Goal: Task Accomplishment & Management: Manage account settings

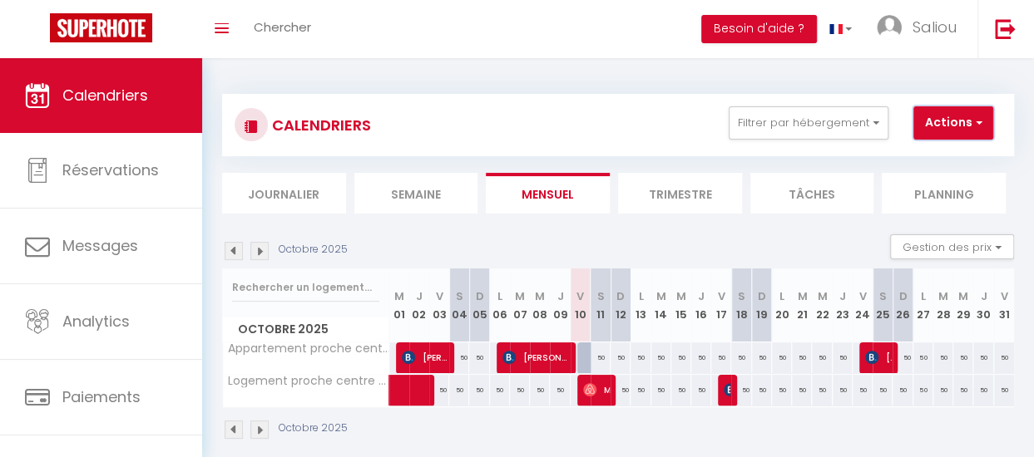
click at [966, 137] on button "Actions" at bounding box center [953, 122] width 80 height 33
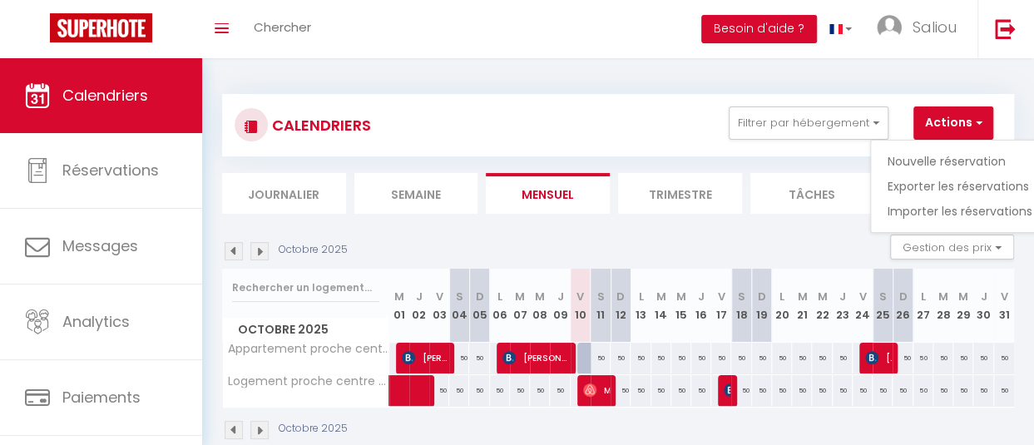
click at [770, 158] on div "CALENDRIERS Filtrer par hébergement Tous Appartement proche centre ville de [GE…" at bounding box center [618, 154] width 792 height 120
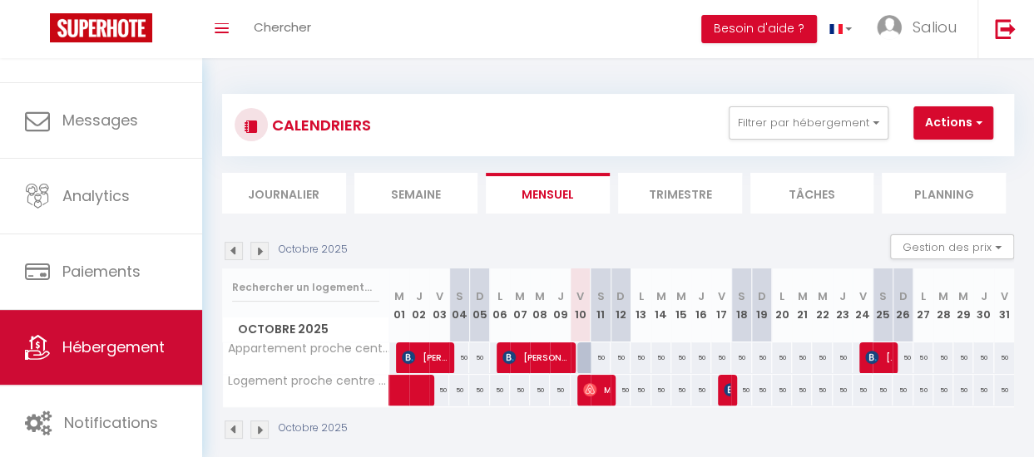
scroll to position [125, 0]
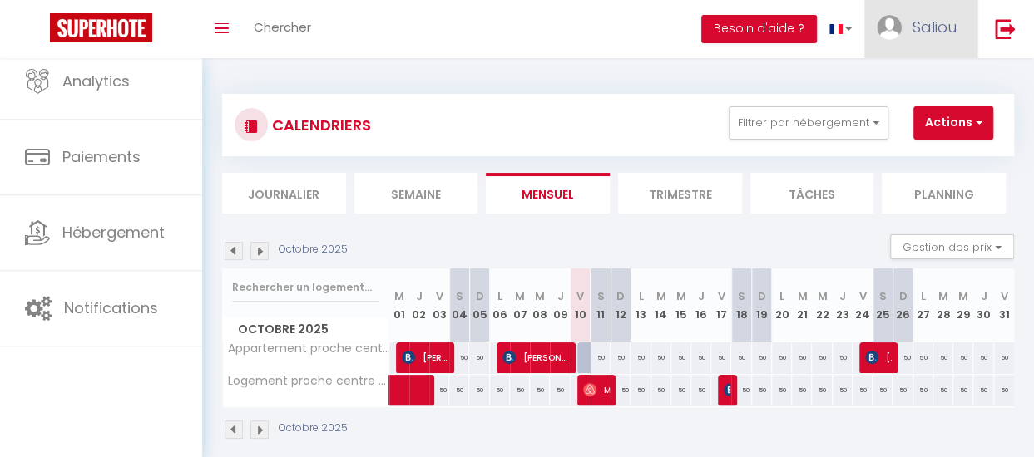
click at [903, 16] on link "Saliou" at bounding box center [920, 29] width 113 height 58
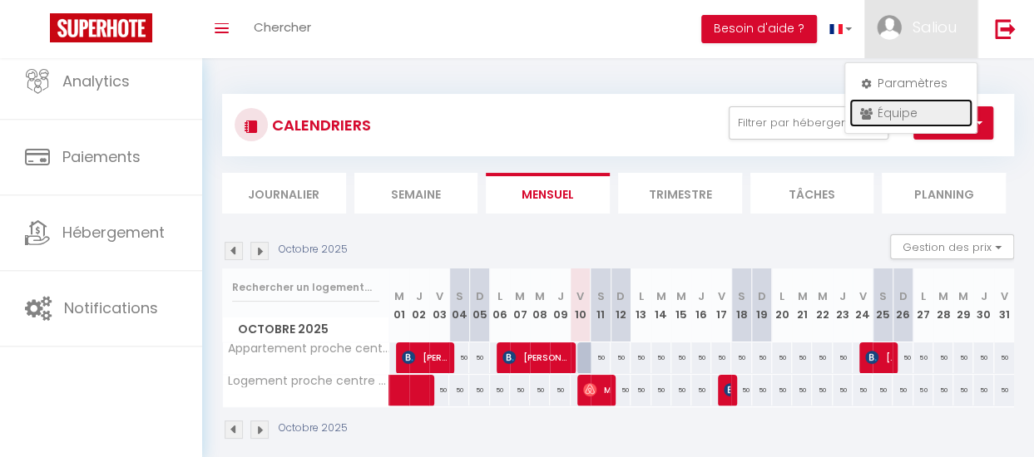
click at [886, 120] on link "Équipe" at bounding box center [910, 113] width 123 height 28
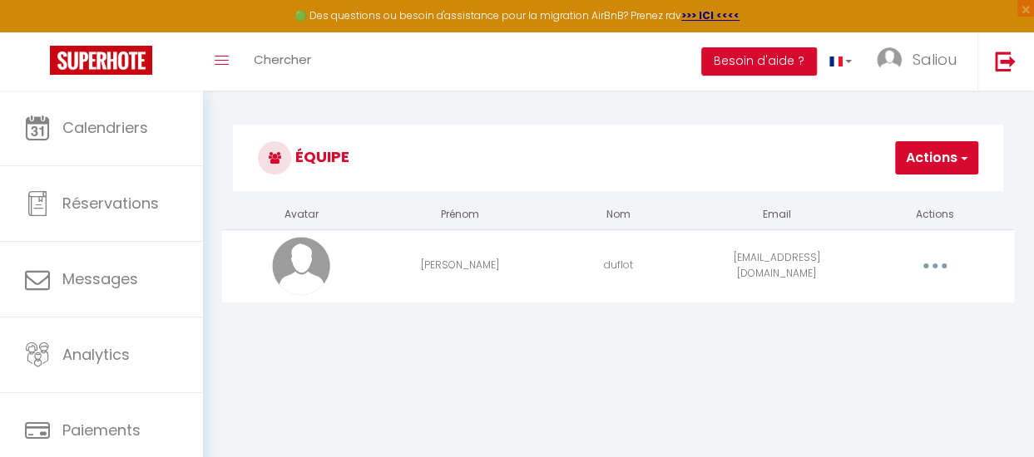
click at [923, 267] on button "button" at bounding box center [934, 266] width 44 height 32
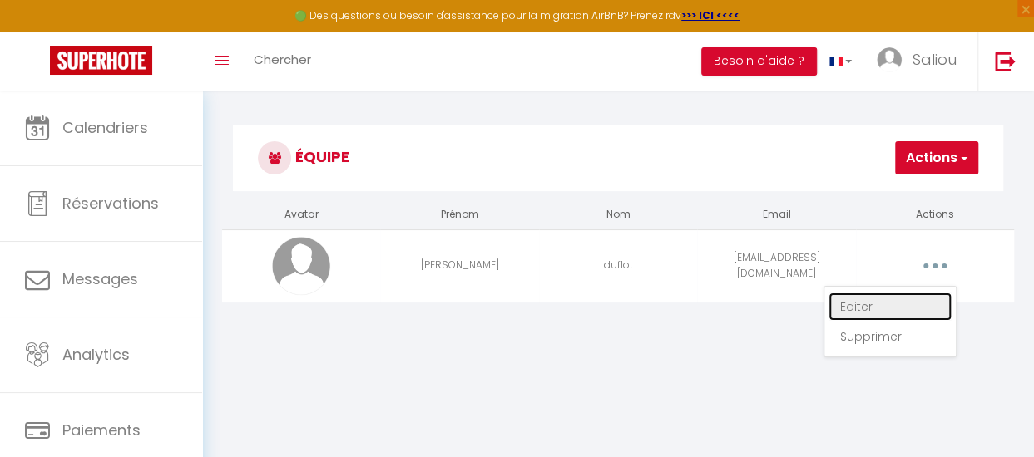
click at [851, 308] on link "Editer" at bounding box center [889, 307] width 123 height 28
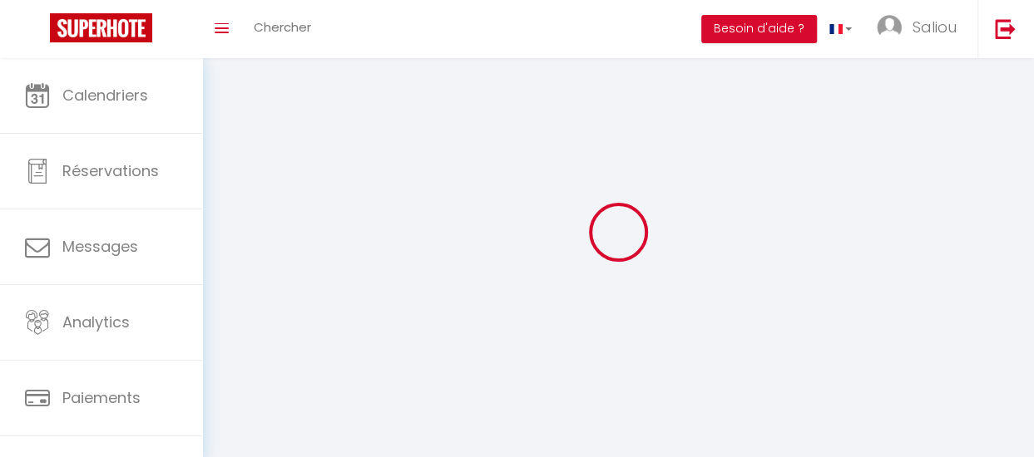
type input "[PERSON_NAME]"
type input "duflot"
type input "[EMAIL_ADDRESS][DOMAIN_NAME]"
type textarea "[URL][DOMAIN_NAME]"
checkbox input "false"
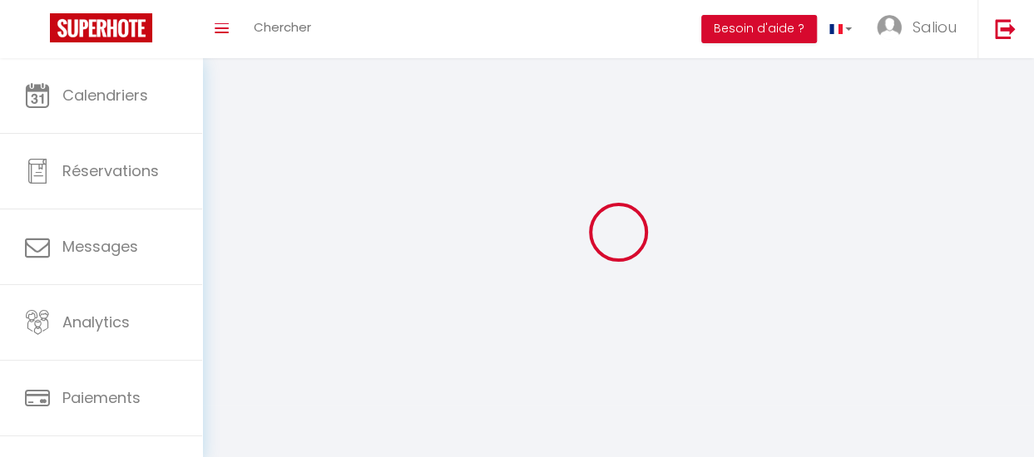
checkbox input "false"
checkbox input "true"
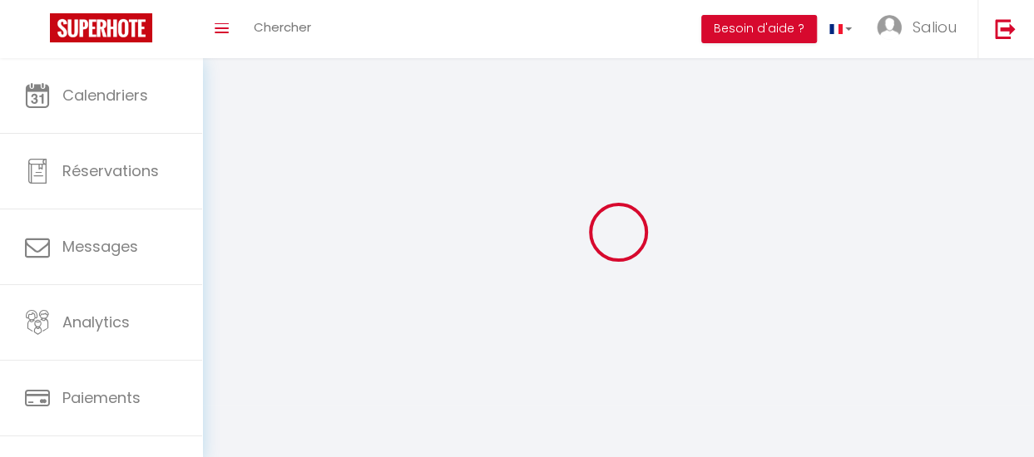
checkbox input "true"
checkbox input "false"
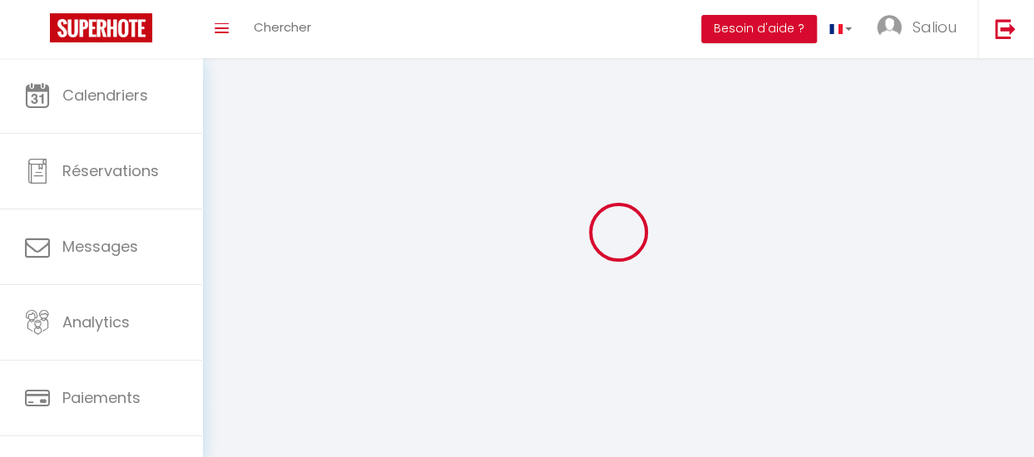
checkbox input "false"
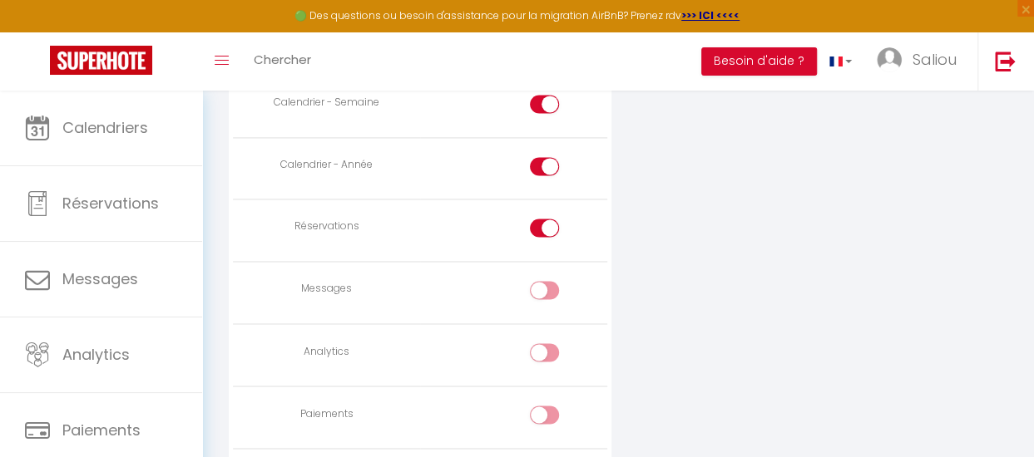
scroll to position [1204, 0]
click at [542, 280] on div at bounding box center [544, 289] width 29 height 18
click at [544, 280] on input "checkbox" at bounding box center [558, 292] width 29 height 25
checkbox input "true"
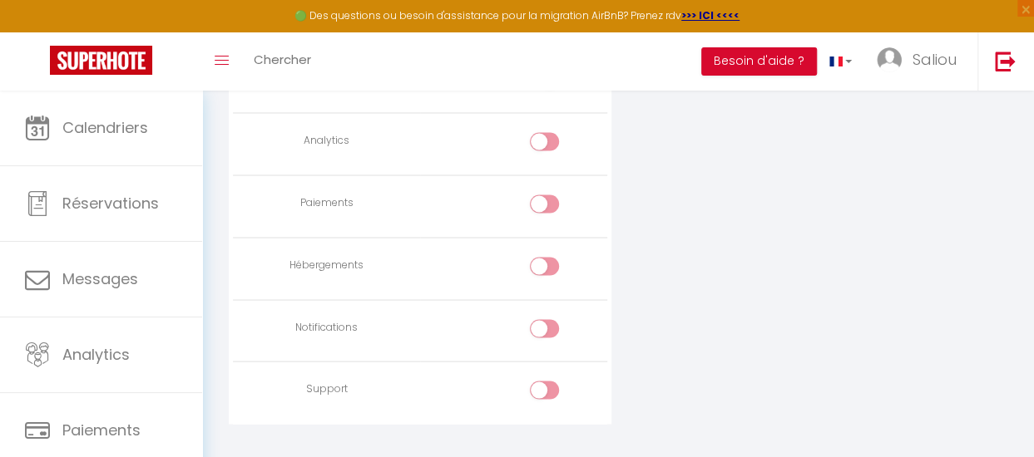
scroll to position [1439, 0]
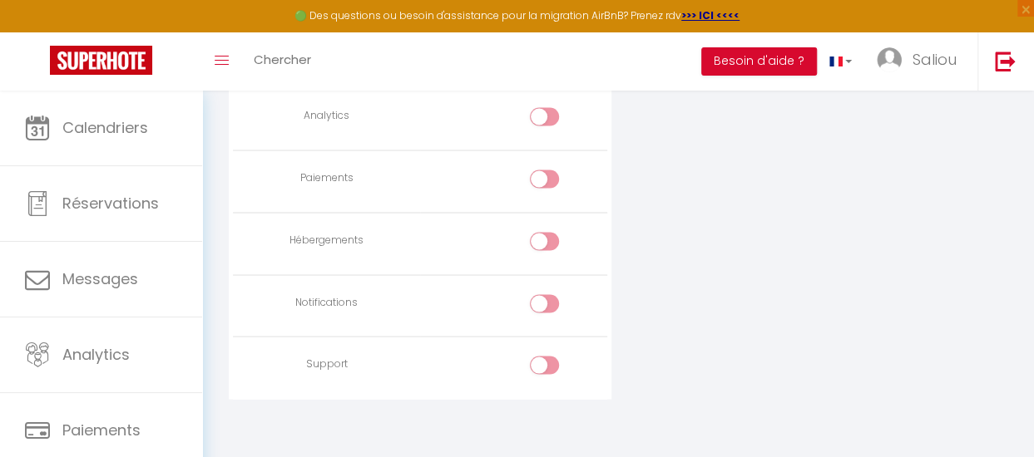
click at [540, 295] on div at bounding box center [544, 303] width 29 height 18
click at [544, 295] on input "checkbox" at bounding box center [558, 306] width 29 height 25
checkbox input "true"
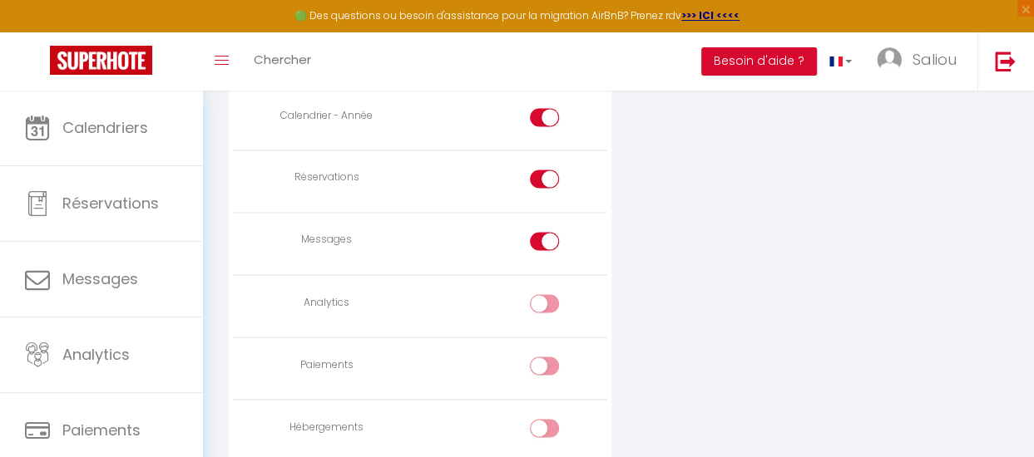
scroll to position [1251, 0]
click at [547, 303] on input "checkbox" at bounding box center [558, 307] width 29 height 25
checkbox input "true"
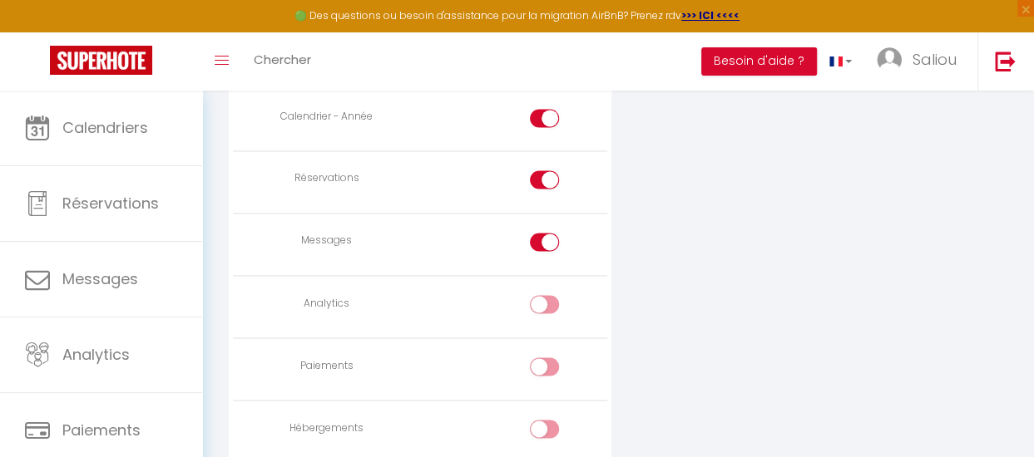
checkbox input "true"
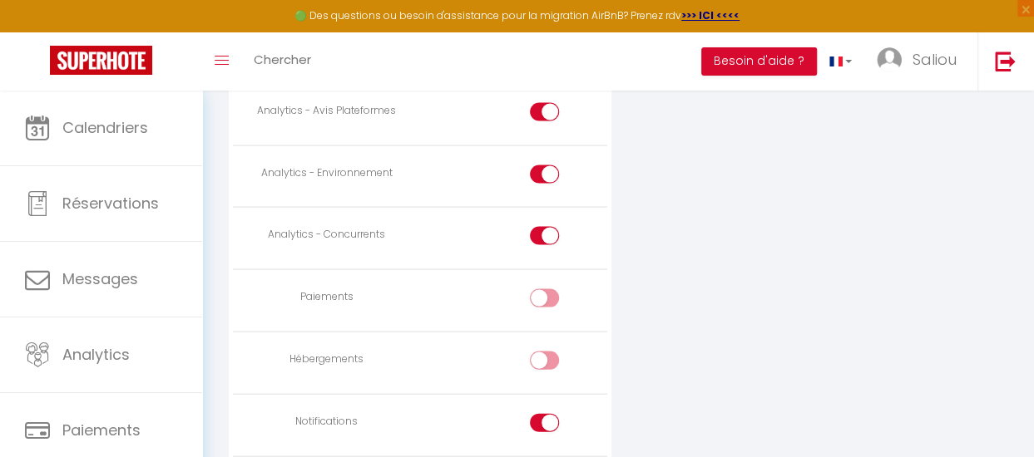
scroll to position [1606, 0]
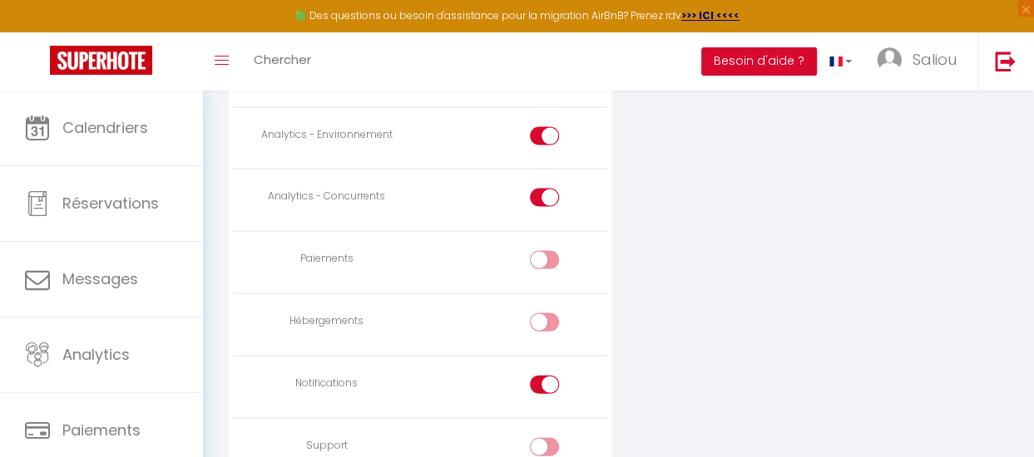
click at [544, 251] on input "checkbox" at bounding box center [558, 263] width 29 height 25
checkbox input "true"
click at [545, 313] on input "checkbox" at bounding box center [558, 325] width 29 height 25
checkbox input "true"
click at [540, 442] on div at bounding box center [544, 447] width 29 height 18
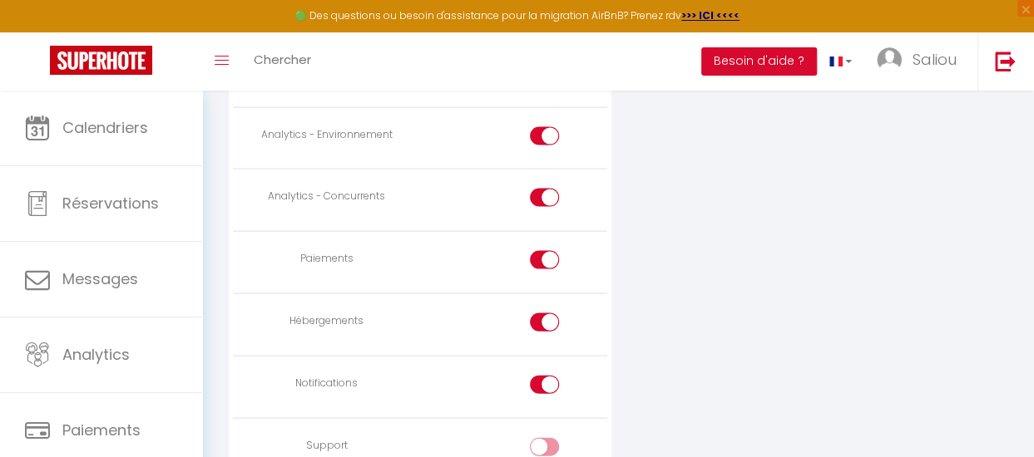
click at [544, 442] on input "checkbox" at bounding box center [558, 450] width 29 height 25
checkbox input "true"
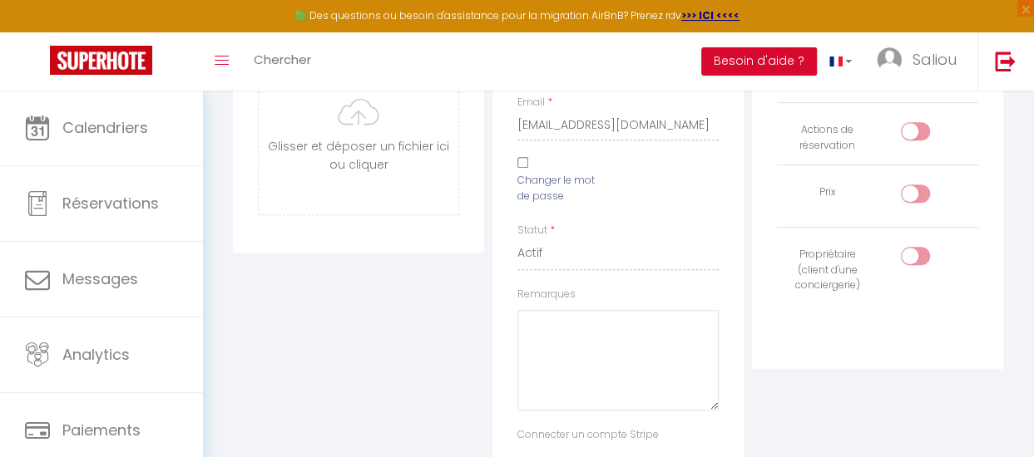
scroll to position [0, 0]
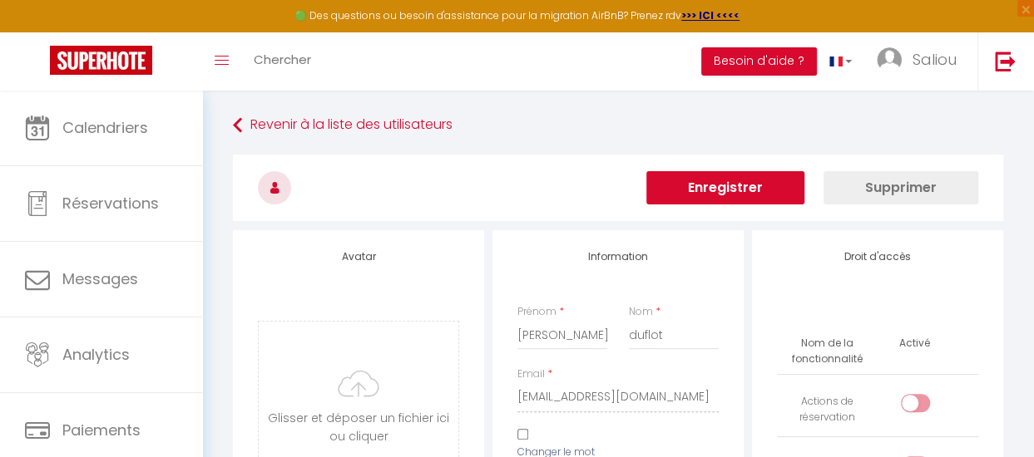
click at [699, 202] on button "Enregistrer" at bounding box center [725, 187] width 158 height 33
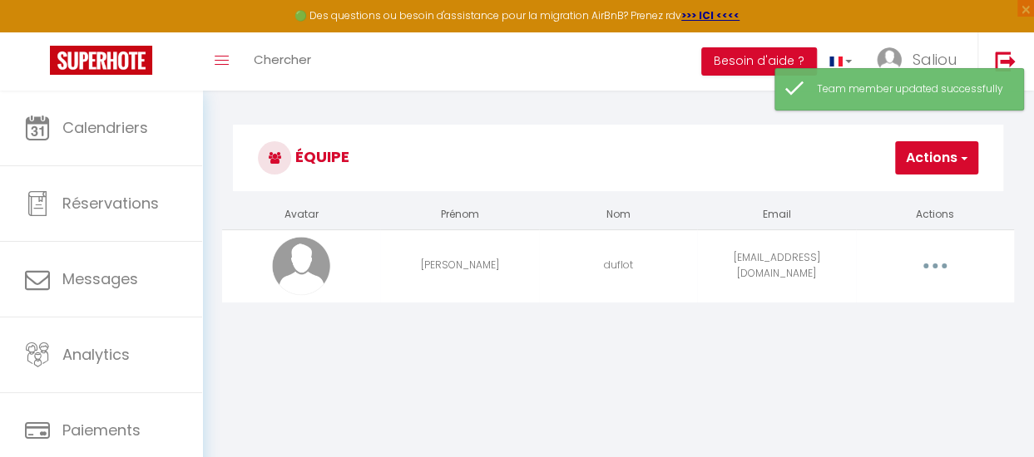
click at [900, 165] on button "Actions" at bounding box center [936, 157] width 83 height 33
click at [853, 343] on div "Équipe Actions Ajouter un nouvel utilisateur Avatar Prénom Nom Email Actions [P…" at bounding box center [617, 223] width 831 height 265
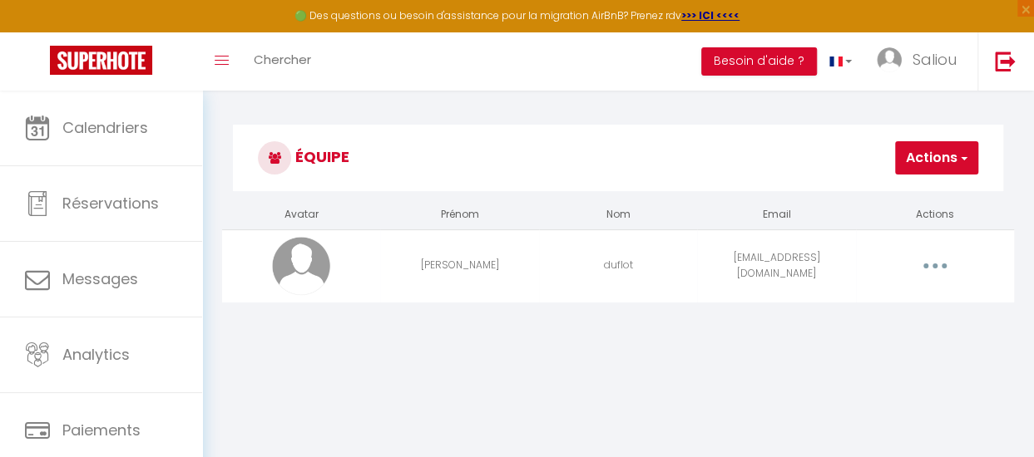
click at [935, 260] on button "button" at bounding box center [934, 266] width 44 height 32
click at [743, 347] on div "Équipe Actions Ajouter un nouvel utilisateur Avatar Prénom Nom Email Actions [P…" at bounding box center [617, 223] width 831 height 265
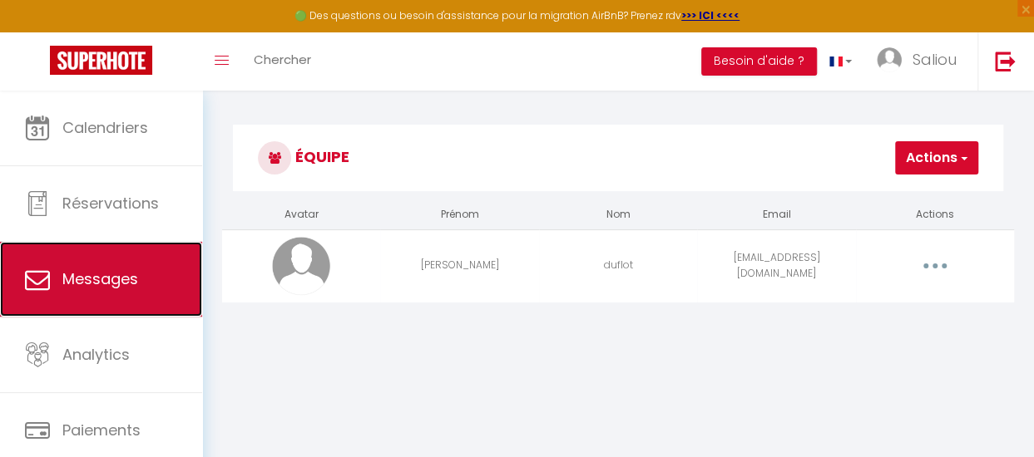
click at [132, 284] on span "Messages" at bounding box center [100, 279] width 76 height 21
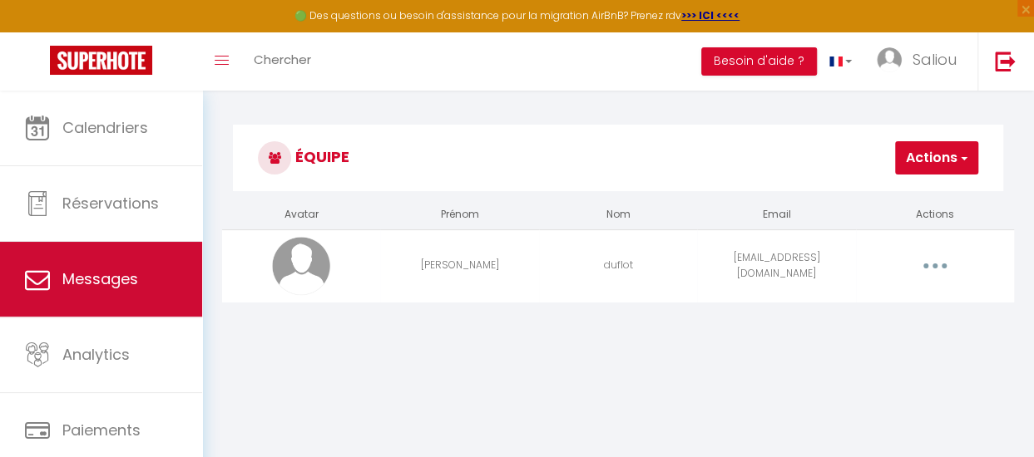
select select "message"
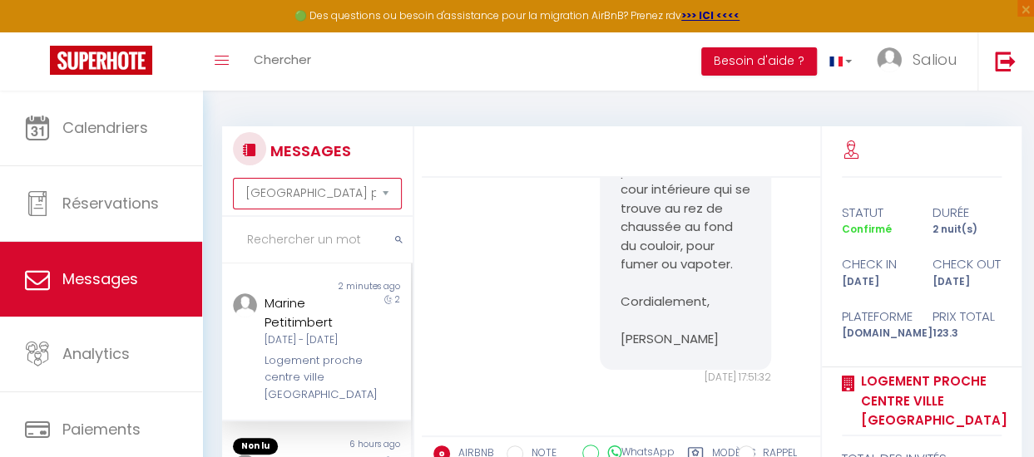
click at [363, 197] on select "[GEOGRAPHIC_DATA] par date de réservation Trier par date de message" at bounding box center [317, 194] width 169 height 32
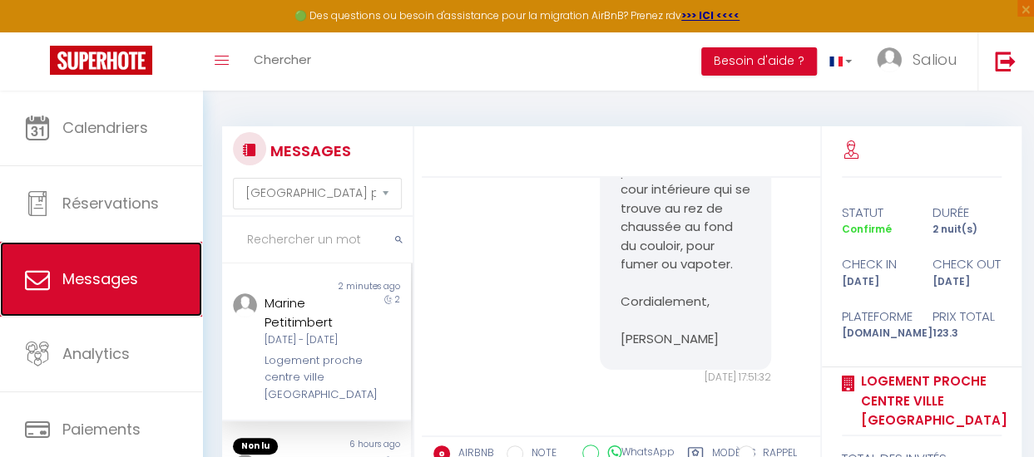
click at [130, 283] on span "Messages" at bounding box center [100, 279] width 76 height 21
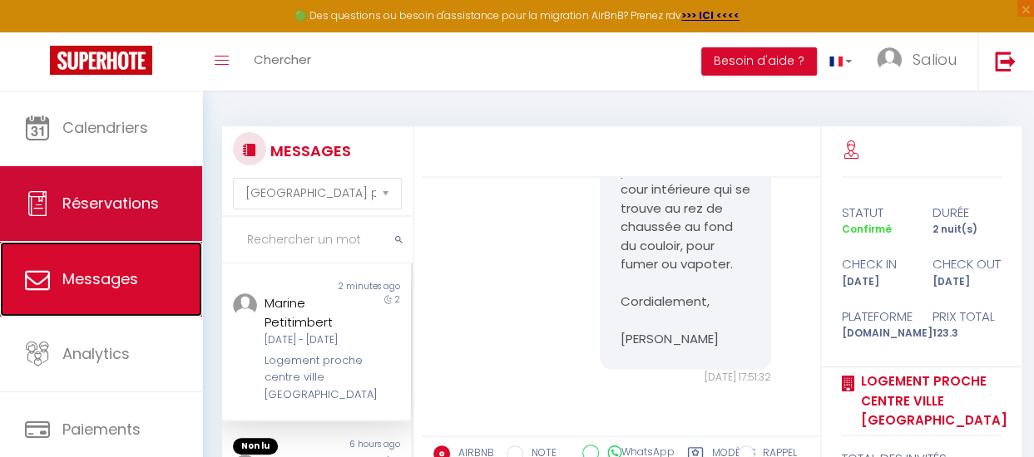
scroll to position [125, 0]
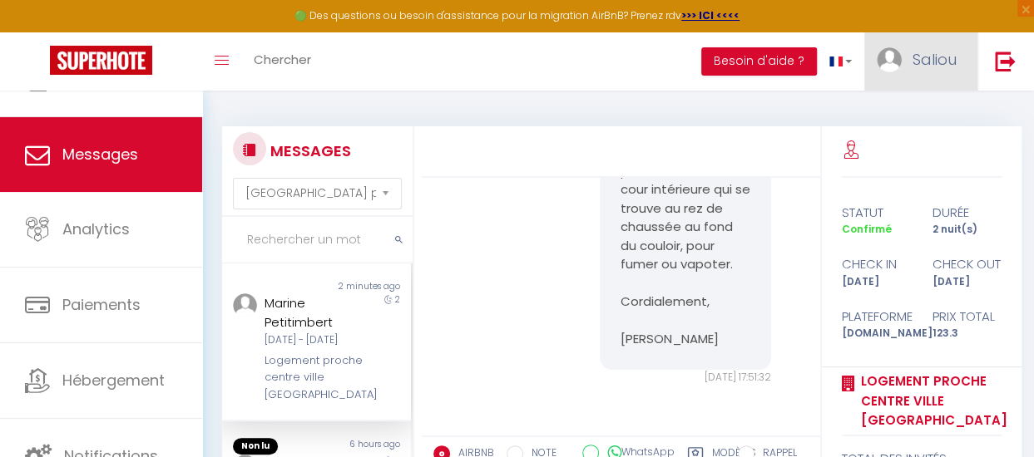
click at [929, 57] on span "Saliou" at bounding box center [934, 59] width 44 height 21
click at [912, 107] on link "Paramètres" at bounding box center [910, 115] width 123 height 28
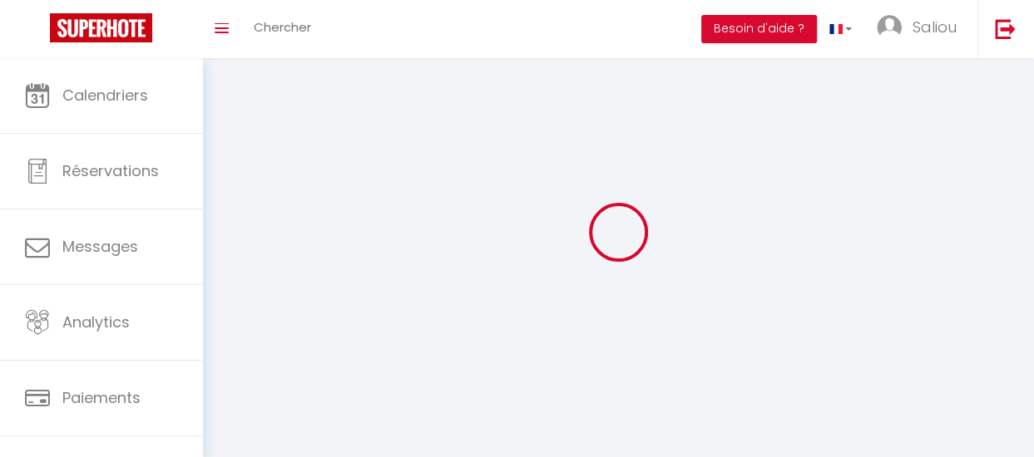
type input "Saliou"
type input "[PHONE_NUMBER]"
type input "[STREET_ADDRESS]"
type input "80400"
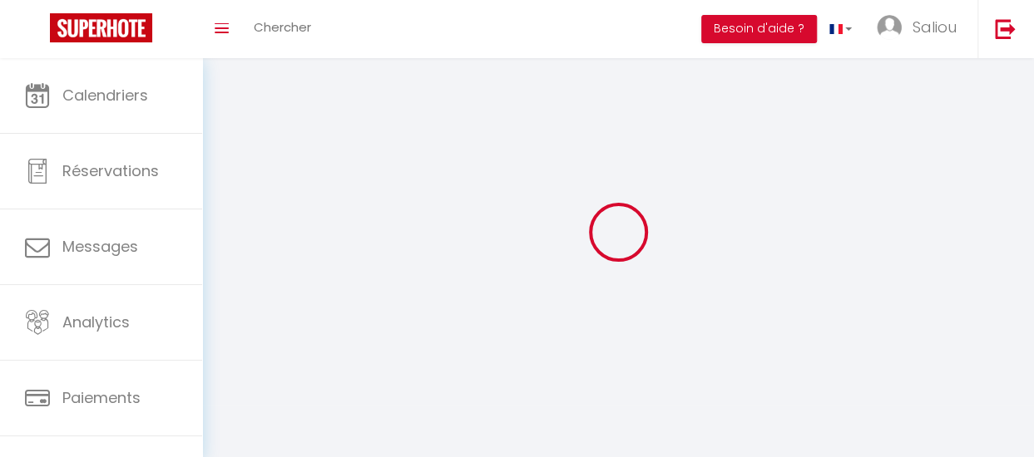
type input "eppeville"
type input "CspE0nOL45yK62cnNfQgj2Jbi"
type input "bESmPcUPfENtrfMFAdEIFzNyo"
type input "[URL][DOMAIN_NAME]"
select select "28"
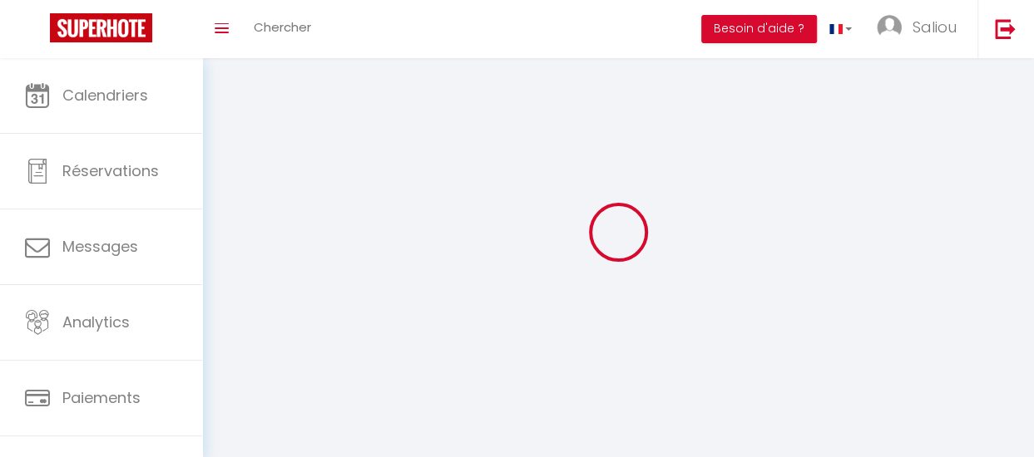
select select "fr"
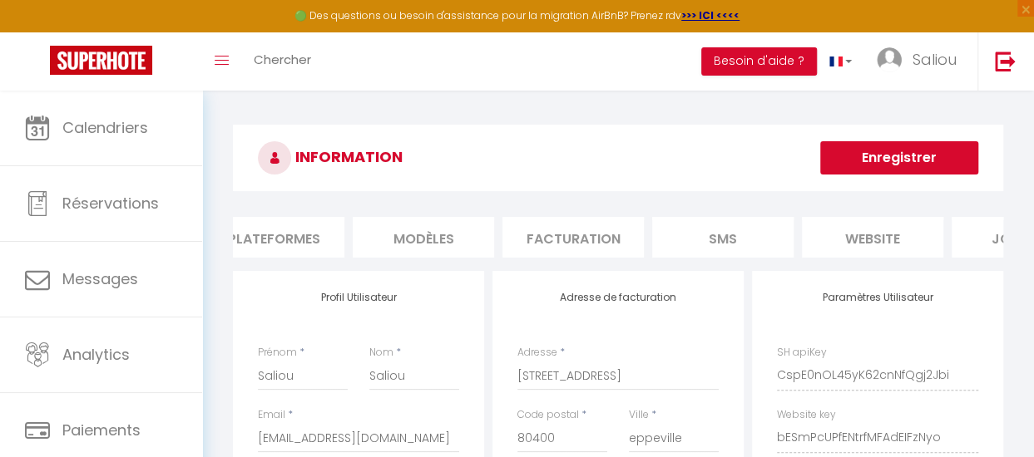
scroll to position [0, 333]
click at [728, 236] on li "SMS" at bounding box center [719, 237] width 141 height 41
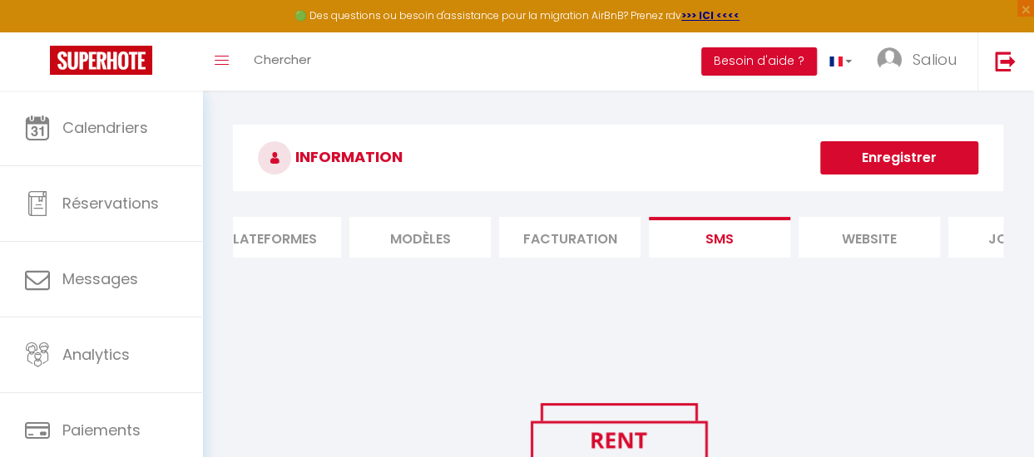
scroll to position [0, 331]
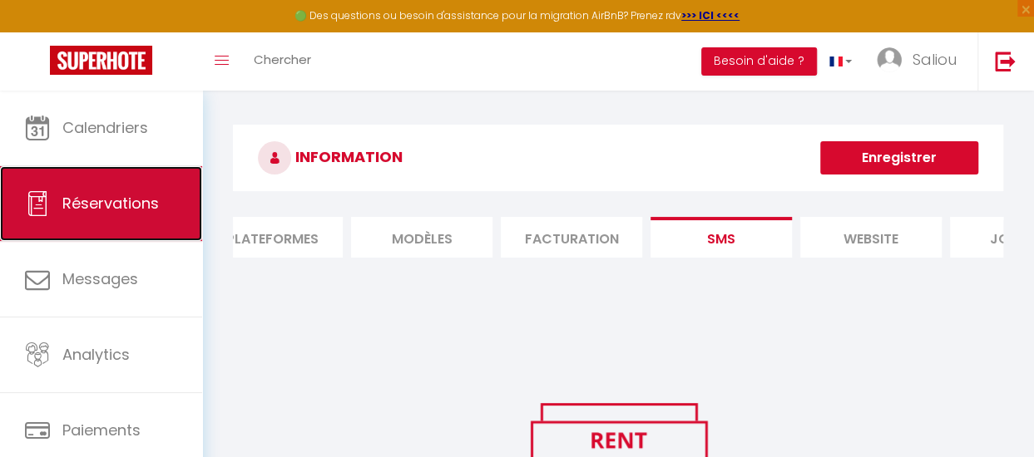
click at [88, 210] on span "Réservations" at bounding box center [110, 203] width 96 height 21
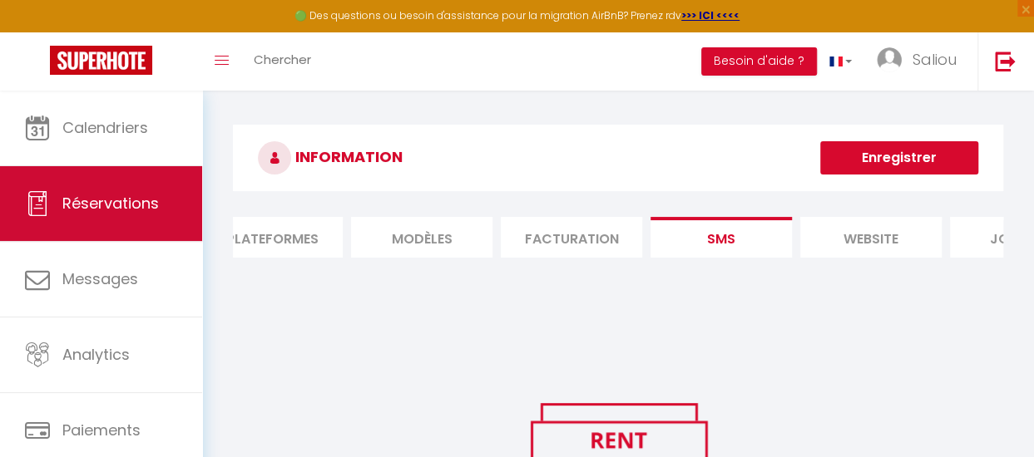
select select "not_cancelled"
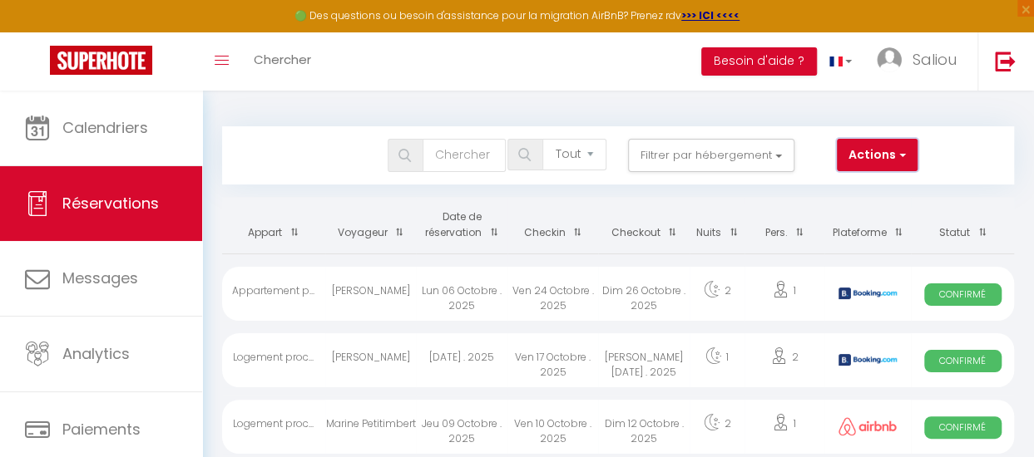
click at [871, 153] on button "Actions" at bounding box center [876, 155] width 80 height 33
click at [685, 202] on th "Checkout" at bounding box center [643, 225] width 91 height 57
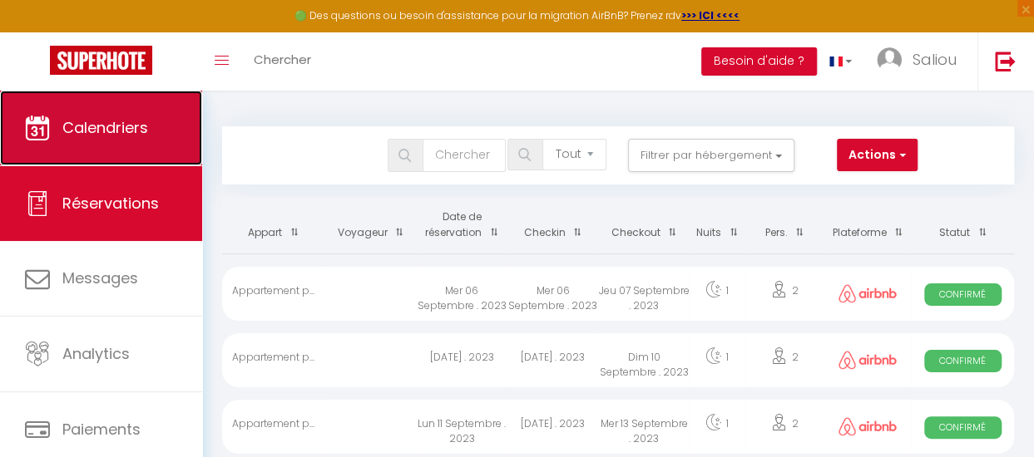
click at [105, 146] on link "Calendriers" at bounding box center [101, 128] width 202 height 75
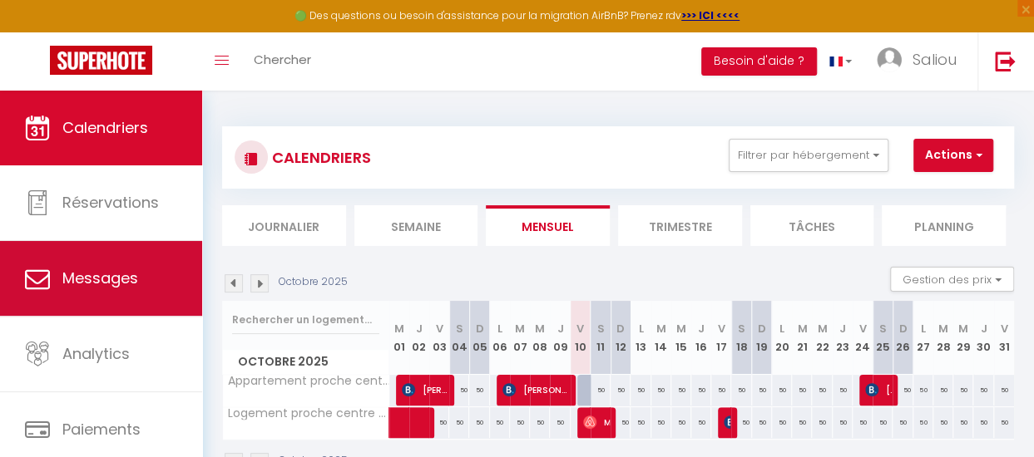
scroll to position [125, 0]
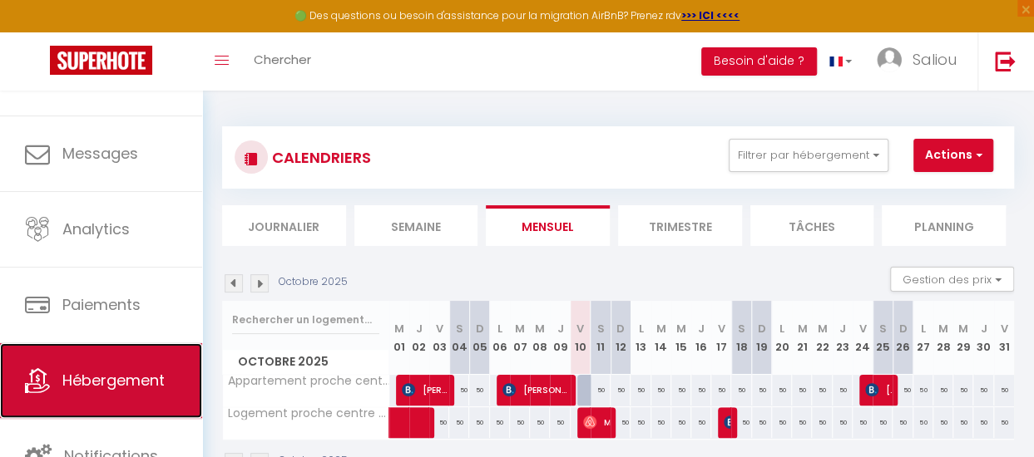
click at [106, 387] on span "Hébergement" at bounding box center [113, 380] width 102 height 21
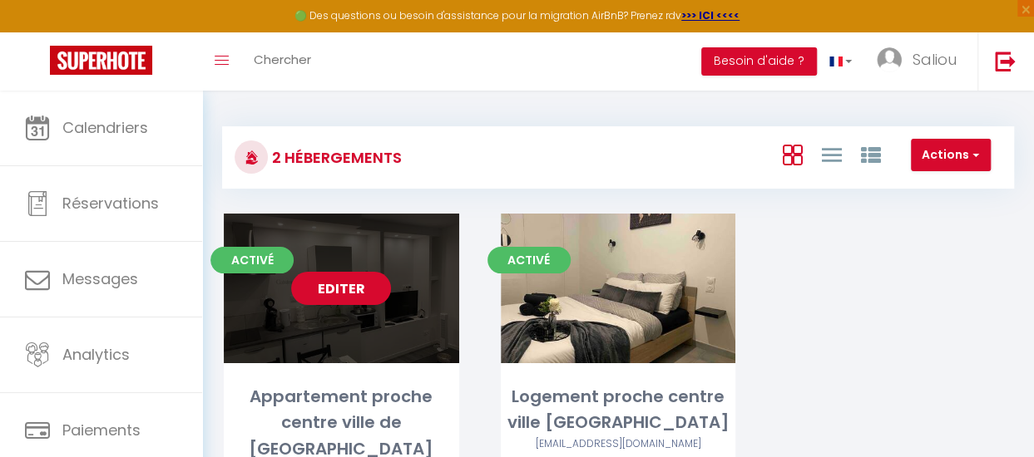
click at [344, 284] on link "Editer" at bounding box center [341, 288] width 100 height 33
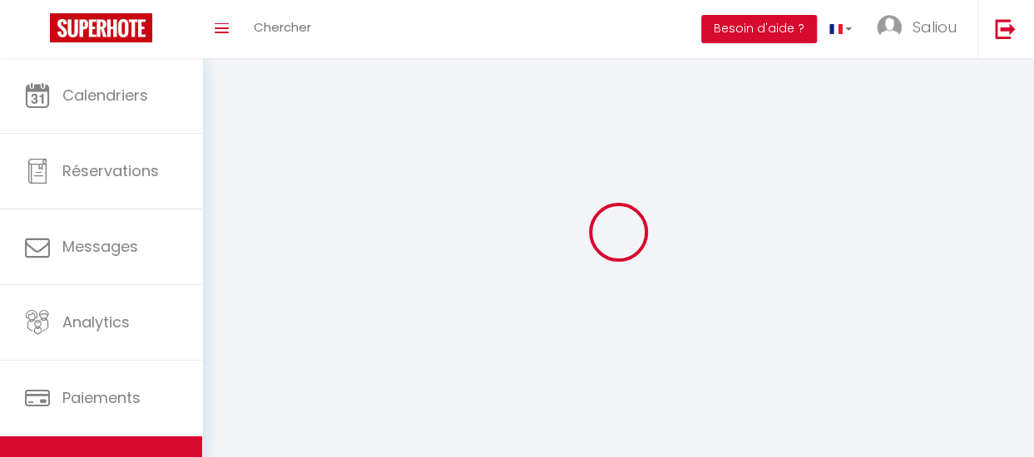
select select "1"
select select "28"
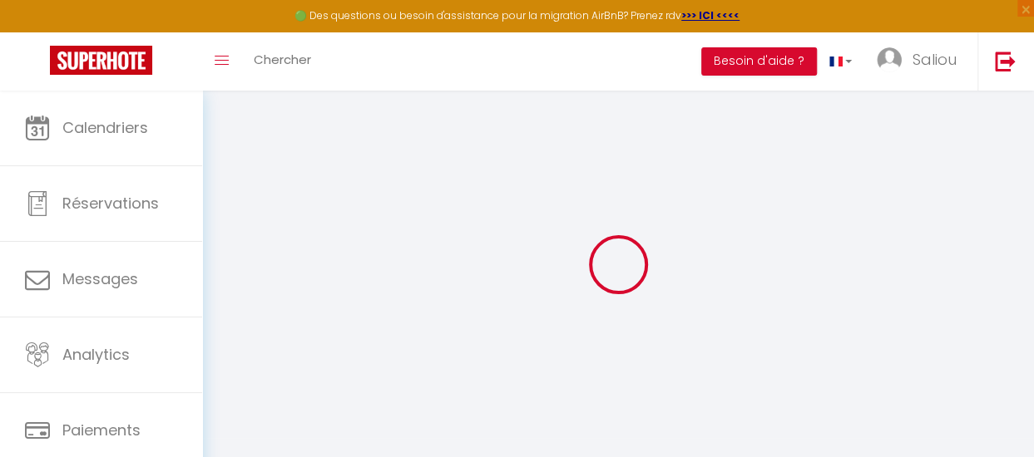
select select
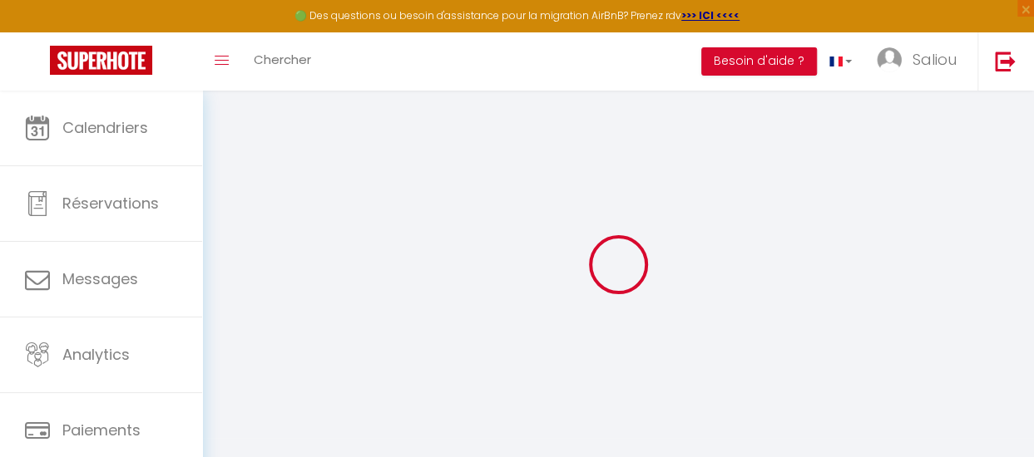
select select
checkbox input "false"
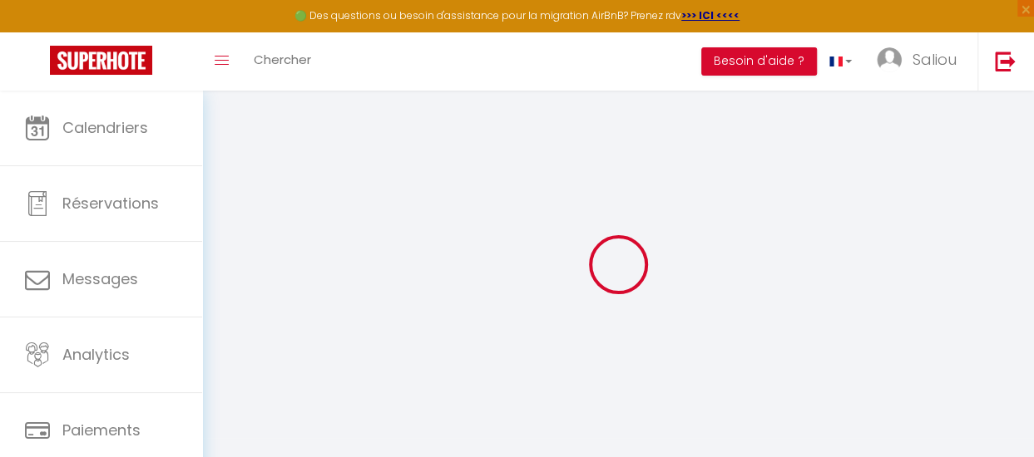
select select
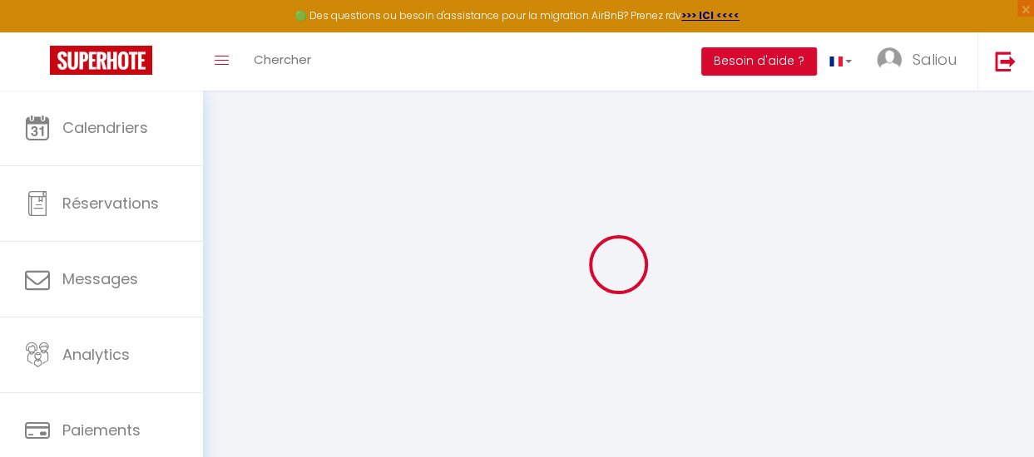
select select
checkbox input "false"
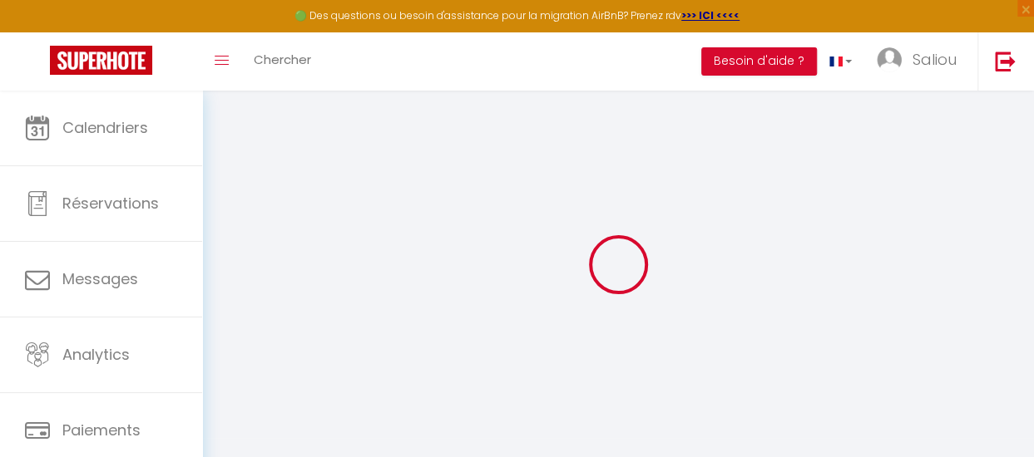
checkbox input "false"
select select
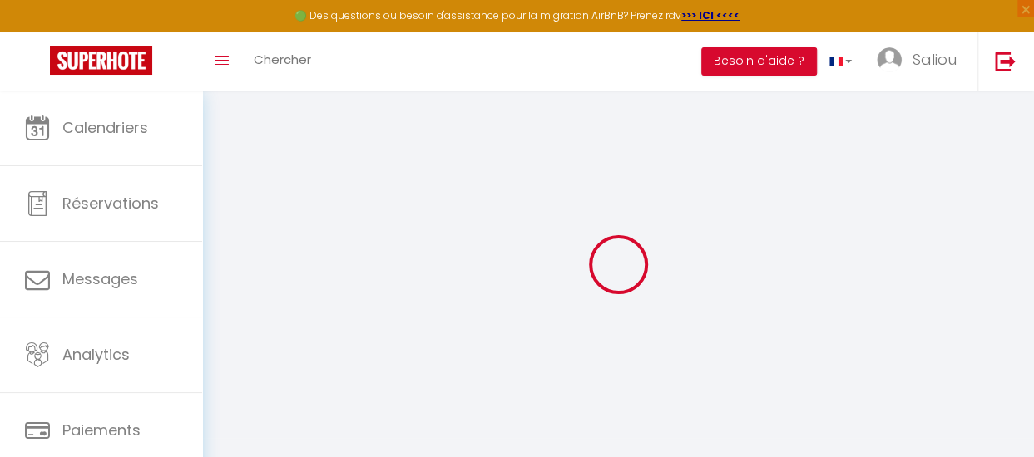
select select
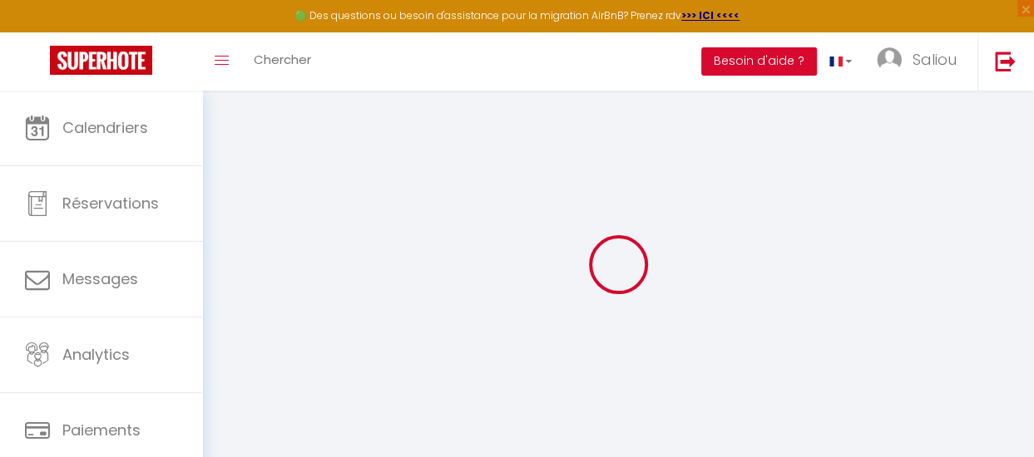
checkbox input "false"
select select
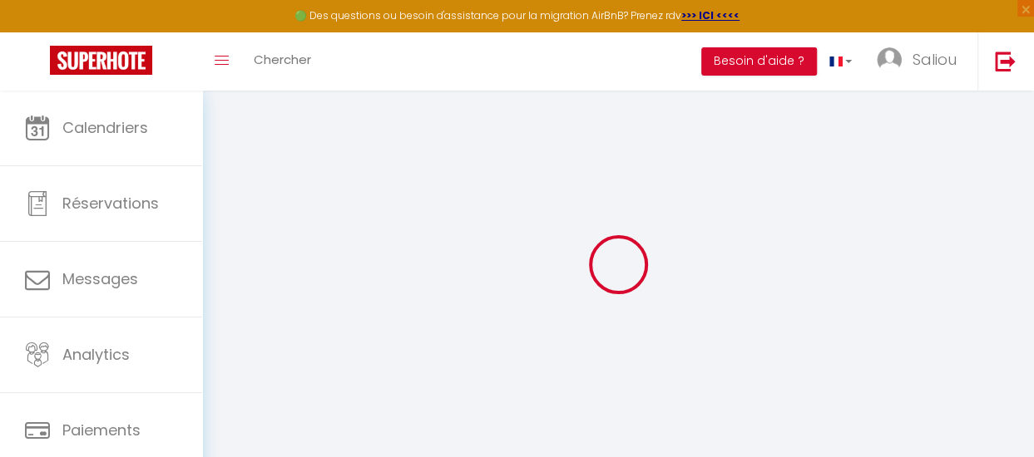
select select
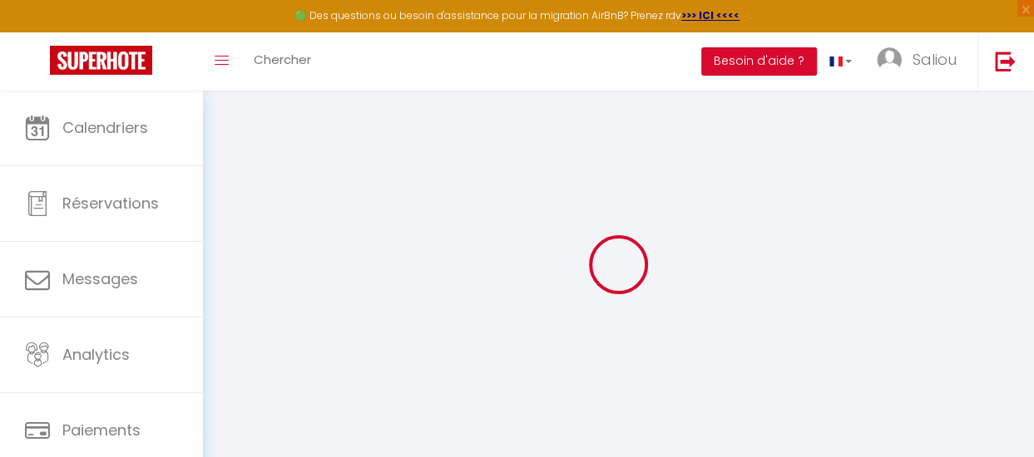
select select
checkbox input "false"
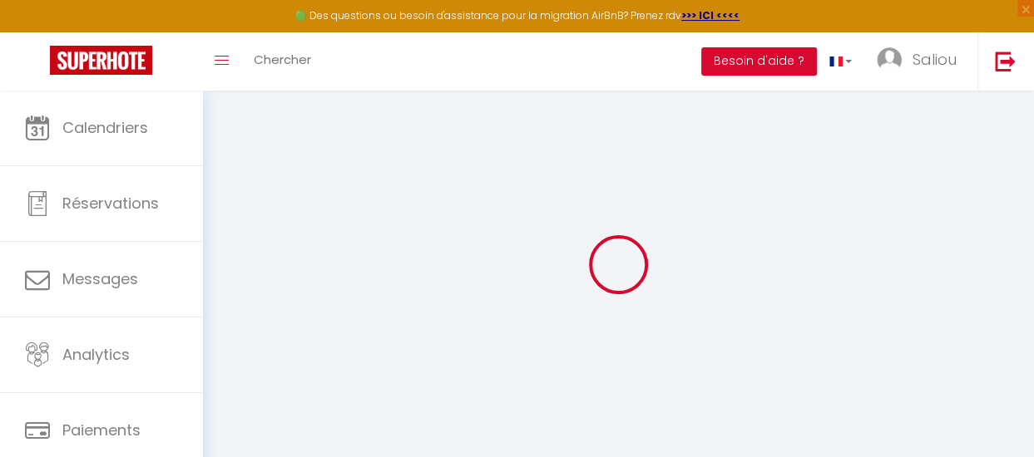
checkbox input "false"
select select
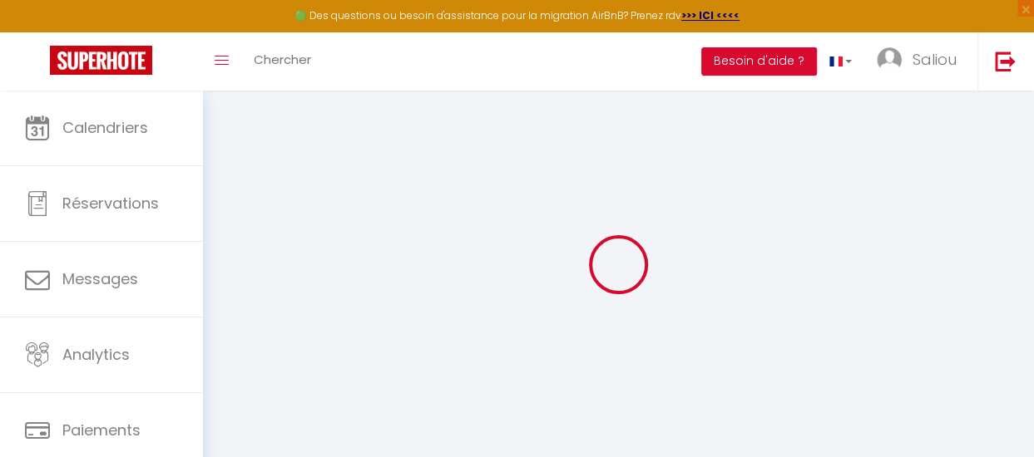
select select
checkbox input "false"
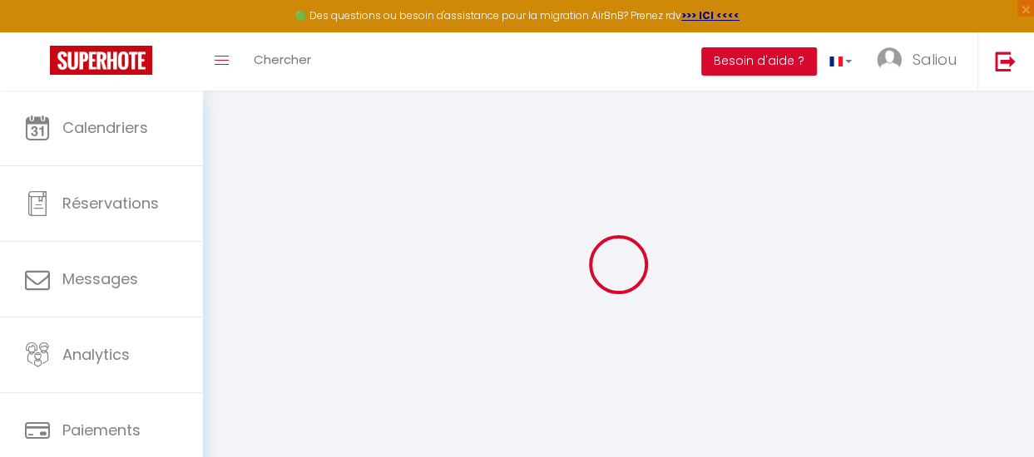
checkbox input "false"
select select
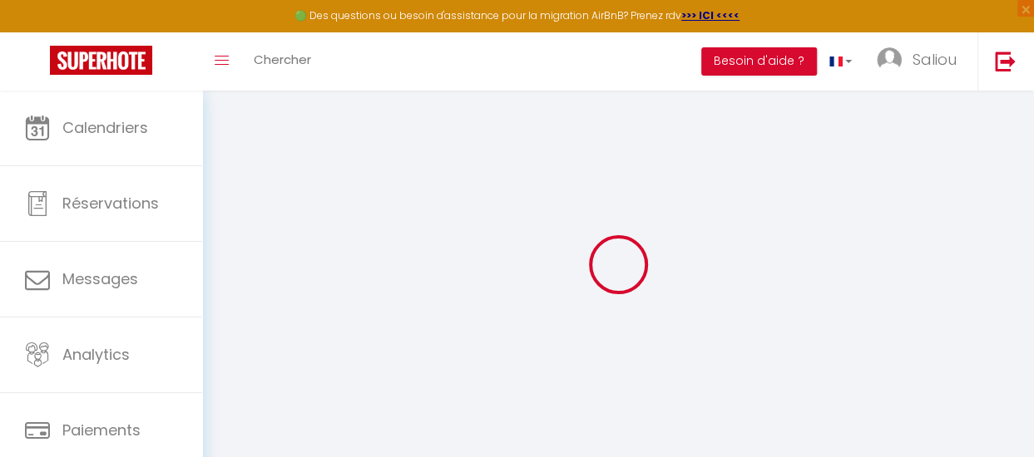
type input "Appartement proche centre ville de [GEOGRAPHIC_DATA]"
type input "50"
type input "20"
select select
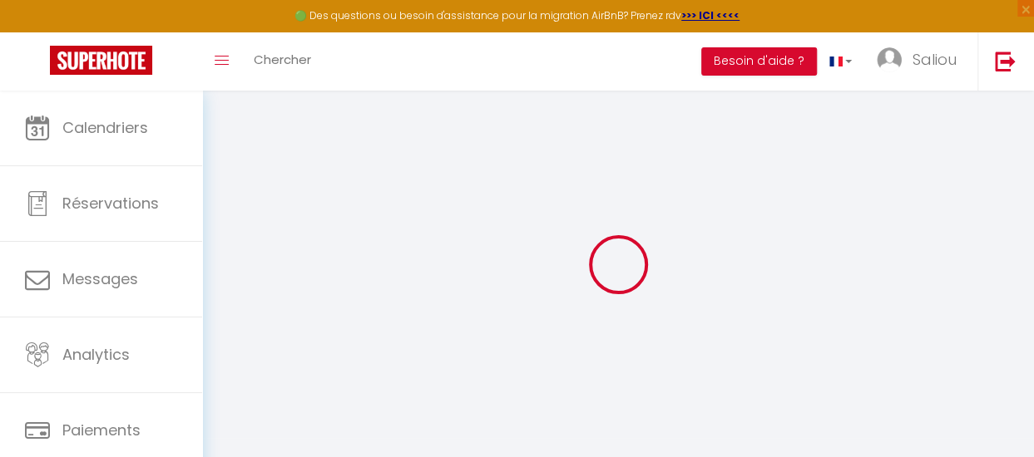
select select
type input "[STREET_ADDRESS]"
type input "02100"
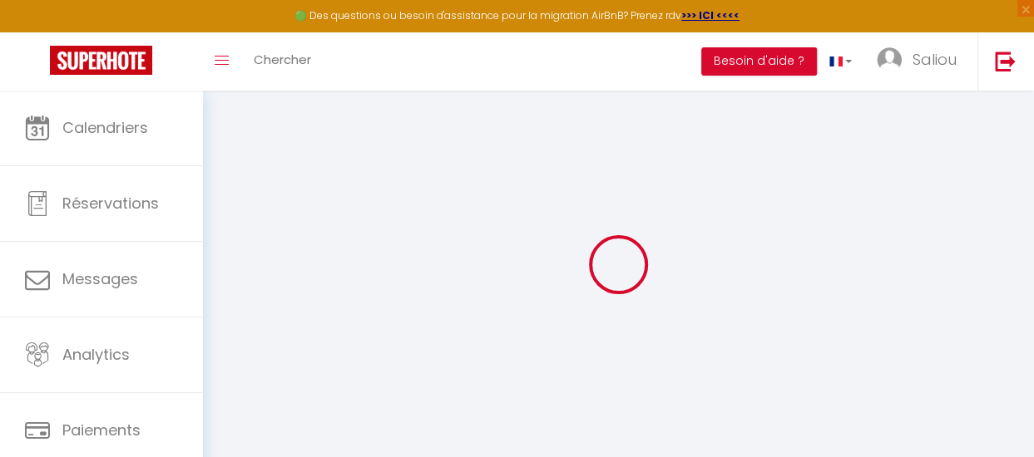
type input "[GEOGRAPHIC_DATA]"
type input "[EMAIL_ADDRESS][DOMAIN_NAME]"
select select
checkbox input "false"
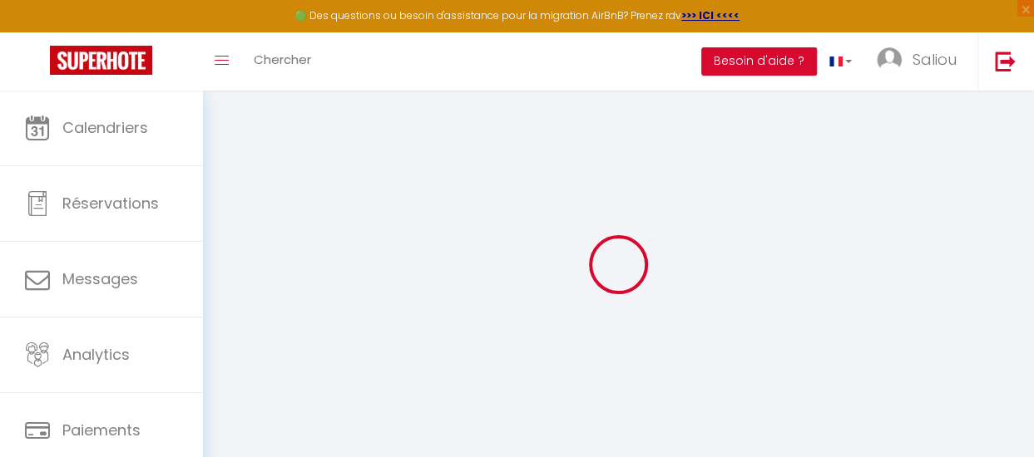
checkbox input "false"
type input "0"
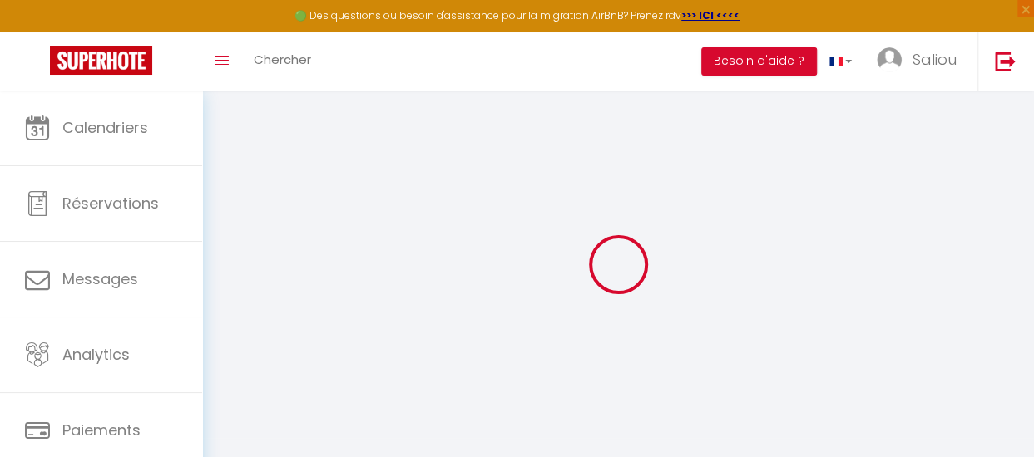
type input "0"
select select "52469"
select select
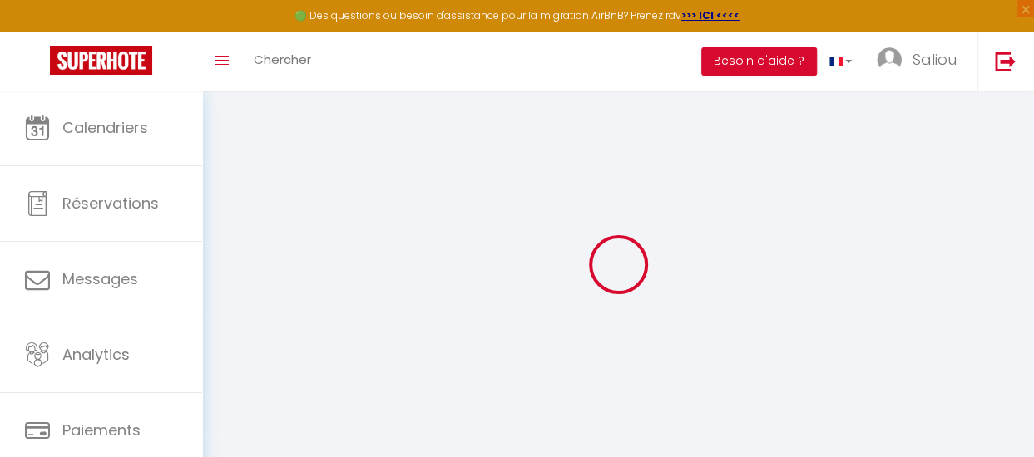
select select
checkbox input "false"
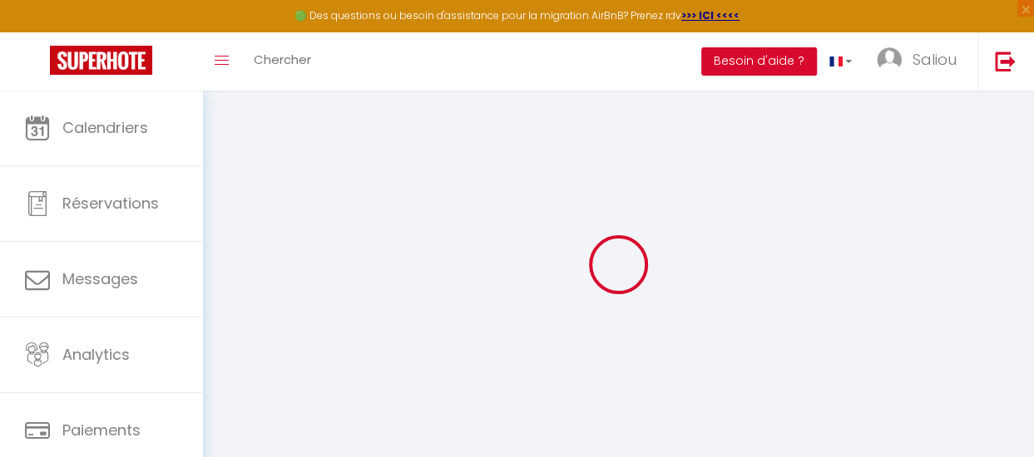
checkbox input "false"
select select
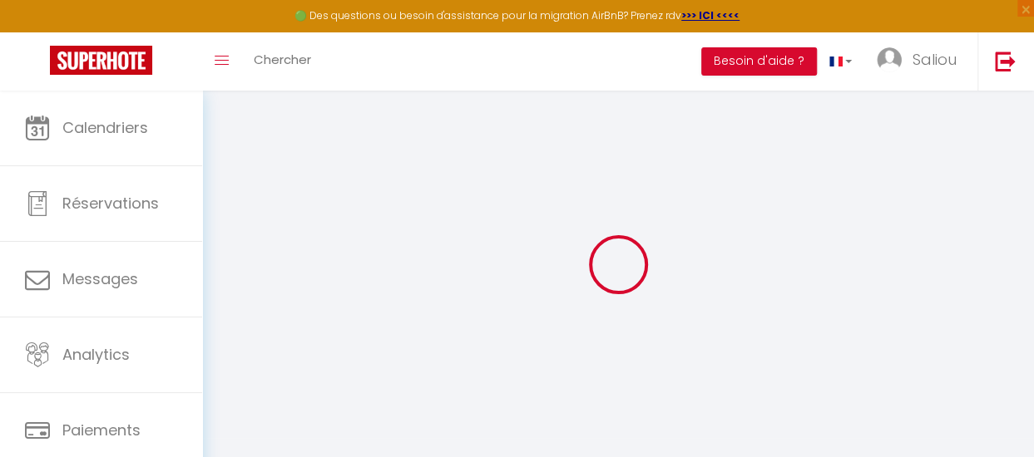
select select
checkbox input "false"
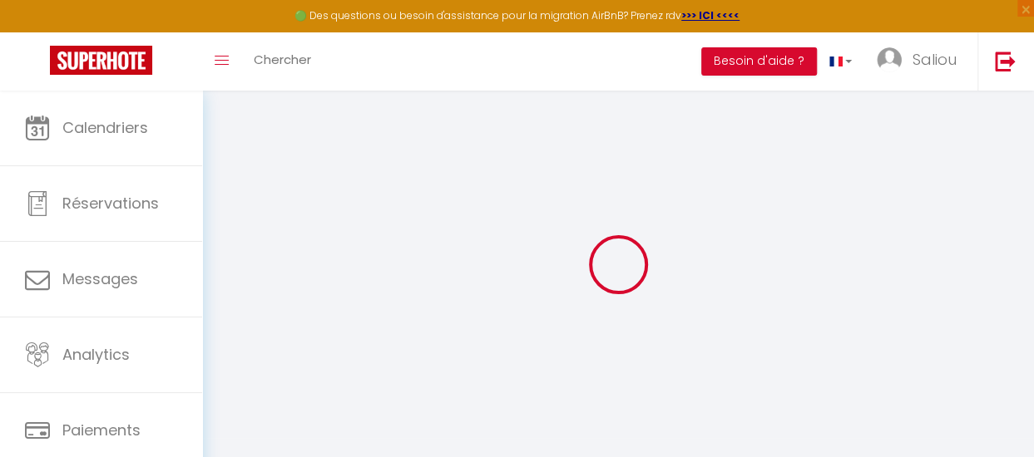
checkbox input "false"
select select
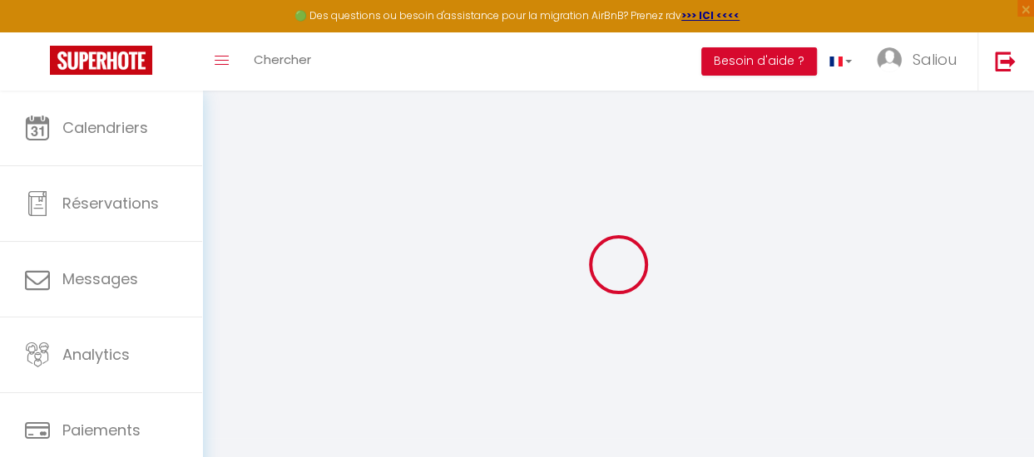
select select
checkbox input "false"
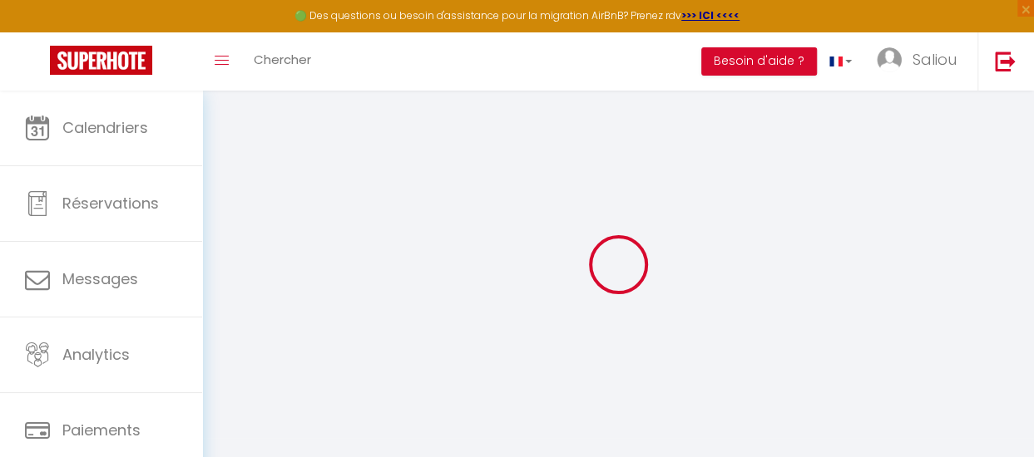
checkbox input "false"
select select
checkbox input "false"
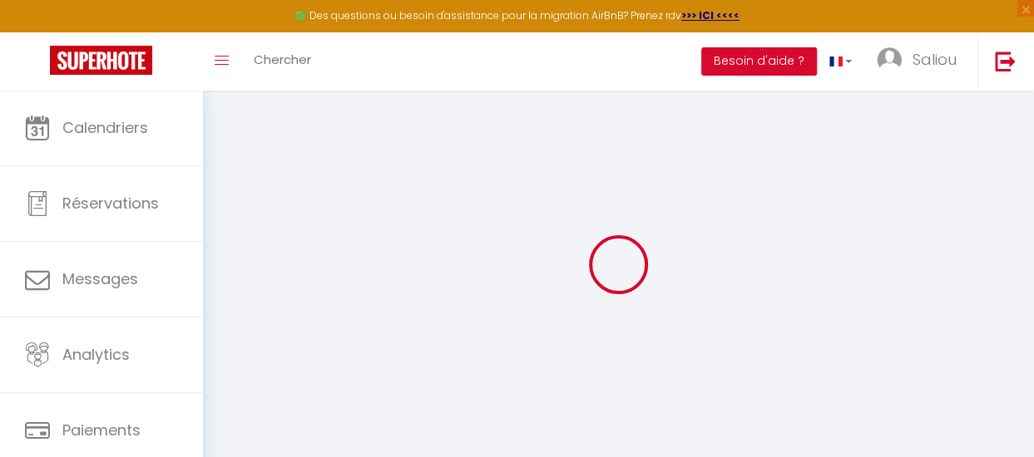
checkbox input "false"
select select "16:00"
select select "23:45"
select select "11:00"
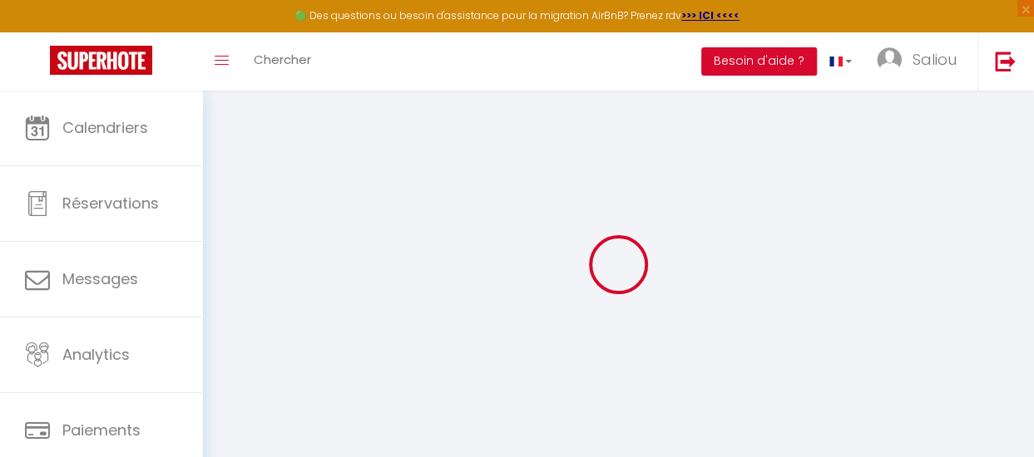
select select "30"
select select "120"
select select
checkbox input "false"
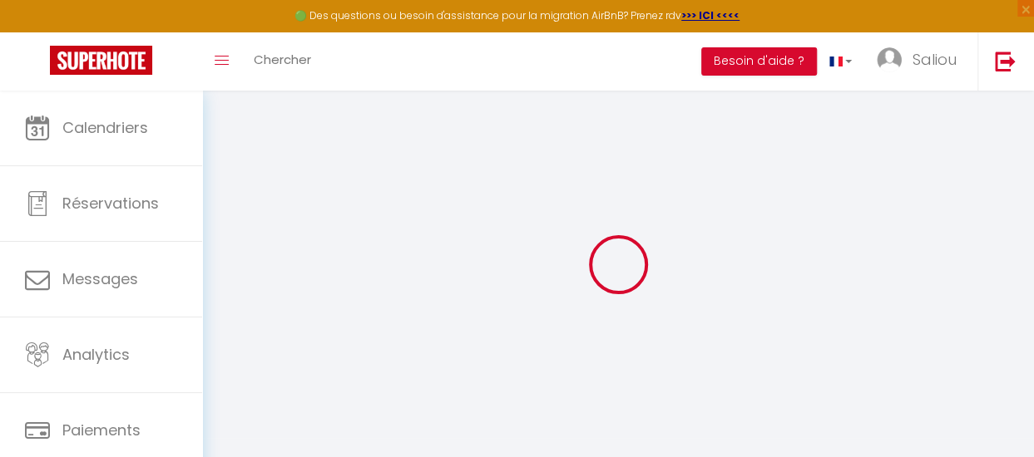
checkbox input "false"
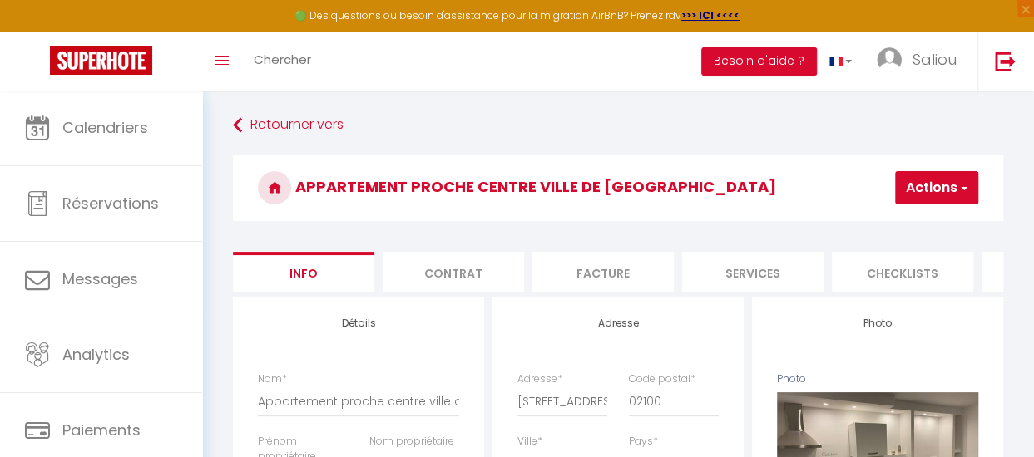
click at [466, 272] on li "Contrat" at bounding box center [452, 272] width 141 height 41
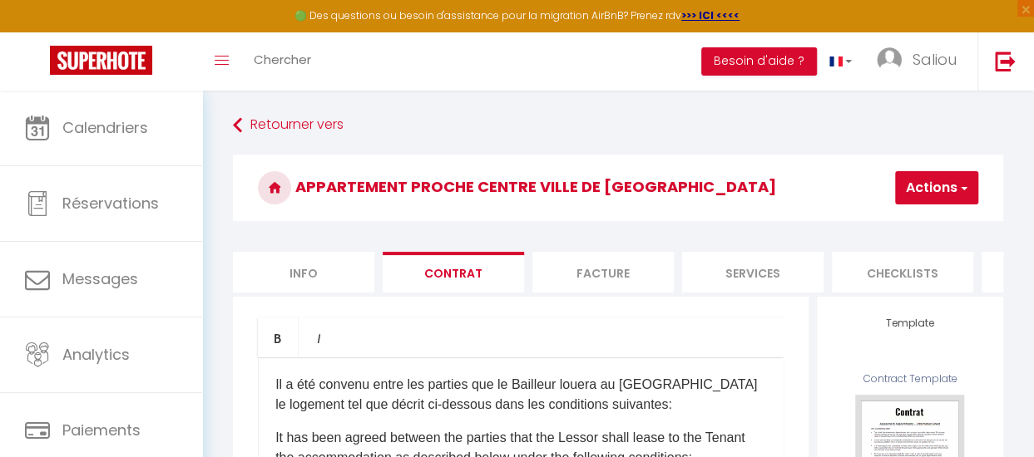
click at [580, 283] on li "Facture" at bounding box center [602, 272] width 141 height 41
select select
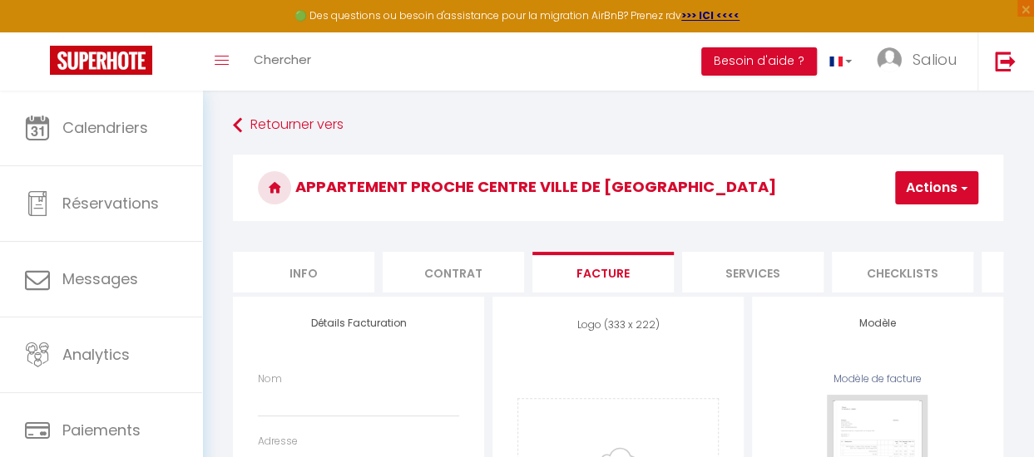
select select
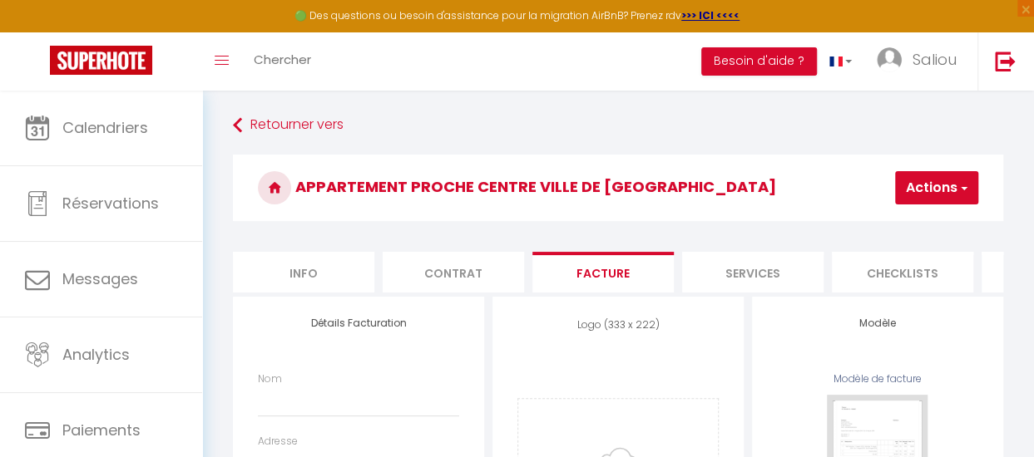
select select
click at [752, 282] on li "Services" at bounding box center [752, 272] width 141 height 41
select select
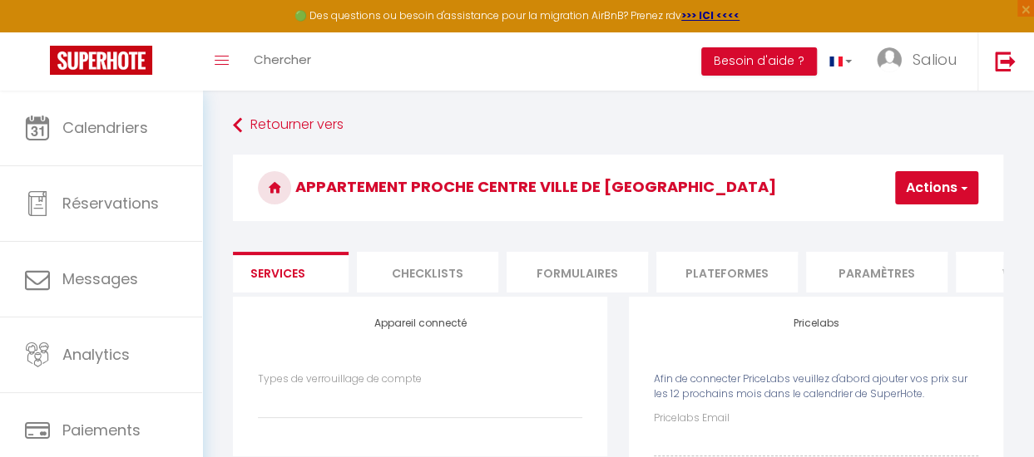
scroll to position [0, 532]
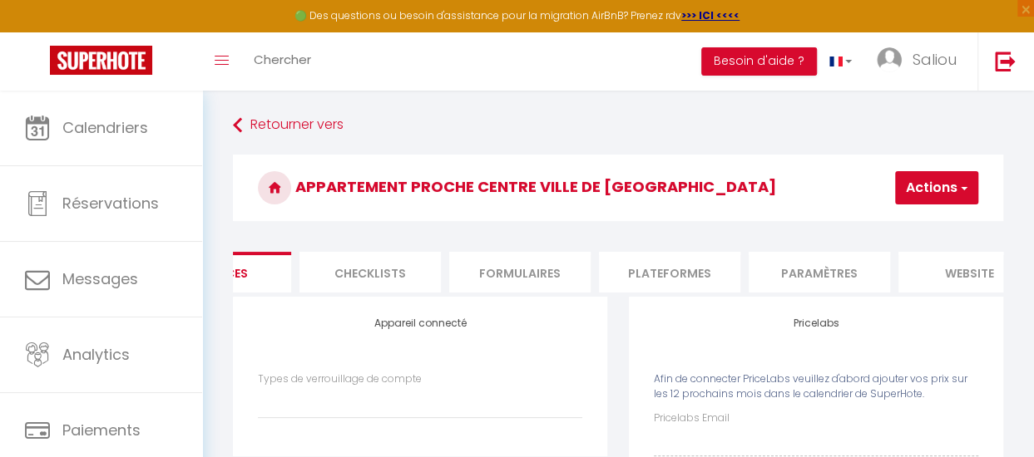
click at [818, 284] on li "Paramètres" at bounding box center [818, 272] width 141 height 41
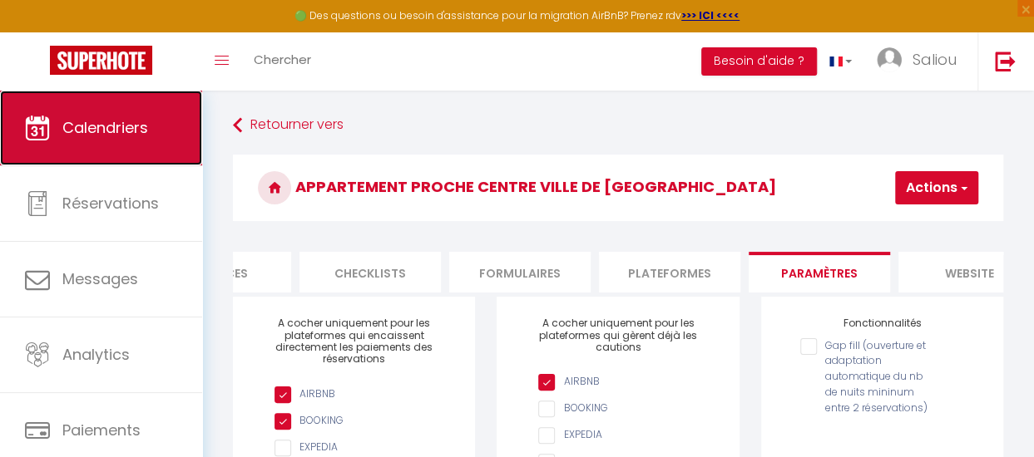
click at [116, 137] on span "Calendriers" at bounding box center [105, 127] width 86 height 21
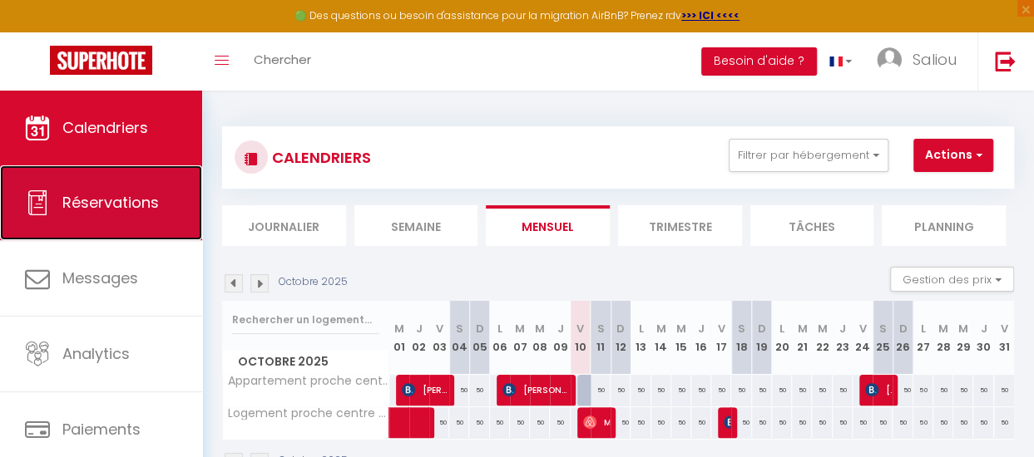
click at [131, 209] on span "Réservations" at bounding box center [110, 202] width 96 height 21
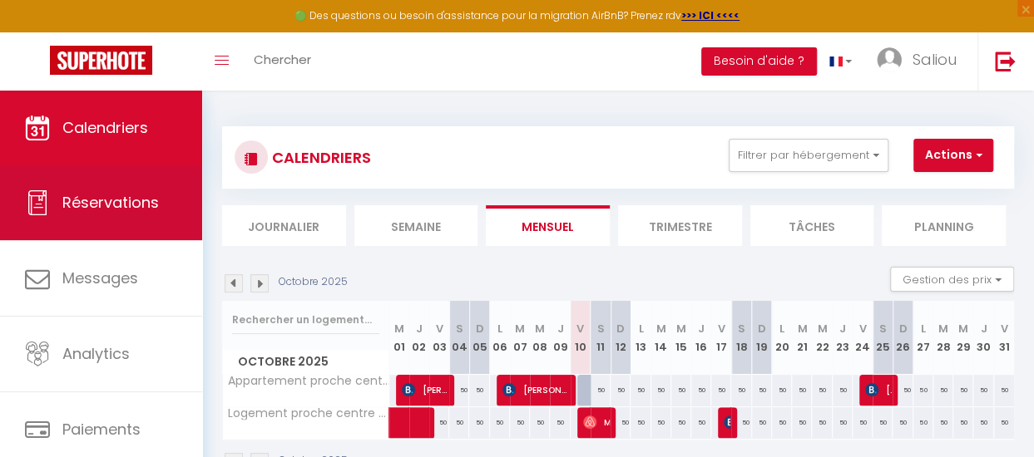
select select "not_cancelled"
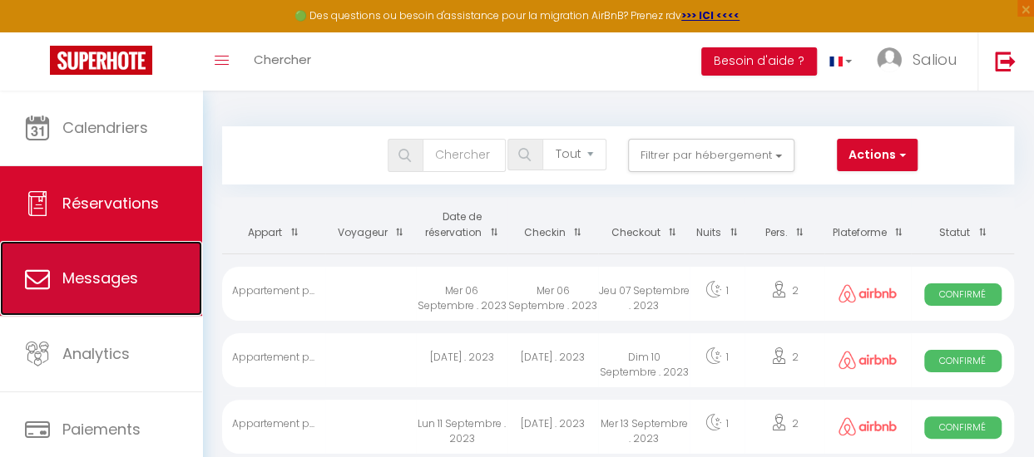
click at [95, 297] on link "Messages" at bounding box center [101, 278] width 202 height 75
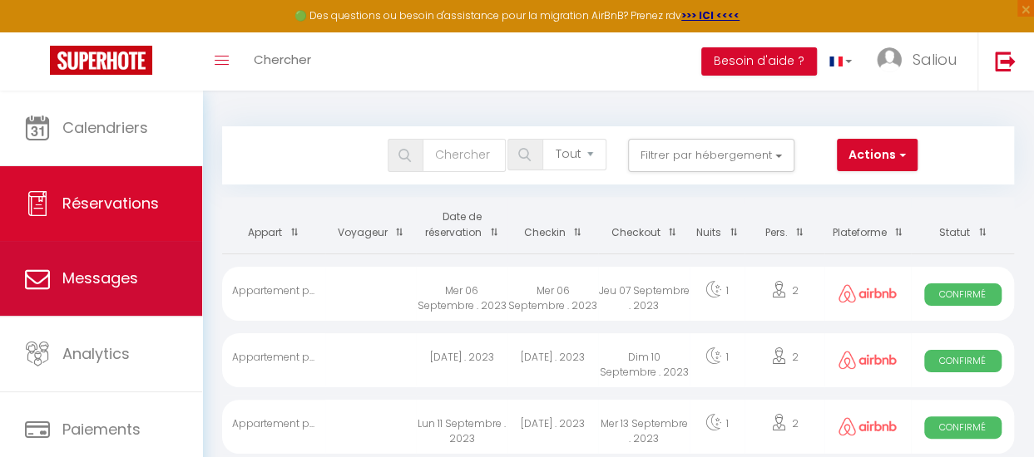
select select "message"
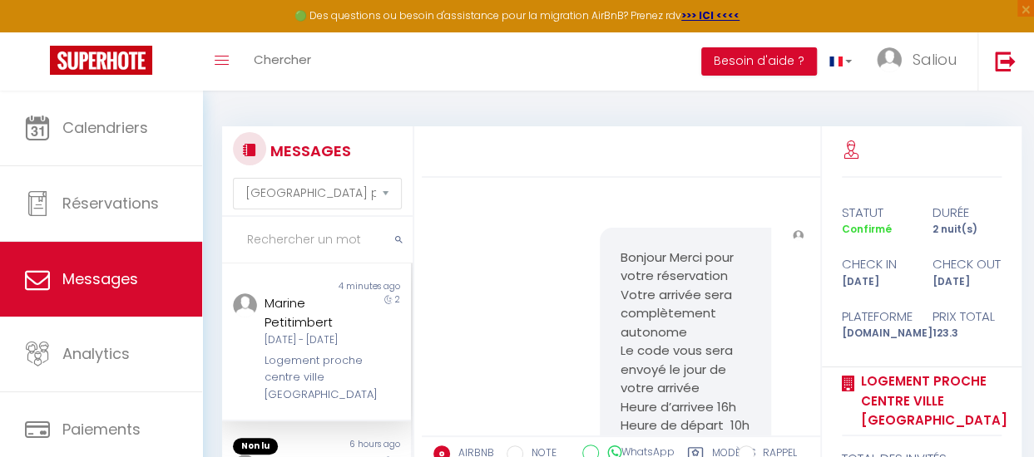
scroll to position [2935, 0]
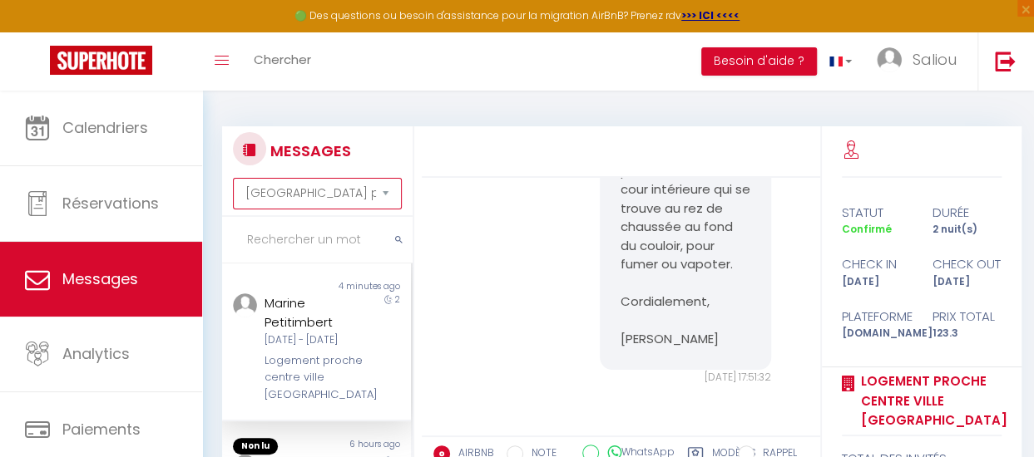
click at [366, 188] on select "[GEOGRAPHIC_DATA] par date de réservation Trier par date de message" at bounding box center [317, 194] width 169 height 32
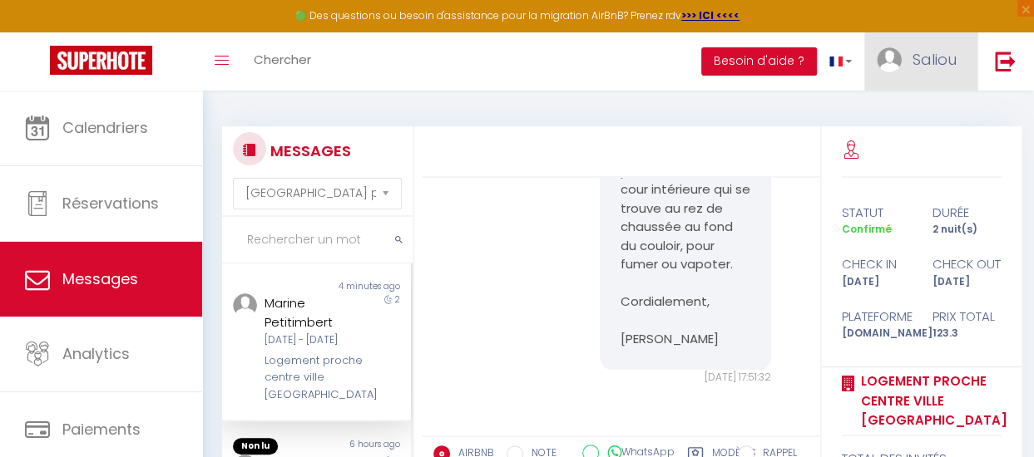
click at [910, 69] on link "Saliou" at bounding box center [920, 61] width 113 height 58
click at [910, 103] on link "Paramètres" at bounding box center [910, 115] width 123 height 28
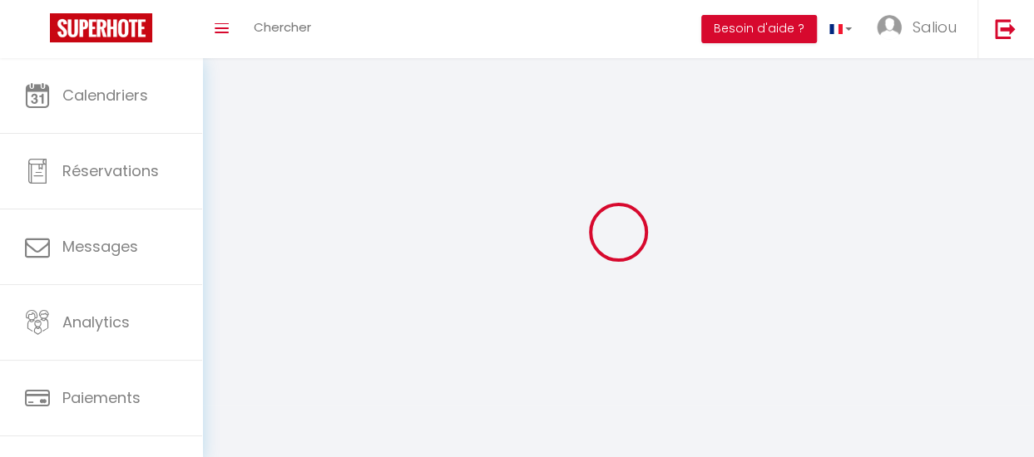
type input "Saliou"
type input "[PHONE_NUMBER]"
type input "[STREET_ADDRESS]"
type input "80400"
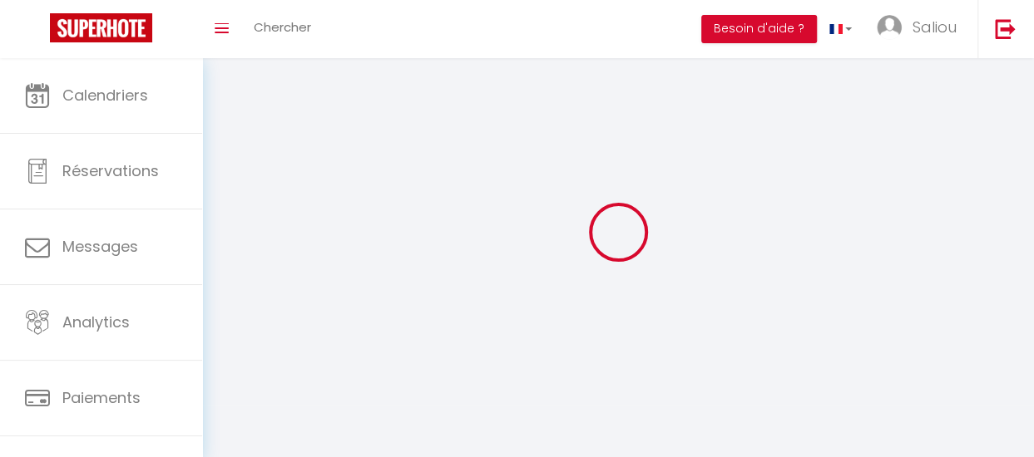
type input "eppeville"
type input "CspE0nOL45yK62cnNfQgj2Jbi"
type input "bESmPcUPfENtrfMFAdEIFzNyo"
type input "[URL][DOMAIN_NAME]"
select select "28"
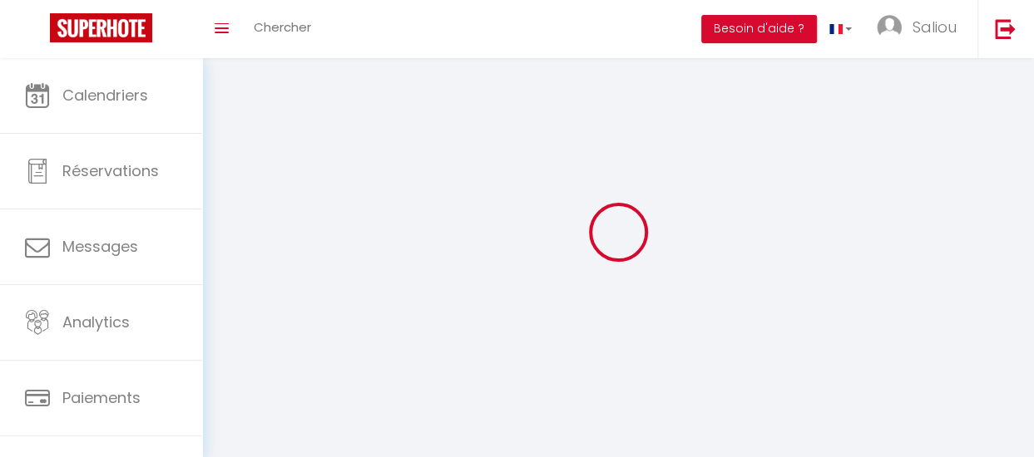
select select "fr"
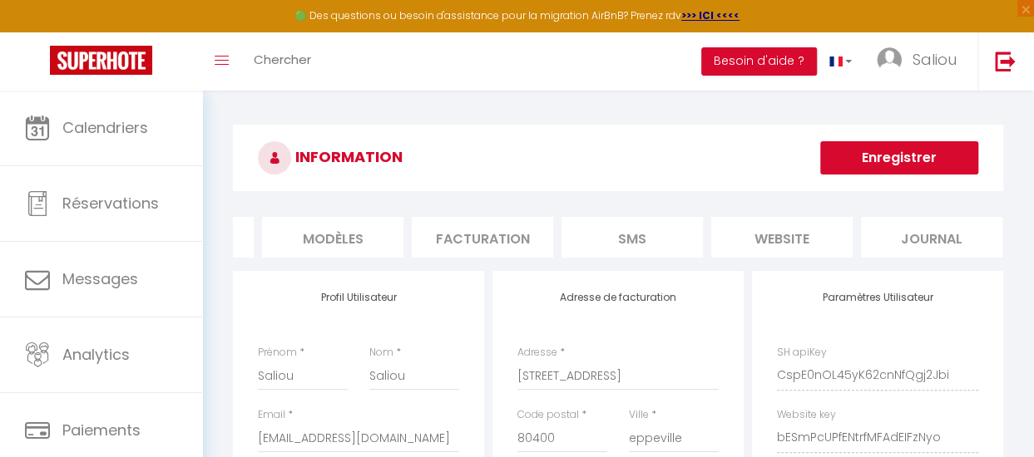
scroll to position [0, 427]
click at [960, 248] on li "Journal" at bounding box center [923, 237] width 141 height 41
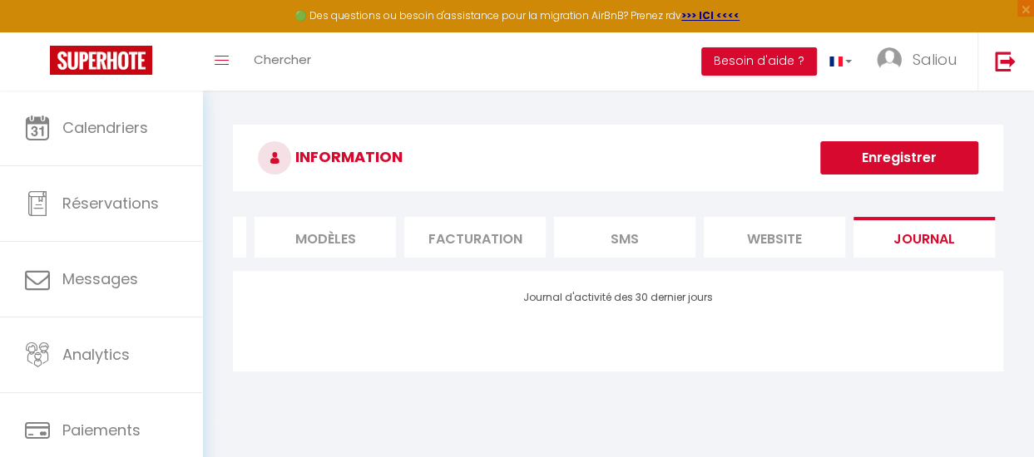
click at [802, 244] on li "website" at bounding box center [773, 237] width 141 height 41
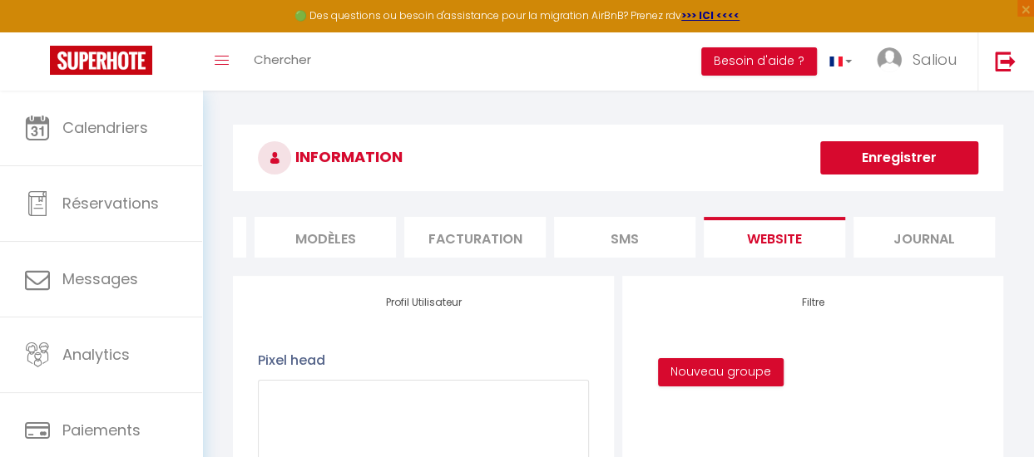
click at [604, 239] on li "SMS" at bounding box center [624, 237] width 141 height 41
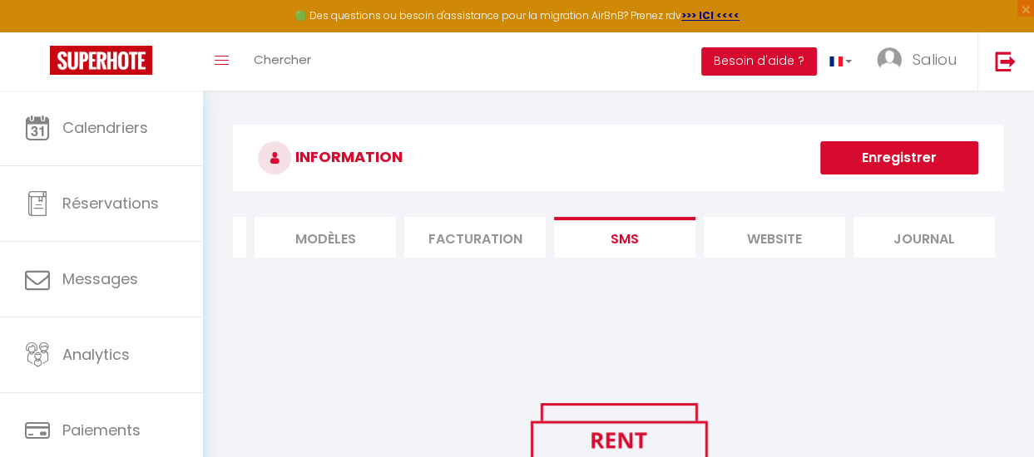
click at [604, 239] on li "SMS" at bounding box center [624, 237] width 141 height 41
click at [452, 232] on li "Facturation" at bounding box center [474, 237] width 141 height 41
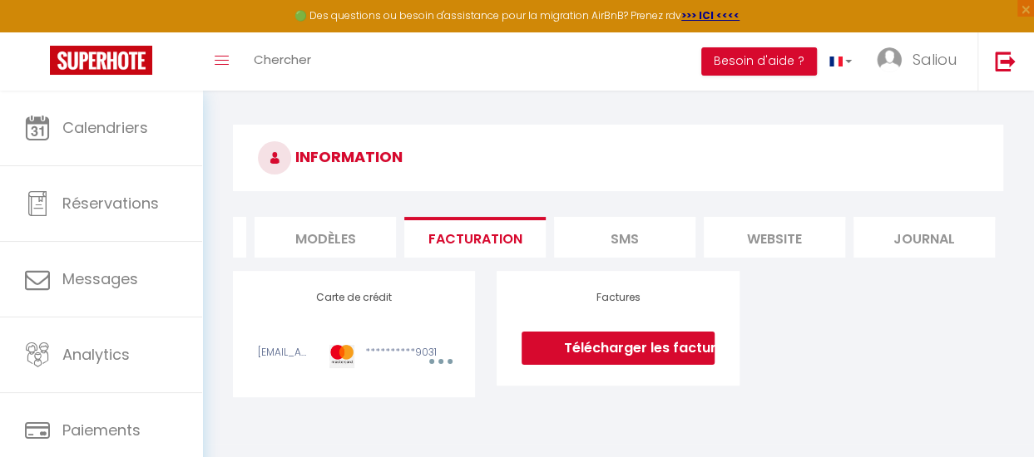
scroll to position [91, 0]
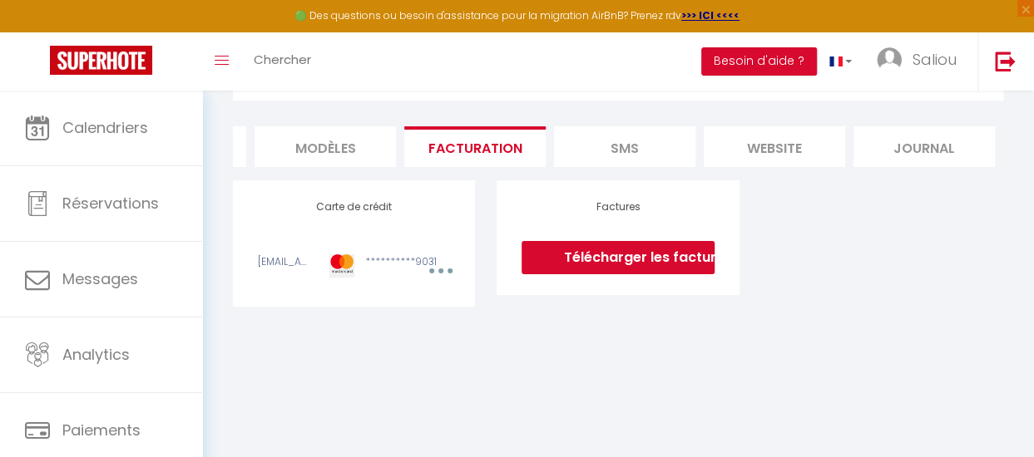
click at [317, 152] on li "MODÈLES" at bounding box center [324, 146] width 141 height 41
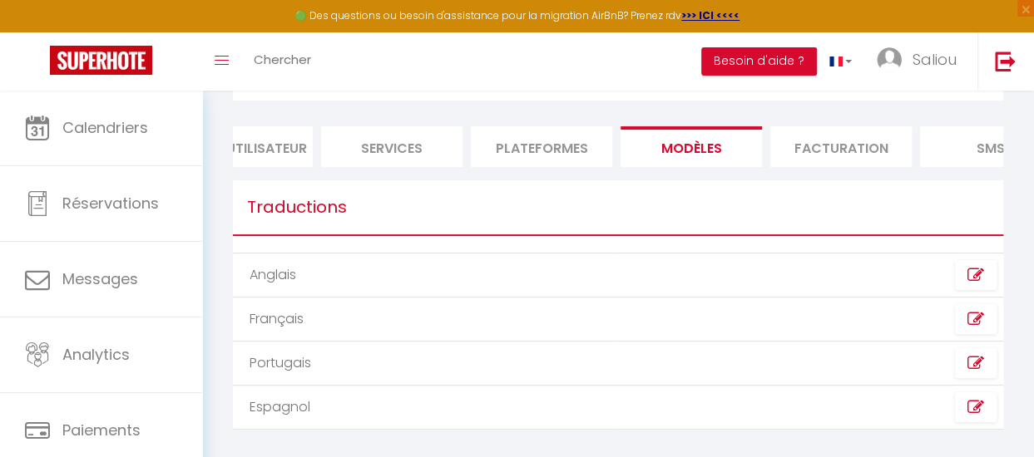
scroll to position [0, 57]
click at [567, 126] on li "Plateformes" at bounding box center [546, 146] width 141 height 41
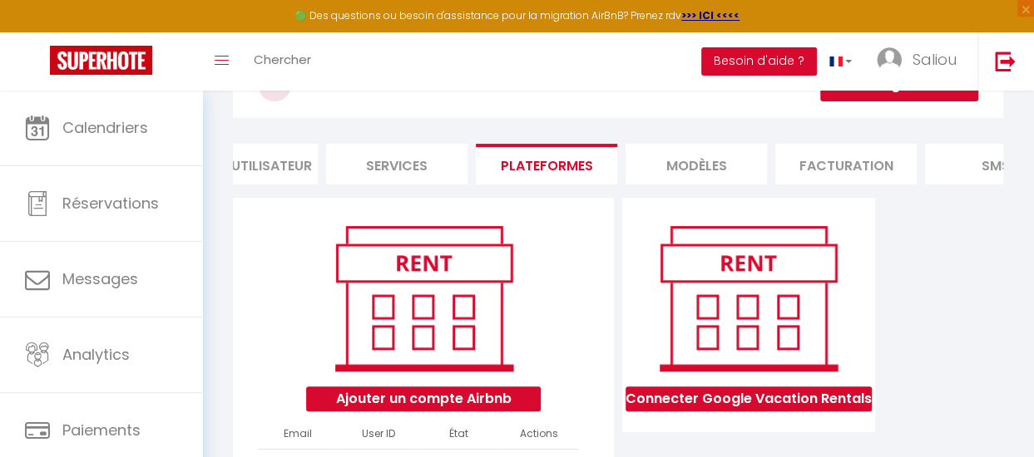
scroll to position [69, 0]
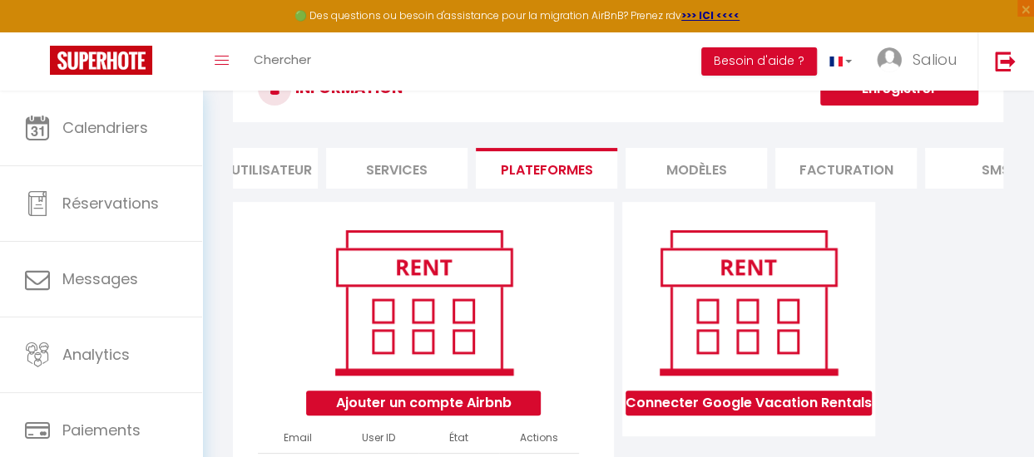
click at [404, 161] on li "Services" at bounding box center [396, 168] width 141 height 41
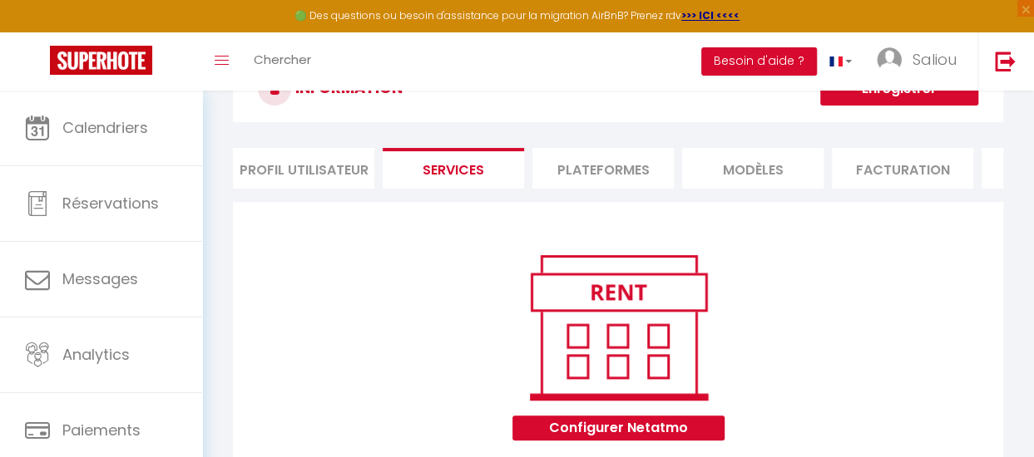
click at [290, 174] on li "Profil Utilisateur" at bounding box center [303, 168] width 141 height 41
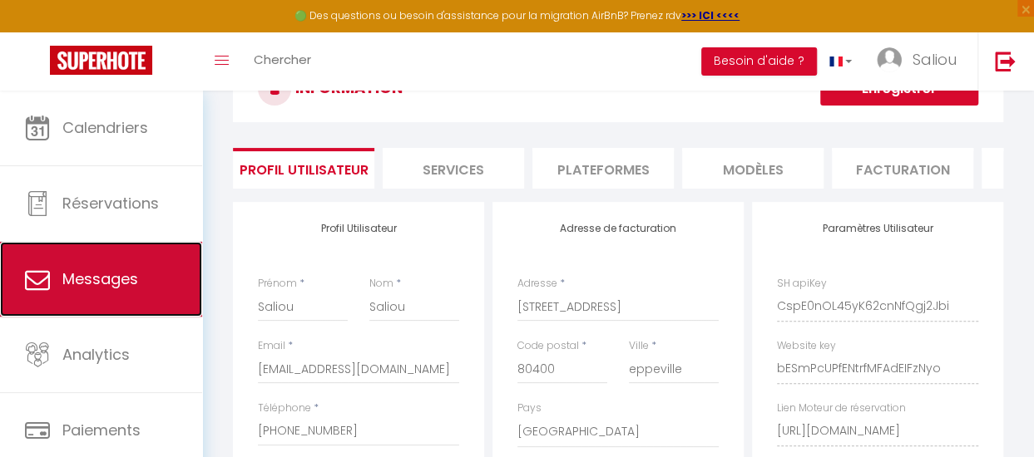
click at [99, 280] on span "Messages" at bounding box center [100, 279] width 76 height 21
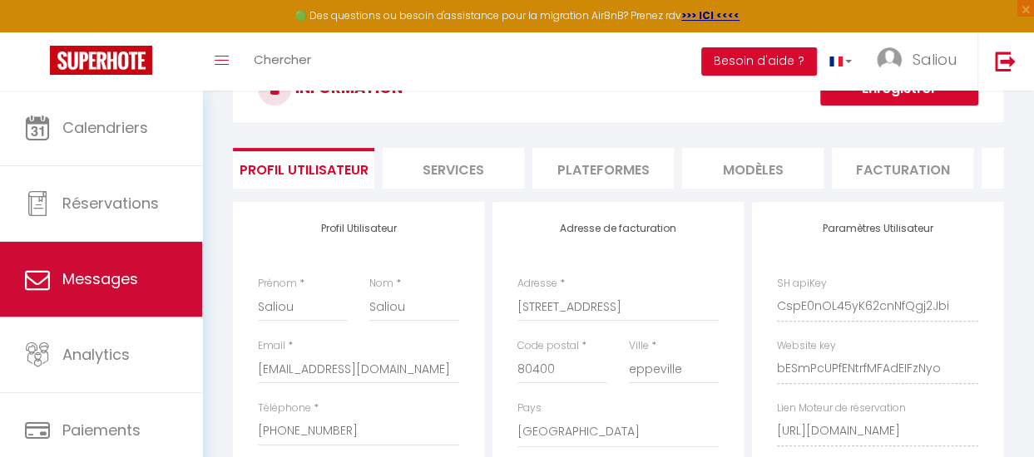
select select "message"
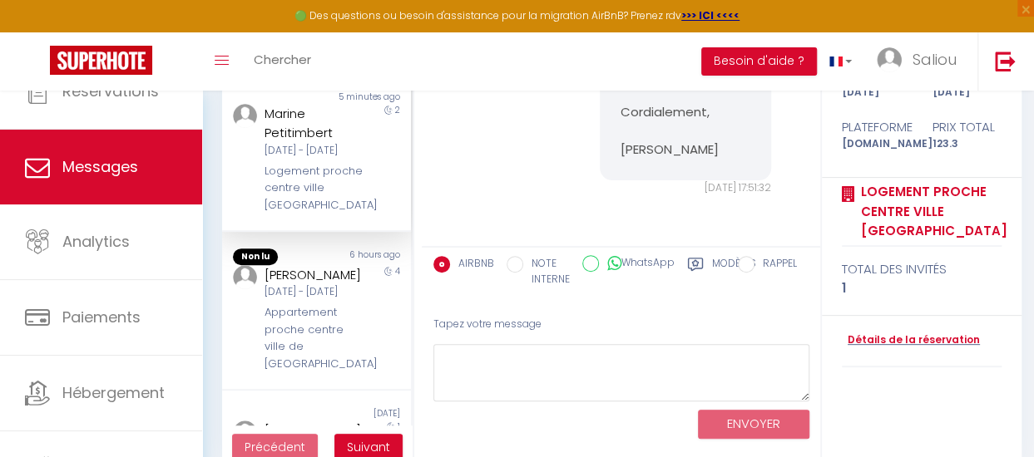
scroll to position [220, 0]
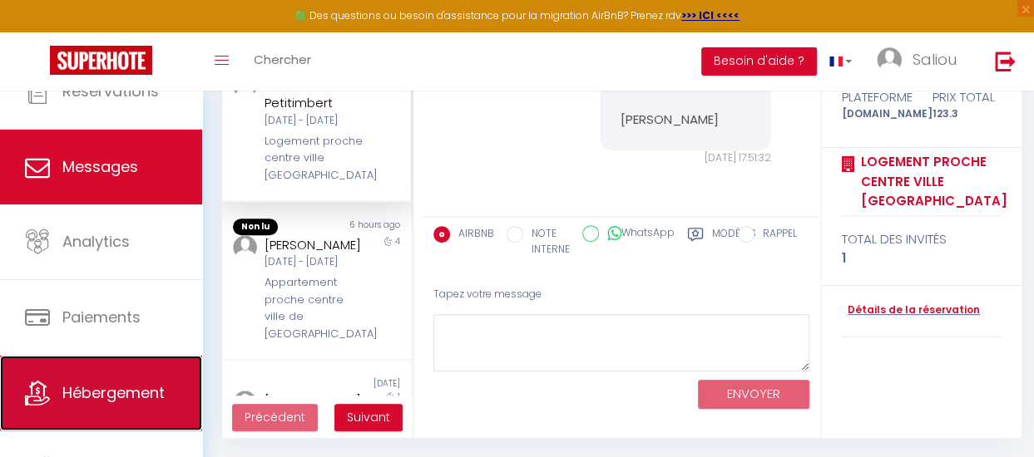
click at [111, 391] on span "Hébergement" at bounding box center [113, 392] width 102 height 21
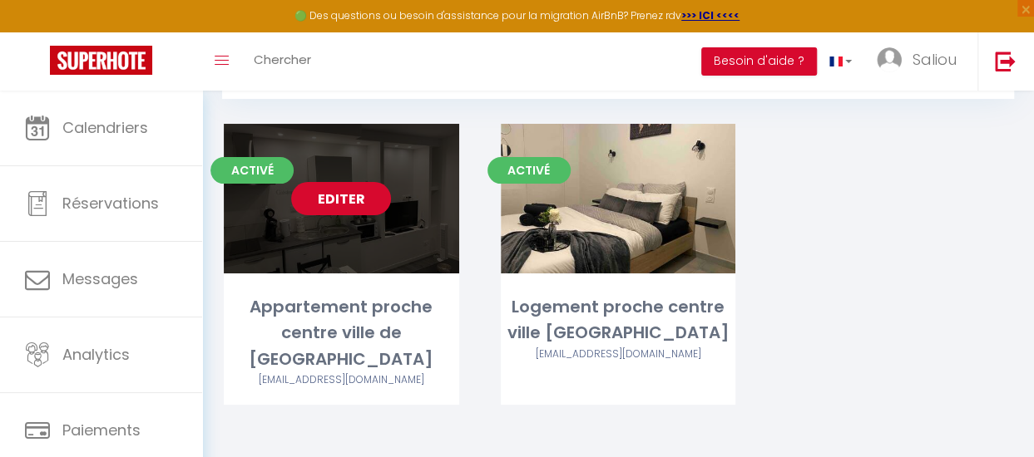
scroll to position [91, 0]
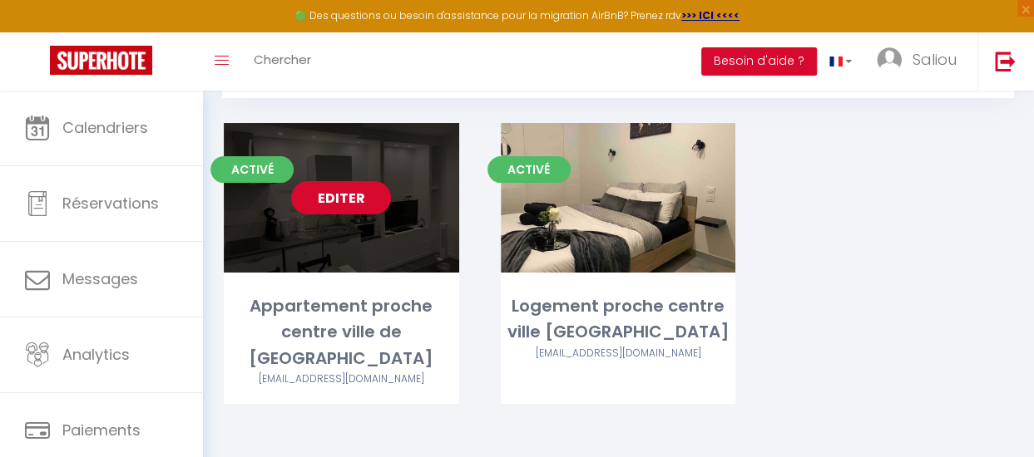
click at [353, 201] on link "Editer" at bounding box center [341, 197] width 100 height 33
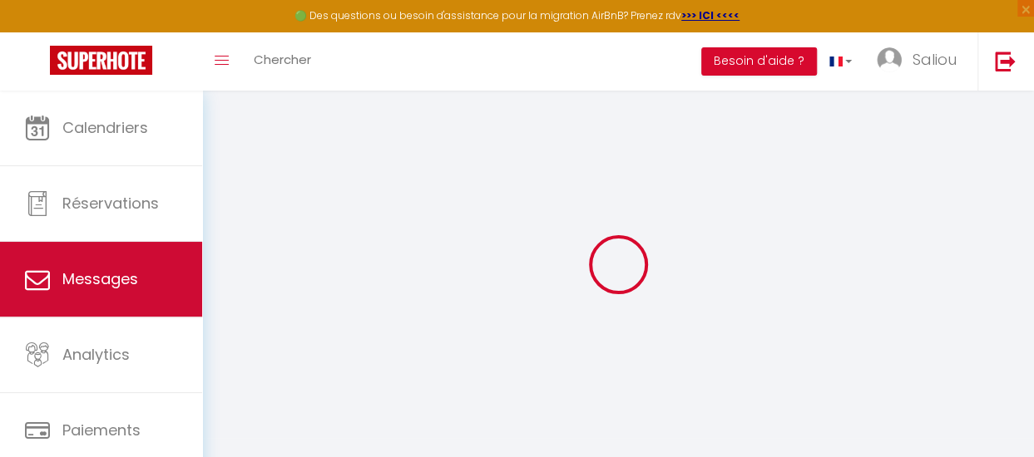
select select "16:00"
select select "23:45"
select select "11:00"
select select "30"
select select "120"
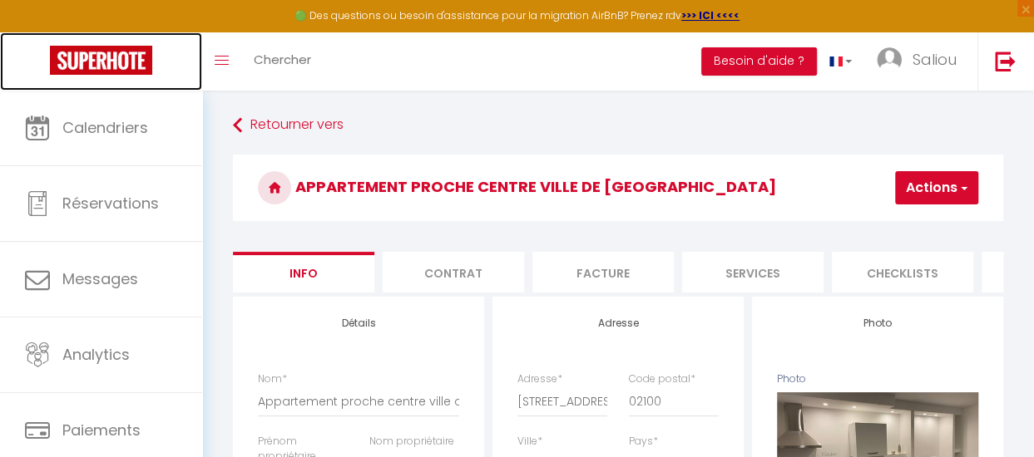
click at [103, 56] on img at bounding box center [101, 60] width 102 height 29
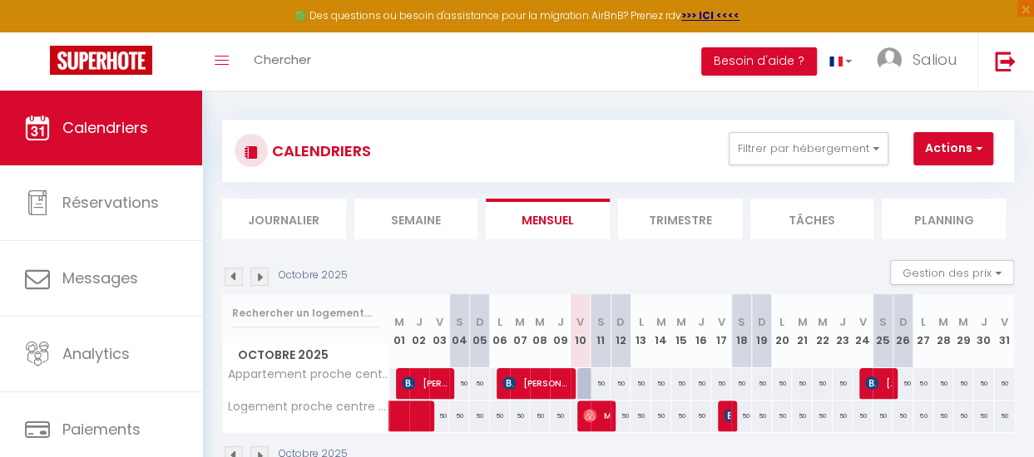
scroll to position [1, 0]
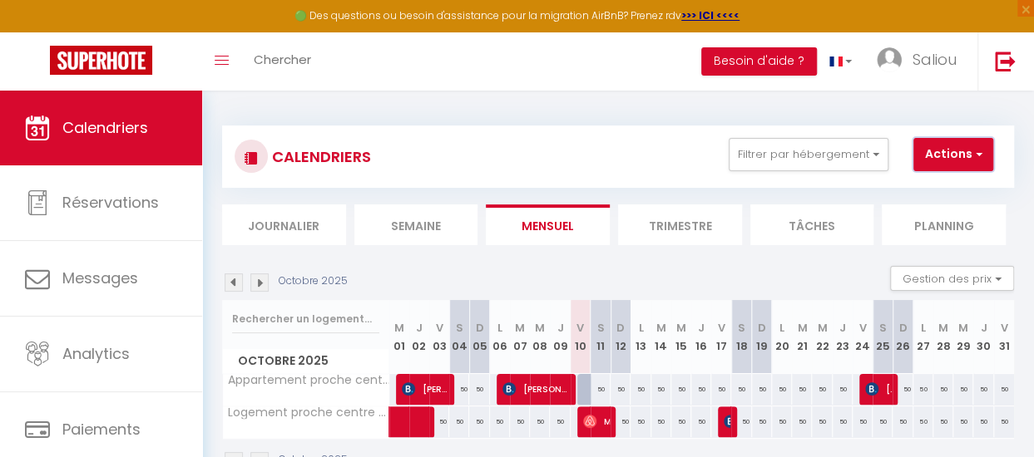
click at [940, 152] on button "Actions" at bounding box center [953, 154] width 80 height 33
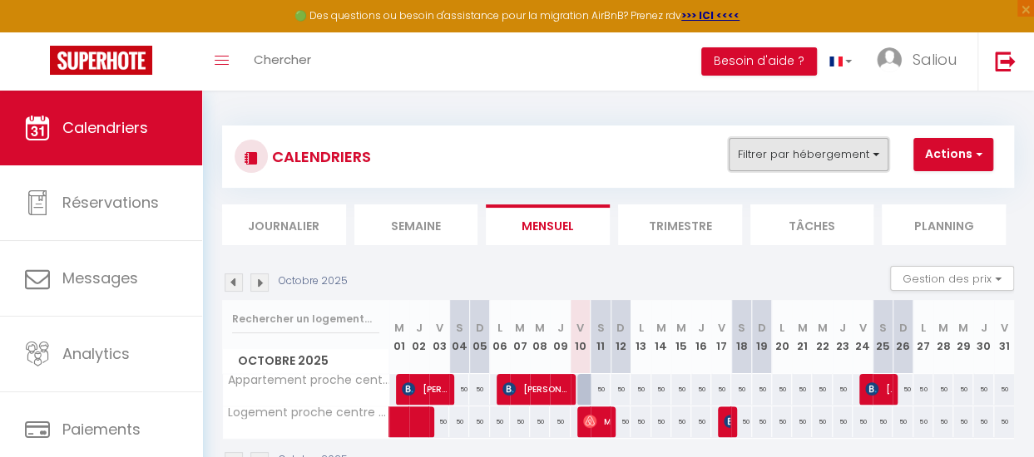
click at [825, 161] on button "Filtrer par hébergement" at bounding box center [808, 154] width 160 height 33
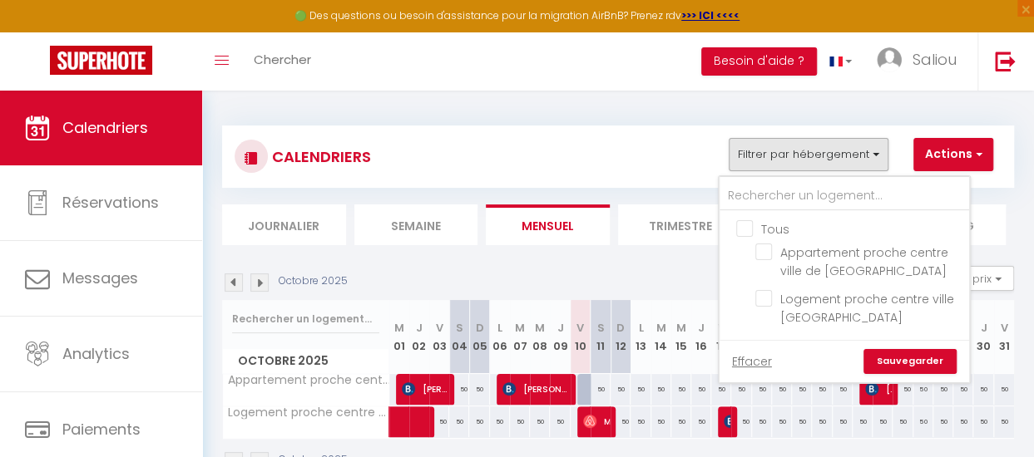
click at [659, 183] on div "CALENDRIERS Filtrer par hébergement Tous Appartement proche centre ville de [GE…" at bounding box center [618, 157] width 792 height 62
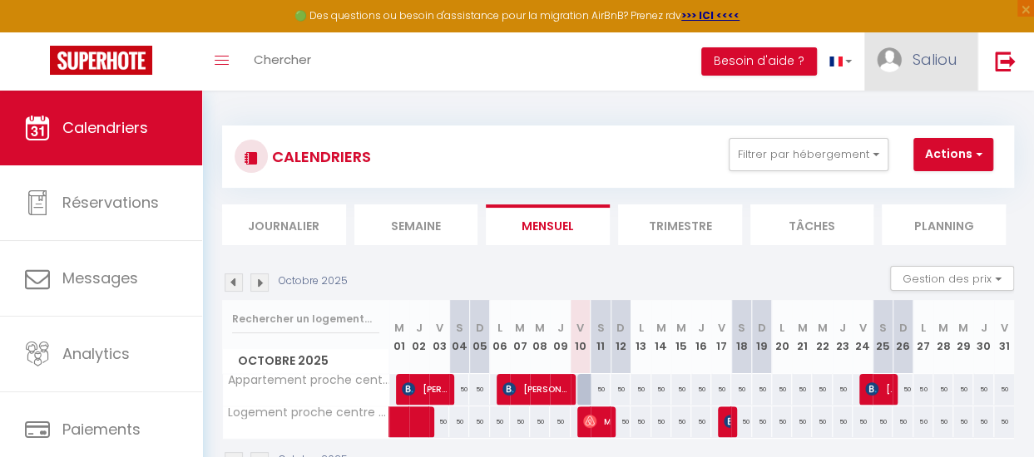
click at [895, 53] on img at bounding box center [888, 59] width 25 height 25
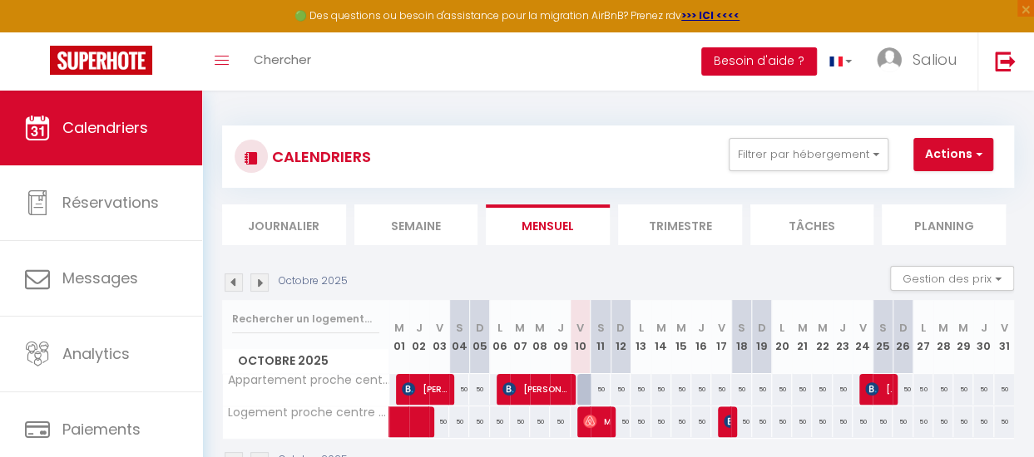
click at [747, 57] on button "Besoin d'aide ?" at bounding box center [759, 61] width 116 height 28
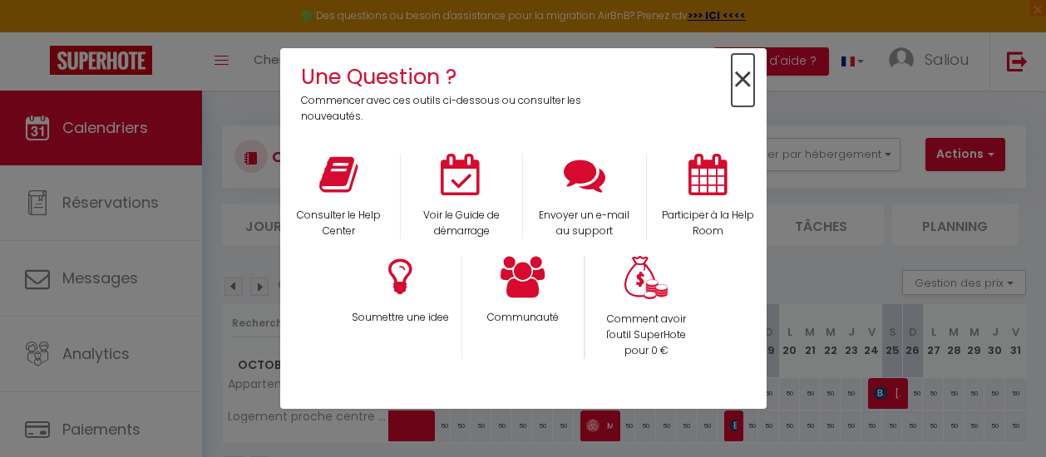
click at [750, 81] on span "×" at bounding box center [743, 80] width 22 height 52
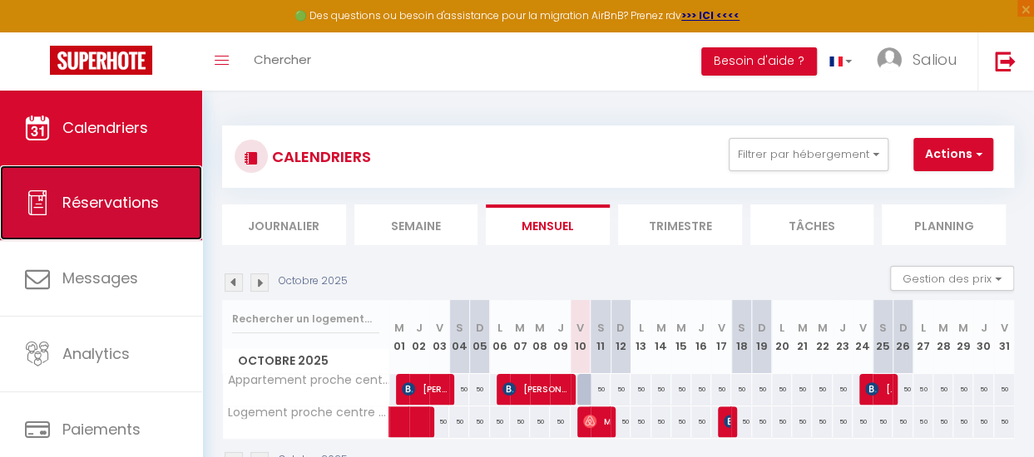
click at [57, 215] on link "Réservations" at bounding box center [101, 202] width 202 height 75
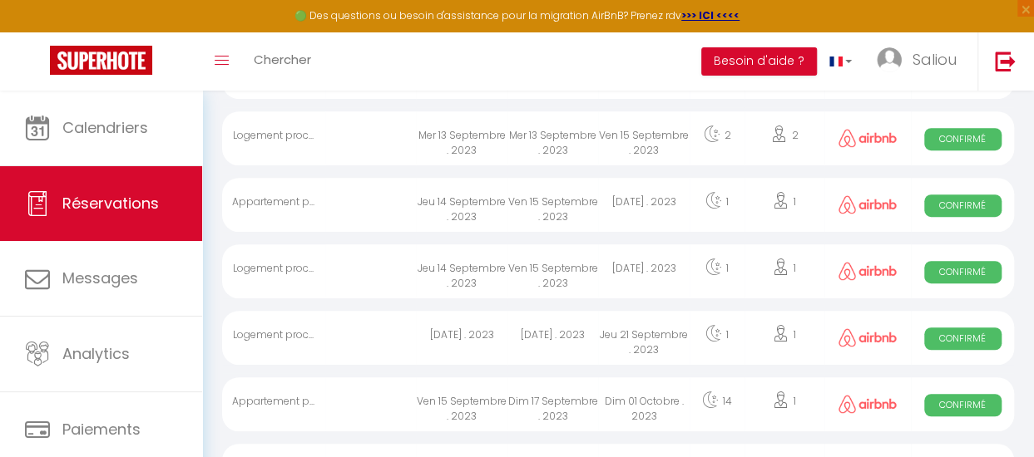
scroll to position [813, 0]
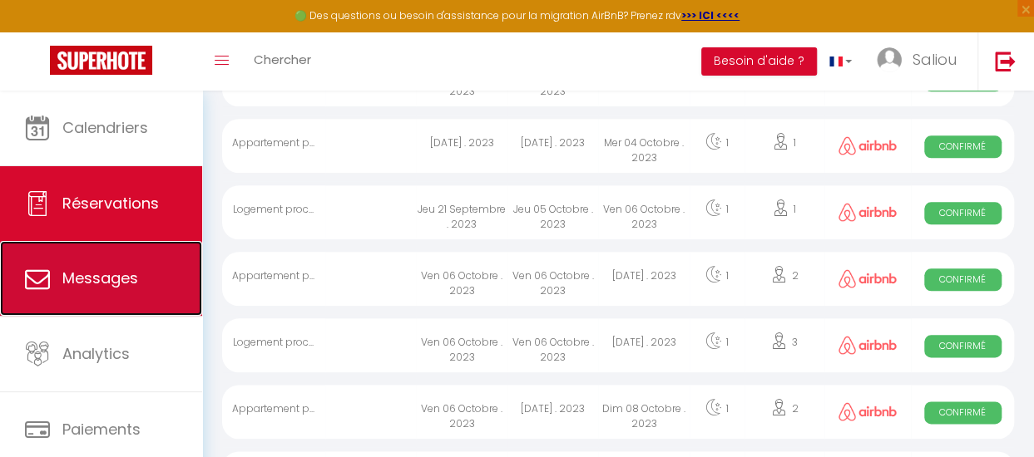
click at [92, 296] on link "Messages" at bounding box center [101, 278] width 202 height 75
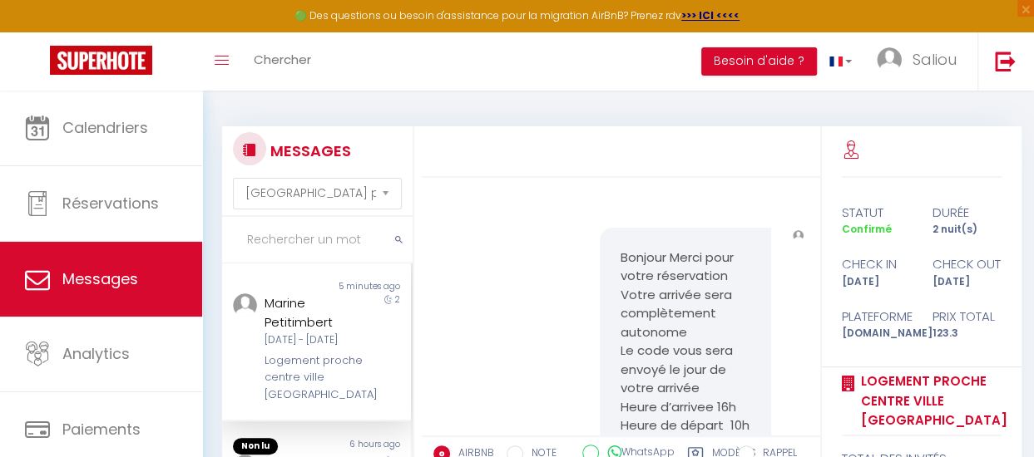
scroll to position [2935, 0]
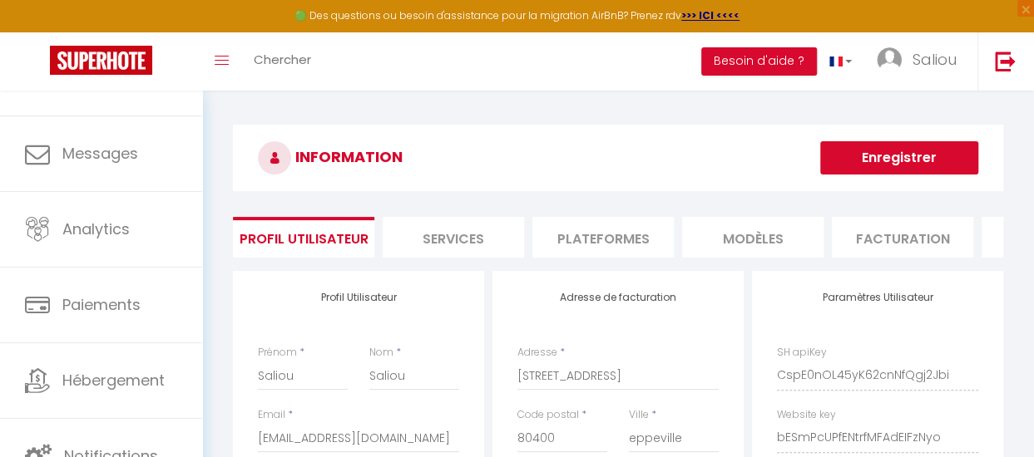
click at [461, 236] on li "Services" at bounding box center [452, 237] width 141 height 41
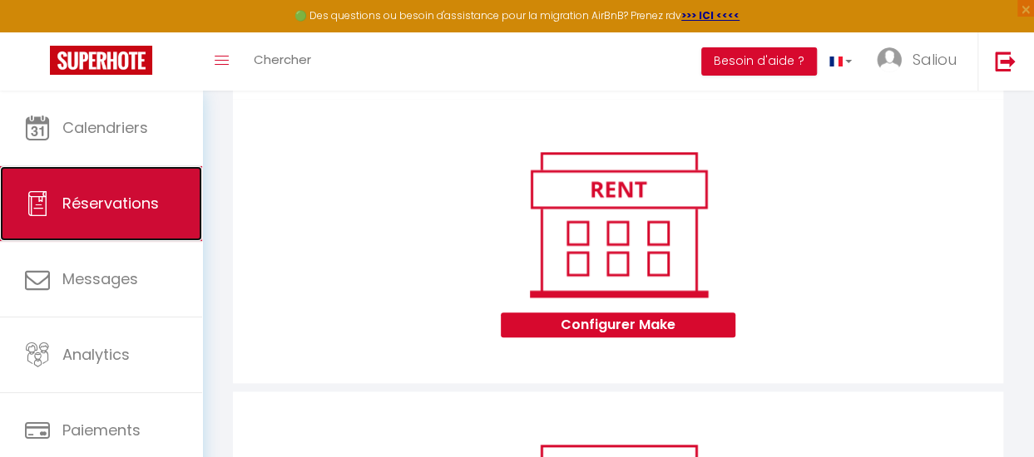
click at [122, 204] on span "Réservations" at bounding box center [110, 203] width 96 height 21
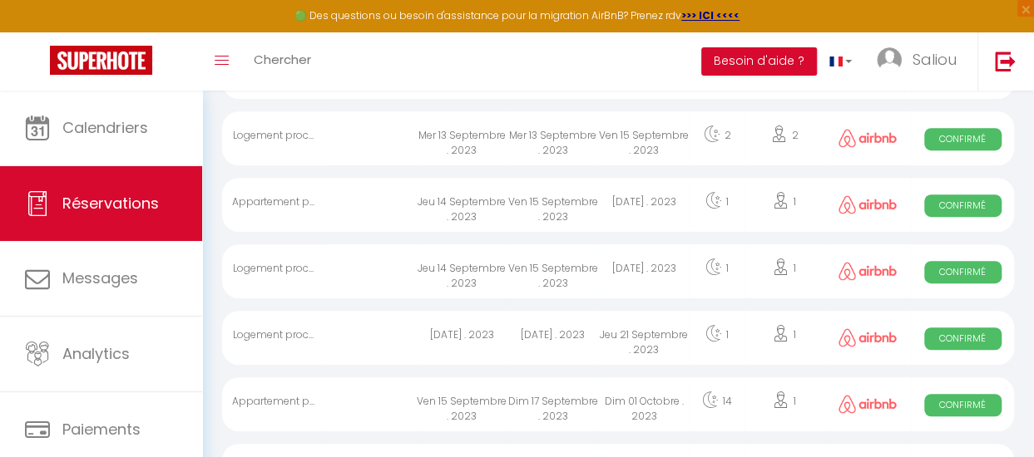
scroll to position [1553, 0]
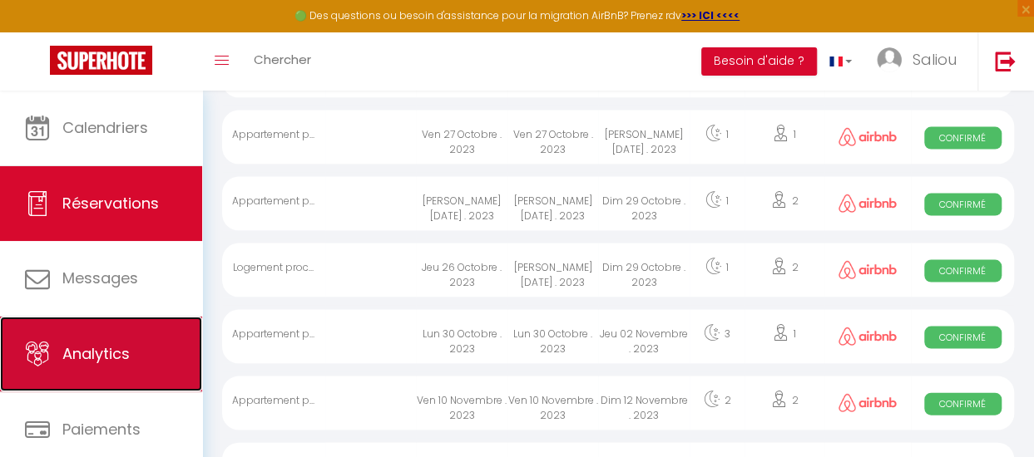
click at [91, 357] on span "Analytics" at bounding box center [95, 353] width 67 height 21
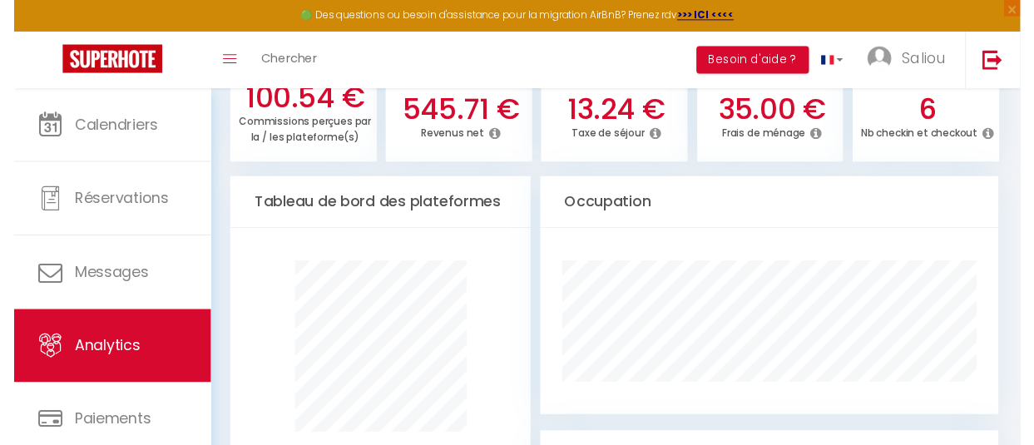
scroll to position [614, 0]
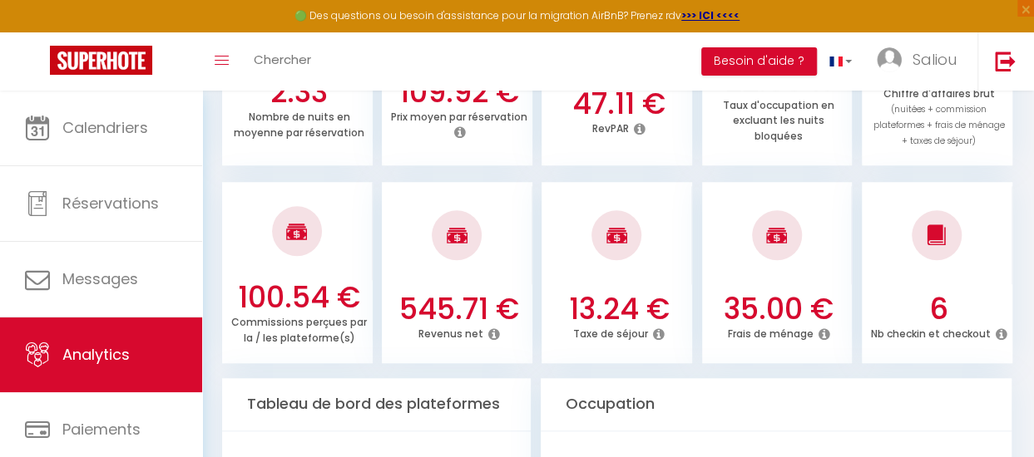
click at [822, 341] on icon at bounding box center [824, 334] width 12 height 13
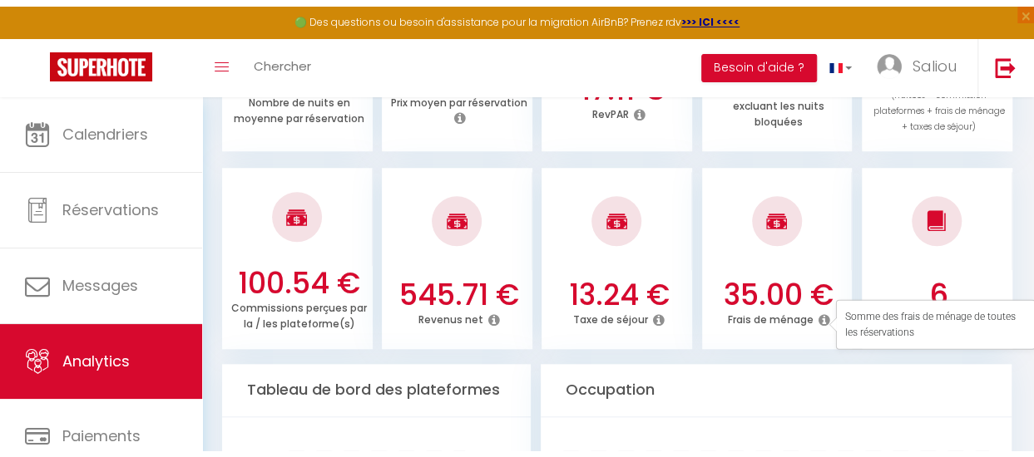
scroll to position [651, 0]
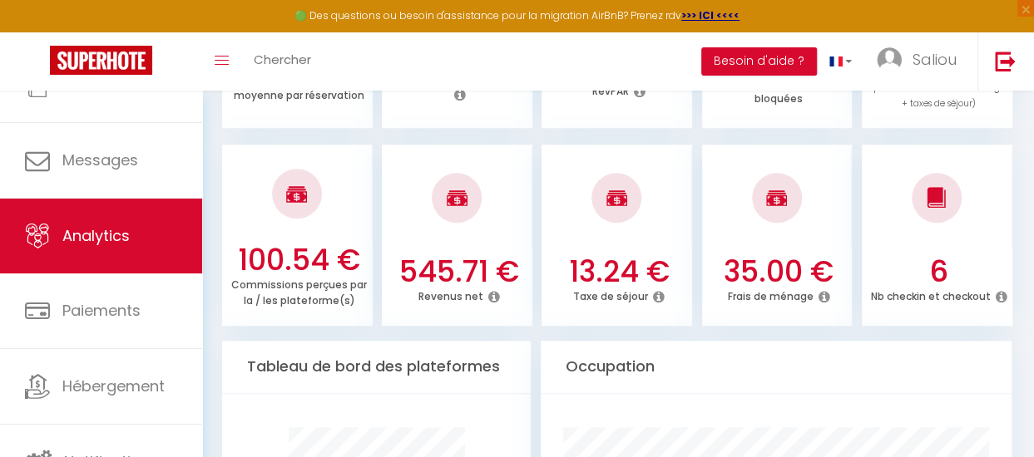
scroll to position [0, 0]
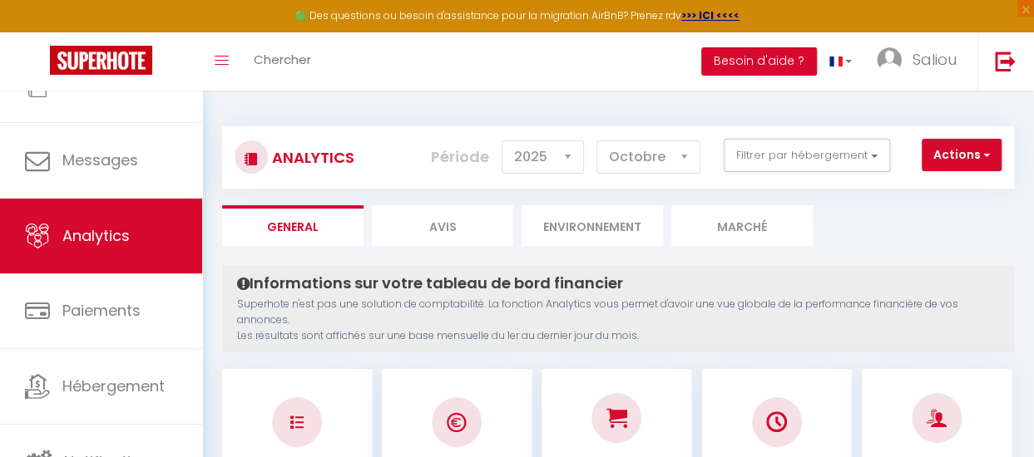
click at [477, 229] on li "Avis" at bounding box center [442, 225] width 141 height 41
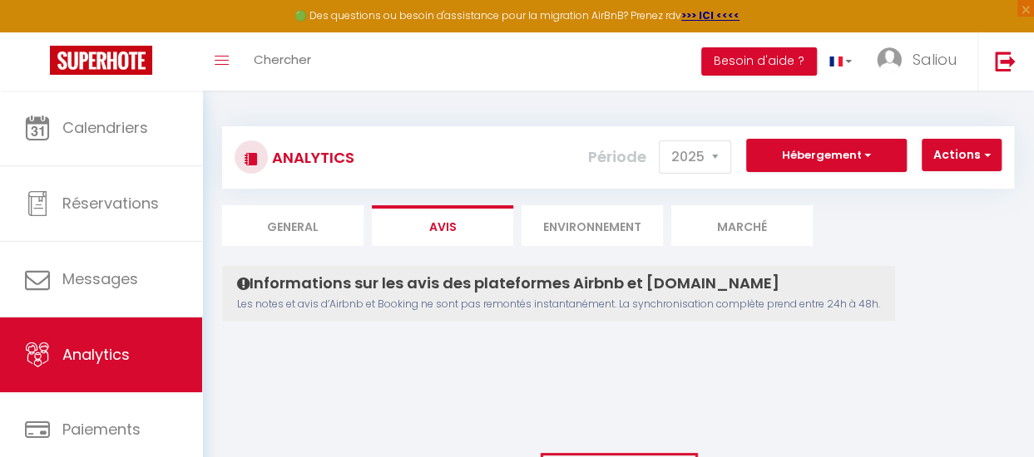
click at [663, 239] on li "Environnement" at bounding box center [591, 225] width 141 height 41
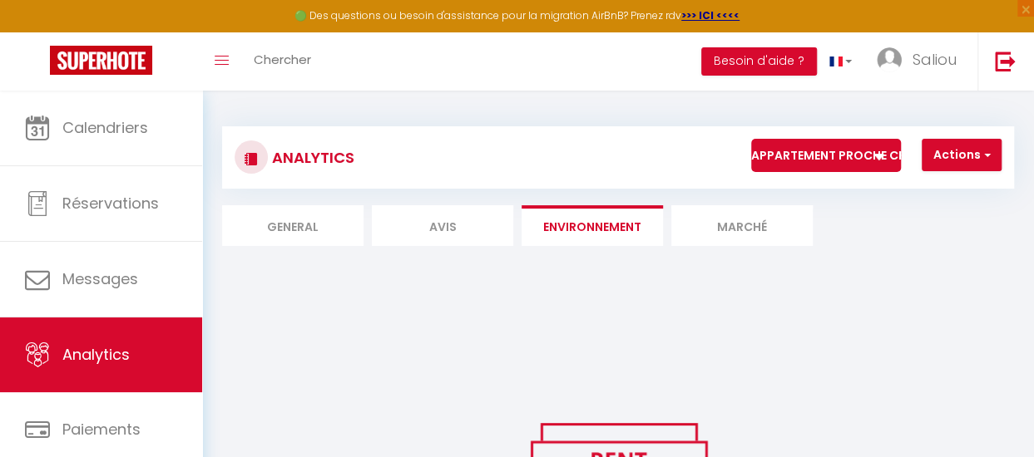
click at [812, 224] on li "Marché" at bounding box center [741, 225] width 141 height 41
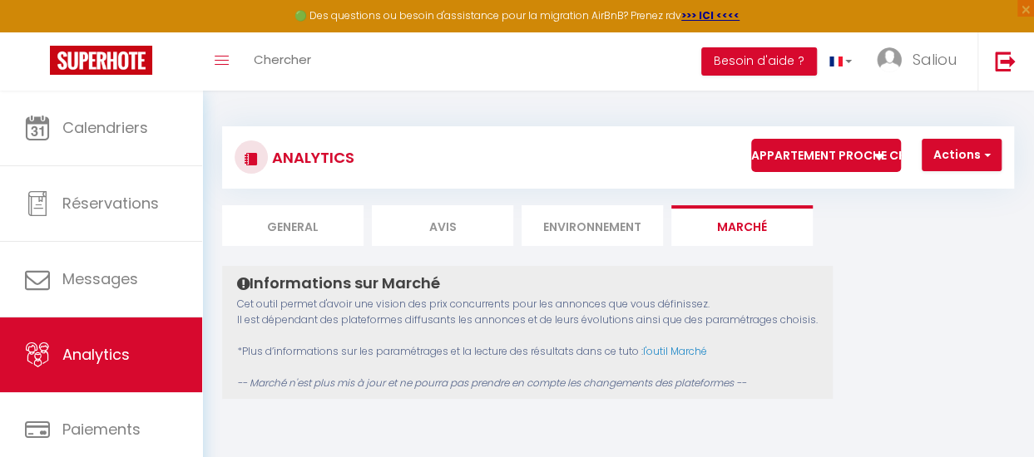
click at [363, 227] on li "General" at bounding box center [292, 225] width 141 height 41
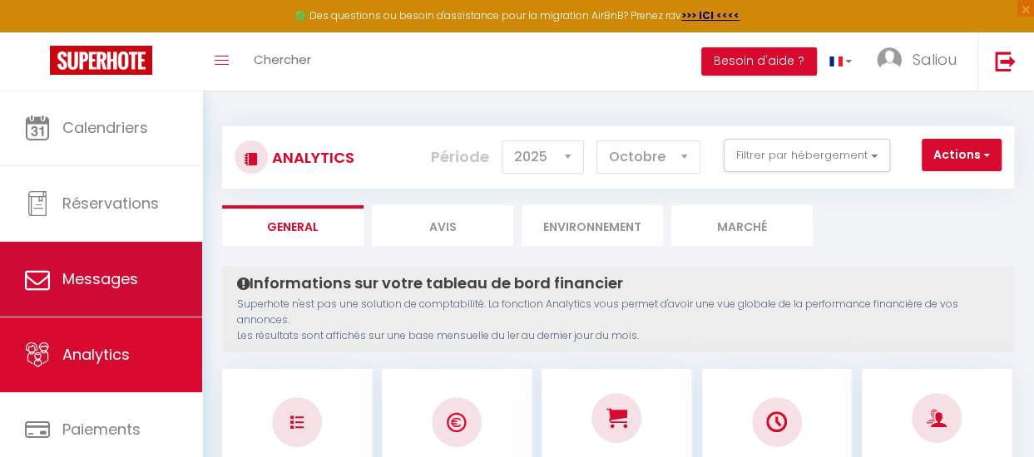
scroll to position [125, 0]
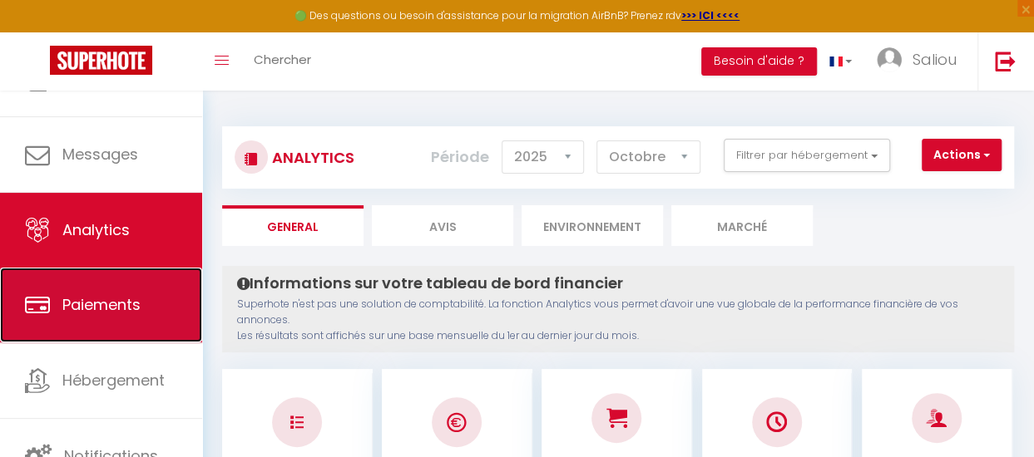
click at [105, 315] on link "Paiements" at bounding box center [101, 305] width 202 height 75
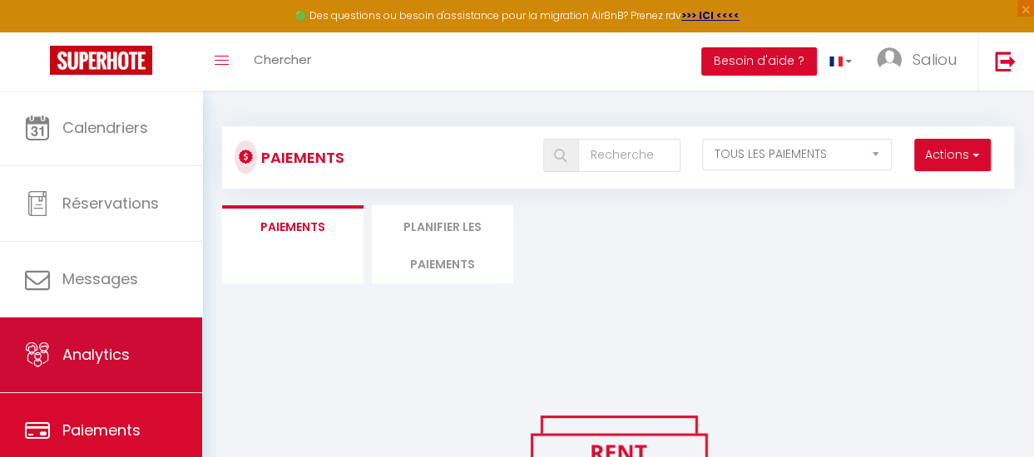
scroll to position [125, 0]
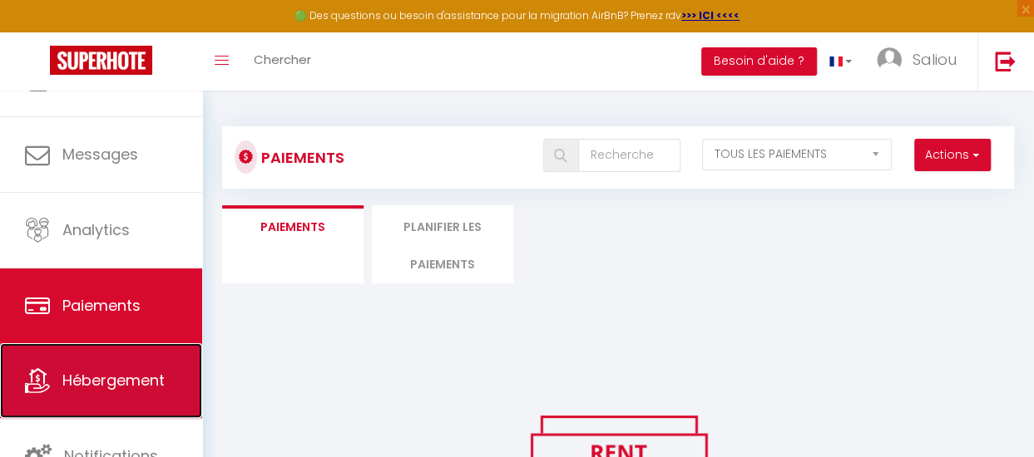
click at [83, 396] on link "Hébergement" at bounding box center [101, 380] width 202 height 75
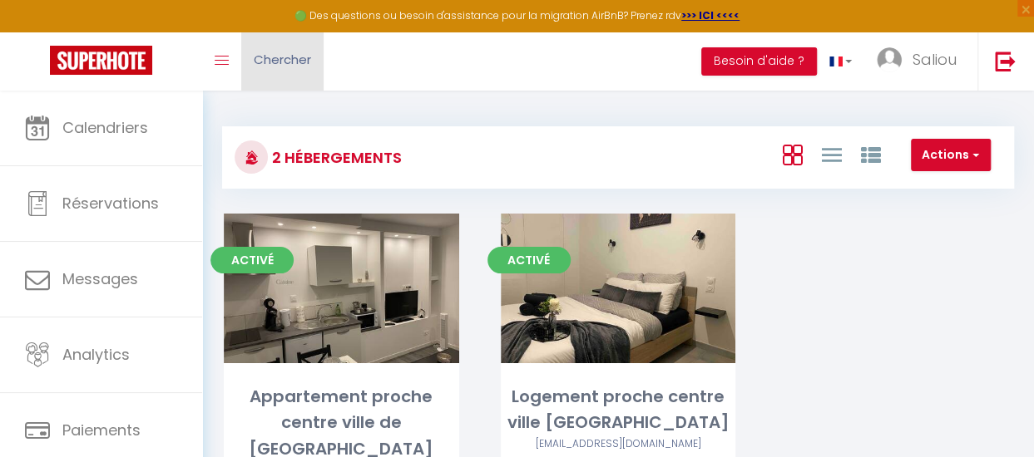
click at [299, 62] on span "Chercher" at bounding box center [282, 59] width 57 height 17
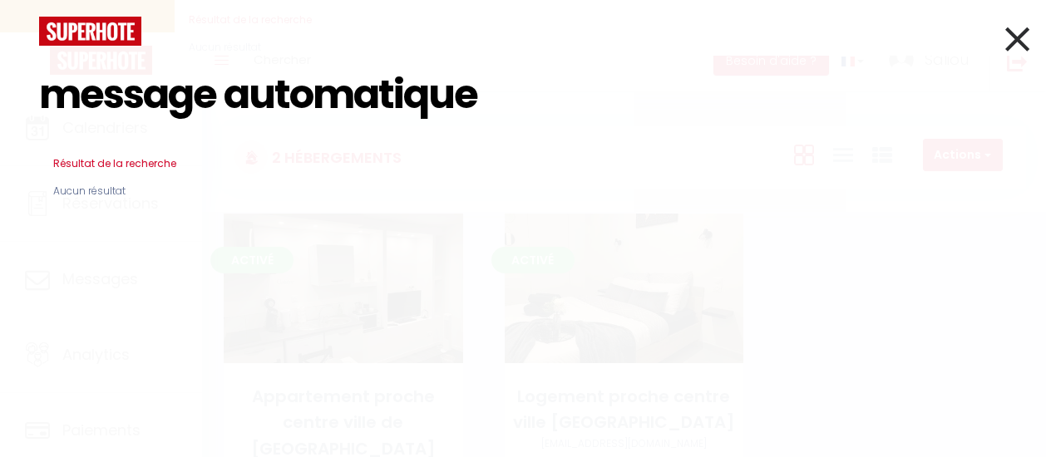
click at [1016, 43] on icon at bounding box center [1017, 39] width 24 height 42
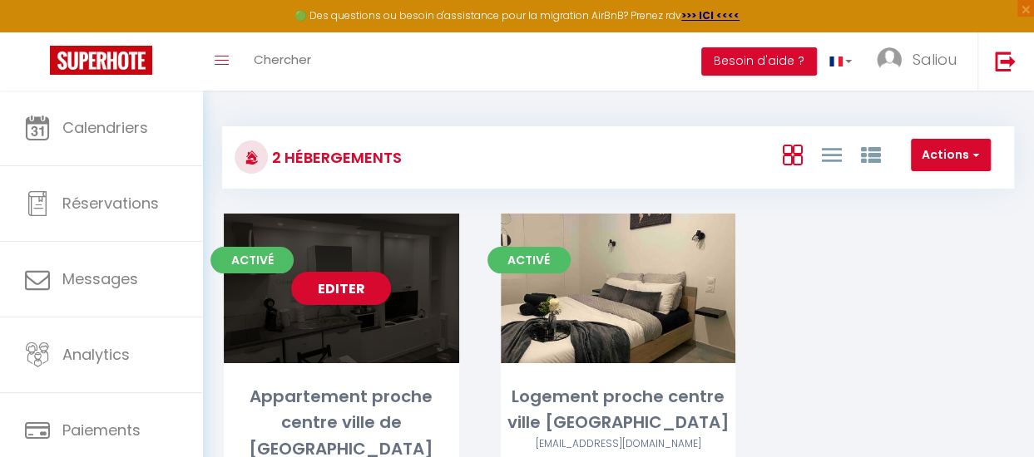
scroll to position [91, 0]
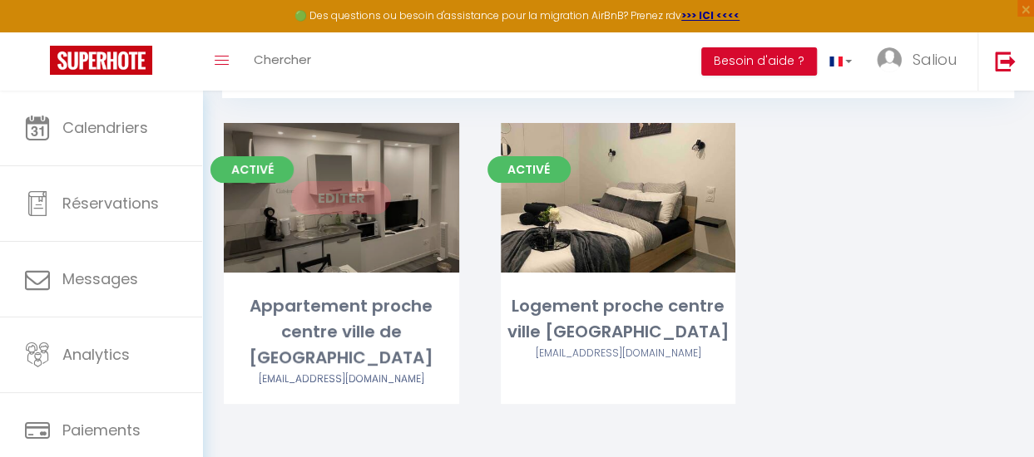
click at [328, 205] on link "Editer" at bounding box center [341, 197] width 100 height 33
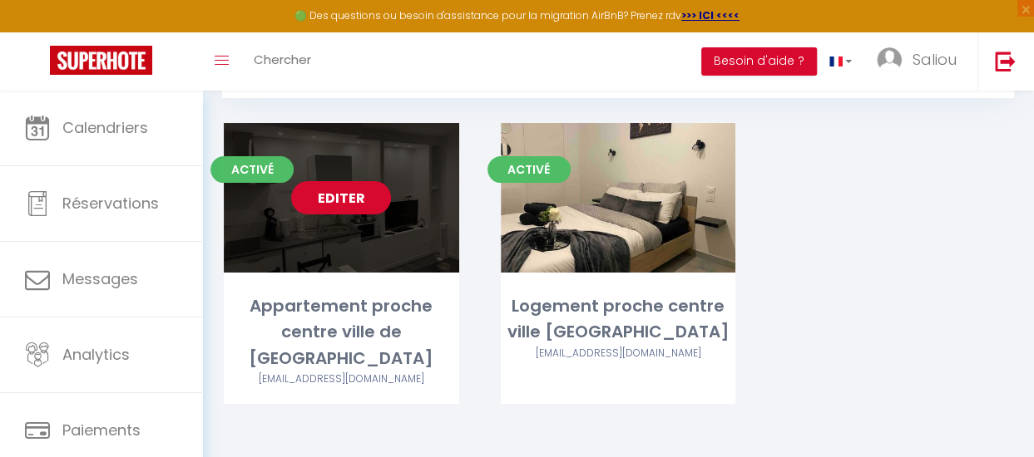
click at [348, 195] on link "Editer" at bounding box center [341, 197] width 100 height 33
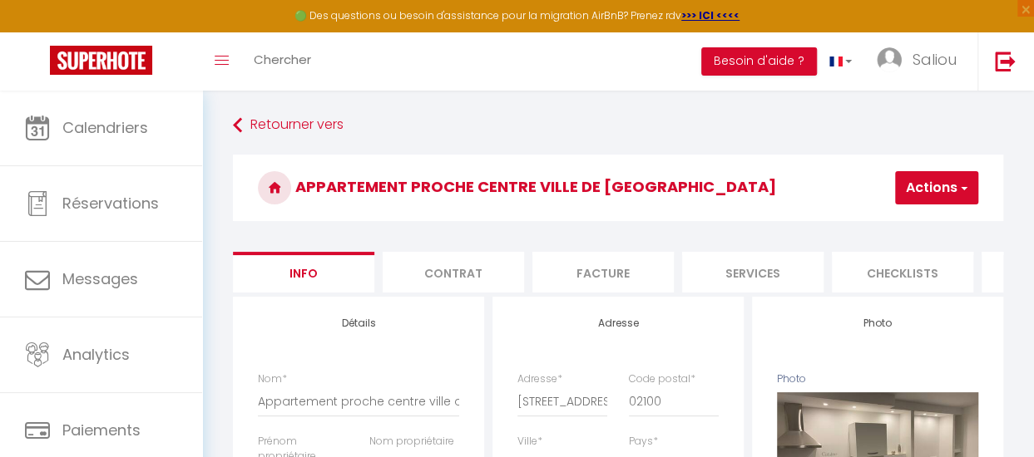
click at [779, 281] on li "Services" at bounding box center [752, 272] width 141 height 41
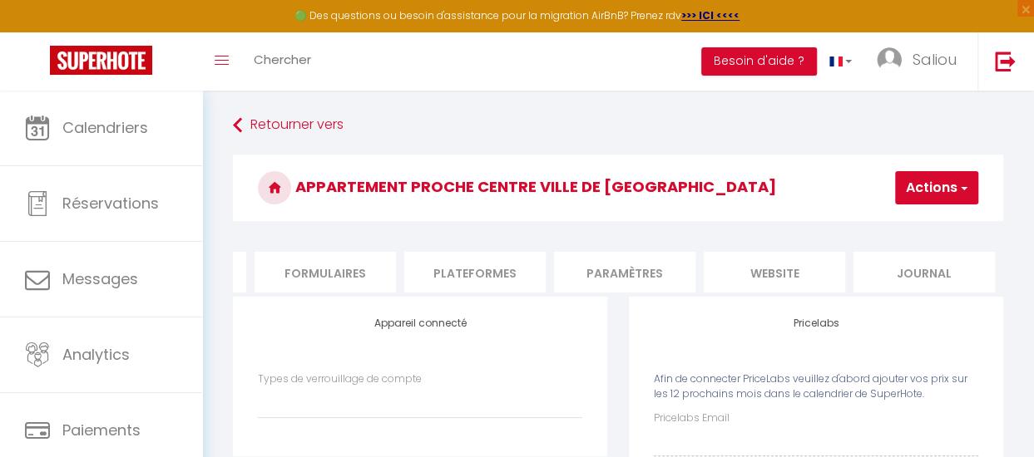
scroll to position [0, 727]
click at [627, 267] on li "Paramètres" at bounding box center [624, 272] width 141 height 41
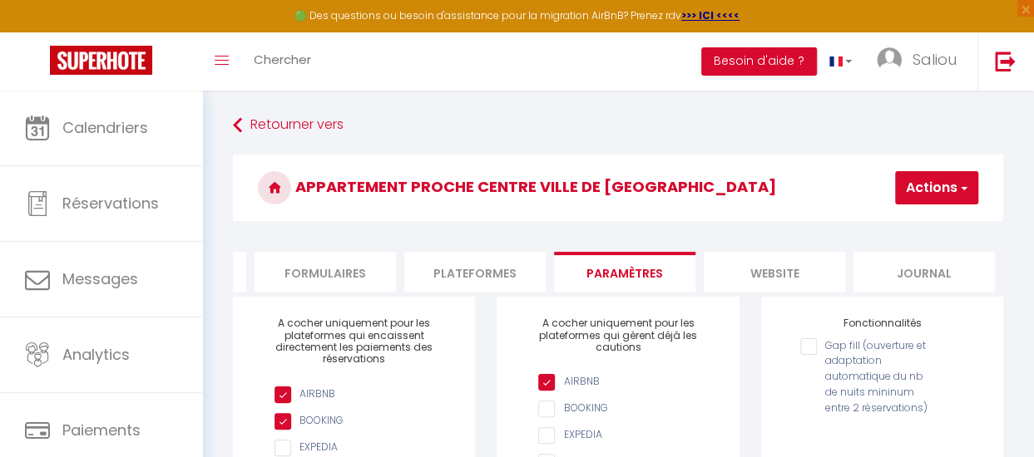
click at [916, 264] on li "Journal" at bounding box center [923, 272] width 141 height 41
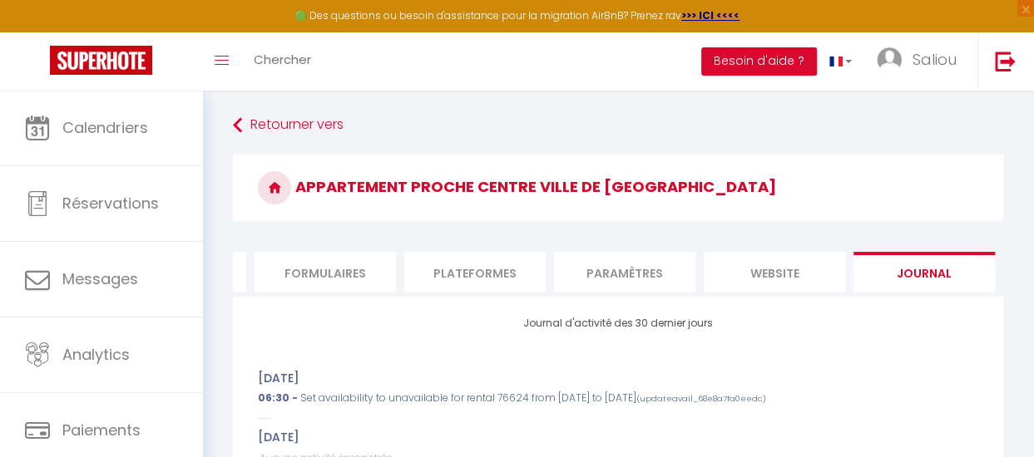
click at [461, 271] on li "Plateformes" at bounding box center [474, 272] width 141 height 41
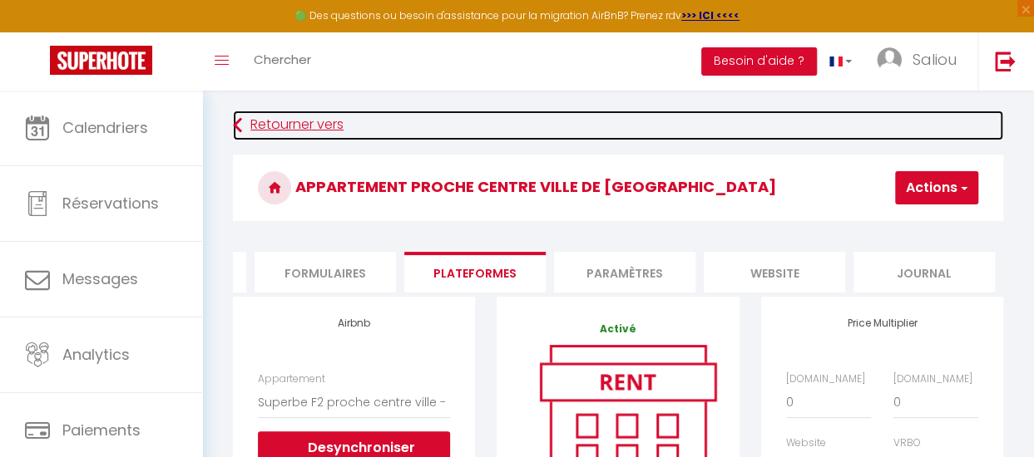
click at [269, 127] on link "Retourner vers" at bounding box center [618, 126] width 770 height 30
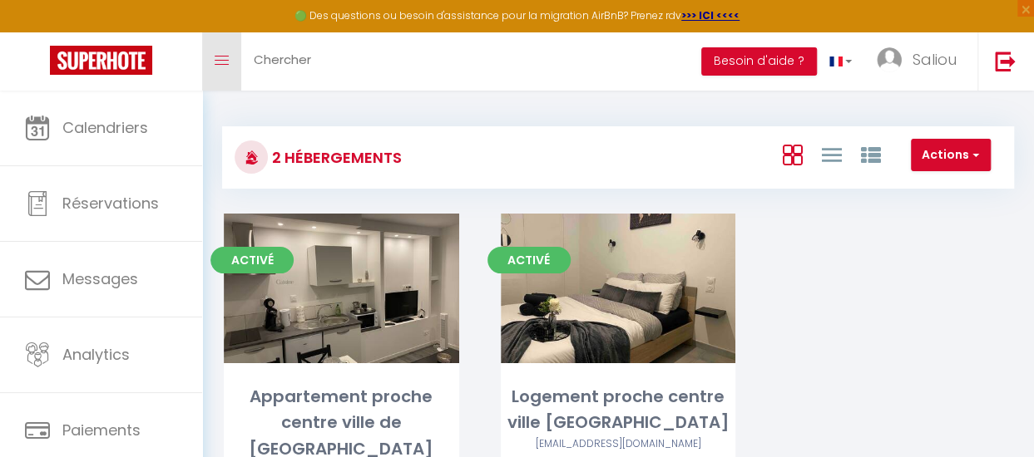
click at [222, 65] on icon "Toggle menubar" at bounding box center [222, 61] width 14 height 10
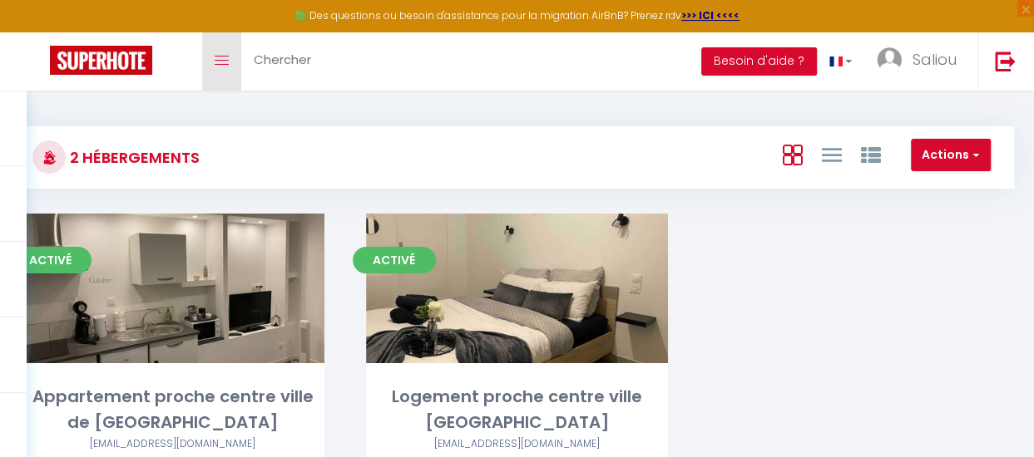
click at [222, 65] on icon "Toggle menubar" at bounding box center [222, 61] width 14 height 10
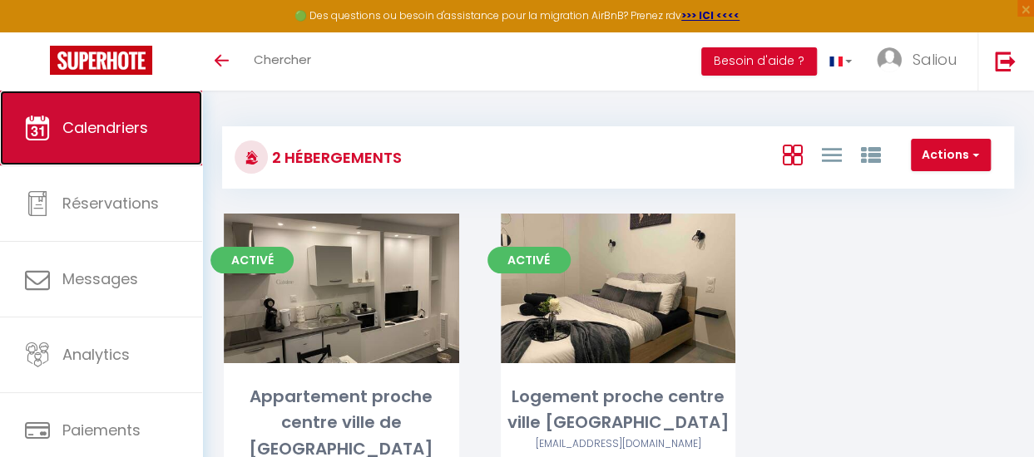
click at [105, 153] on link "Calendriers" at bounding box center [101, 128] width 202 height 75
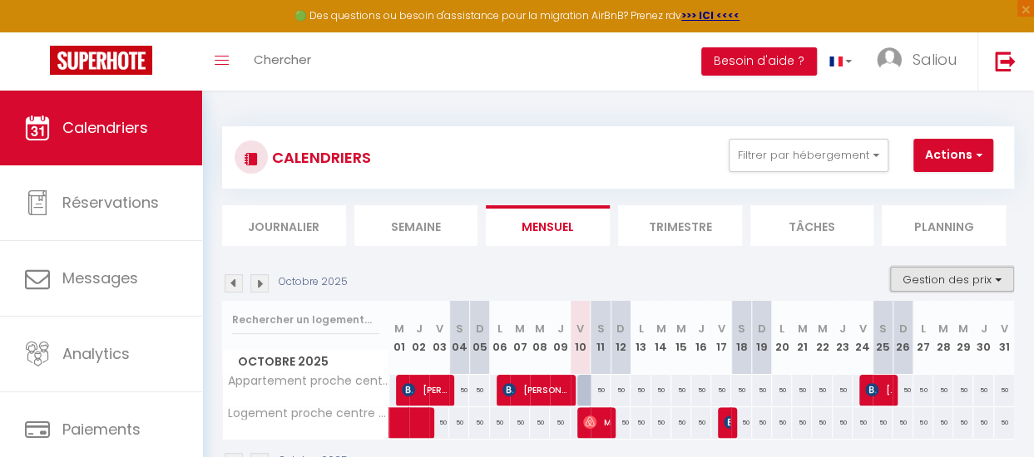
click at [965, 283] on button "Gestion des prix" at bounding box center [952, 279] width 124 height 25
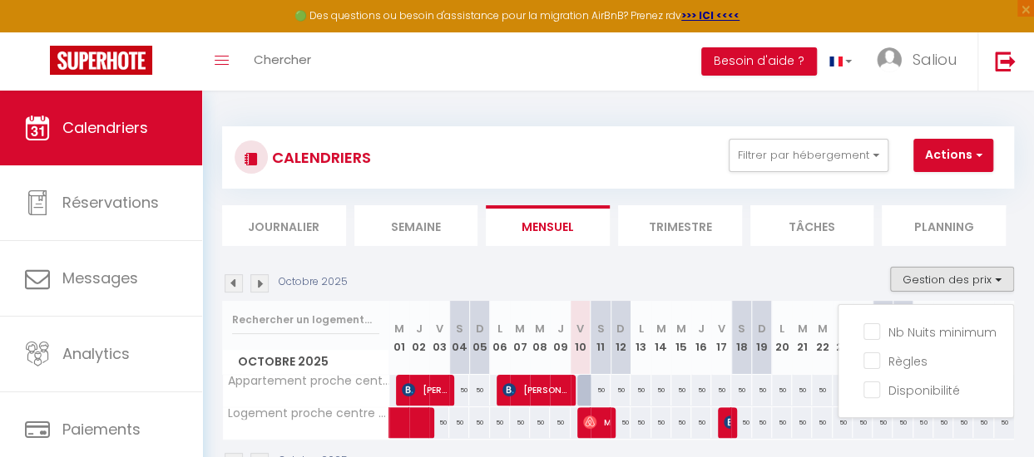
click at [777, 287] on div "Octobre 2025 Gestion des prix Nb Nuits minimum Règles Disponibilité" at bounding box center [618, 284] width 792 height 34
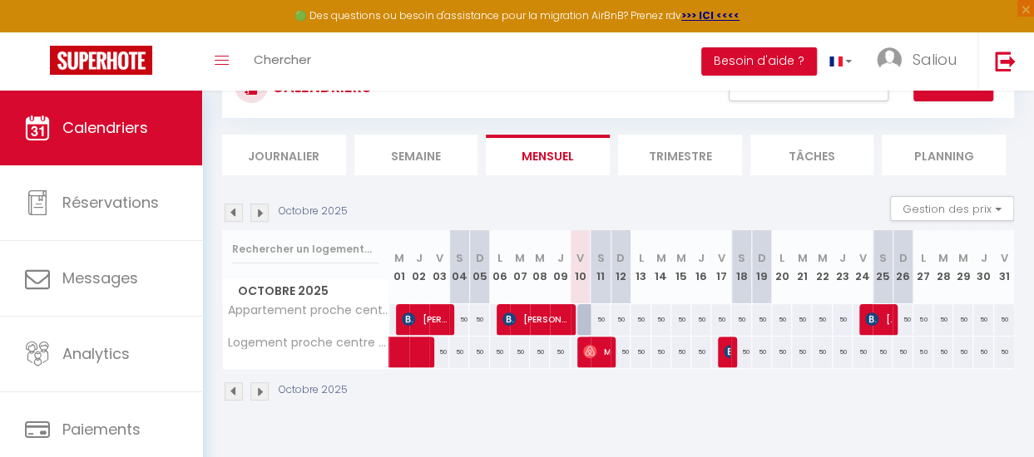
scroll to position [72, 0]
click at [547, 324] on span "[PERSON_NAME]" at bounding box center [535, 319] width 67 height 32
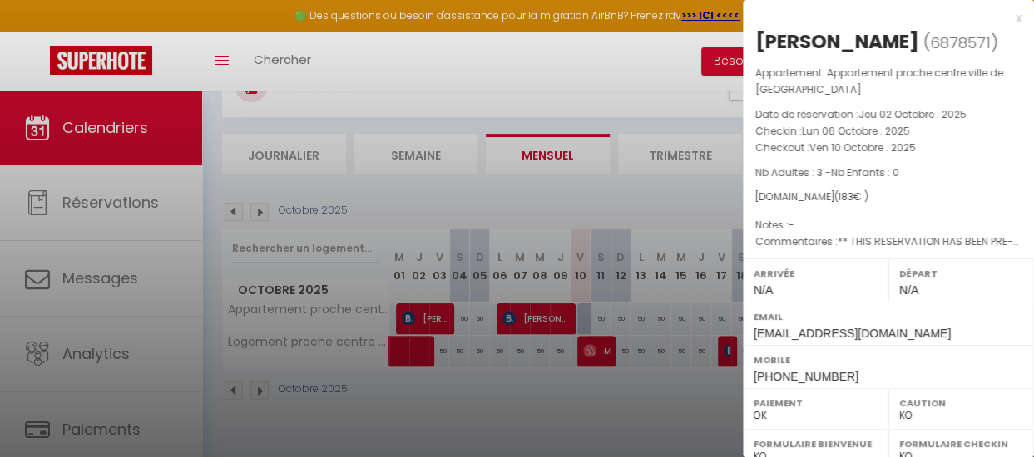
click at [627, 230] on div at bounding box center [517, 228] width 1034 height 457
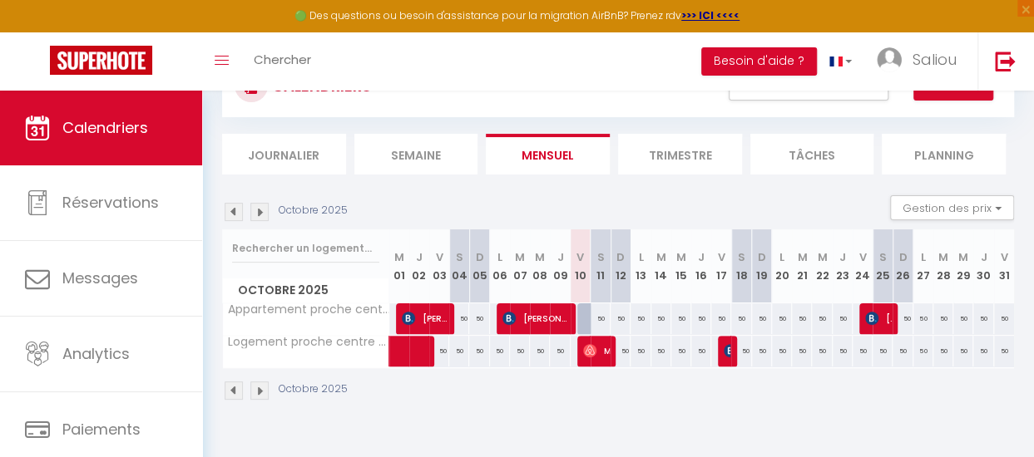
click at [590, 327] on div "50" at bounding box center [600, 318] width 20 height 31
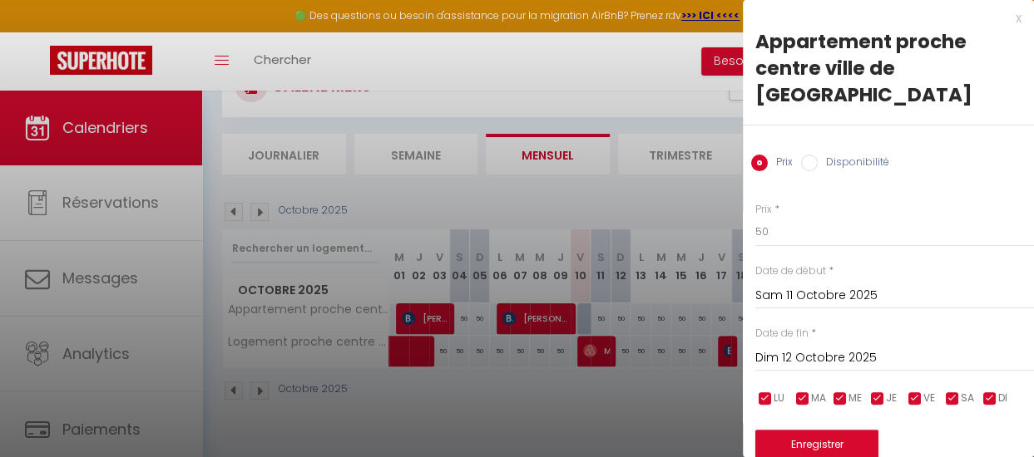
scroll to position [66, 0]
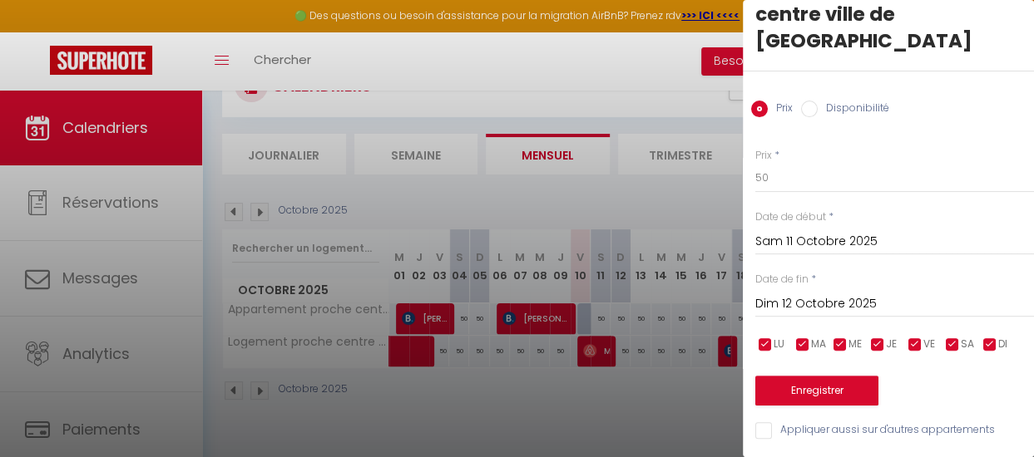
click at [603, 422] on div at bounding box center [517, 228] width 1034 height 457
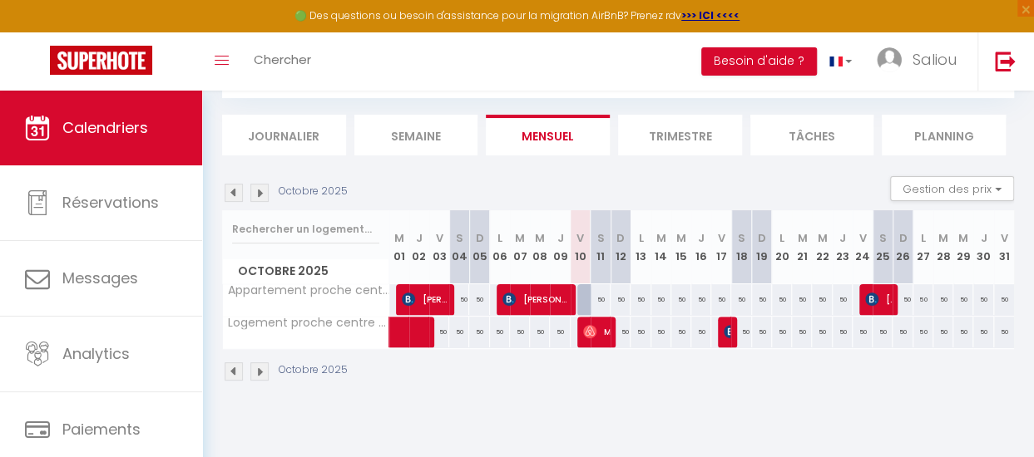
scroll to position [125, 0]
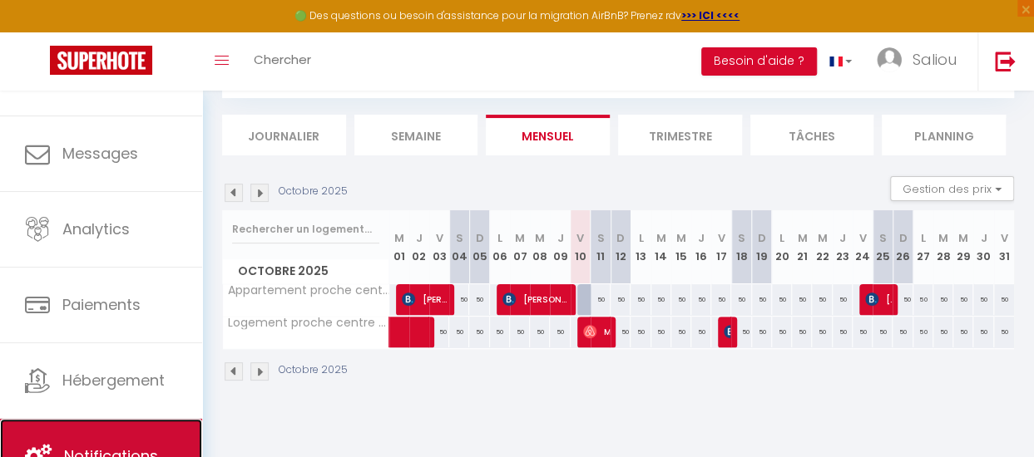
click at [150, 435] on link "Notifications" at bounding box center [101, 456] width 202 height 75
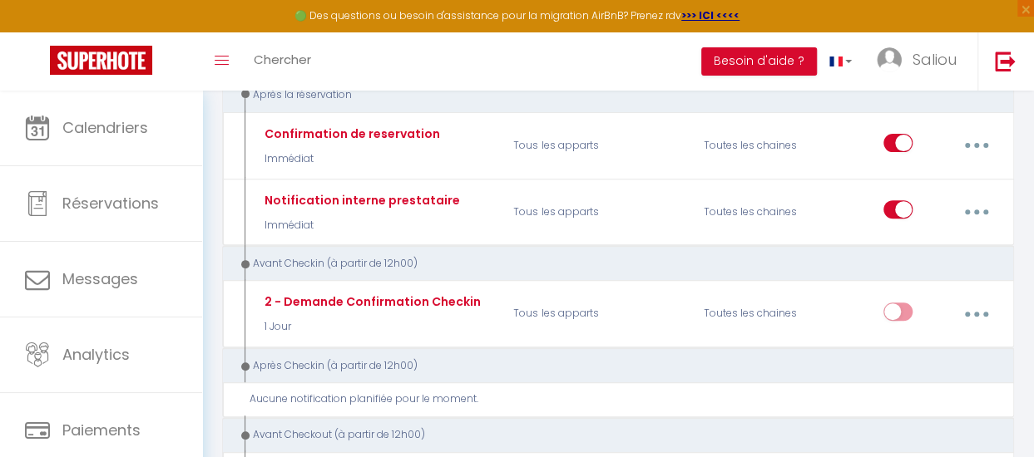
scroll to position [211, 0]
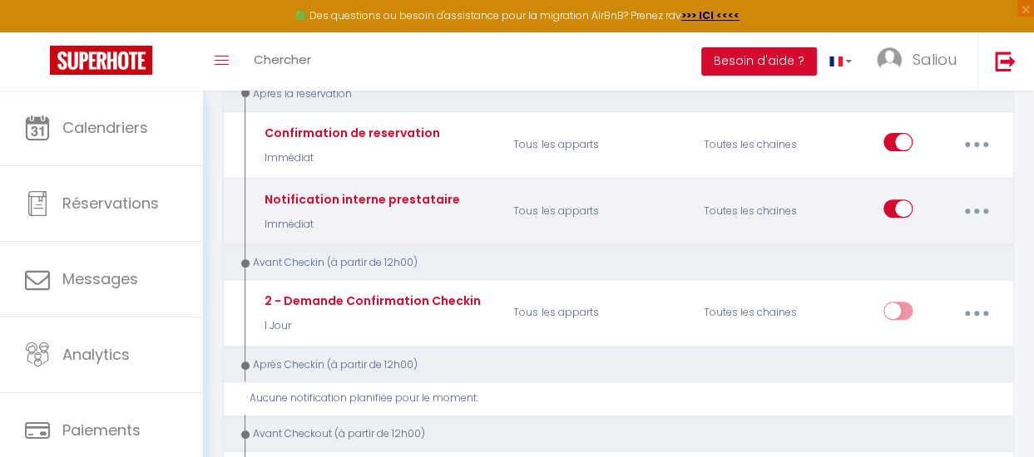
click at [443, 196] on div "Notification interne prestataire" at bounding box center [360, 199] width 200 height 18
click at [960, 208] on button "button" at bounding box center [976, 211] width 44 height 32
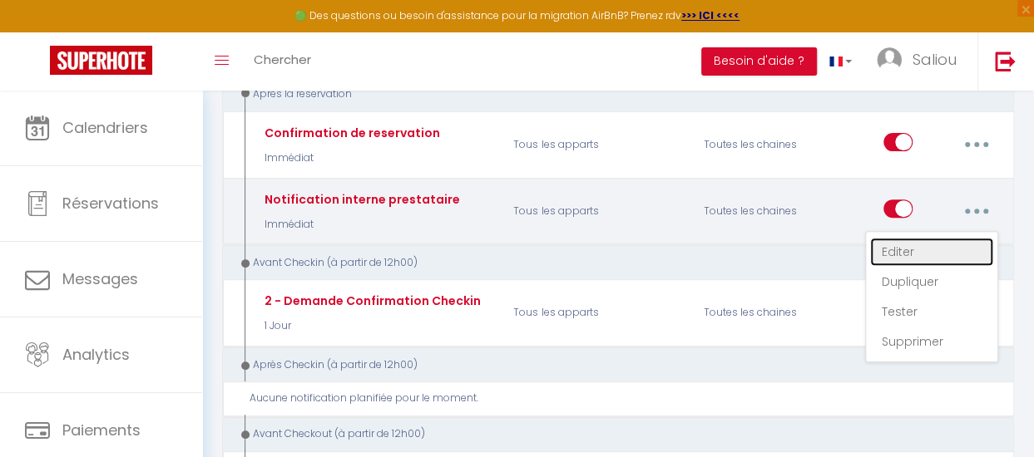
click at [922, 254] on link "Editer" at bounding box center [931, 252] width 123 height 28
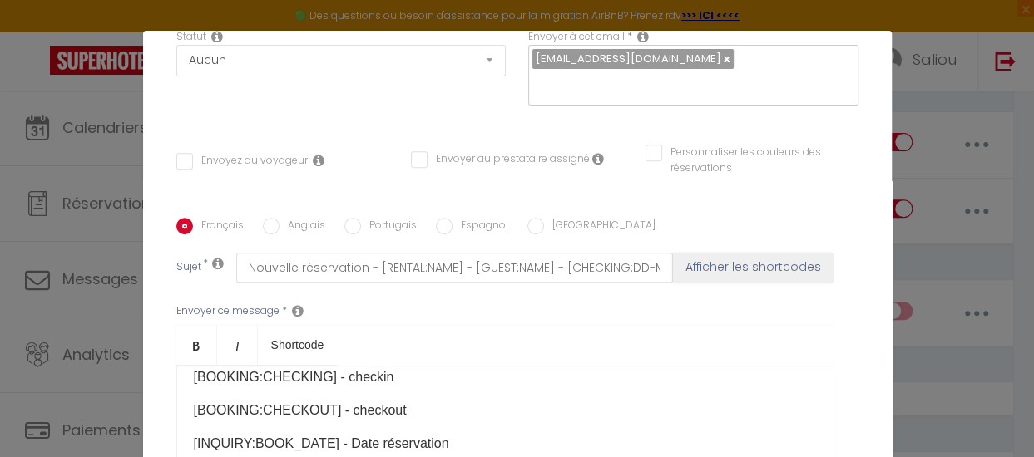
scroll to position [270, 0]
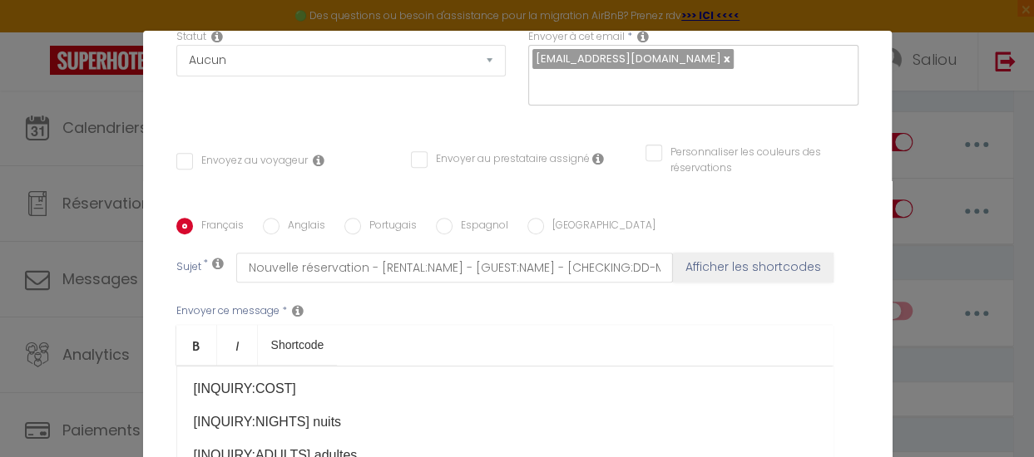
click at [963, 119] on div "Modifier la notification × Titre * Notification interne prestataire Pour cet hé…" at bounding box center [517, 228] width 1034 height 457
click at [932, 294] on div "Modifier la notification × Titre * Notification interne prestataire Pour cet hé…" at bounding box center [517, 228] width 1034 height 457
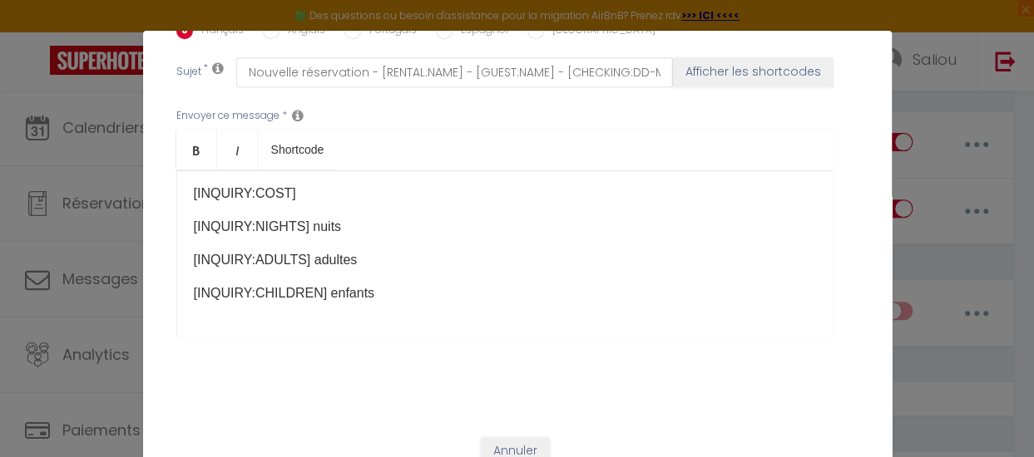
scroll to position [21, 0]
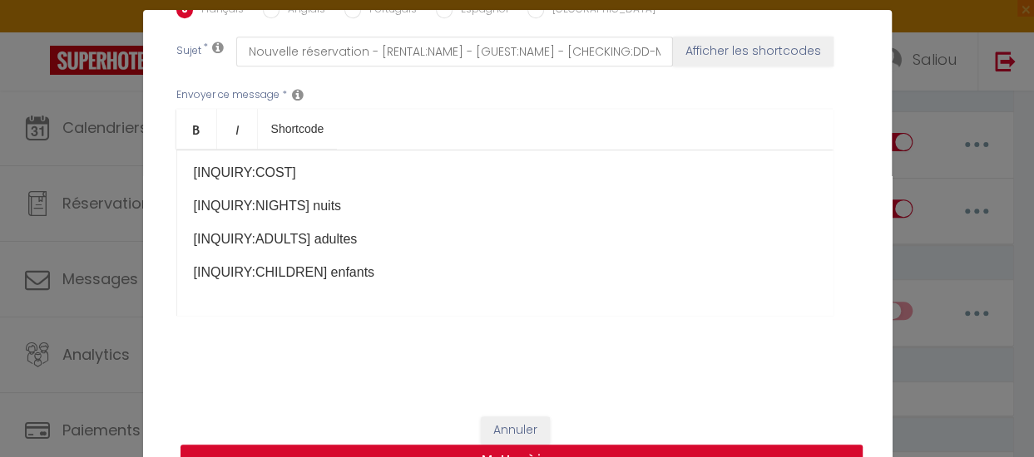
click at [660, 445] on button "Mettre à jour" at bounding box center [521, 461] width 682 height 32
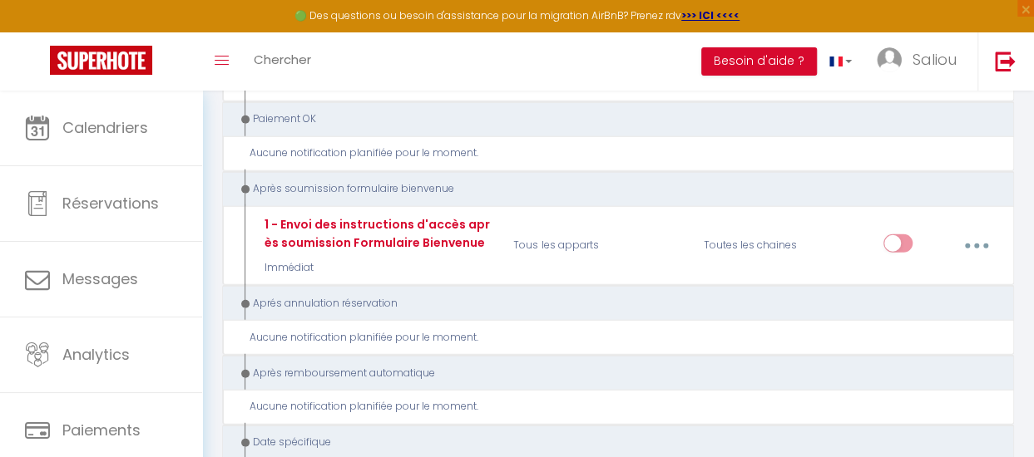
scroll to position [2034, 0]
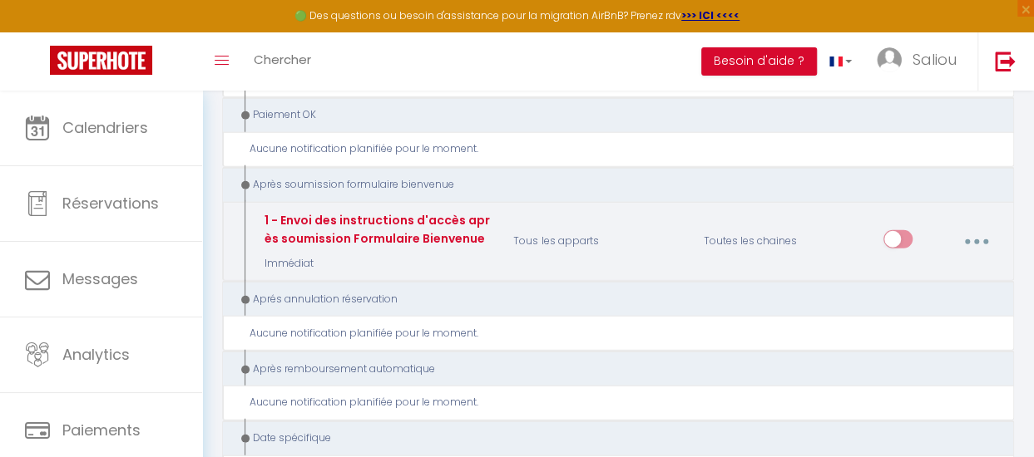
click at [974, 239] on icon "button" at bounding box center [976, 241] width 5 height 5
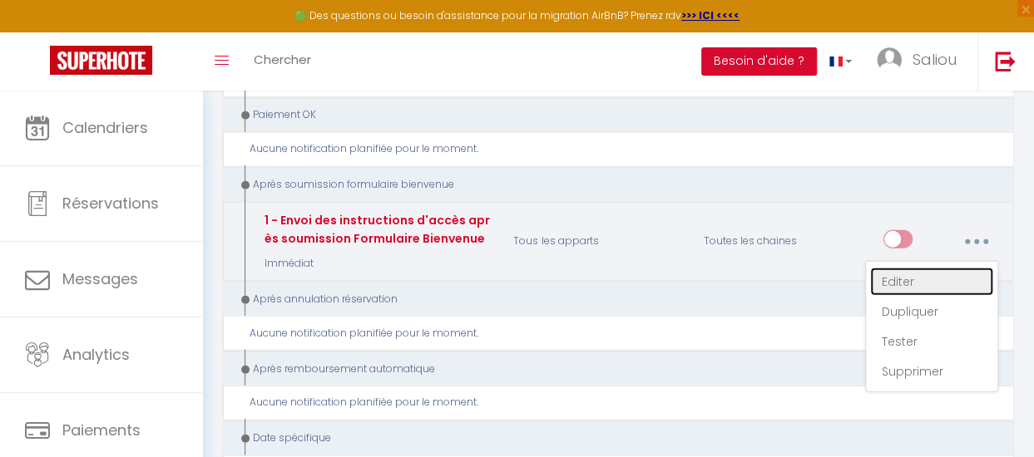
click at [943, 268] on link "Editer" at bounding box center [931, 282] width 123 height 28
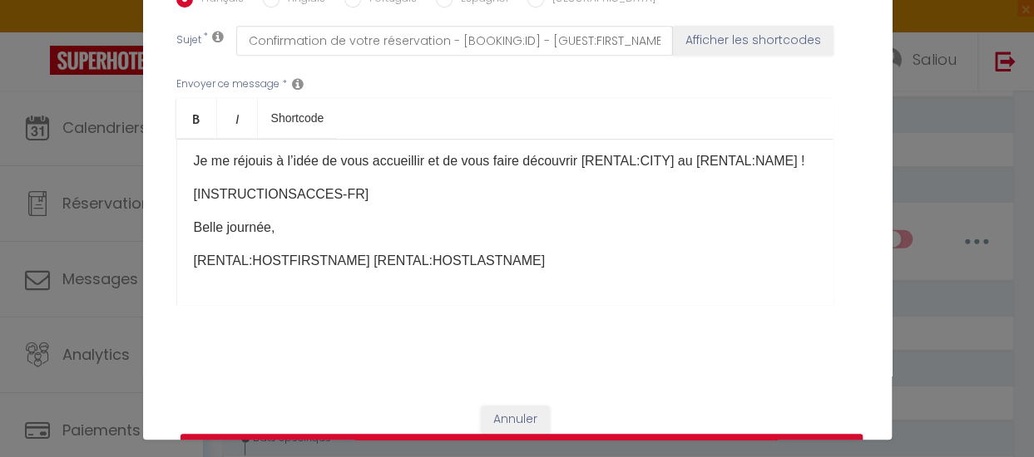
scroll to position [0, 0]
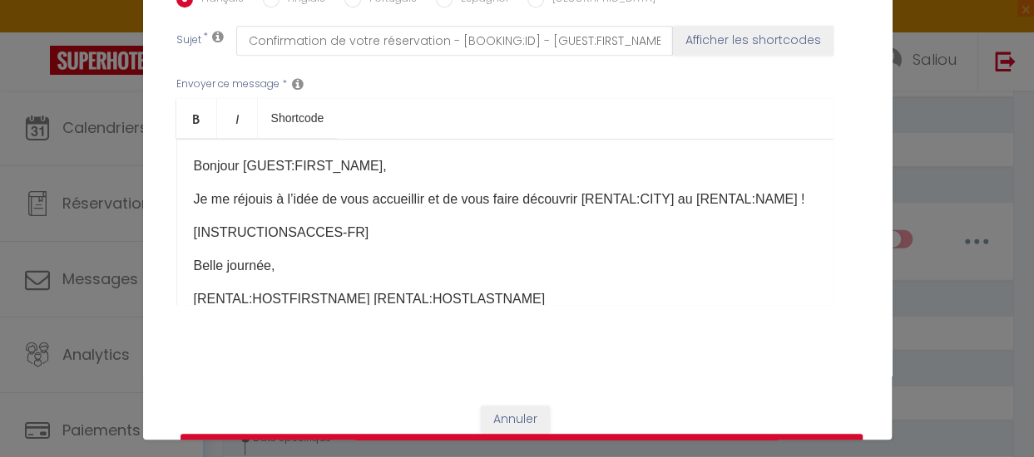
click at [657, 434] on button "Mettre à jour" at bounding box center [521, 450] width 682 height 32
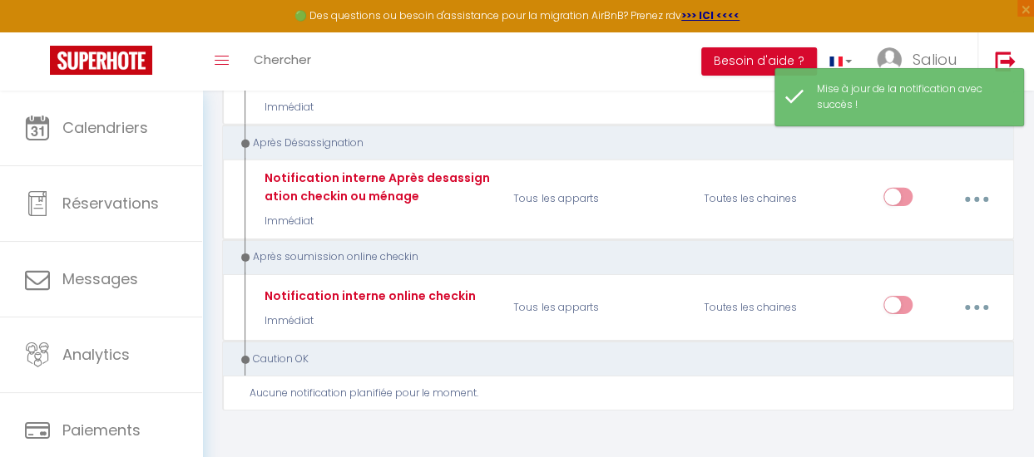
scroll to position [2533, 0]
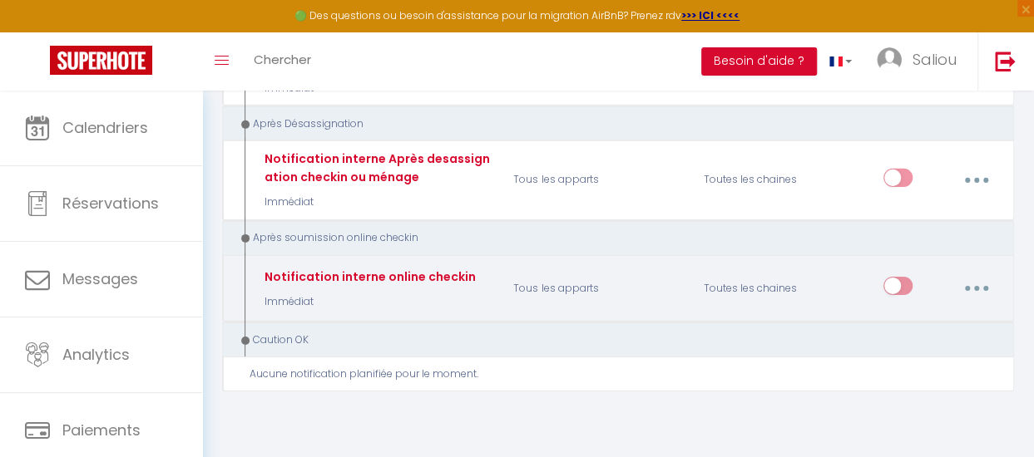
click at [971, 273] on button "button" at bounding box center [976, 289] width 44 height 32
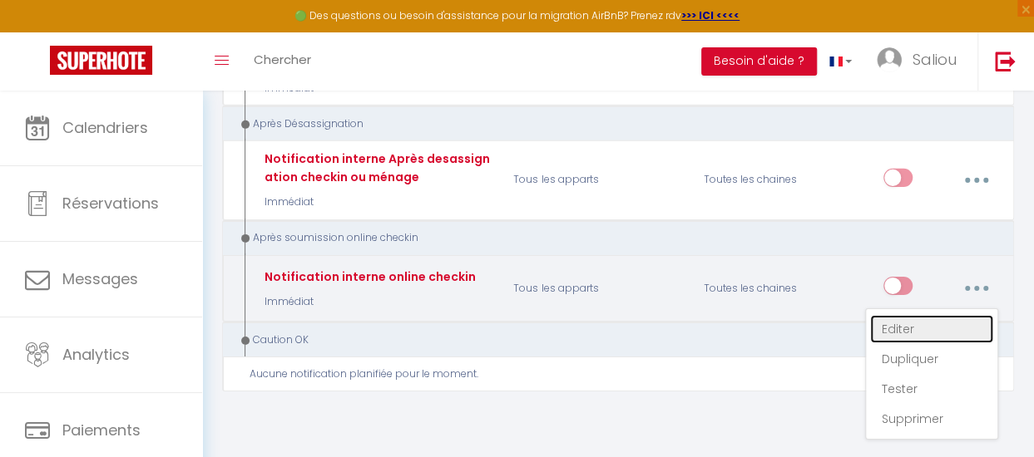
click at [925, 315] on link "Editer" at bounding box center [931, 329] width 123 height 28
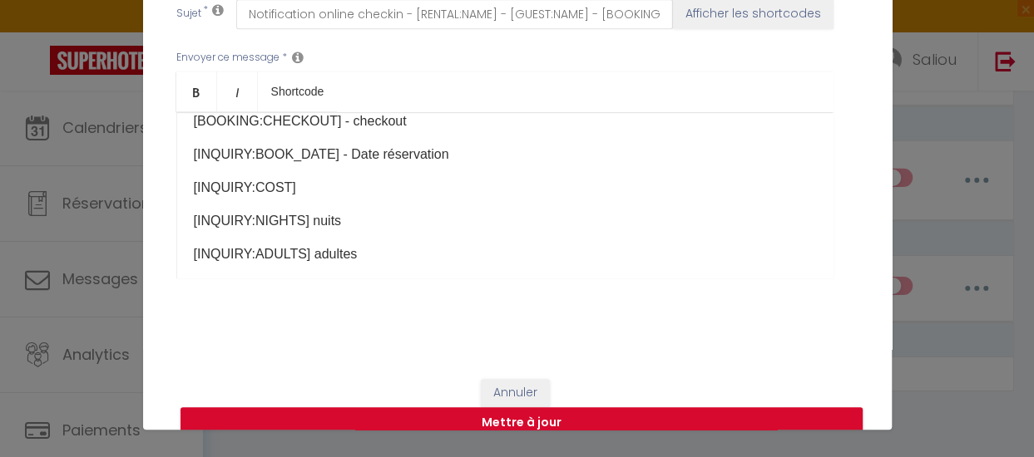
scroll to position [220, 0]
click at [659, 407] on button "Mettre à jour" at bounding box center [521, 423] width 682 height 32
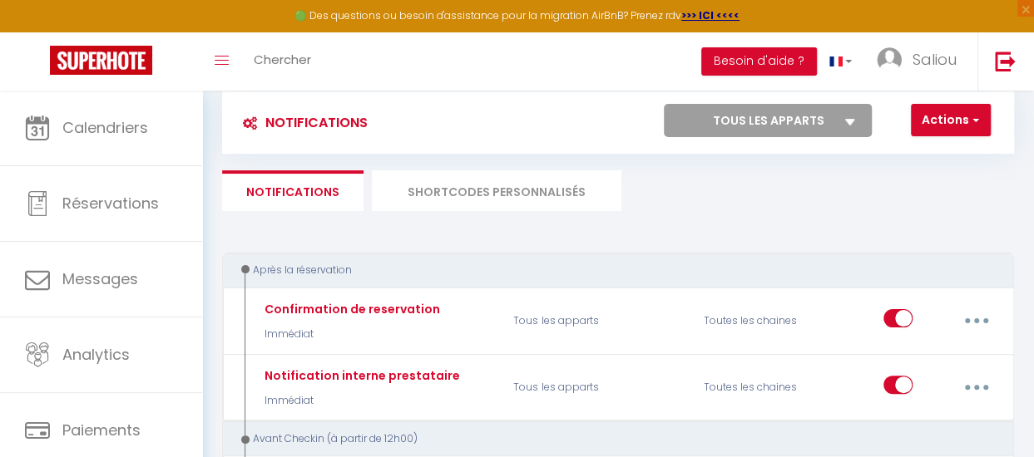
scroll to position [23, 0]
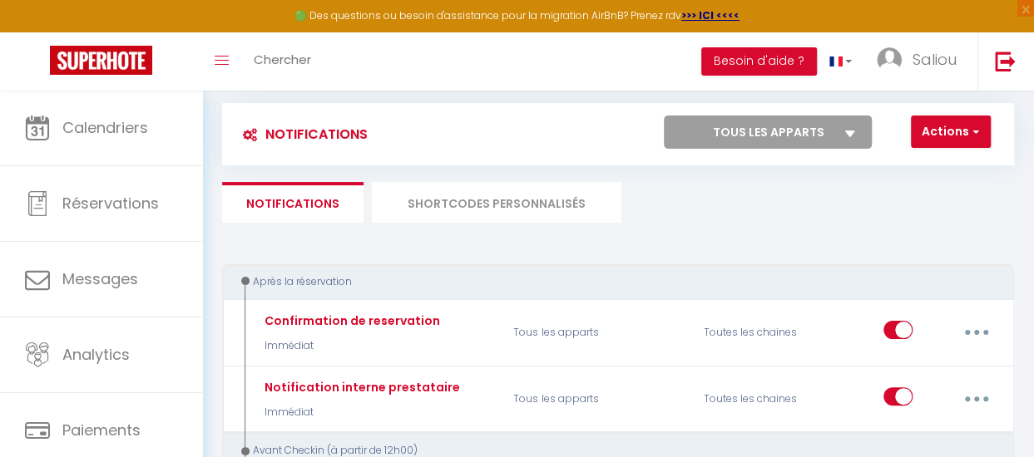
click at [621, 194] on li "SHORTCODES PERSONNALISÉS" at bounding box center [496, 202] width 249 height 41
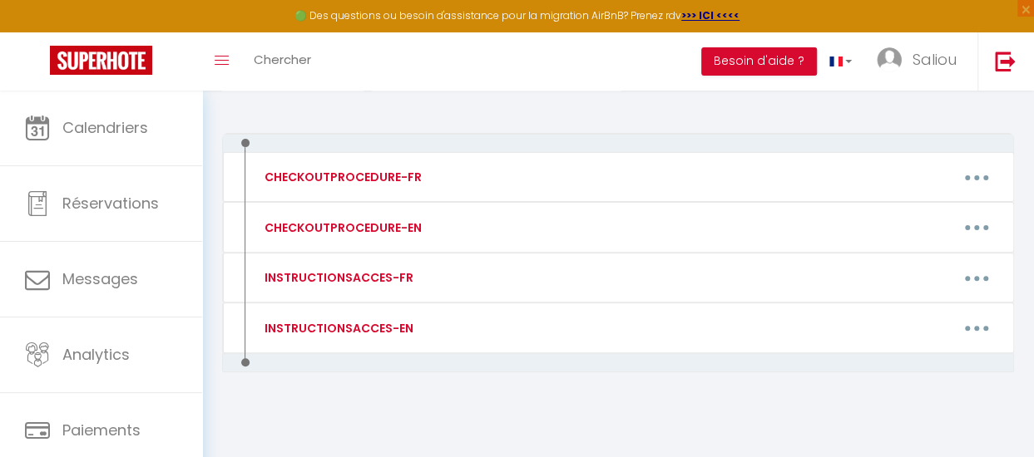
scroll to position [156, 0]
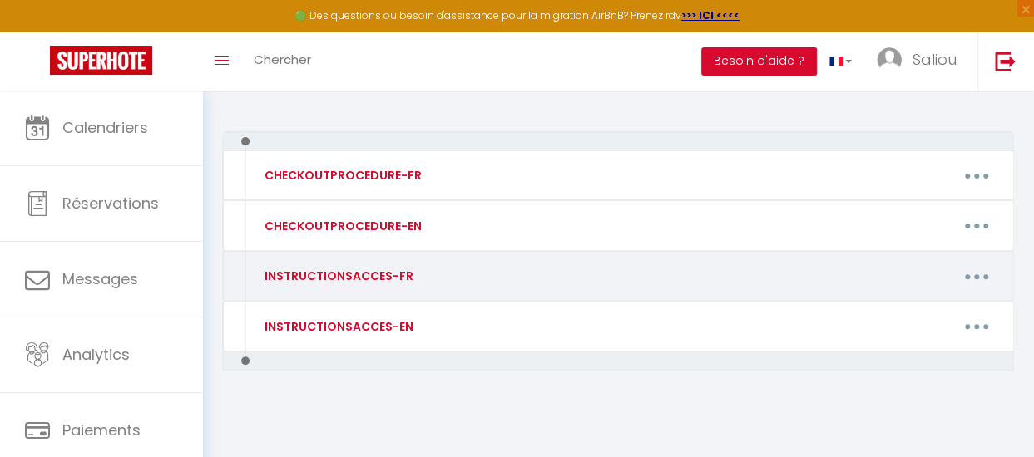
click at [971, 276] on button "button" at bounding box center [977, 276] width 44 height 32
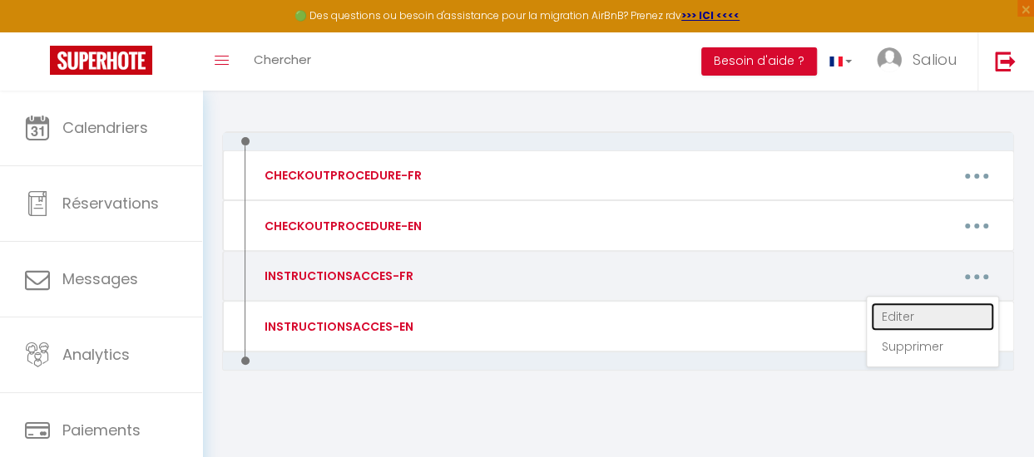
click at [931, 315] on link "Editer" at bounding box center [932, 317] width 123 height 28
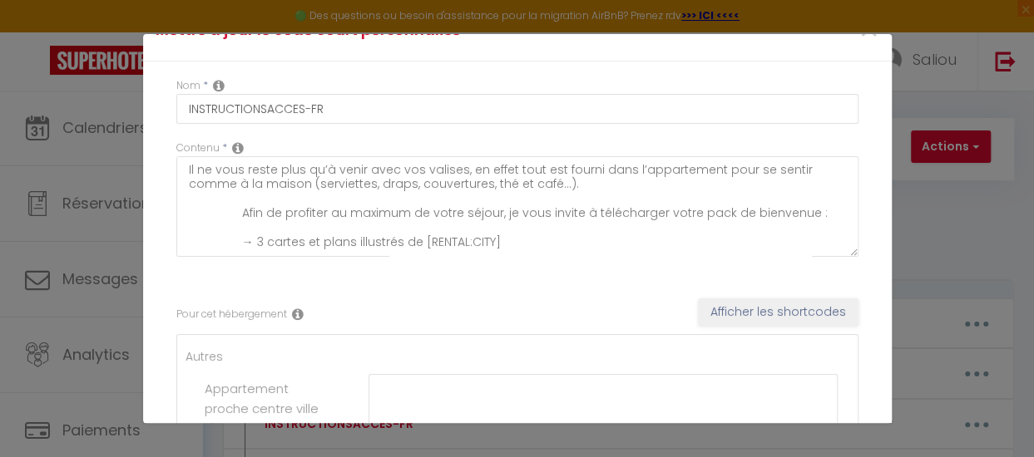
scroll to position [0, 0]
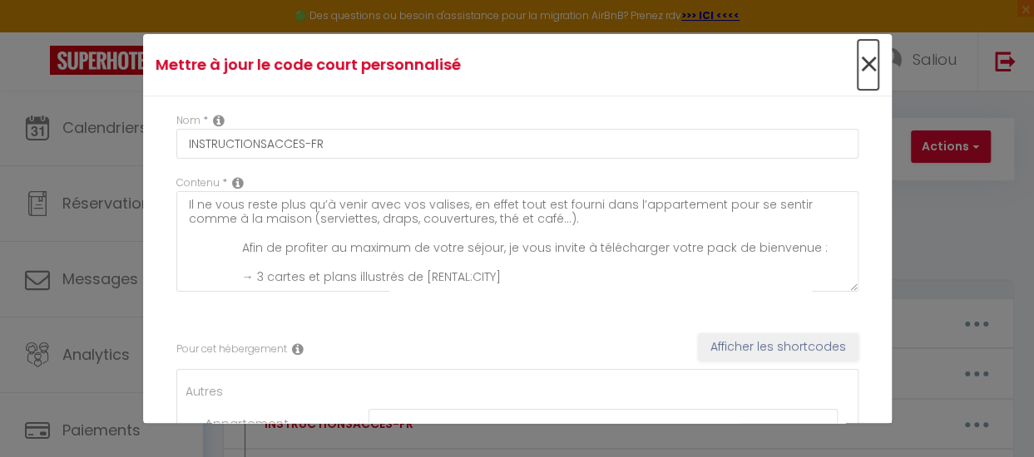
click at [857, 62] on span "×" at bounding box center [867, 65] width 21 height 50
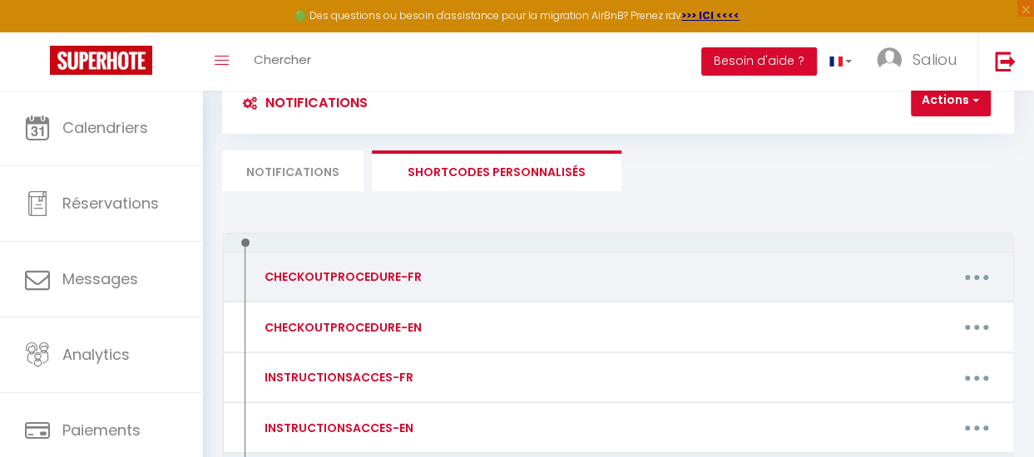
scroll to position [156, 0]
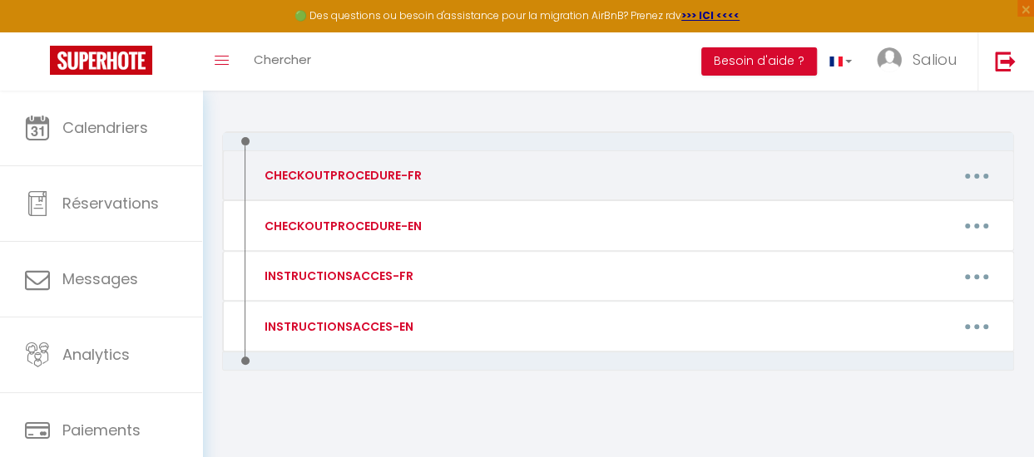
click at [609, 189] on div "Editer Supprimer" at bounding box center [724, 176] width 570 height 32
click at [955, 168] on button "button" at bounding box center [977, 176] width 44 height 32
click at [917, 210] on link "Editer" at bounding box center [932, 216] width 123 height 28
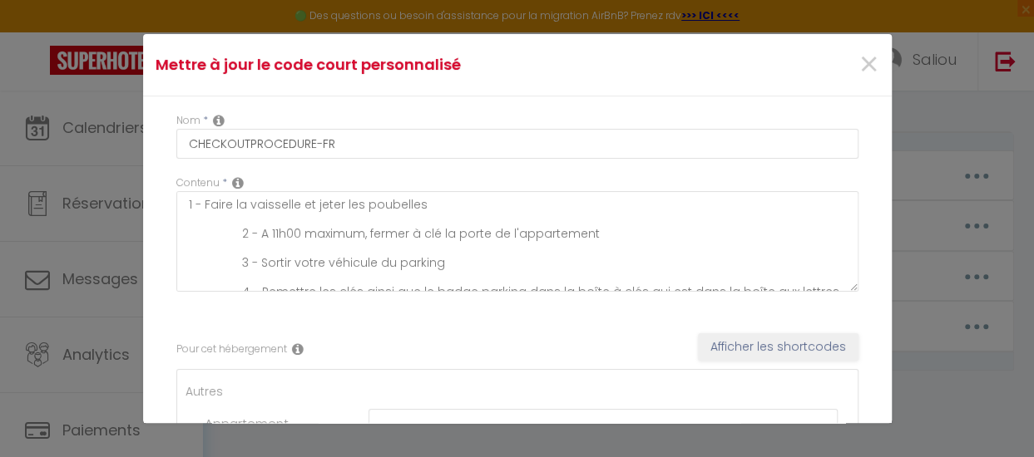
scroll to position [14, 0]
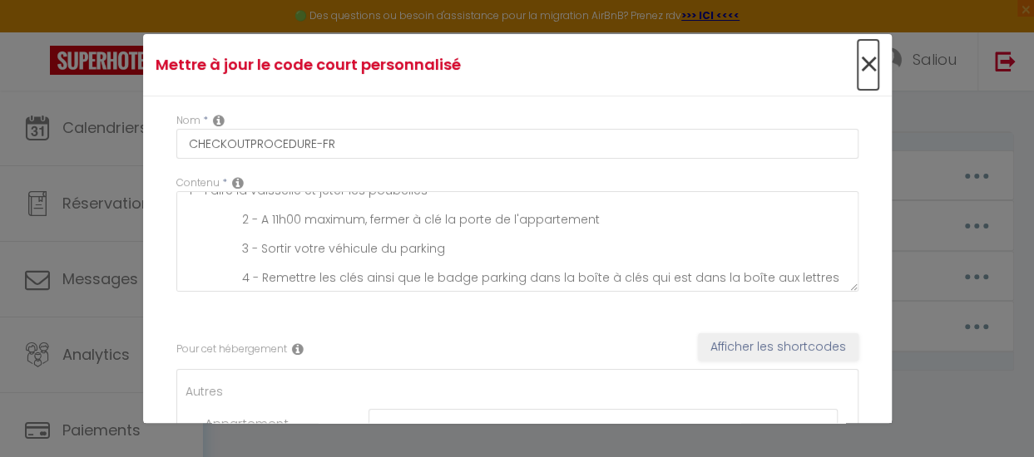
click at [857, 53] on span "×" at bounding box center [867, 65] width 21 height 50
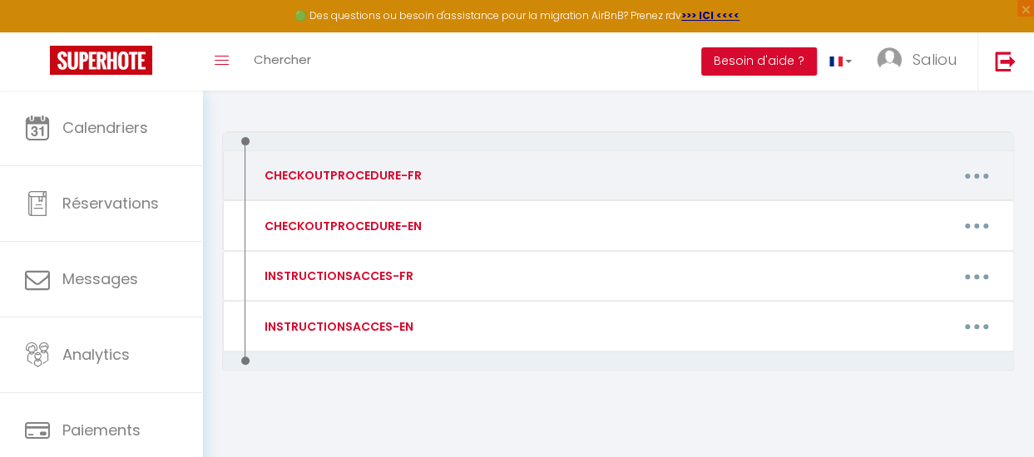
click at [959, 179] on button "button" at bounding box center [977, 176] width 44 height 32
click at [924, 245] on link "Supprimer" at bounding box center [932, 246] width 123 height 28
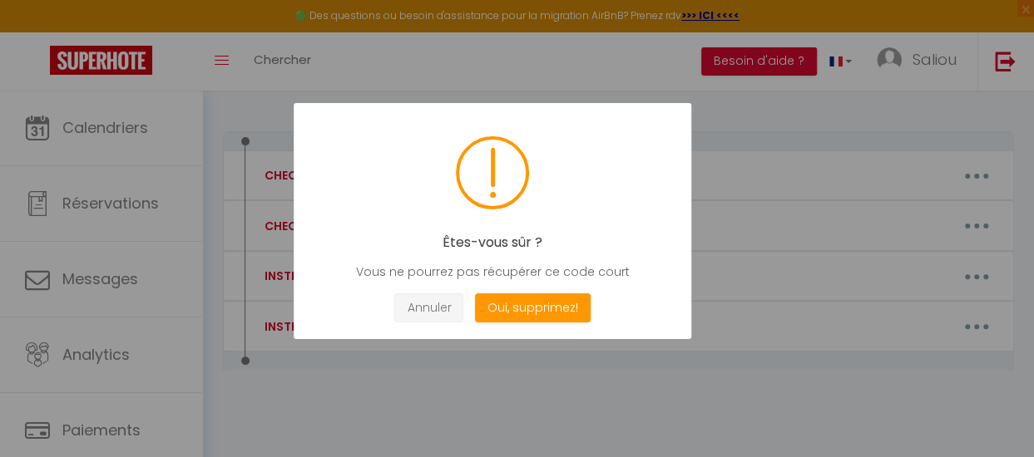
click at [452, 303] on button "Annuler" at bounding box center [428, 308] width 69 height 29
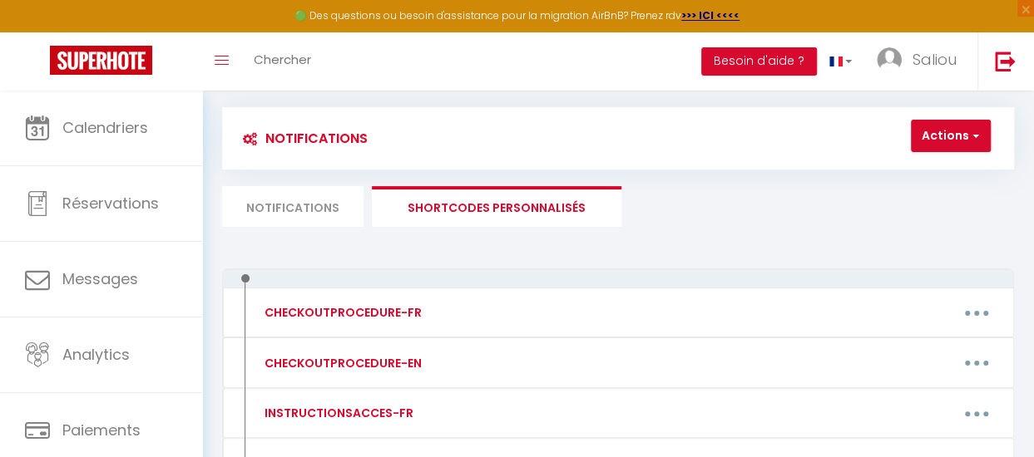
scroll to position [12, 0]
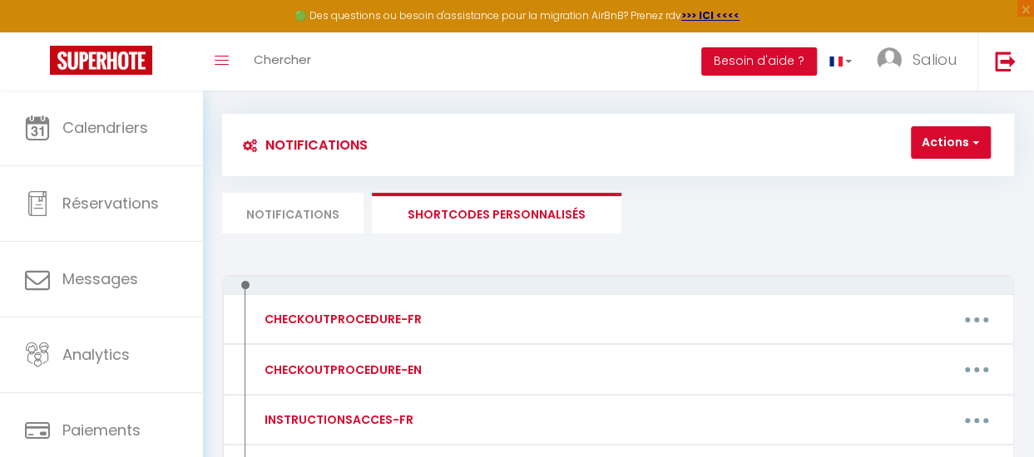
click at [323, 200] on li "Notifications" at bounding box center [292, 213] width 141 height 41
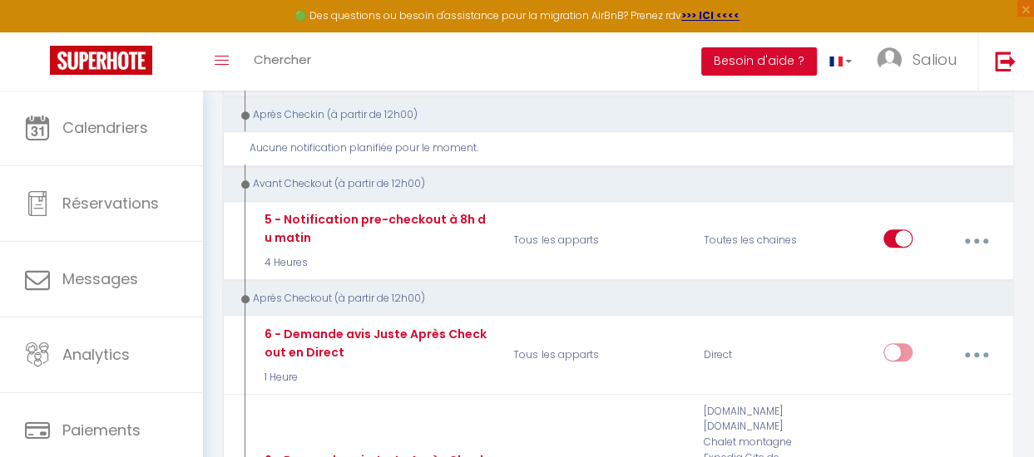
scroll to position [463, 0]
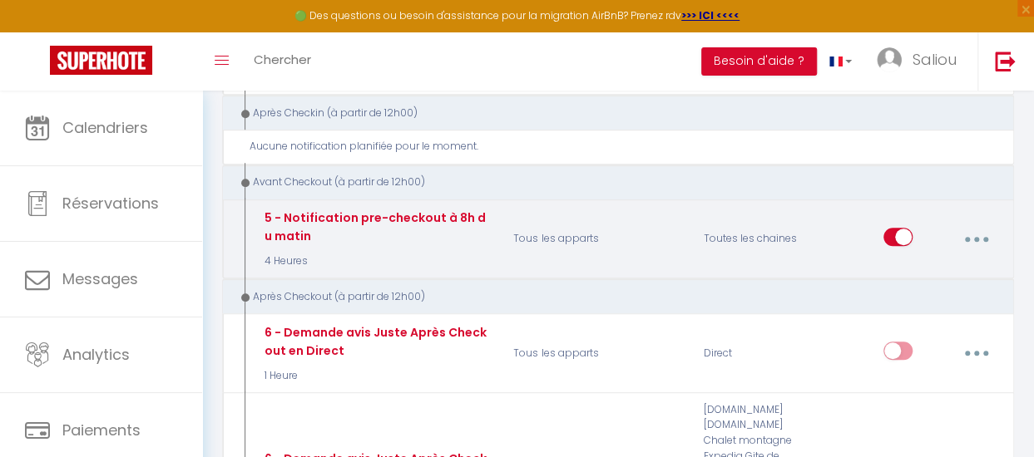
click at [988, 239] on button "button" at bounding box center [976, 240] width 44 height 32
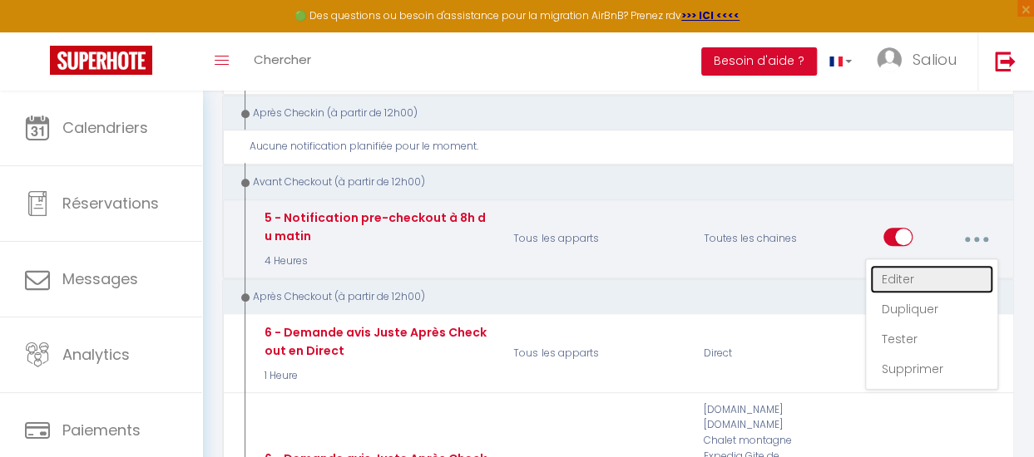
click at [913, 279] on link "Editer" at bounding box center [931, 279] width 123 height 28
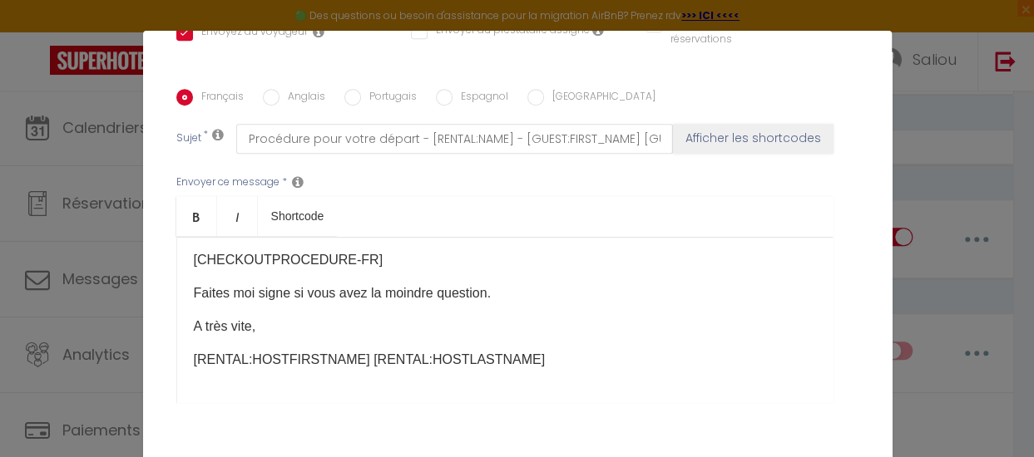
scroll to position [468, 0]
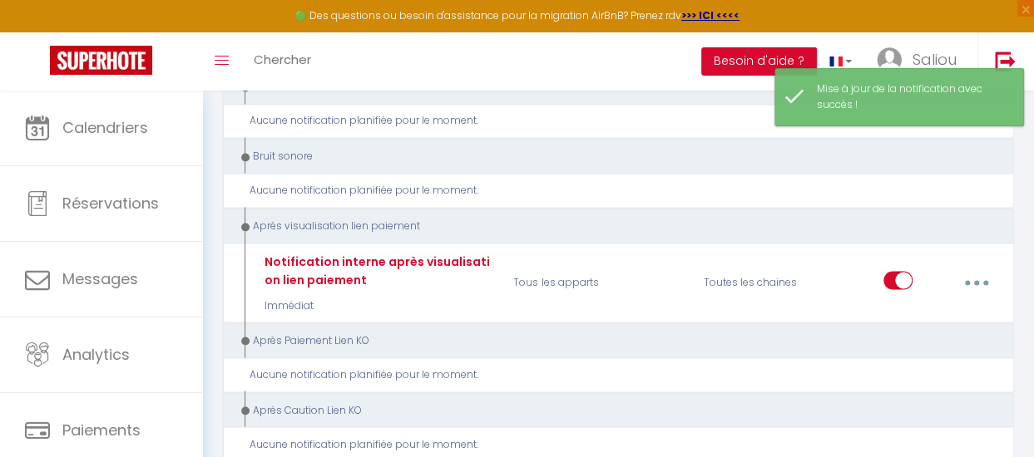
scroll to position [1258, 0]
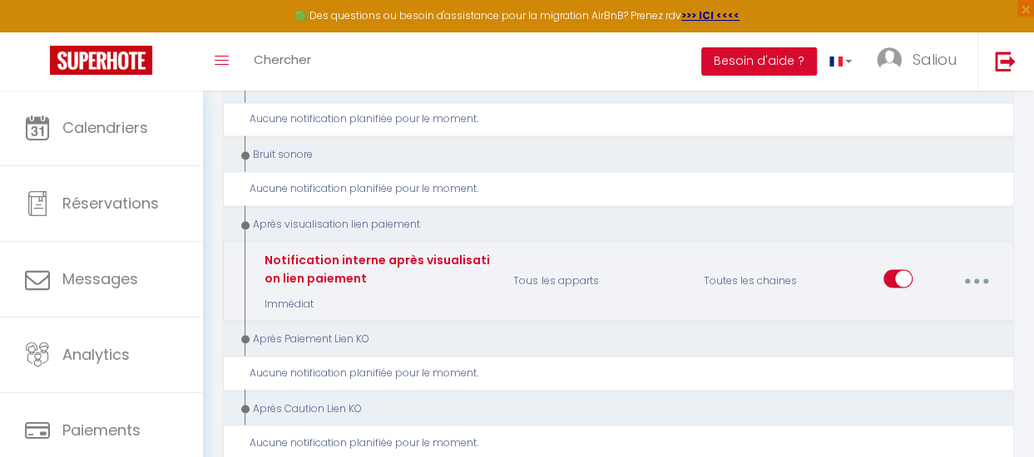
click at [980, 274] on button "button" at bounding box center [976, 281] width 44 height 32
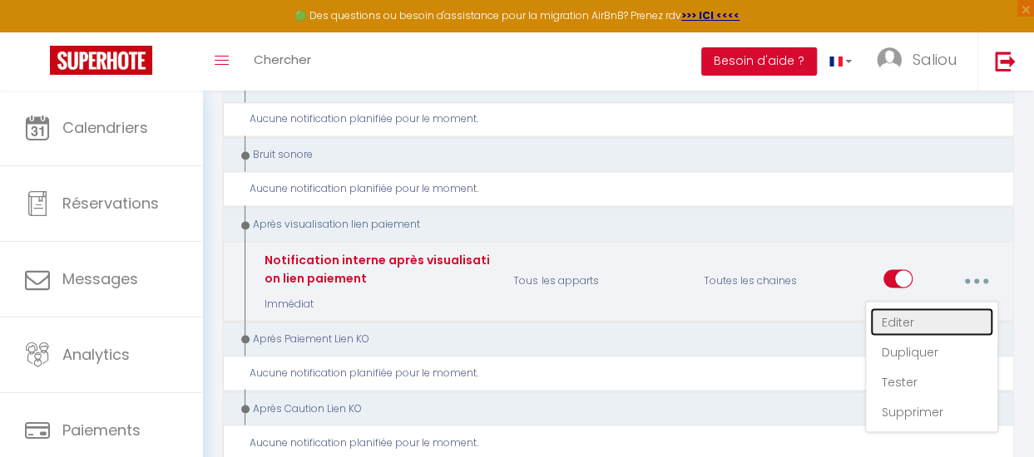
click at [908, 308] on link "Editer" at bounding box center [931, 322] width 123 height 28
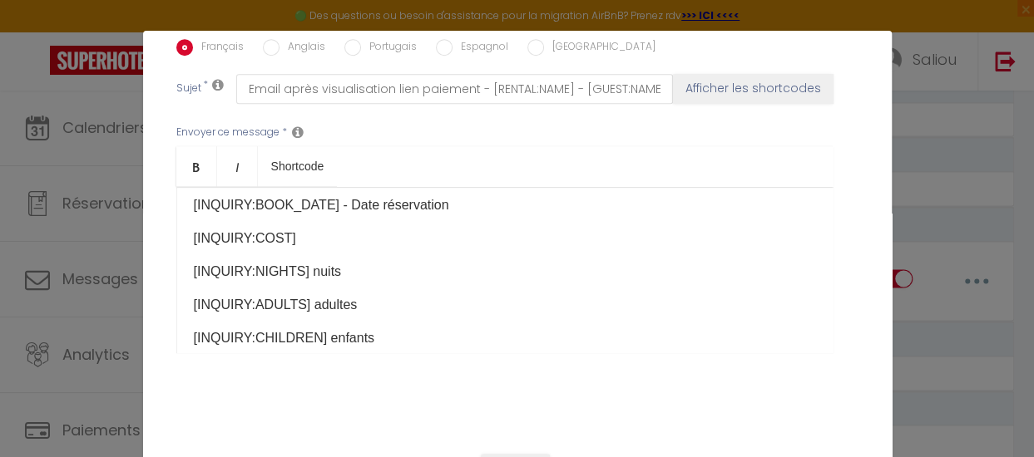
scroll to position [270, 0]
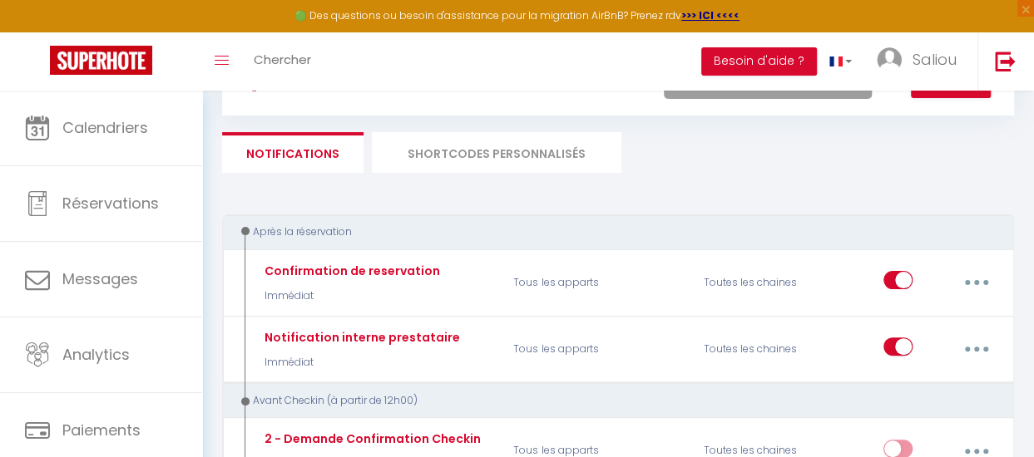
scroll to position [0, 0]
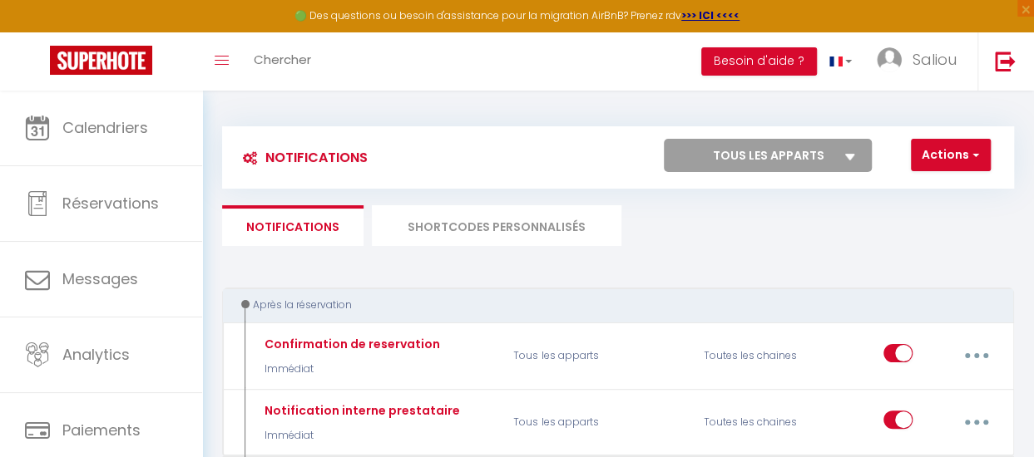
click at [621, 224] on li "SHORTCODES PERSONNALISÉS" at bounding box center [496, 225] width 249 height 41
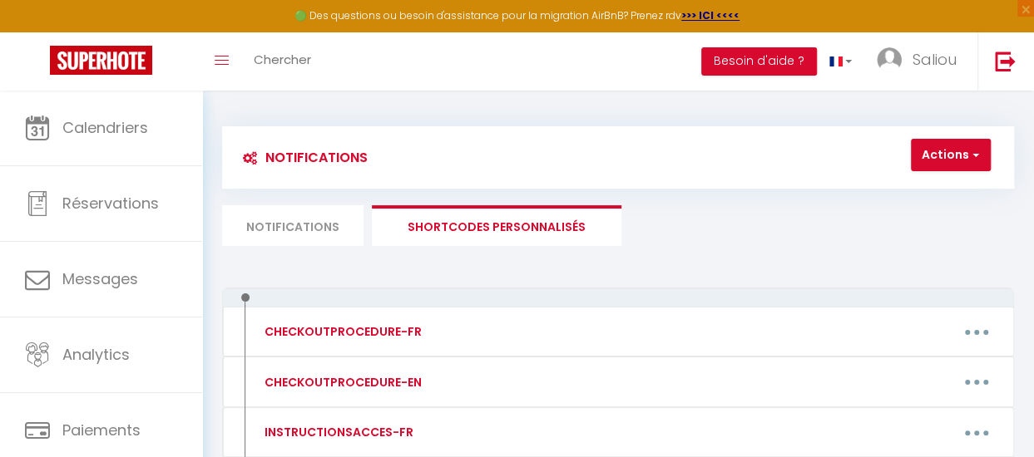
scroll to position [156, 0]
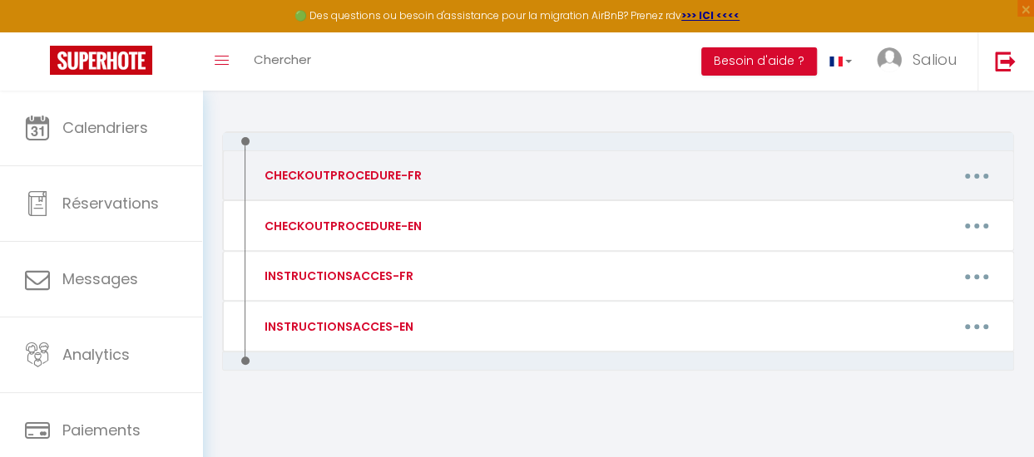
click at [964, 172] on button "button" at bounding box center [977, 176] width 44 height 32
click at [908, 209] on link "Editer" at bounding box center [932, 216] width 123 height 28
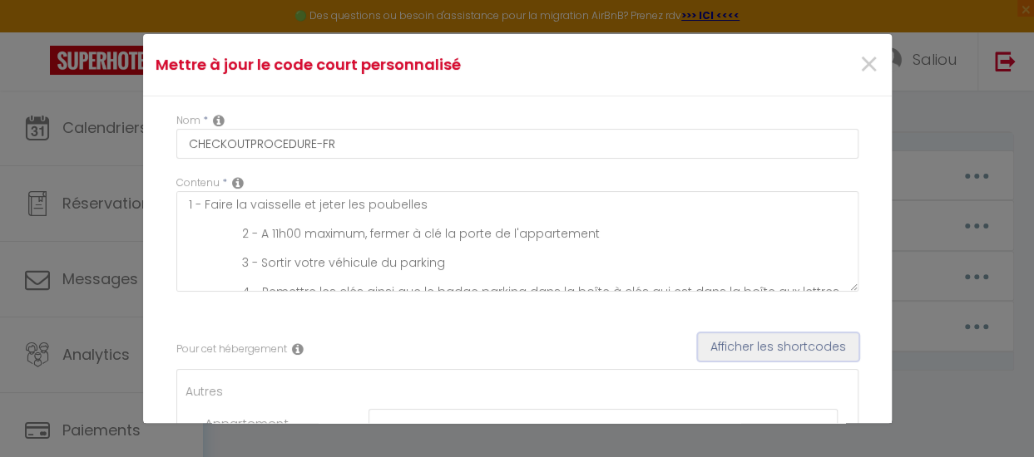
click at [740, 340] on button "Afficher les shortcodes" at bounding box center [778, 347] width 160 height 28
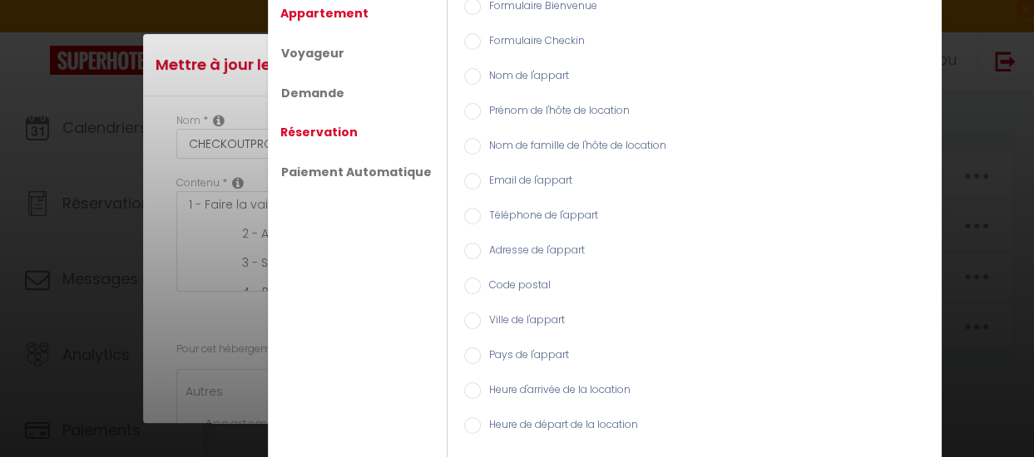
click at [343, 126] on link "Réservation" at bounding box center [319, 132] width 94 height 30
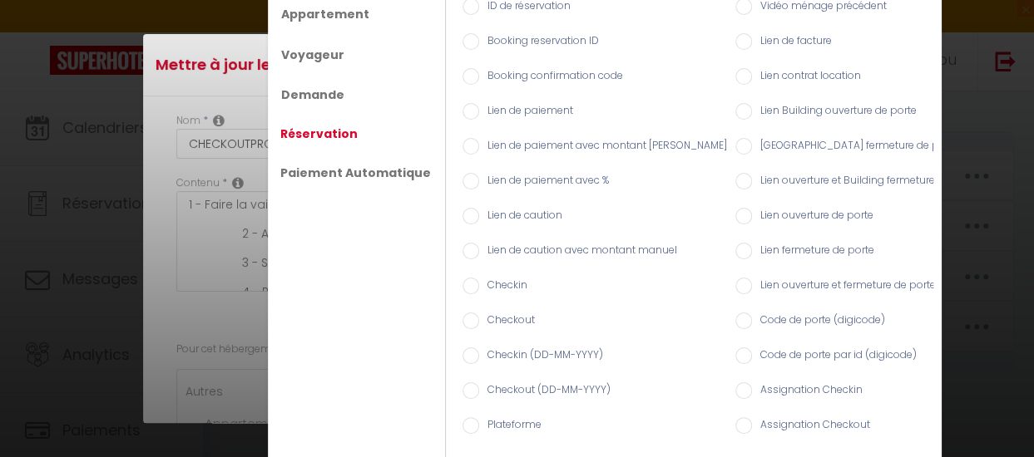
click at [219, 207] on div "Shortcodes × Appartement Voyageur Demande Réservation Paiement Automatique Form…" at bounding box center [517, 228] width 1034 height 457
click at [233, 172] on div "Shortcodes × Appartement Voyageur Demande Réservation Paiement Automatique Form…" at bounding box center [517, 228] width 1034 height 457
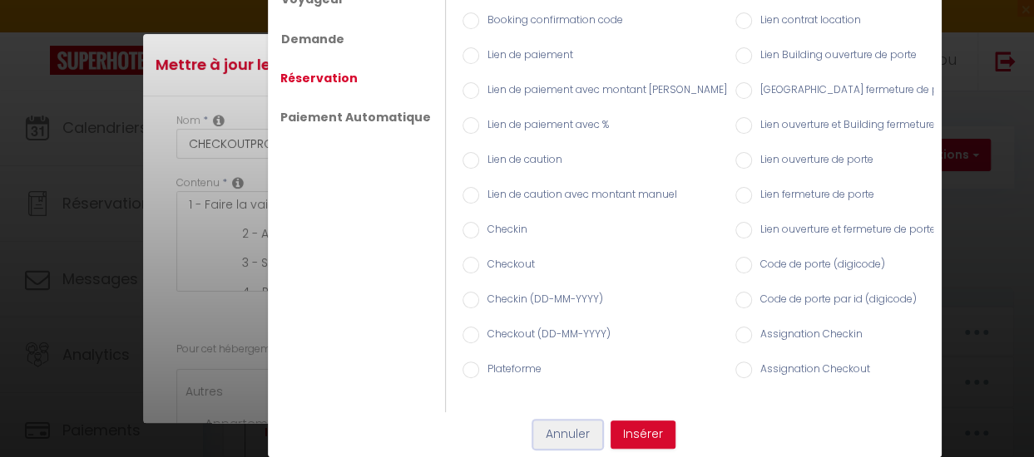
click at [554, 436] on button "Annuler" at bounding box center [567, 435] width 69 height 28
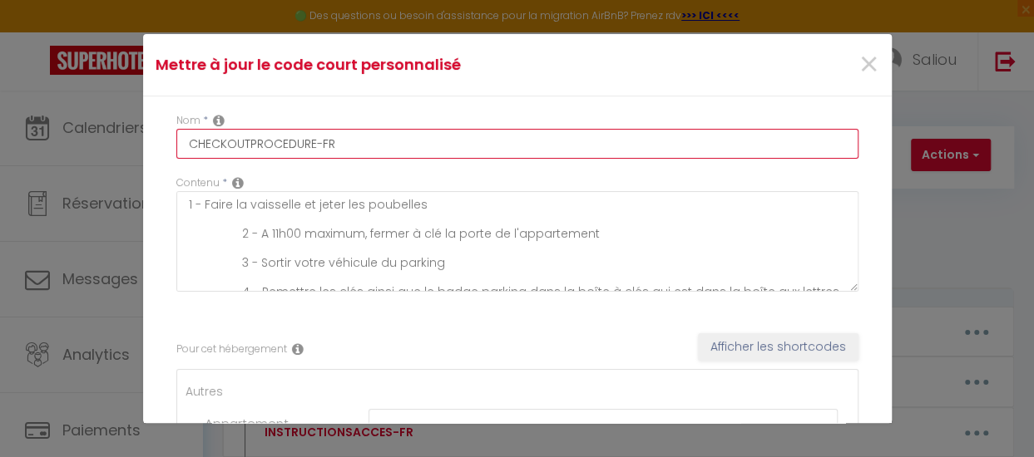
click at [368, 154] on input "CHECKOUTPROCEDURE-FR" at bounding box center [517, 144] width 682 height 30
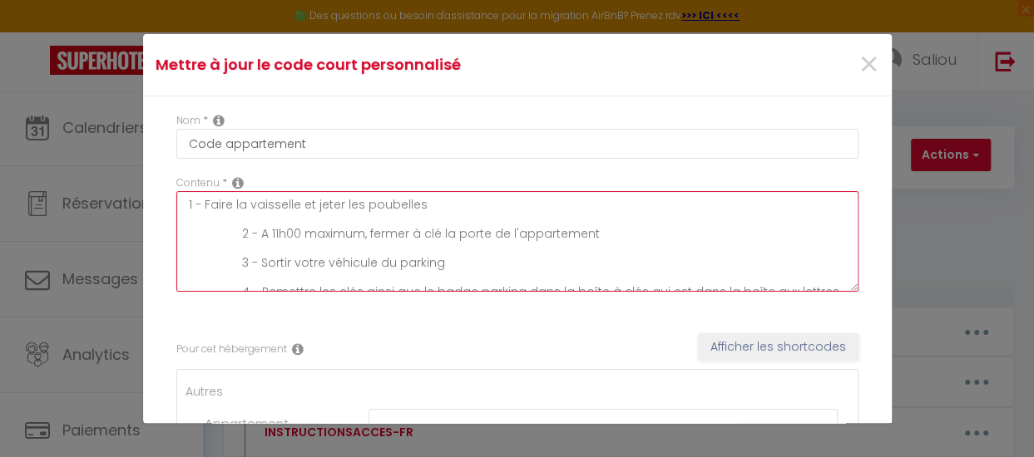
click at [275, 234] on textarea "1 - Faire la vaisselle et jeter les poubelles 2 - A 11h00 maximum, fermer à clé…" at bounding box center [517, 241] width 682 height 101
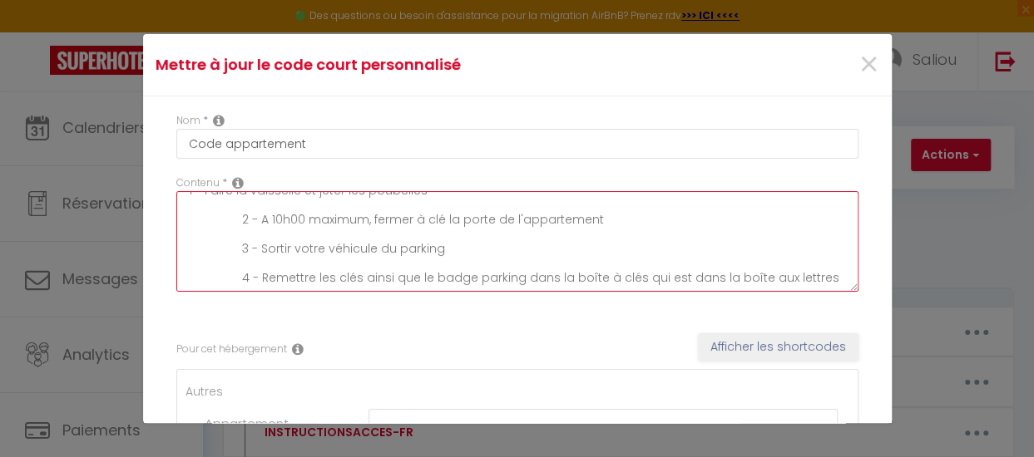
drag, startPoint x: 236, startPoint y: 243, endPoint x: 844, endPoint y: 297, distance: 610.2
click at [844, 297] on div "Contenu * 1 - Faire la vaisselle et jeter les poubelles 2 - A 10h00 maximum, fe…" at bounding box center [516, 241] width 703 height 133
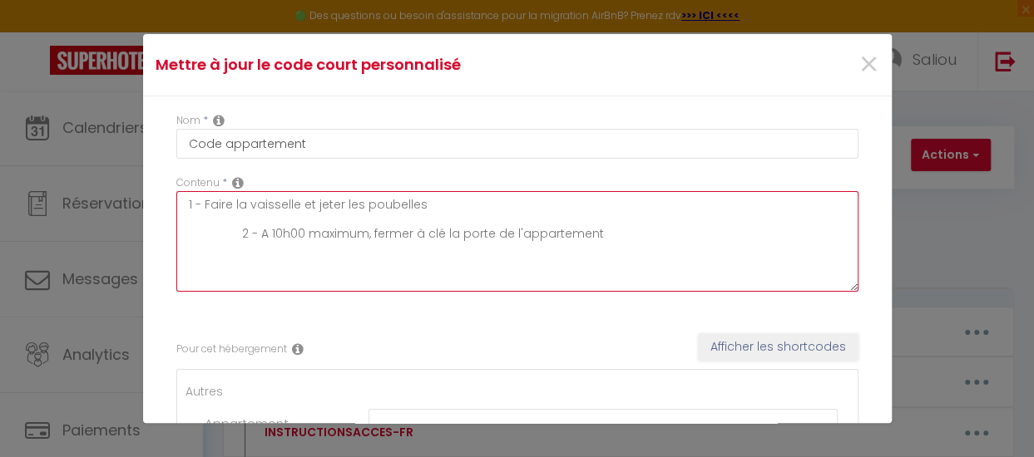
scroll to position [0, 0]
click at [318, 205] on textarea "1 - Faire la vaisselle et jeter les poubelles 2 - A 10h00 maximum, fermer à clé…" at bounding box center [517, 241] width 682 height 101
click at [603, 239] on textarea "1 - Jeter les poubelles 2 - A 10h00 maximum, fermer à clé la porte de l'apparte…" at bounding box center [517, 241] width 682 height 101
click at [205, 205] on textarea "1 - Jeter les poubelles 2 - A 10h00 maximum, fermer à clé la porte de l'apparte…" at bounding box center [517, 241] width 682 height 101
click at [258, 234] on textarea "Jeter les poubelles 2 - A 10h00 maximum, fermer à clé la porte de l'appartement" at bounding box center [517, 241] width 682 height 101
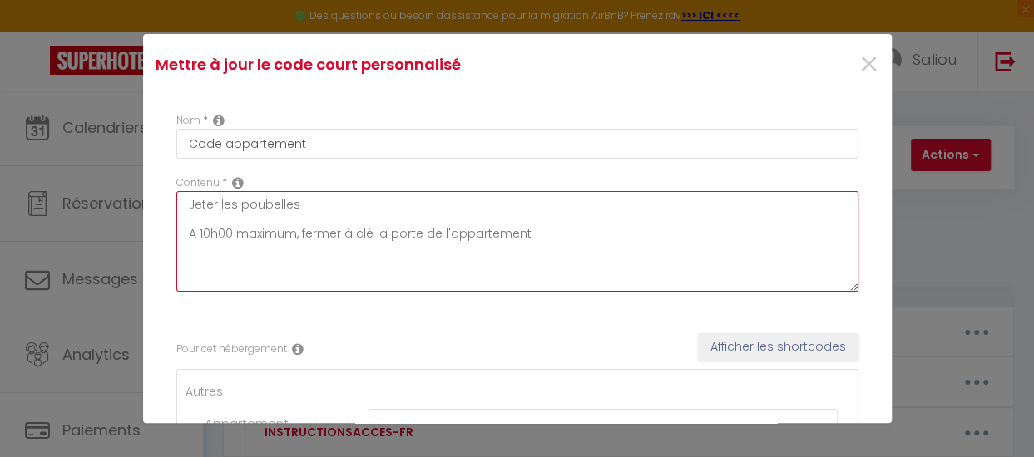
click at [542, 230] on textarea "Jeter les poubelles A 10h00 maximum, fermer à clé la porte de l'appartement" at bounding box center [517, 241] width 682 height 101
click at [542, 230] on textarea "Jeter les poubelles A 10h00 maximum, fermer à clé la porte de l'appartement Mer…" at bounding box center [517, 241] width 682 height 101
click at [434, 255] on textarea "Jeter les poubelles A 10h00 maximum, fermer à clé la porte de l'appartement Mer…" at bounding box center [517, 241] width 682 height 101
click at [402, 259] on textarea "Jeter les poubelles A 10h00 maximum, fermer à clé la porte de l'appartement Mer…" at bounding box center [517, 241] width 682 height 101
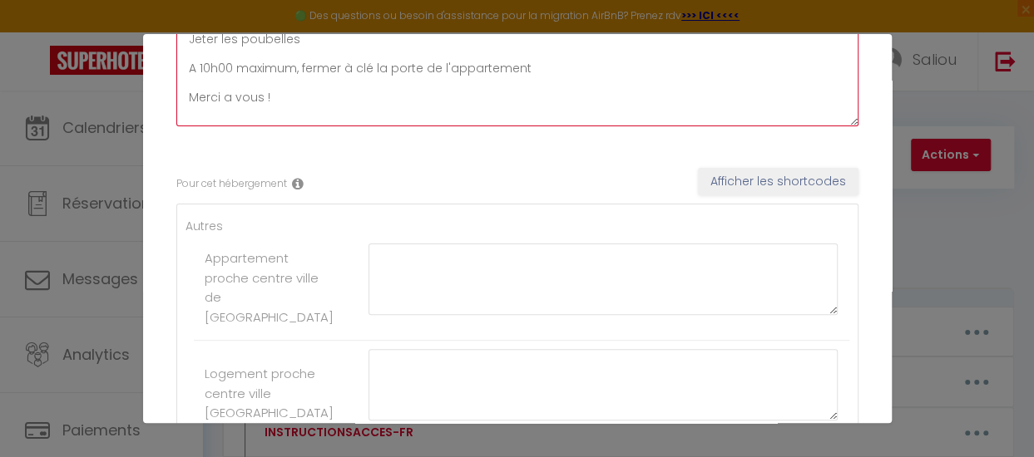
scroll to position [165, 0]
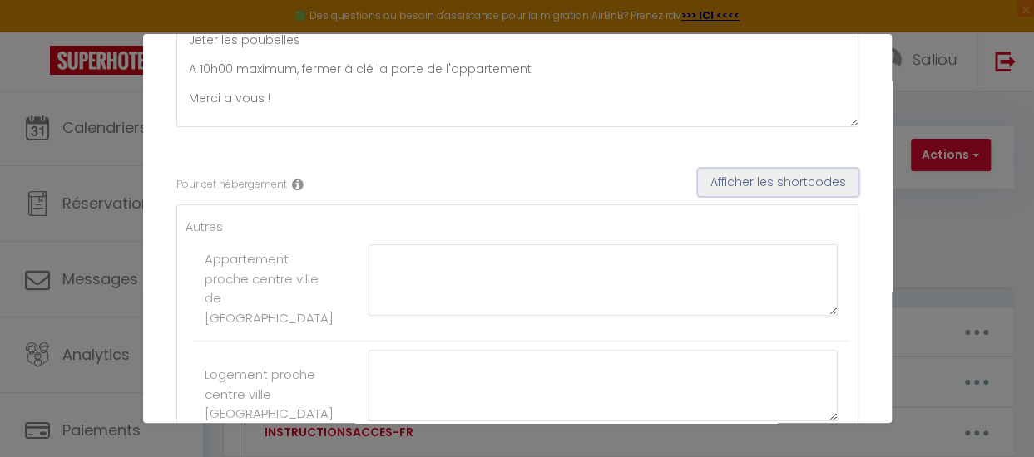
click at [729, 171] on button "Afficher les shortcodes" at bounding box center [778, 183] width 160 height 28
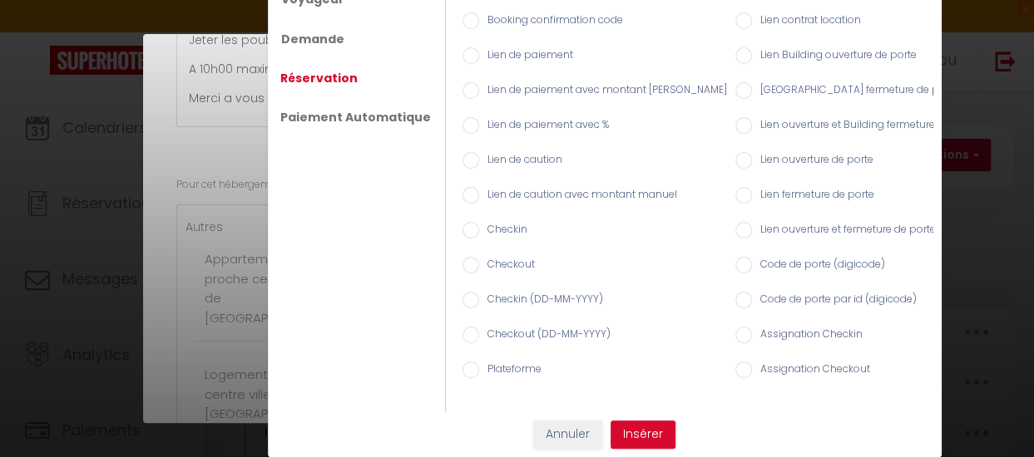
click at [735, 257] on input "Code de porte (digicode)" at bounding box center [743, 265] width 17 height 17
click at [642, 435] on button "Insérer" at bounding box center [642, 435] width 65 height 28
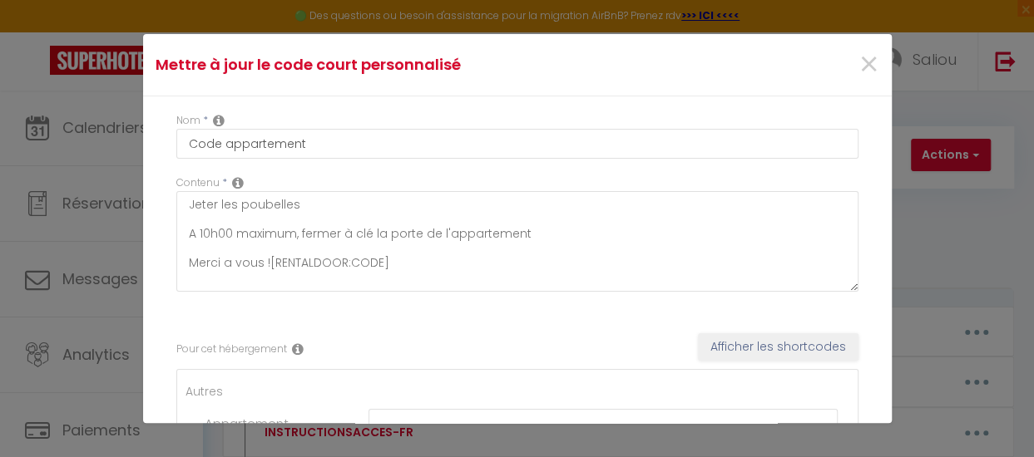
scroll to position [0, 0]
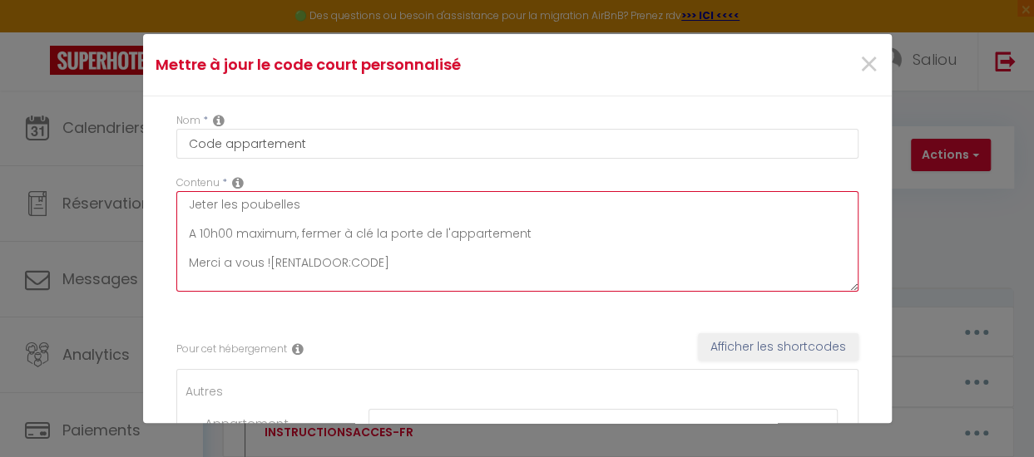
click at [187, 202] on textarea "Jeter les poubelles A 10h00 maximum, fermer à clé la porte de l'appartement Mer…" at bounding box center [517, 241] width 682 height 101
drag, startPoint x: 187, startPoint y: 202, endPoint x: 427, endPoint y: 277, distance: 251.7
click at [427, 277] on textarea "Jeter les poubelles A 10h00 maximum, fermer à clé la porte de l'appartement Mer…" at bounding box center [517, 241] width 682 height 101
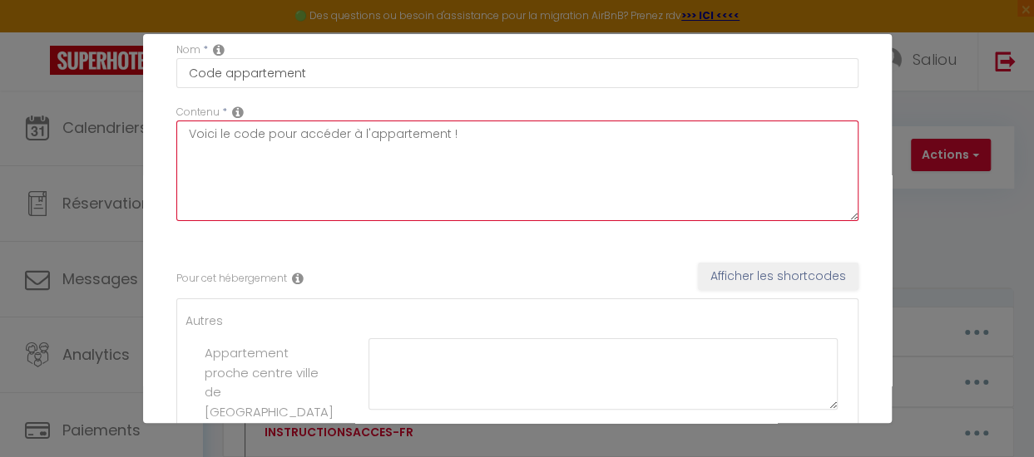
scroll to position [89, 0]
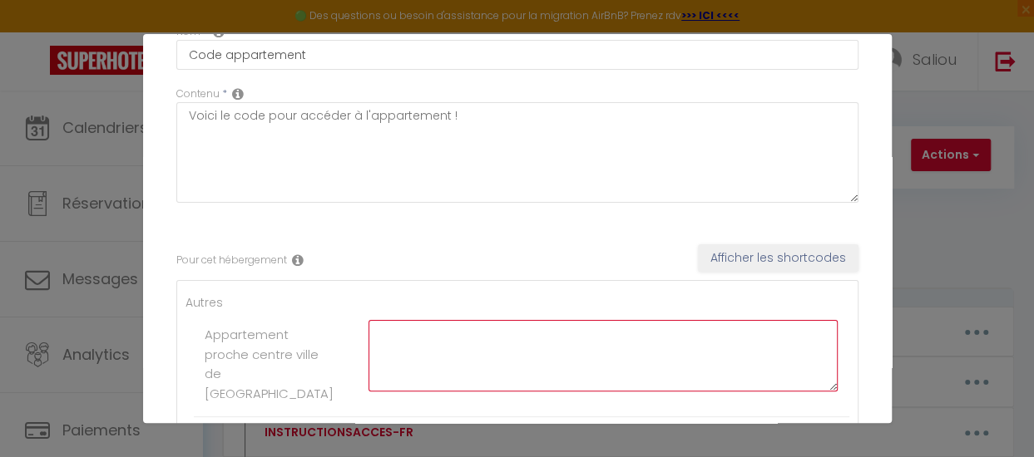
click at [416, 353] on textarea at bounding box center [603, 356] width 470 height 72
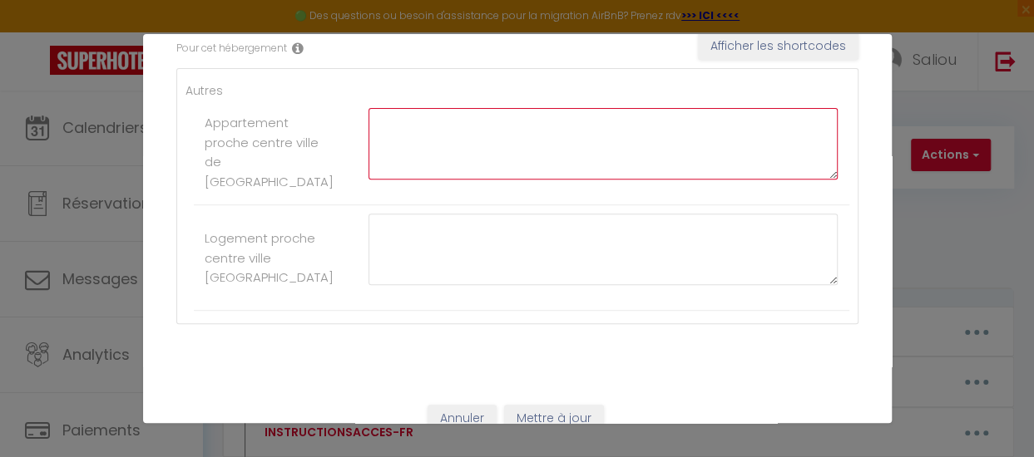
scroll to position [302, 0]
click at [567, 135] on textarea "le code de la porte d'entrée est CZ4935 Code de l'appartement : 6543213#" at bounding box center [603, 143] width 470 height 72
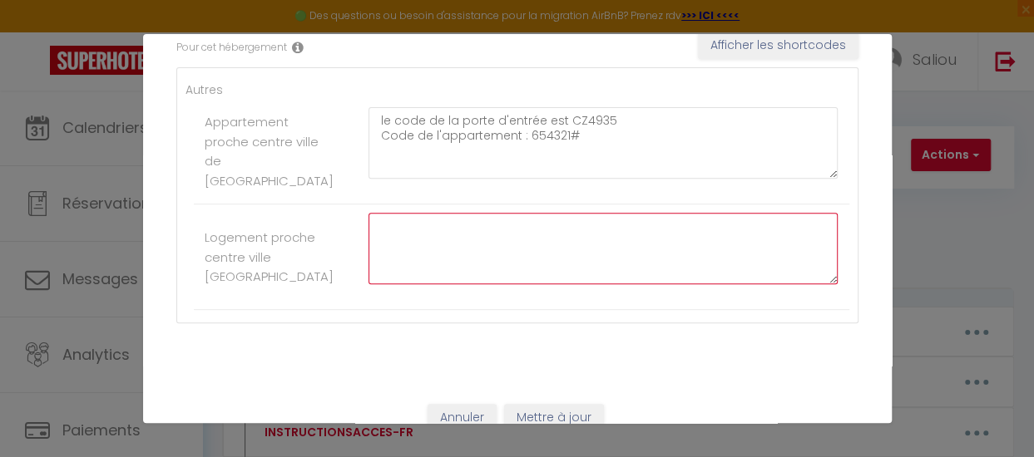
click at [474, 228] on textarea at bounding box center [603, 249] width 470 height 72
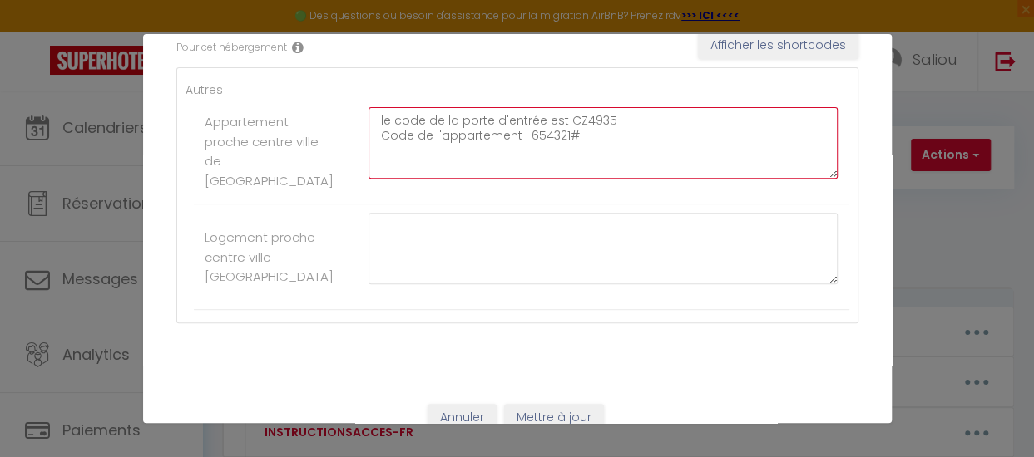
click at [579, 141] on textarea "le code de la porte d'entrée est CZ4935 Code de l'appartement : 654321#" at bounding box center [603, 143] width 470 height 72
click at [378, 124] on textarea "le code de la porte d'entrée est CZ4935 Code de l'appartement : 654321# Bon séj…" at bounding box center [603, 143] width 470 height 72
click at [487, 160] on textarea "Le code de la porte d'entrée est CZ4935 Code de l'appartement : 654321# Bon séj…" at bounding box center [603, 143] width 470 height 72
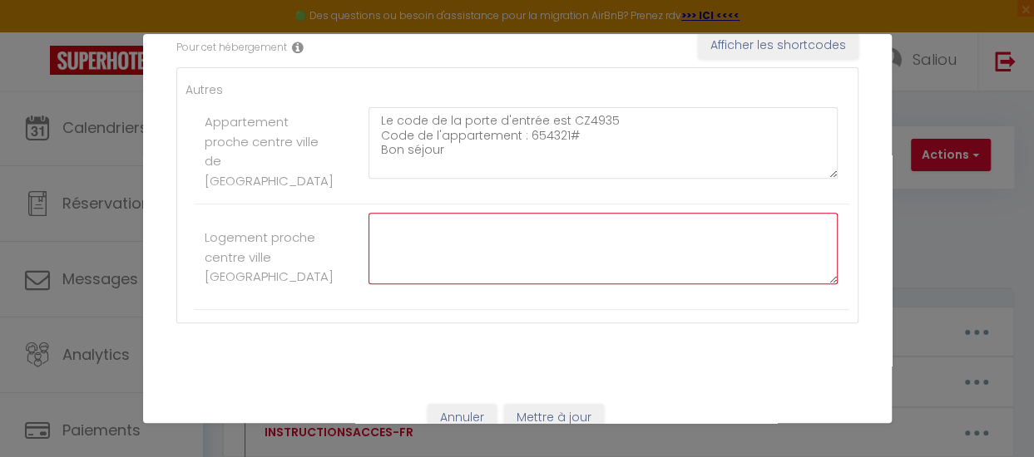
click at [444, 231] on textarea at bounding box center [603, 249] width 470 height 72
click at [444, 261] on textarea "Le code de la porte d'entrée est CZ4935 Code de l'appartement 125874#" at bounding box center [603, 249] width 470 height 72
click at [567, 253] on textarea "Le code de la porte d'entrée est CZ4935 Code de l'appartement 125874#" at bounding box center [603, 249] width 470 height 72
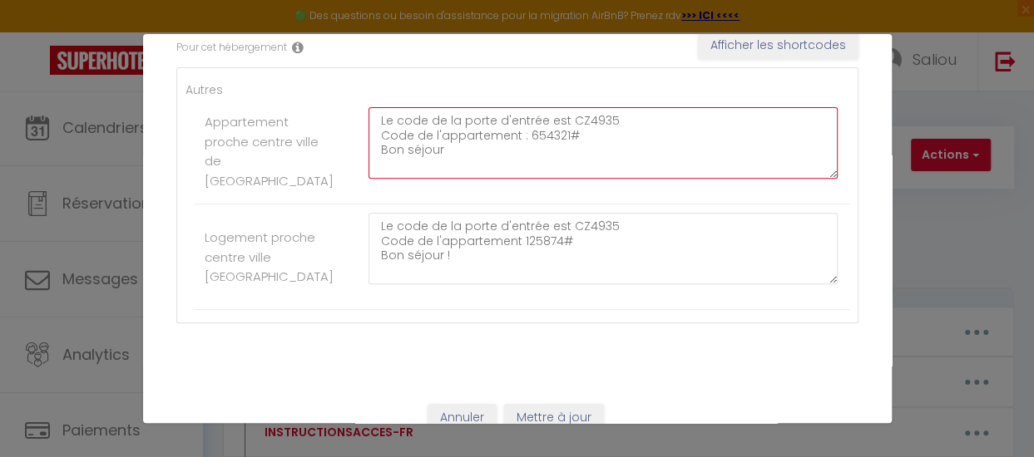
click at [493, 159] on textarea "Le code de la porte d'entrée est CZ4935 Code de l'appartement : 654321# Bon séj…" at bounding box center [603, 143] width 470 height 72
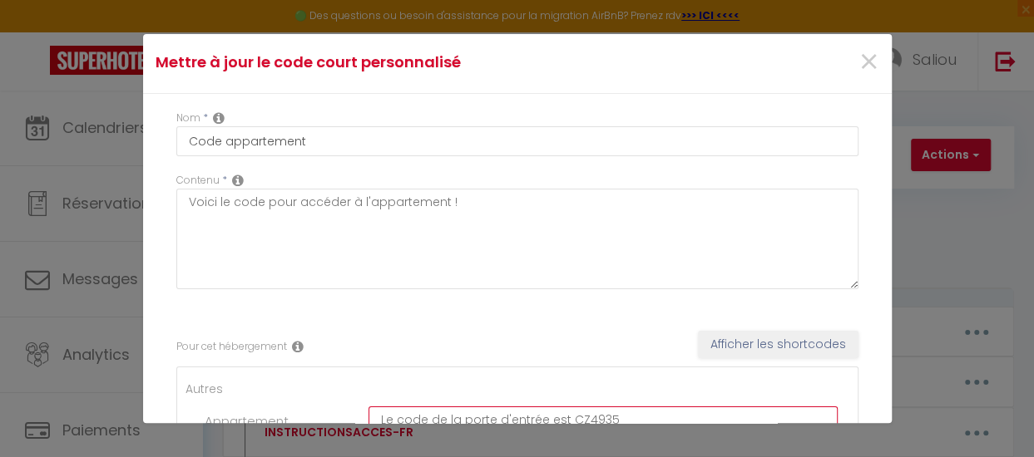
scroll to position [0, 0]
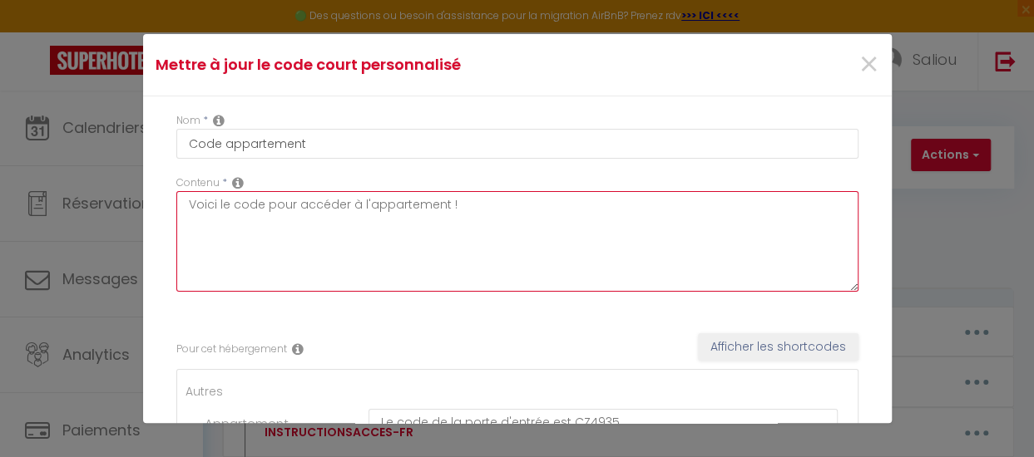
click at [471, 209] on textarea "Voici le code pour accéder à l'appartement !" at bounding box center [517, 241] width 682 height 101
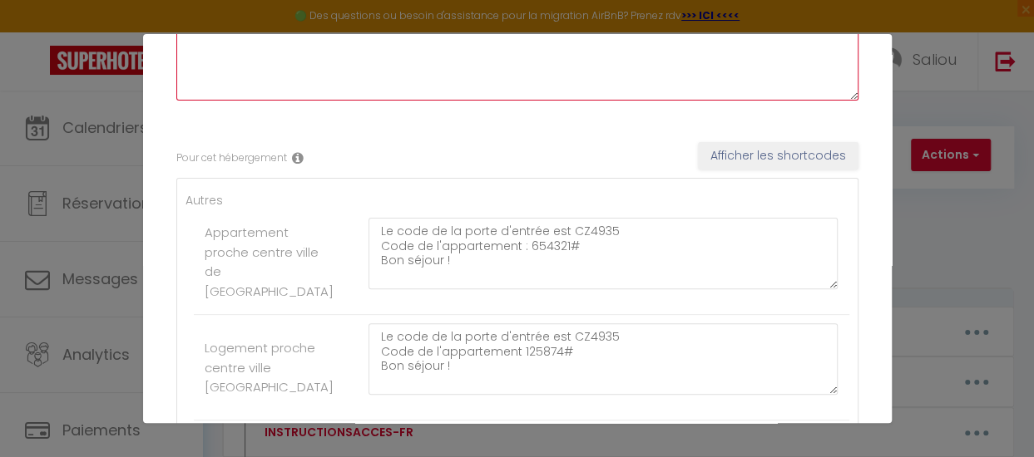
scroll to position [216, 0]
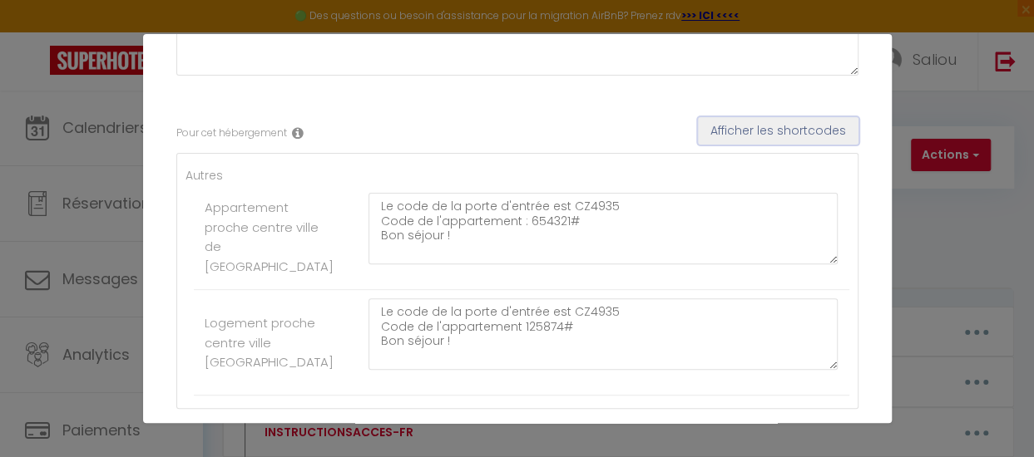
click at [777, 141] on button "Afficher les shortcodes" at bounding box center [778, 131] width 160 height 28
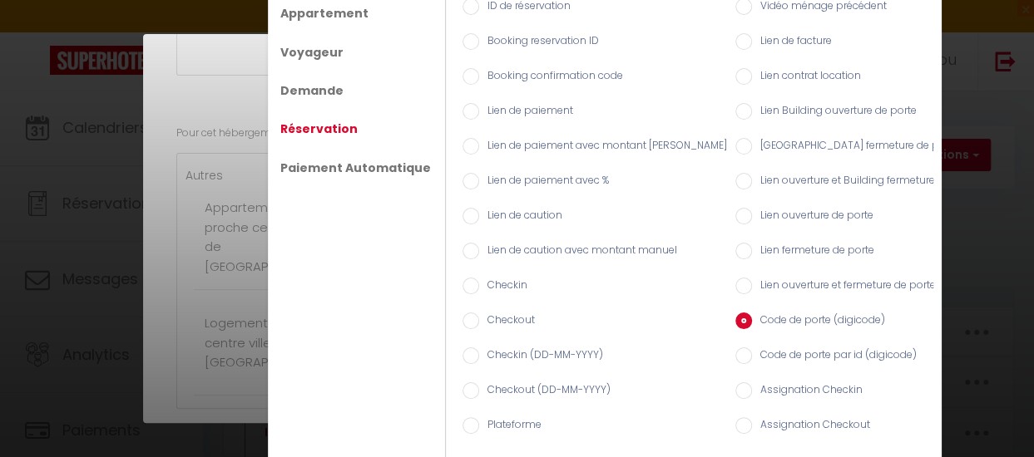
scroll to position [62, 0]
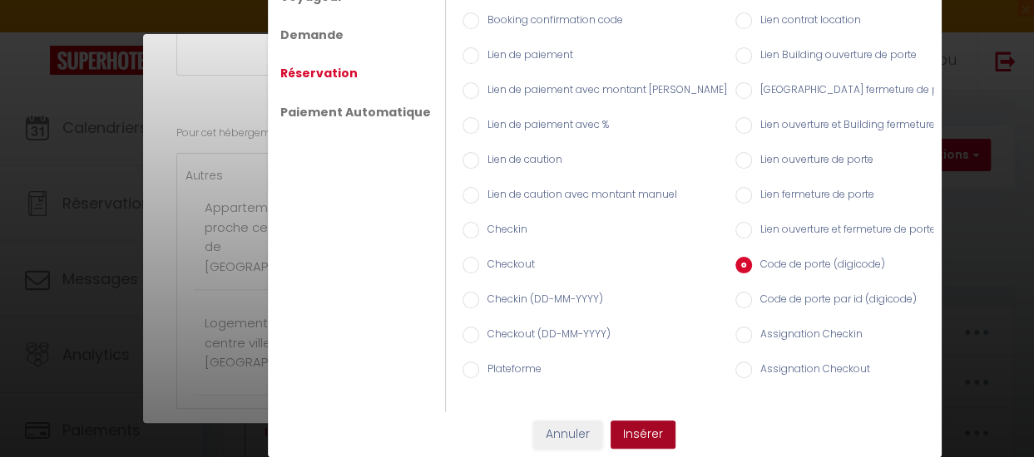
click at [636, 430] on button "Insérer" at bounding box center [642, 435] width 65 height 28
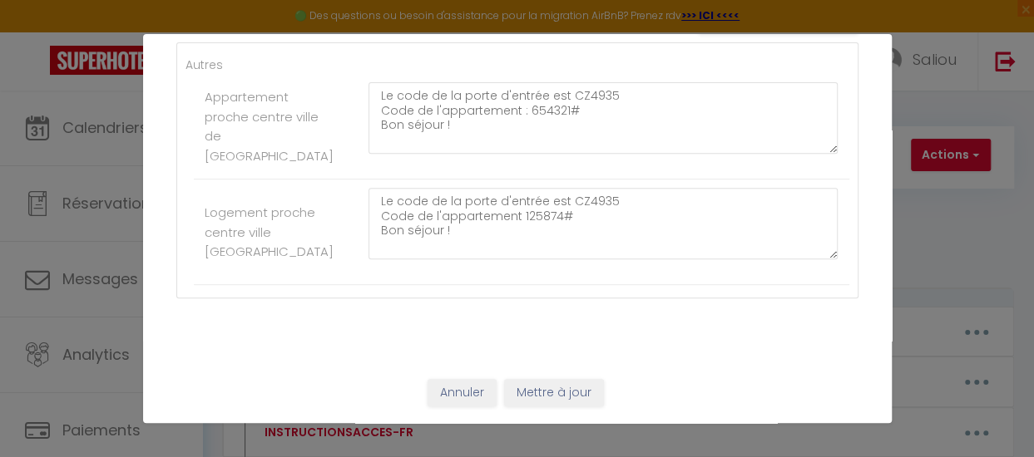
scroll to position [333, 0]
click at [560, 395] on button "Mettre à jour" at bounding box center [554, 393] width 100 height 28
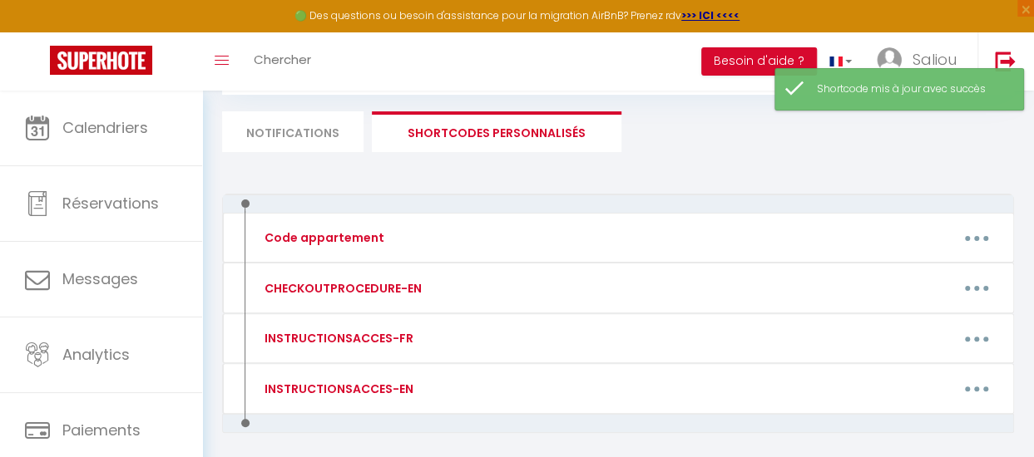
scroll to position [97, 0]
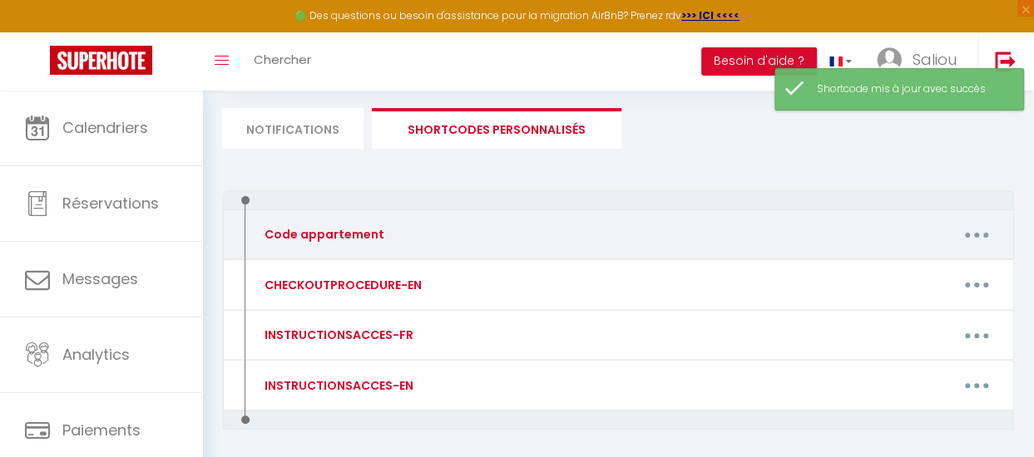
click at [960, 239] on button "button" at bounding box center [977, 235] width 44 height 32
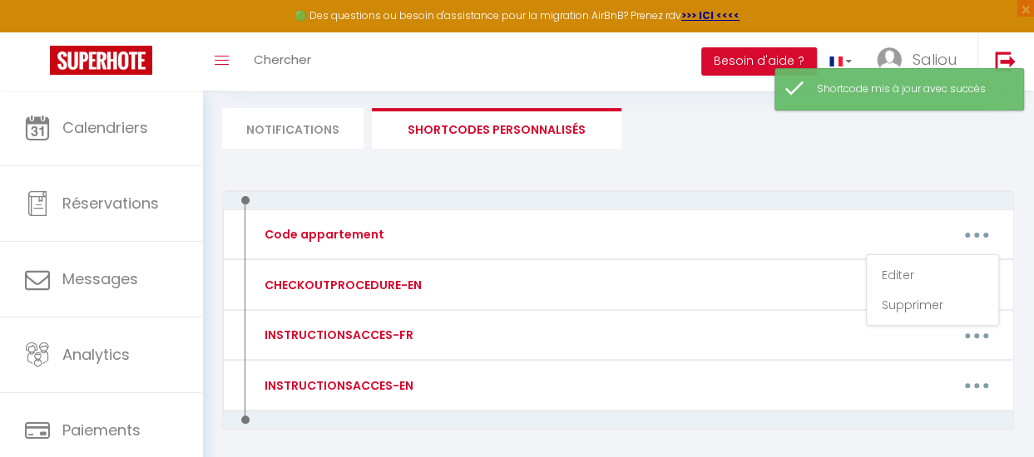
click at [351, 141] on li "Notifications" at bounding box center [292, 128] width 141 height 41
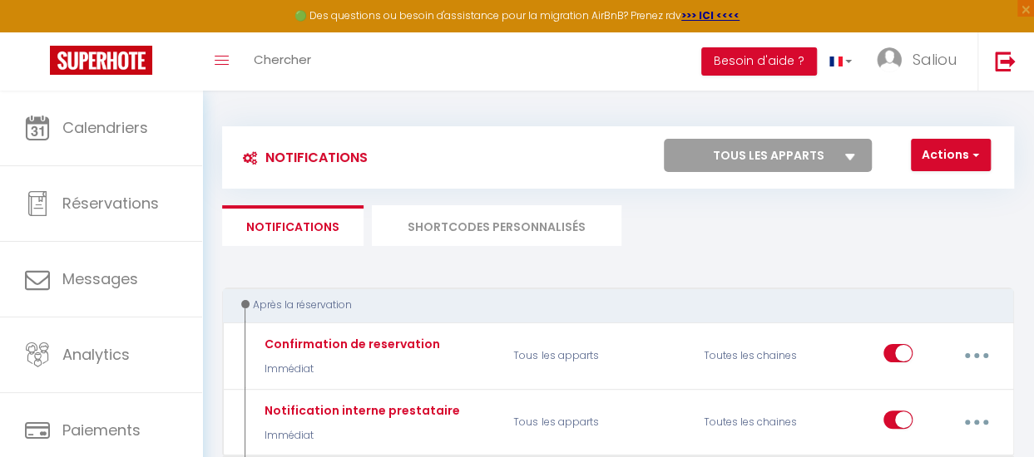
click at [545, 235] on li "SHORTCODES PERSONNALISÉS" at bounding box center [496, 225] width 249 height 41
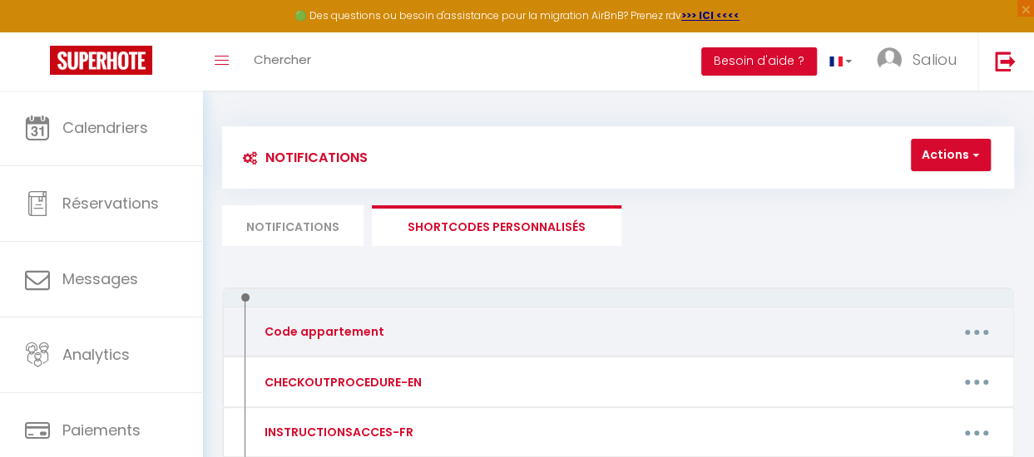
click at [527, 329] on div "Editer Supprimer" at bounding box center [724, 332] width 570 height 32
click at [968, 336] on button "button" at bounding box center [977, 332] width 44 height 32
click at [923, 367] on link "Editer" at bounding box center [932, 372] width 123 height 28
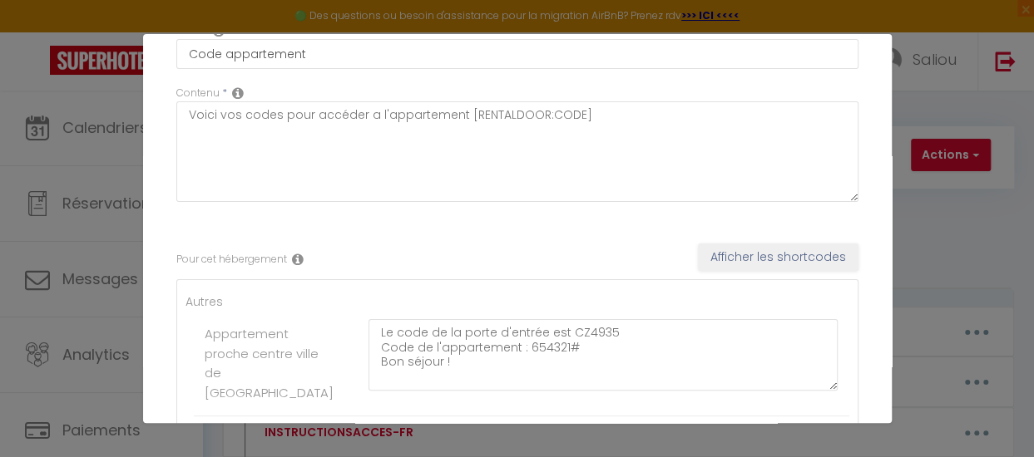
scroll to position [96, 0]
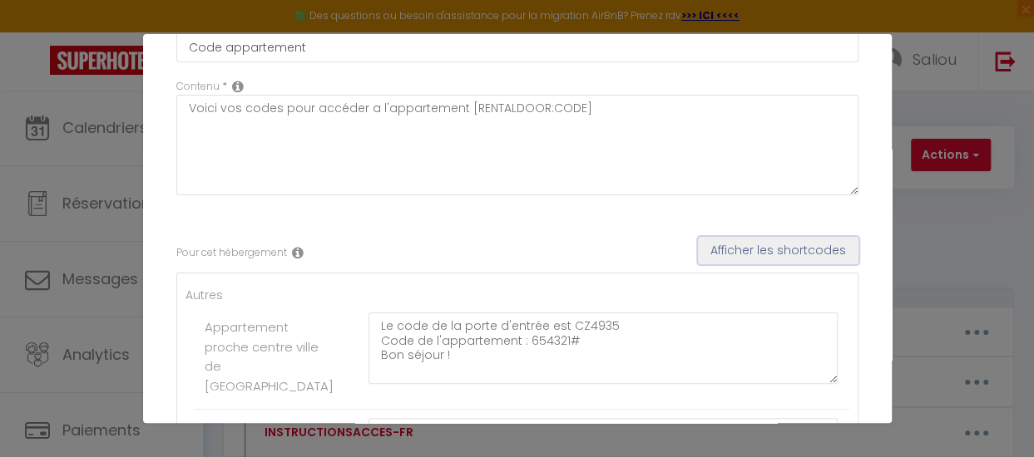
click at [769, 257] on button "Afficher les shortcodes" at bounding box center [778, 251] width 160 height 28
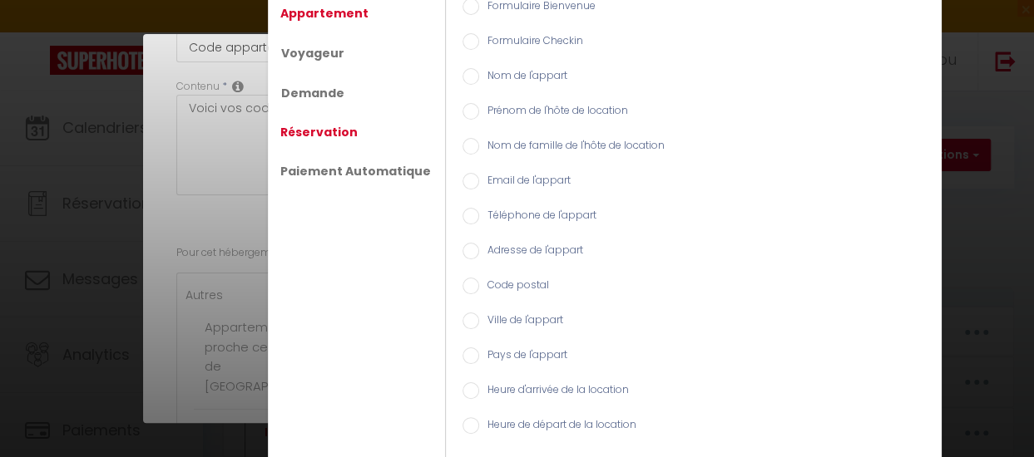
click at [315, 137] on link "Réservation" at bounding box center [319, 132] width 94 height 30
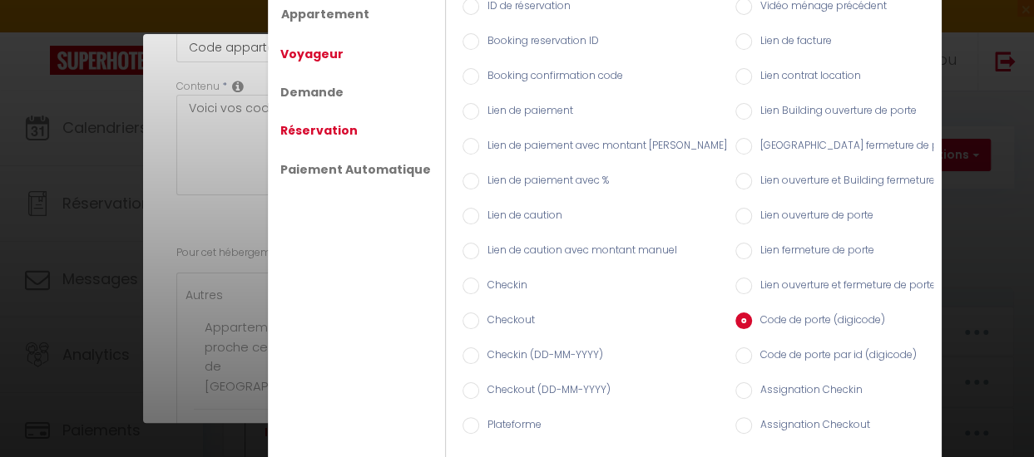
click at [299, 47] on link "Voyageur" at bounding box center [312, 54] width 80 height 30
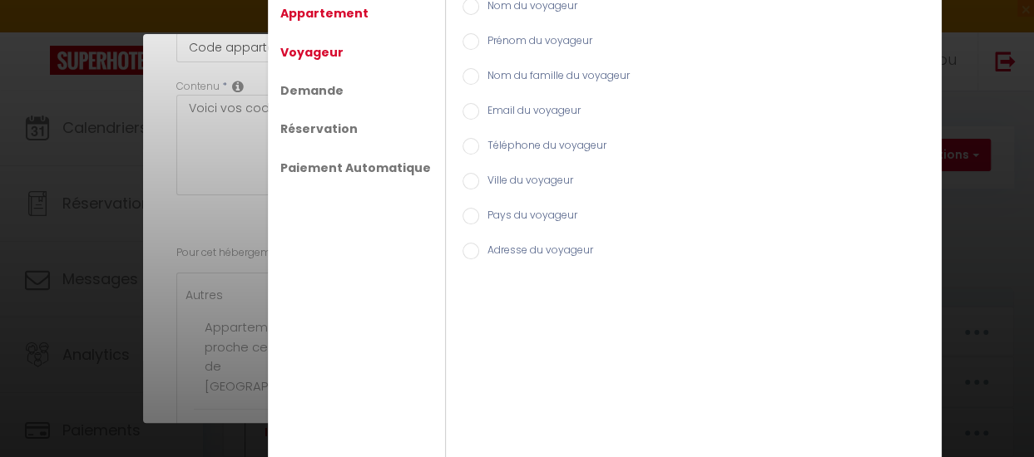
click at [306, 14] on link "Appartement" at bounding box center [324, 13] width 105 height 30
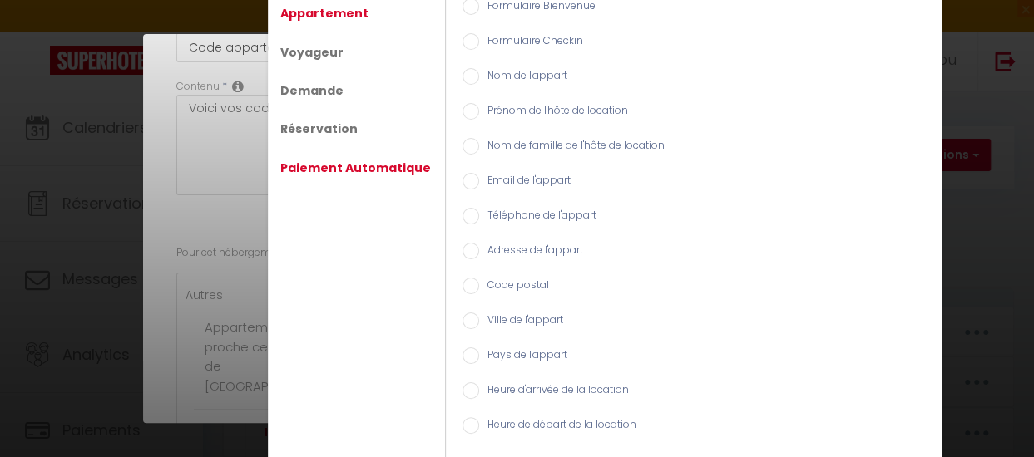
click at [318, 160] on link "Paiement Automatique" at bounding box center [355, 168] width 167 height 30
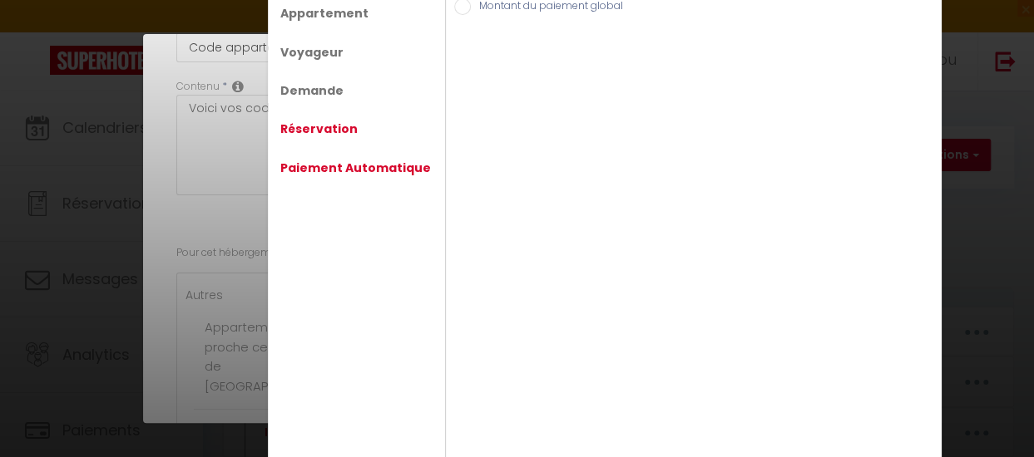
click at [313, 134] on link "Réservation" at bounding box center [319, 129] width 94 height 30
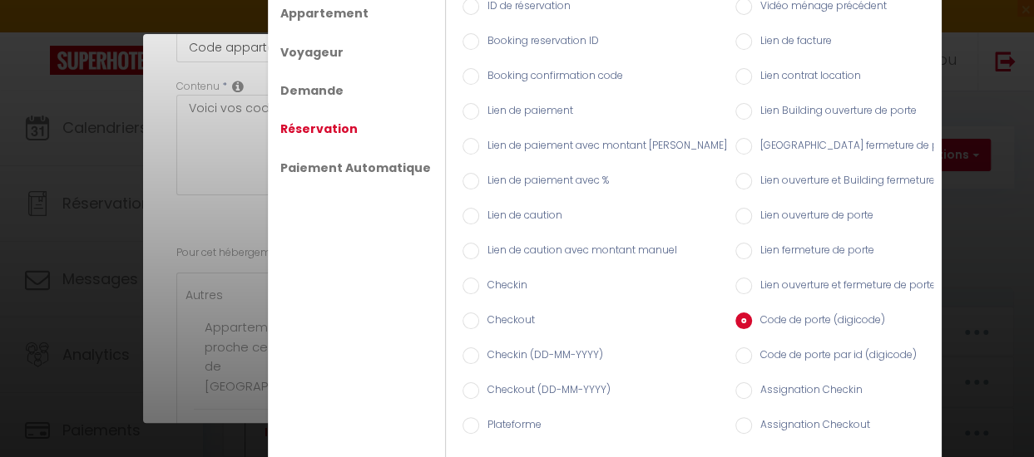
scroll to position [62, 0]
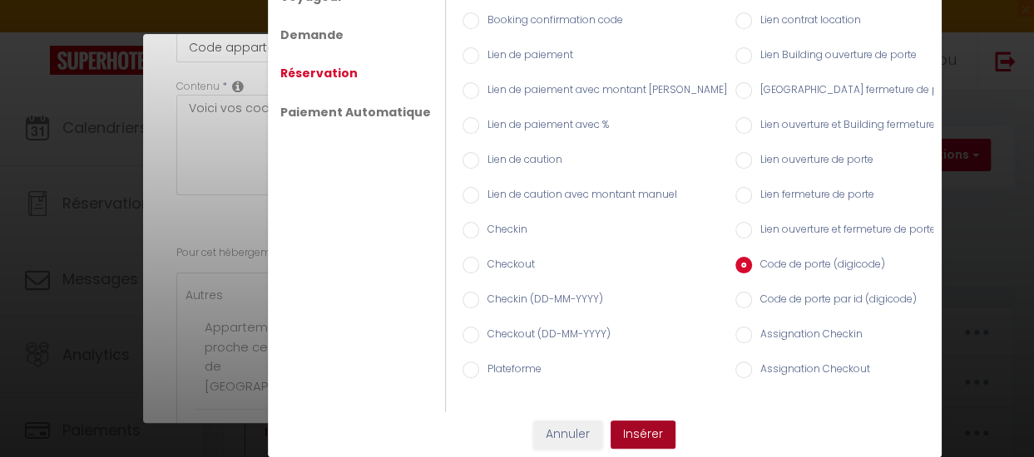
click at [627, 443] on button "Insérer" at bounding box center [642, 435] width 65 height 28
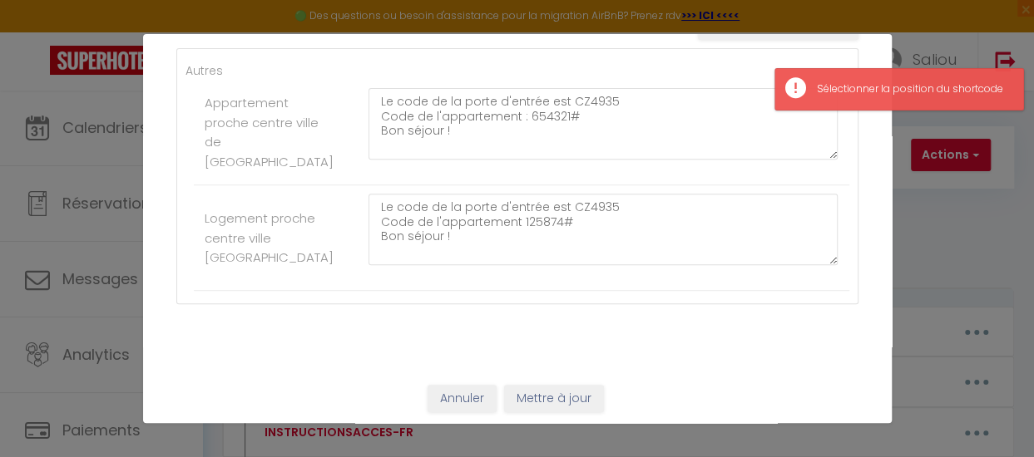
scroll to position [333, 0]
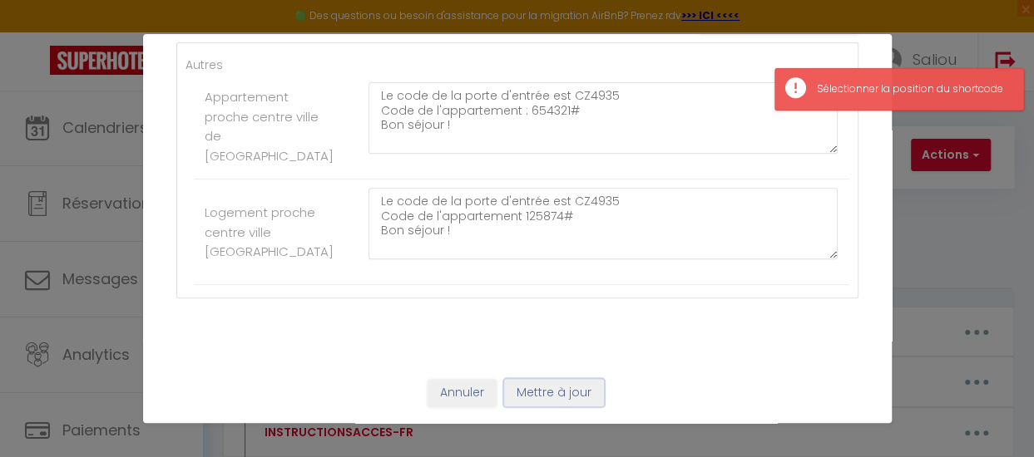
click at [564, 391] on button "Mettre à jour" at bounding box center [554, 393] width 100 height 28
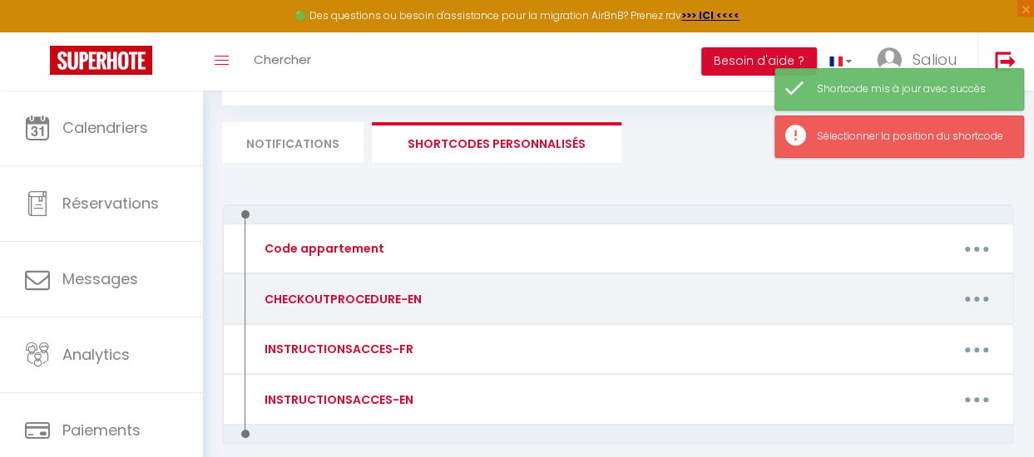
scroll to position [95, 0]
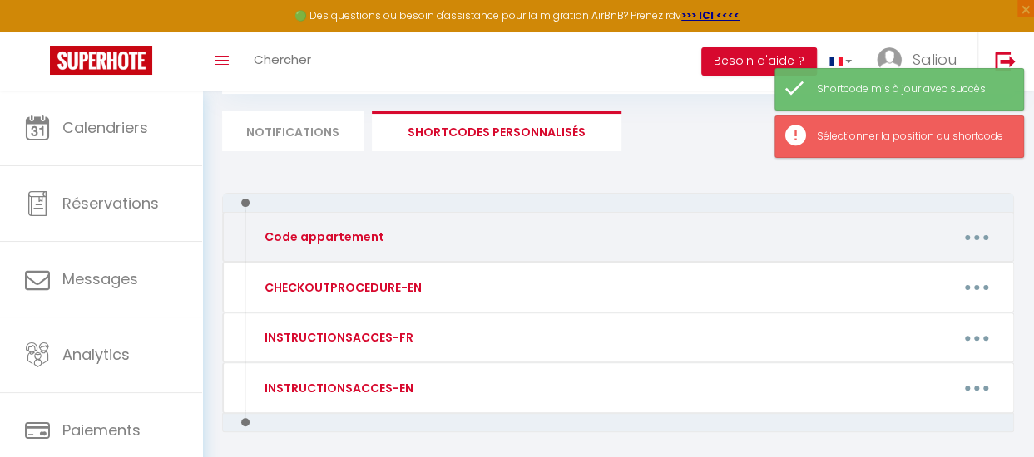
click at [974, 244] on button "button" at bounding box center [977, 237] width 44 height 32
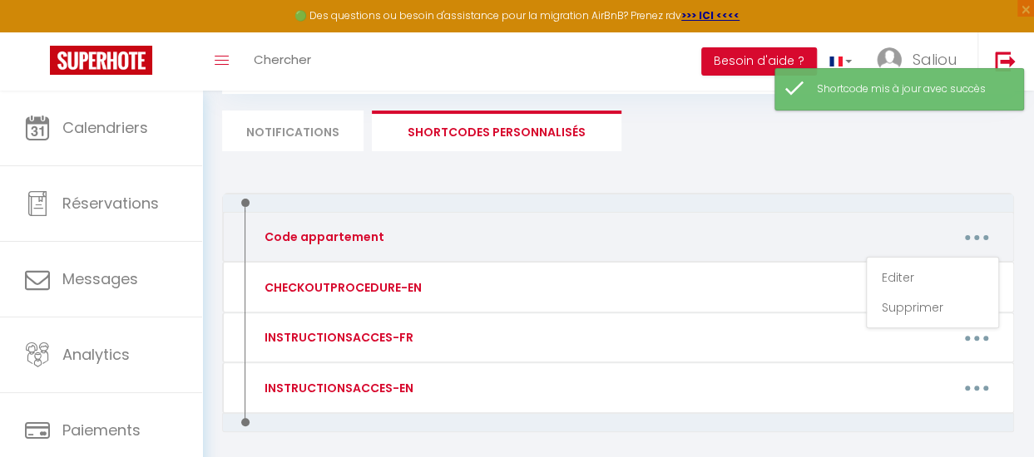
click at [802, 229] on div "Editer Supprimer" at bounding box center [724, 237] width 570 height 32
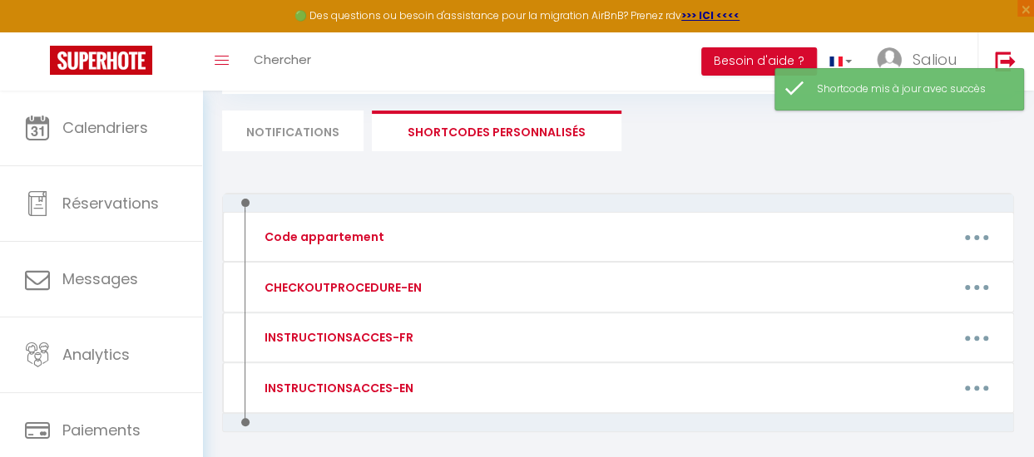
click at [361, 119] on li "Notifications" at bounding box center [292, 131] width 141 height 41
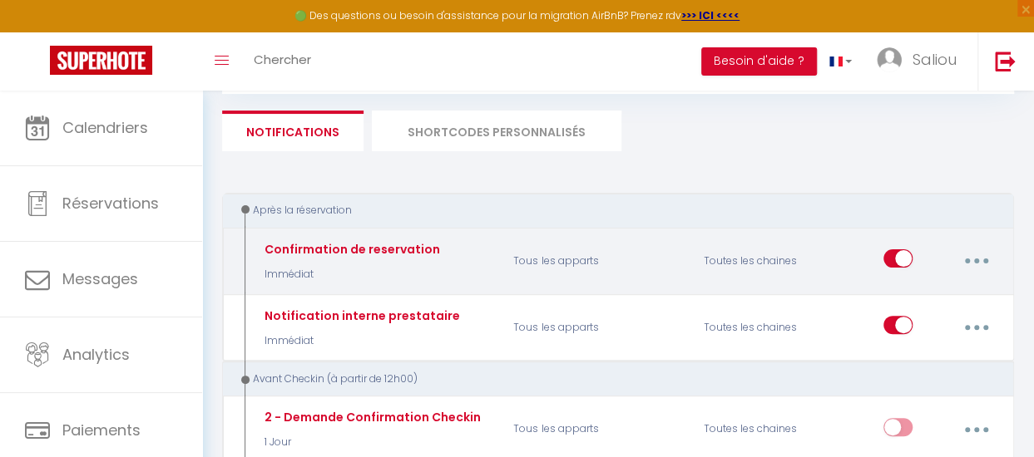
click at [373, 274] on p "Immédiat" at bounding box center [350, 275] width 180 height 16
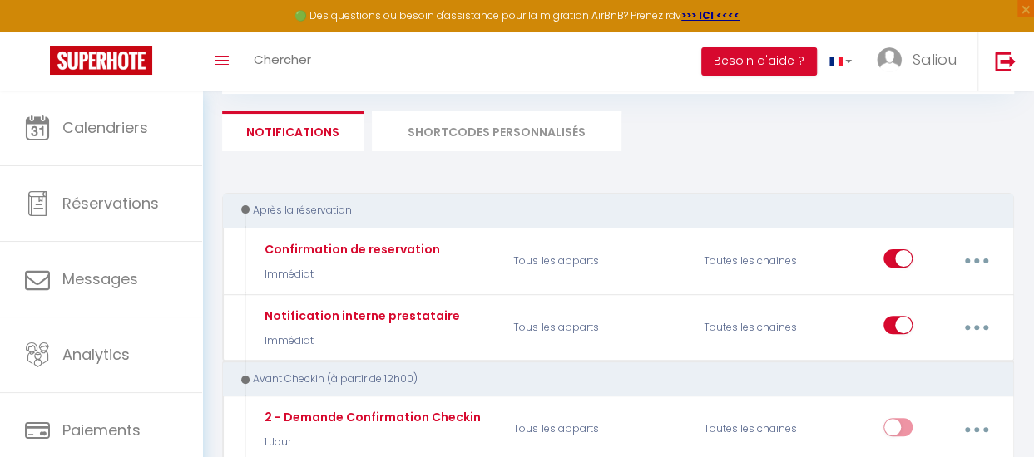
click at [551, 142] on li "SHORTCODES PERSONNALISÉS" at bounding box center [496, 131] width 249 height 41
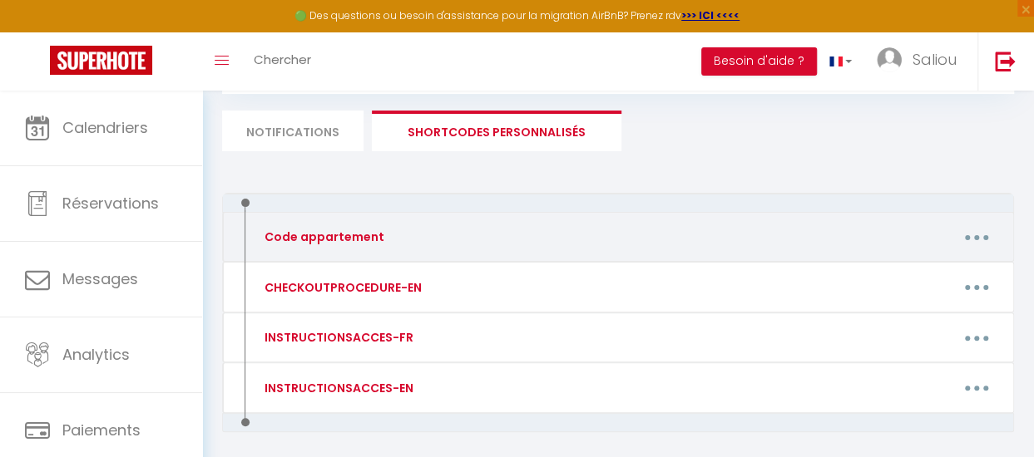
click at [966, 234] on button "button" at bounding box center [977, 237] width 44 height 32
click at [735, 221] on div "Editer Supprimer" at bounding box center [724, 237] width 570 height 32
click at [969, 240] on button "button" at bounding box center [977, 237] width 44 height 32
click at [900, 308] on link "Supprimer" at bounding box center [932, 308] width 123 height 28
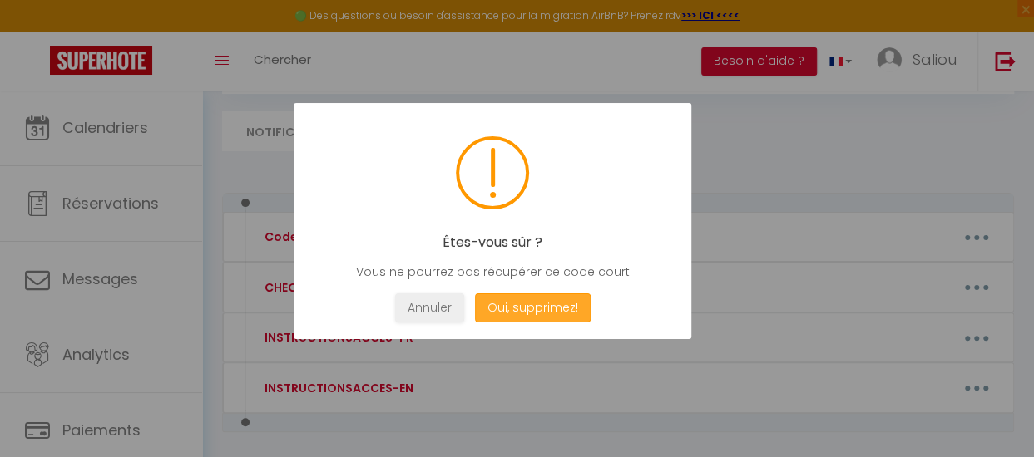
click at [554, 309] on button "Oui, supprimez!" at bounding box center [532, 308] width 116 height 29
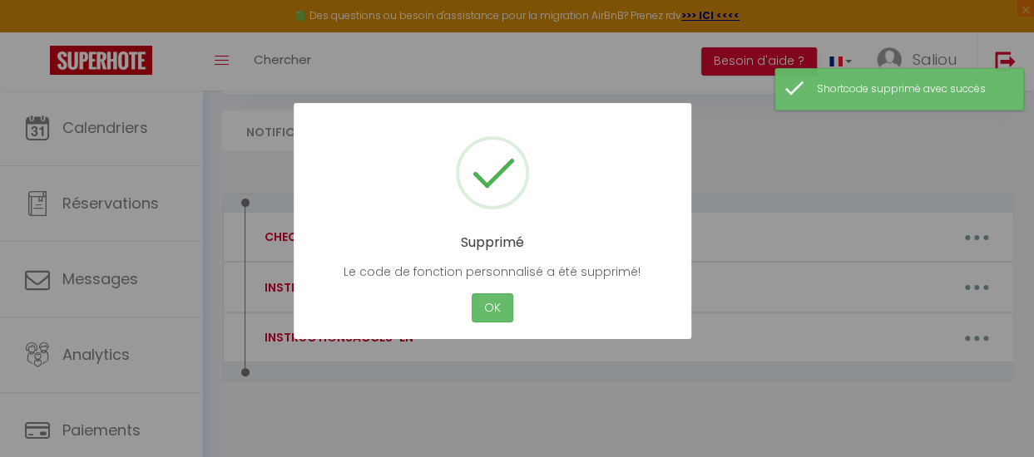
click at [498, 308] on button "OK" at bounding box center [492, 308] width 42 height 29
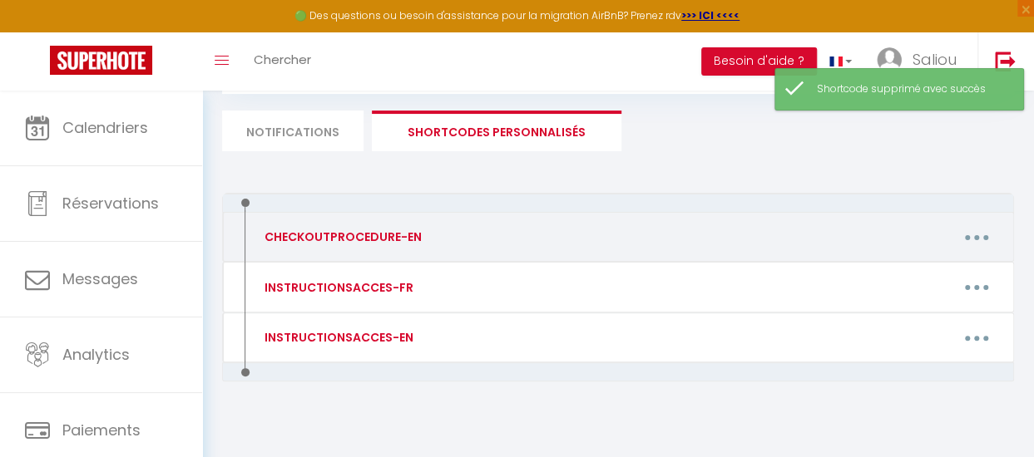
click at [521, 254] on div "CHECKOUTPROCEDURE-EN Editer Supprimer" at bounding box center [618, 237] width 792 height 51
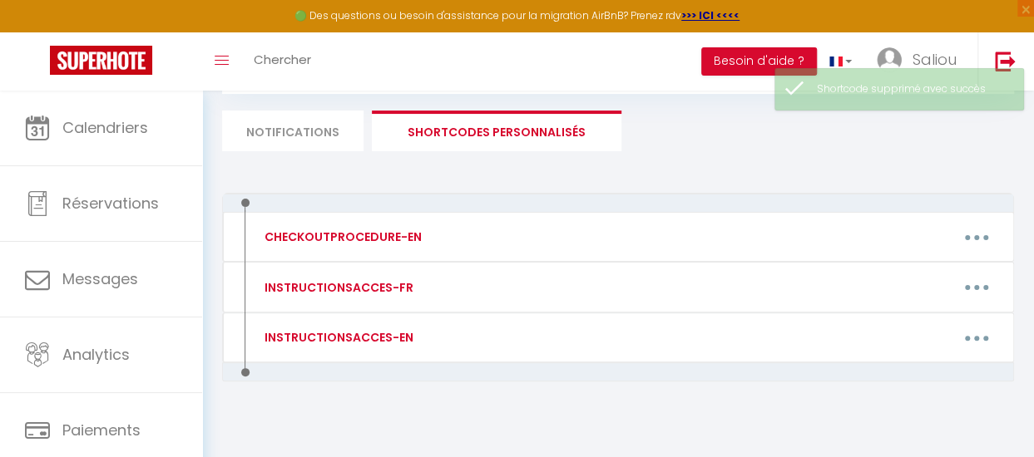
click at [335, 131] on li "Notifications" at bounding box center [292, 131] width 141 height 41
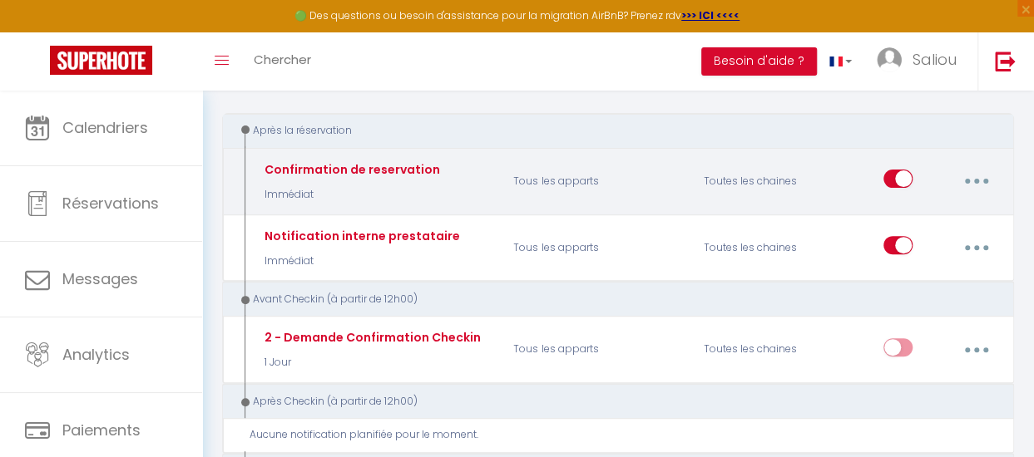
scroll to position [74, 0]
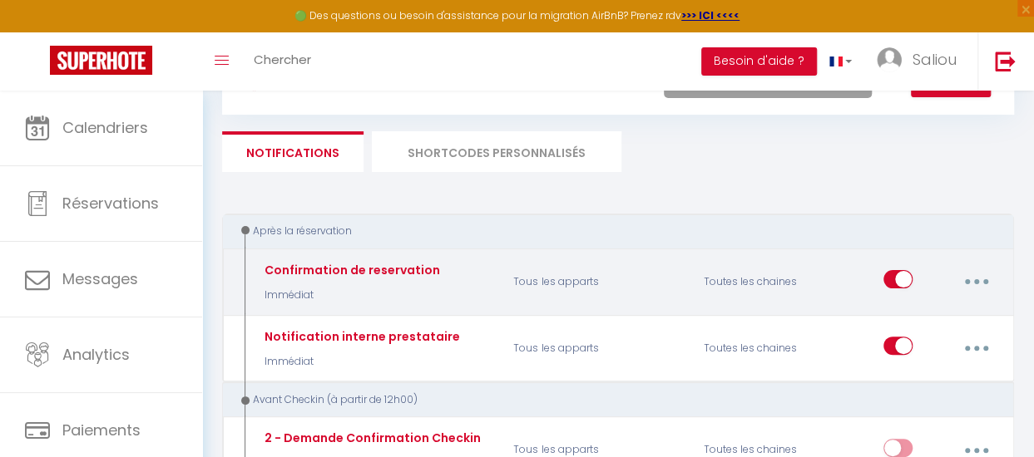
click at [984, 294] on button "button" at bounding box center [976, 282] width 44 height 32
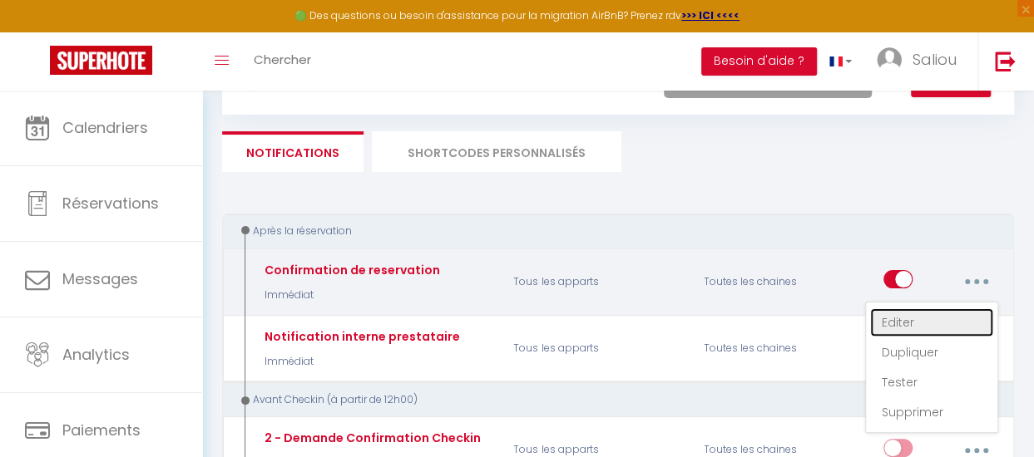
click at [920, 320] on link "Editer" at bounding box center [931, 322] width 123 height 28
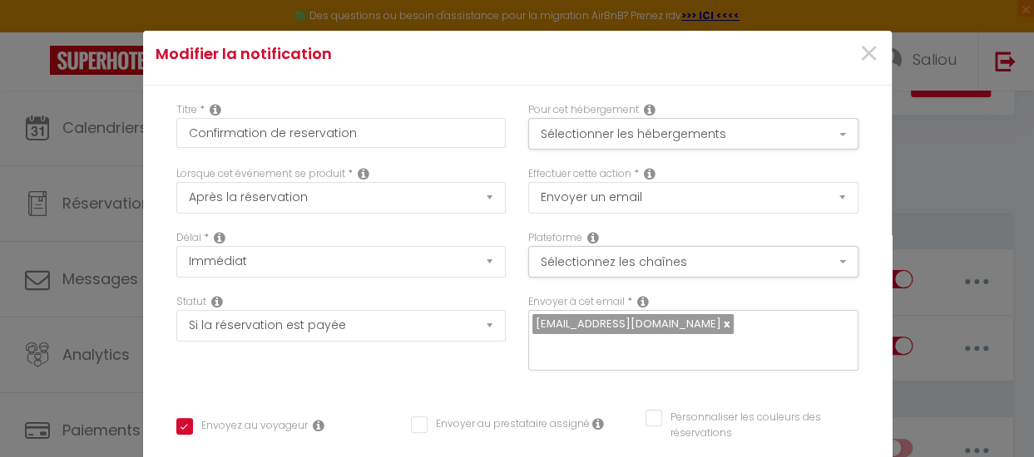
scroll to position [0, 0]
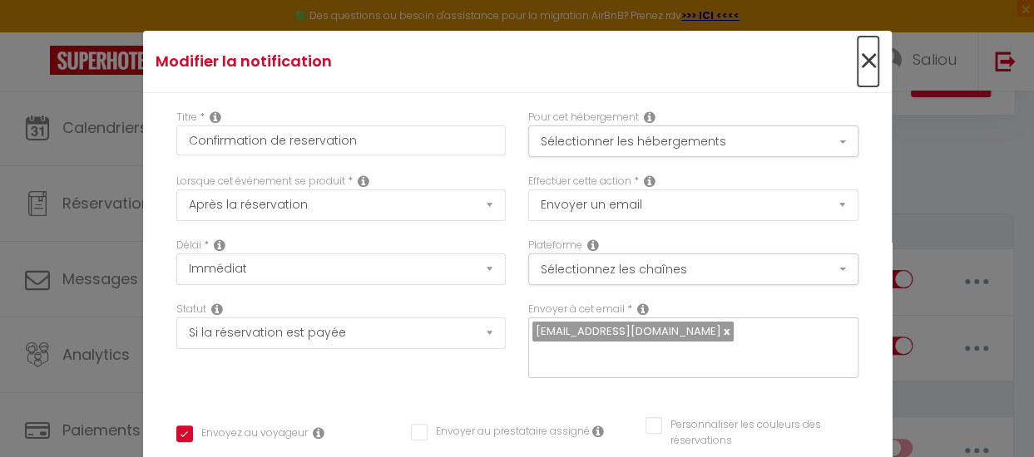
click at [857, 59] on span "×" at bounding box center [867, 62] width 21 height 50
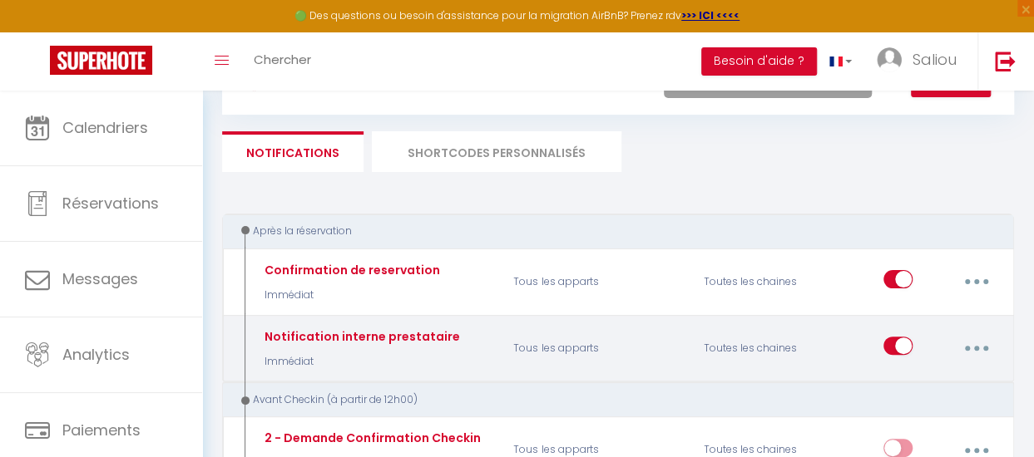
click at [966, 347] on button "button" at bounding box center [976, 349] width 44 height 32
click at [891, 390] on link "Editer" at bounding box center [931, 389] width 123 height 28
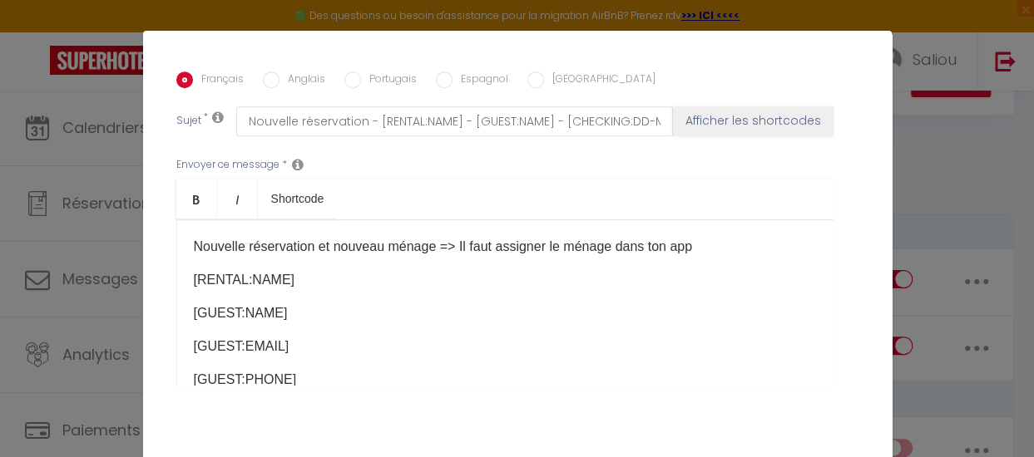
scroll to position [434, 0]
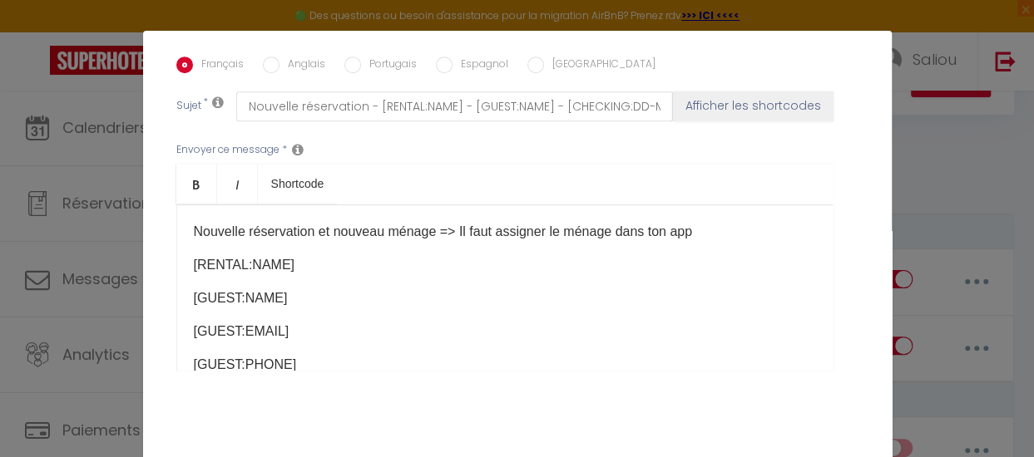
click at [906, 75] on div "Modifier la notification × Titre * Notification interne prestataire Pour cet hé…" at bounding box center [517, 228] width 1034 height 457
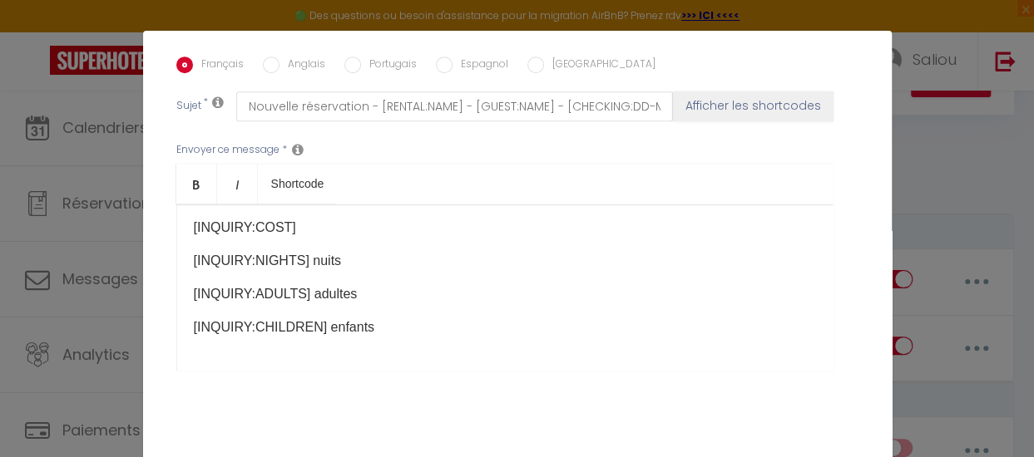
scroll to position [468, 0]
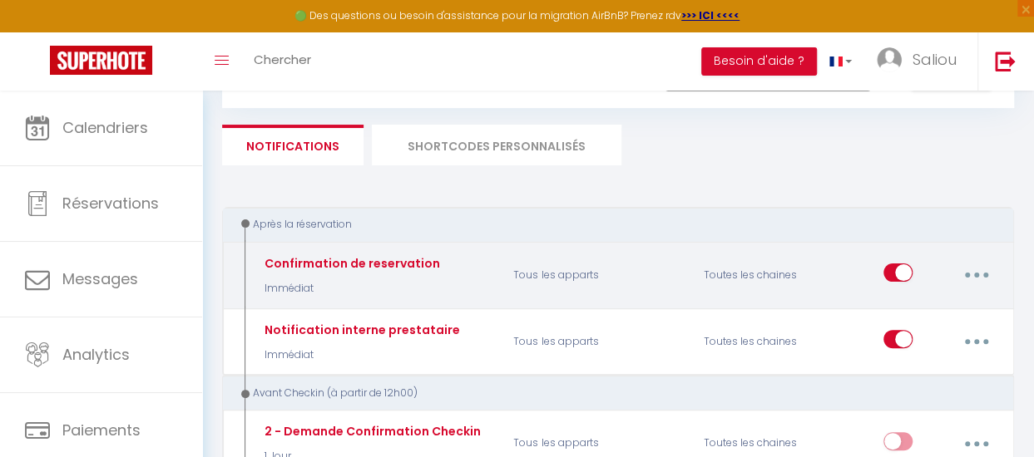
scroll to position [70, 0]
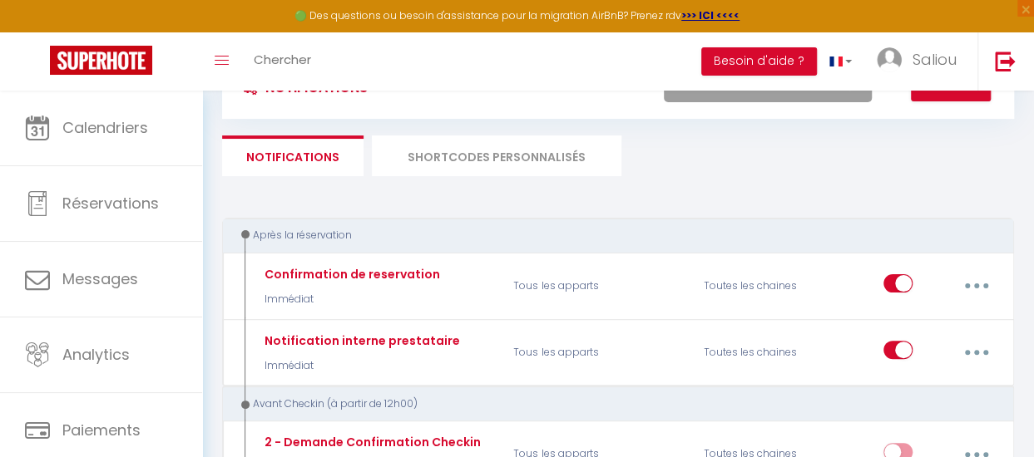
click at [621, 161] on li "SHORTCODES PERSONNALISÉS" at bounding box center [496, 156] width 249 height 41
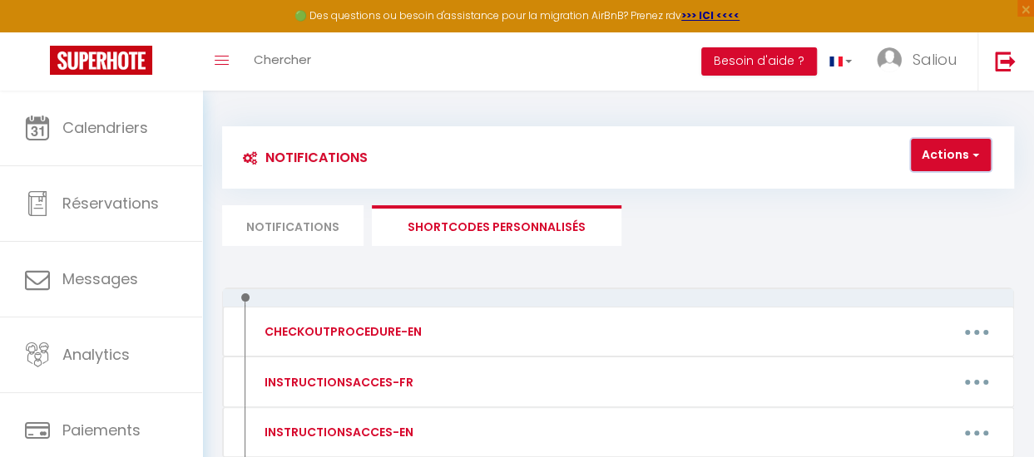
click at [944, 146] on button "Actions" at bounding box center [950, 155] width 80 height 33
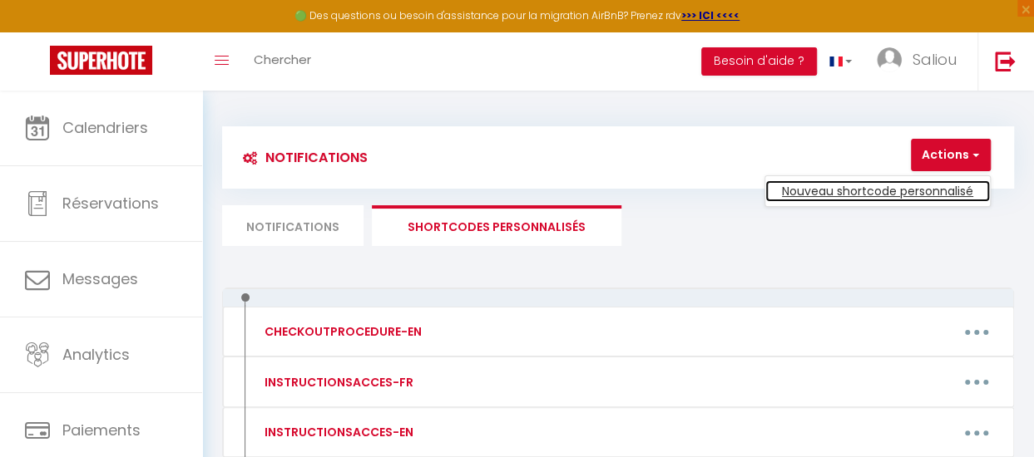
click at [923, 189] on link "Nouveau shortcode personnalisé" at bounding box center [877, 191] width 225 height 22
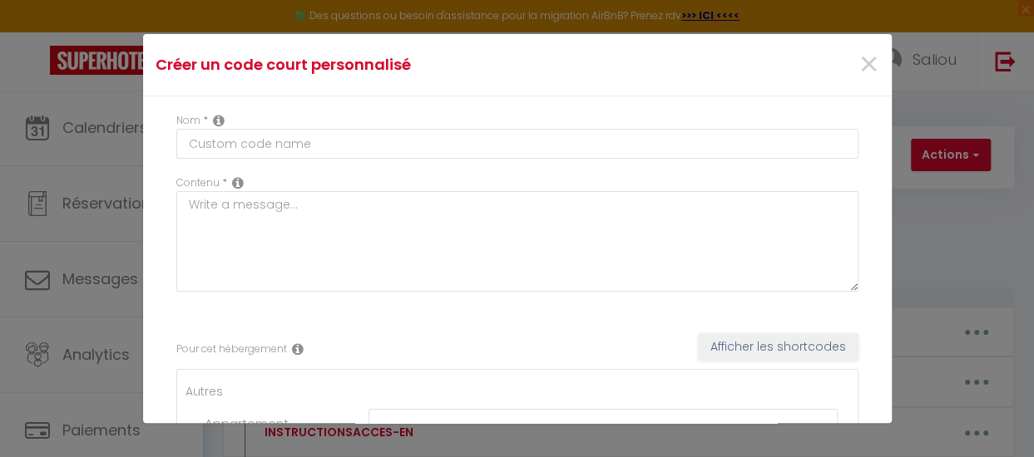
click at [301, 343] on icon at bounding box center [298, 349] width 12 height 13
click at [726, 339] on button "Afficher les shortcodes" at bounding box center [778, 347] width 160 height 28
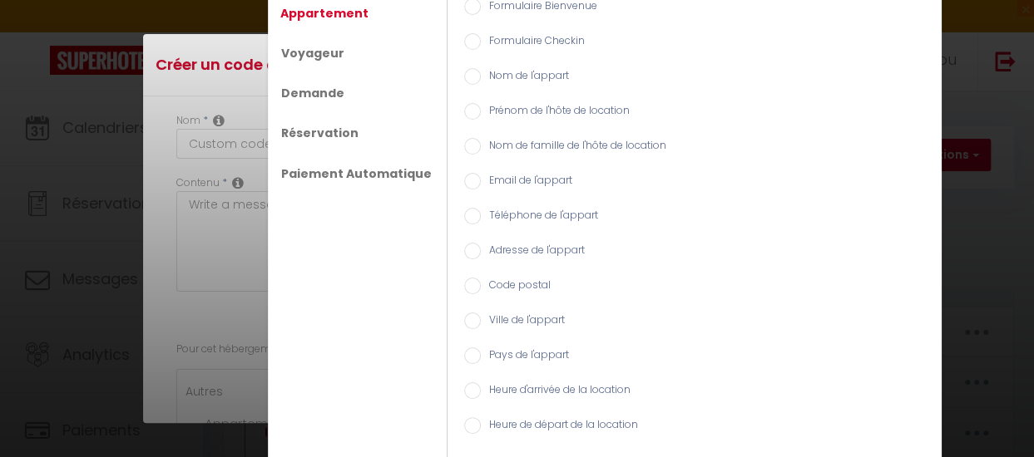
scroll to position [55, 0]
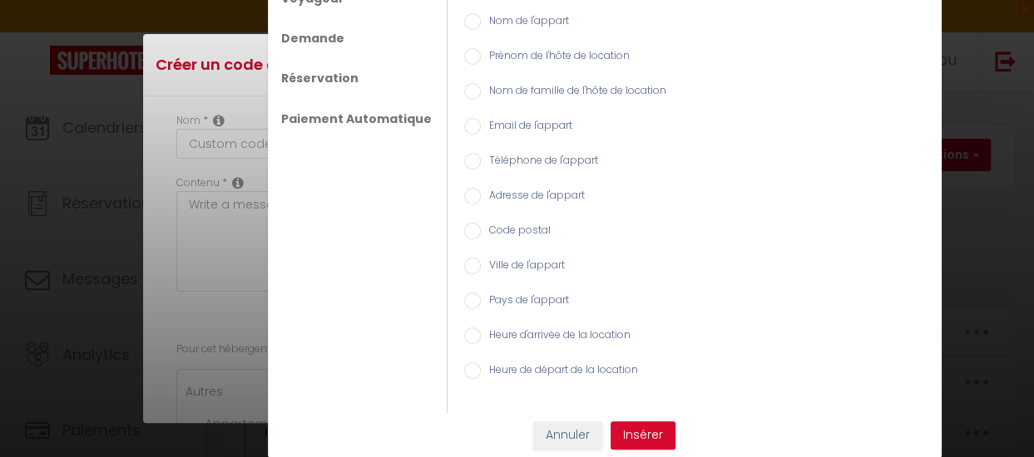
click at [464, 338] on input "Heure d'arrivée de la location" at bounding box center [472, 336] width 17 height 17
click at [649, 432] on button "Insérer" at bounding box center [642, 436] width 65 height 28
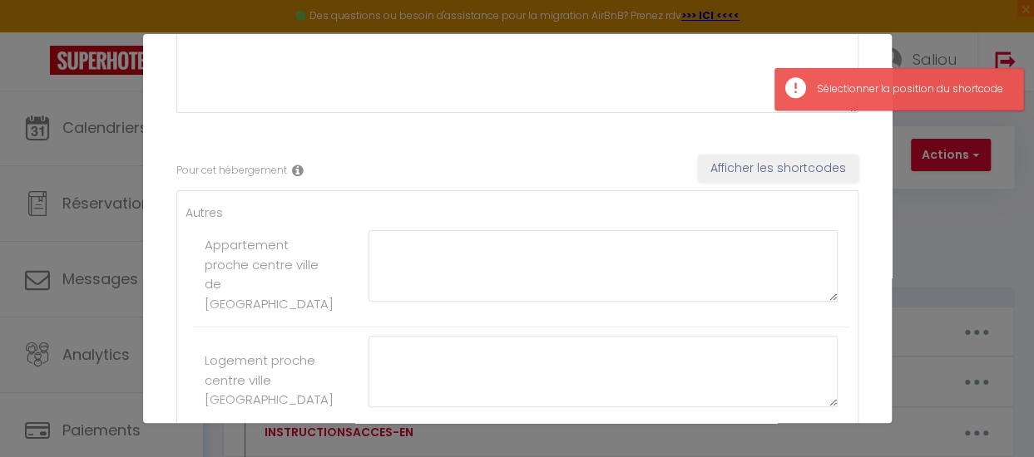
scroll to position [180, 0]
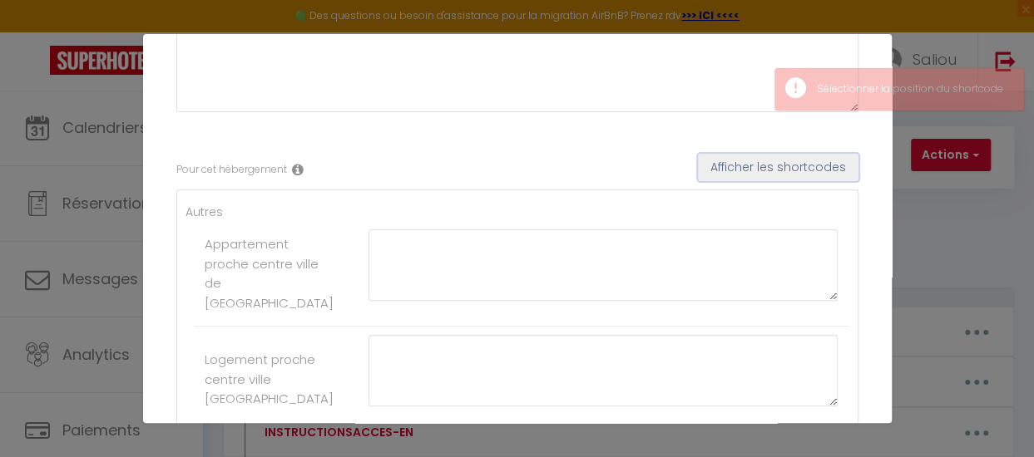
click at [757, 179] on button "Afficher les shortcodes" at bounding box center [778, 168] width 160 height 28
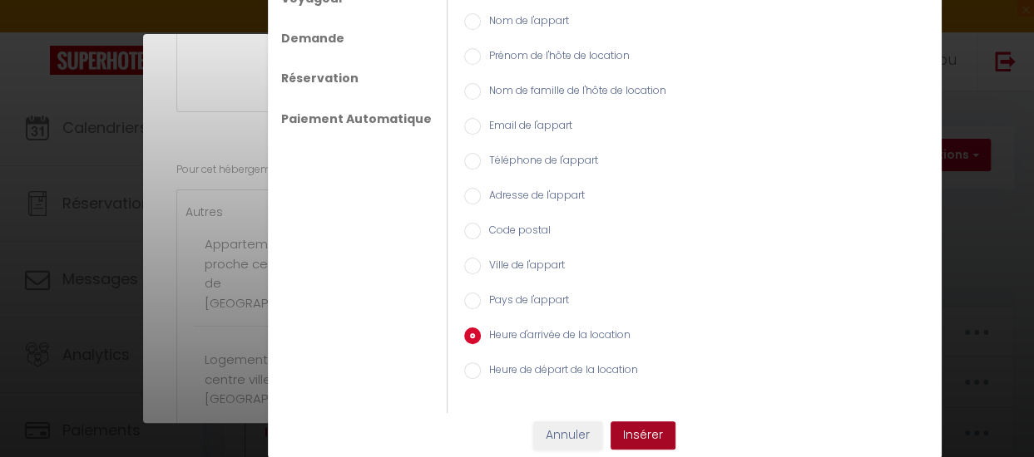
click at [630, 433] on button "Insérer" at bounding box center [642, 436] width 65 height 28
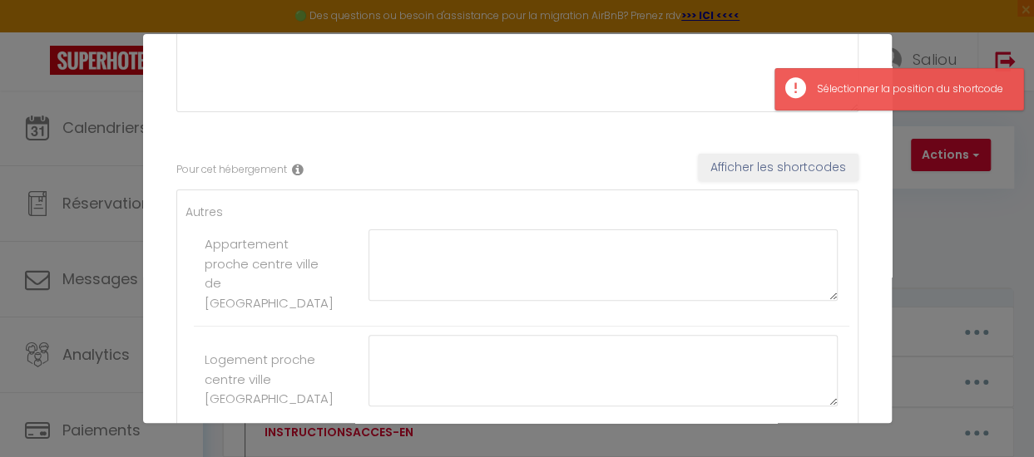
scroll to position [0, 0]
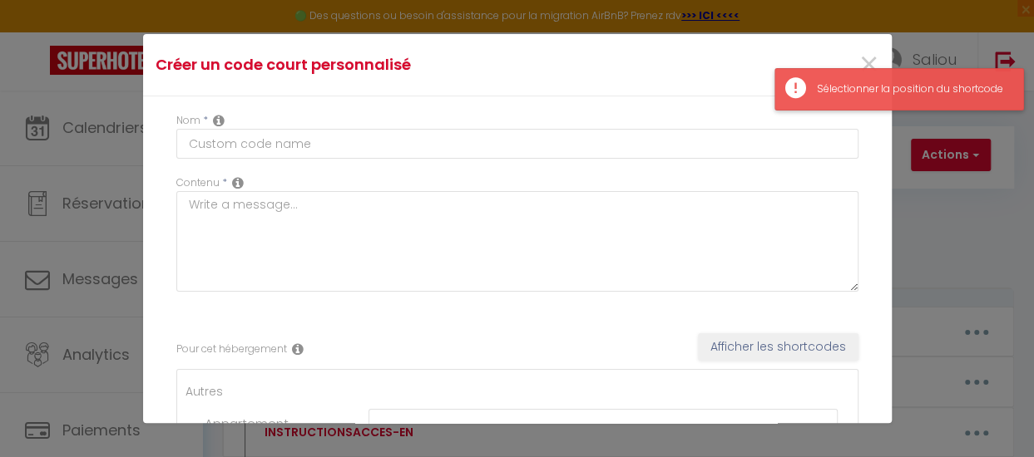
click at [972, 106] on div "Sélectionner la position du shortcode" at bounding box center [898, 89] width 249 height 42
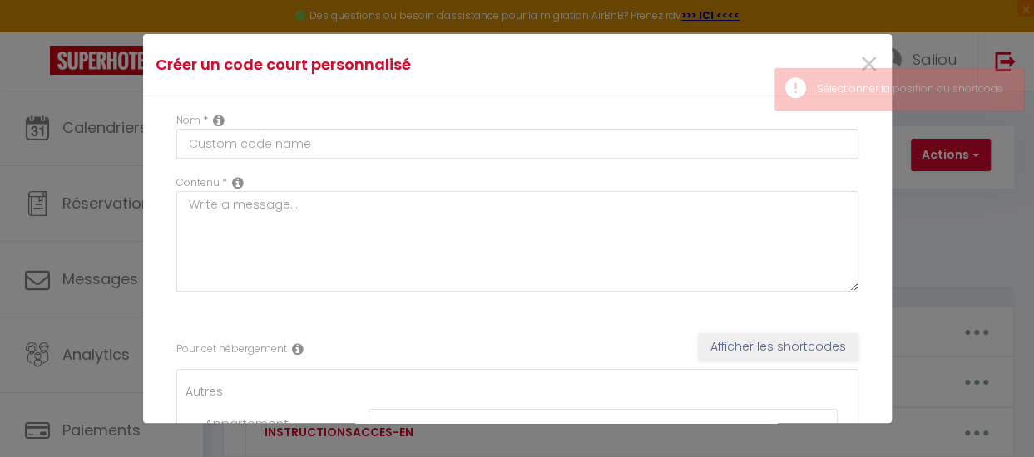
click at [962, 166] on div "Créer un code court personnalisé × Nom * Contenu * Pour cet hébergement Affiche…" at bounding box center [517, 228] width 1034 height 457
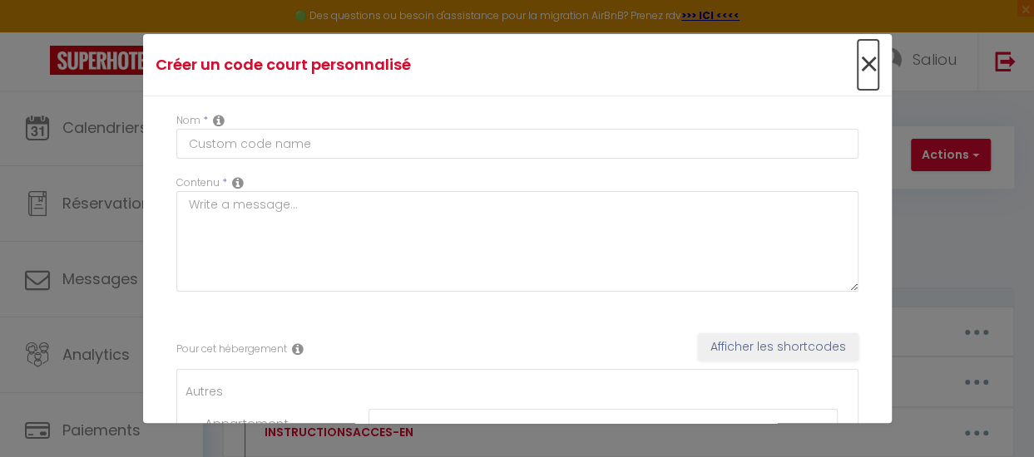
click at [857, 64] on span "×" at bounding box center [867, 65] width 21 height 50
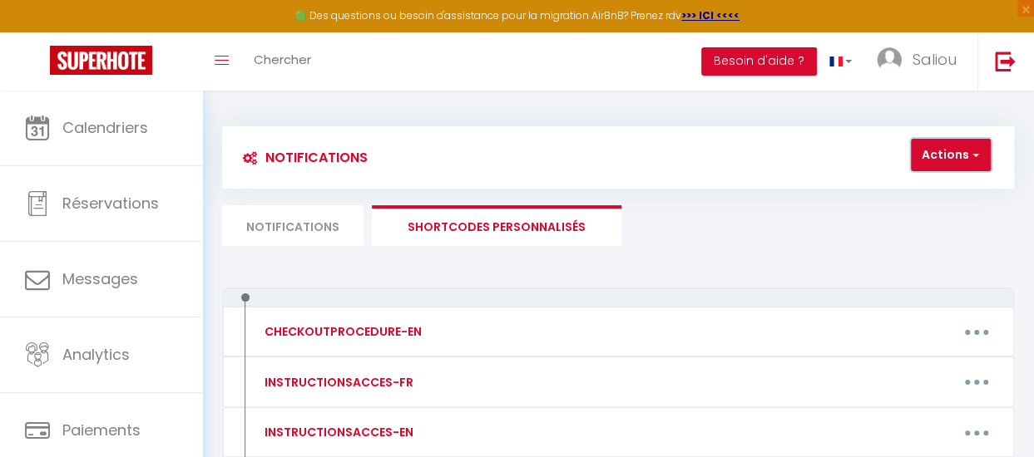
click at [930, 160] on button "Actions" at bounding box center [950, 155] width 80 height 33
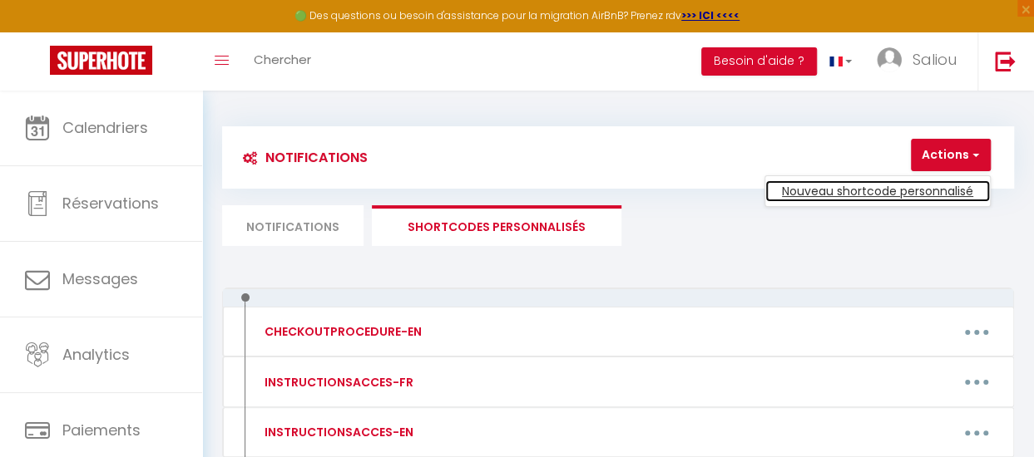
click at [916, 192] on link "Nouveau shortcode personnalisé" at bounding box center [877, 191] width 225 height 22
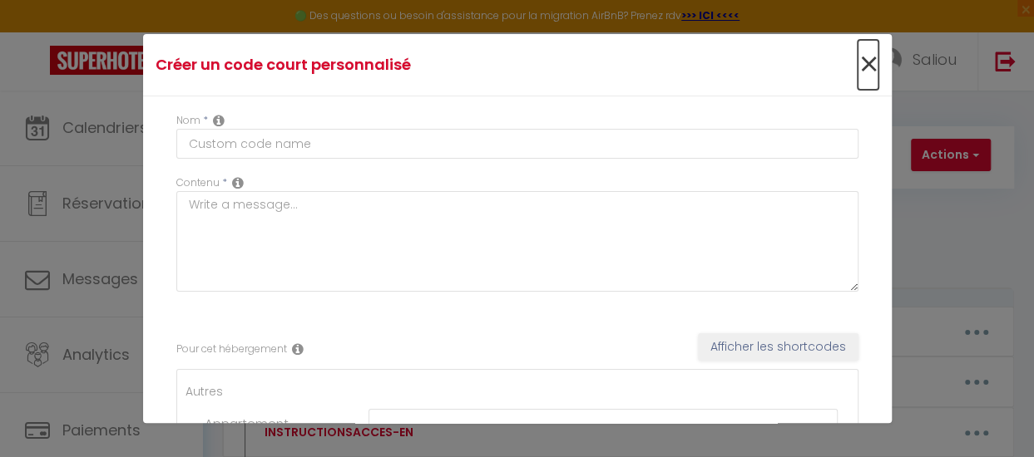
click at [857, 57] on span "×" at bounding box center [867, 65] width 21 height 50
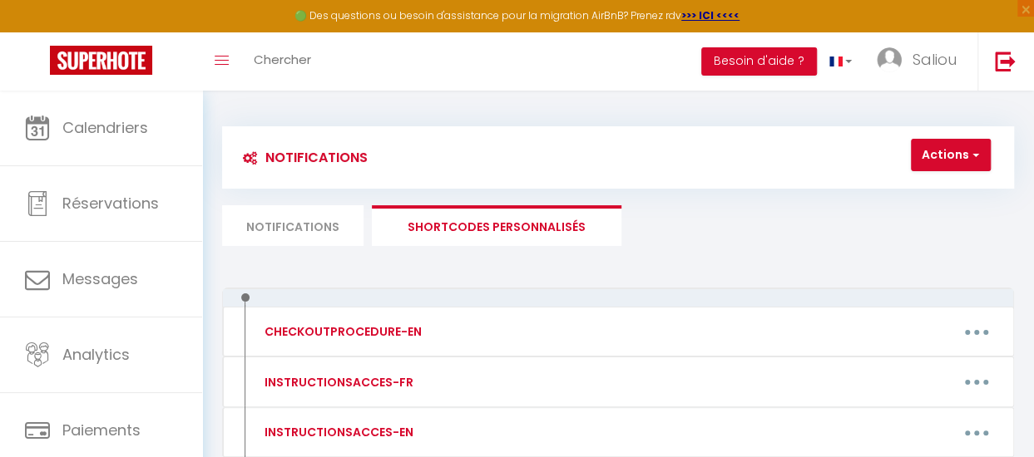
click at [280, 231] on li "Notifications" at bounding box center [292, 225] width 141 height 41
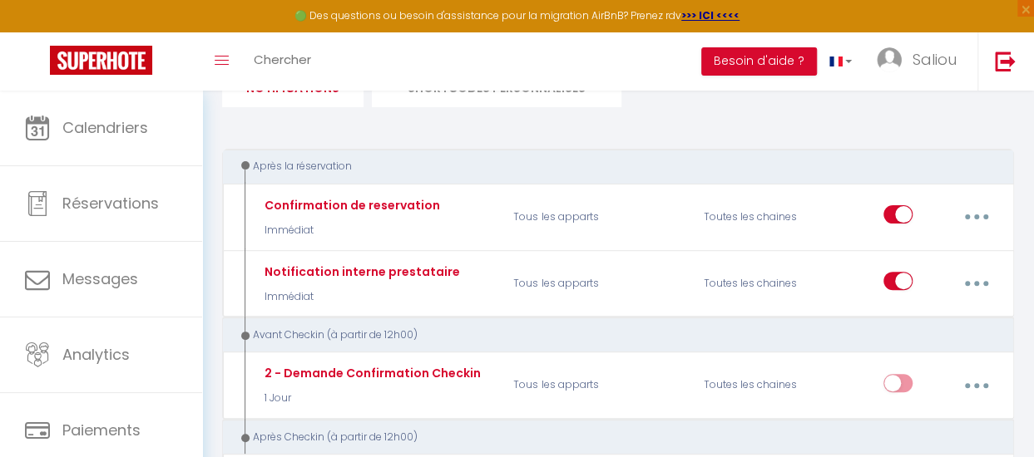
scroll to position [150, 0]
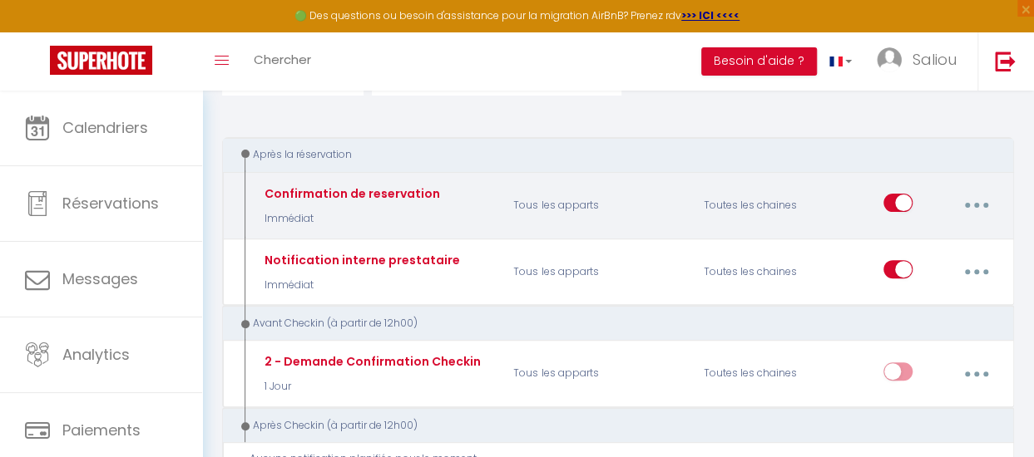
click at [987, 199] on button "button" at bounding box center [976, 206] width 44 height 32
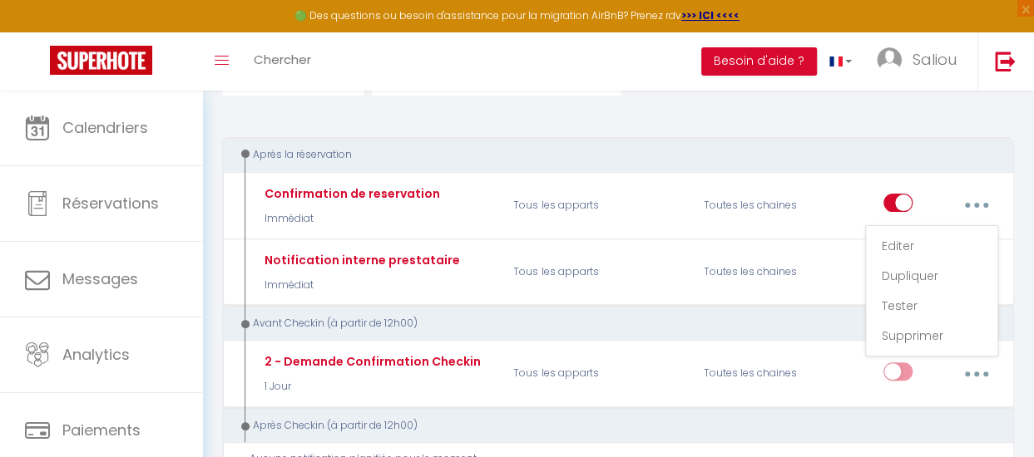
click at [804, 154] on div "Après la réservation" at bounding box center [611, 155] width 746 height 16
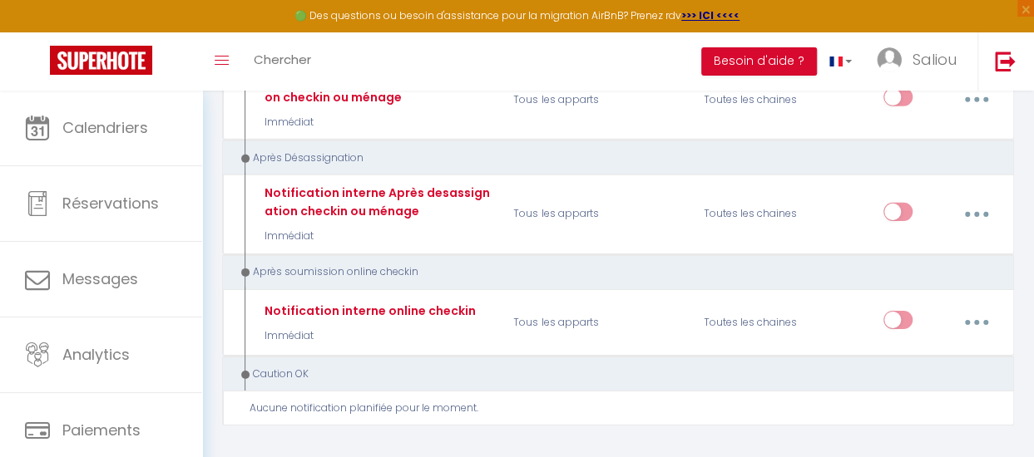
scroll to position [2533, 0]
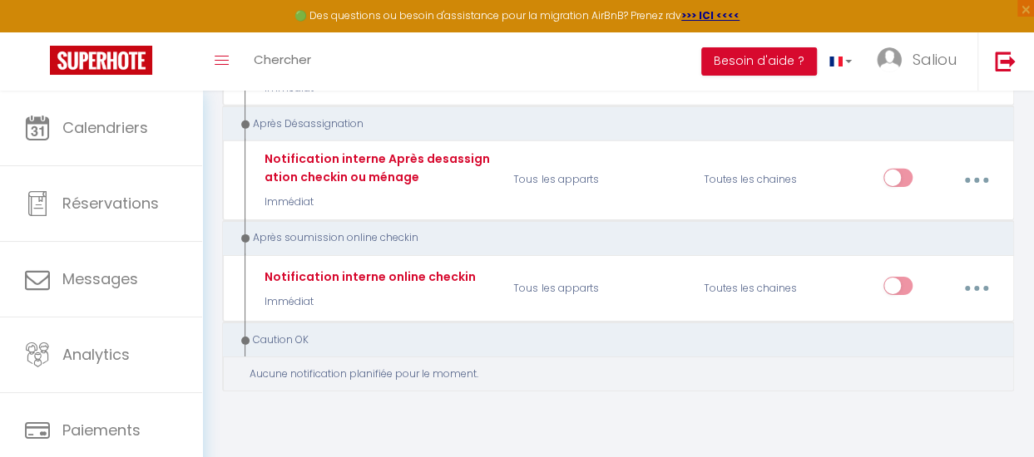
click at [704, 367] on div "Aucune notification planifiée pour le moment." at bounding box center [623, 375] width 749 height 16
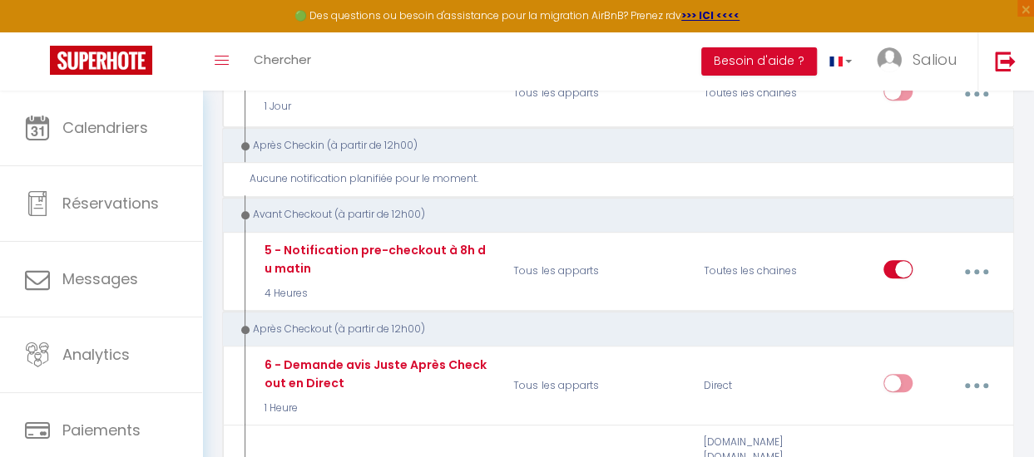
scroll to position [397, 0]
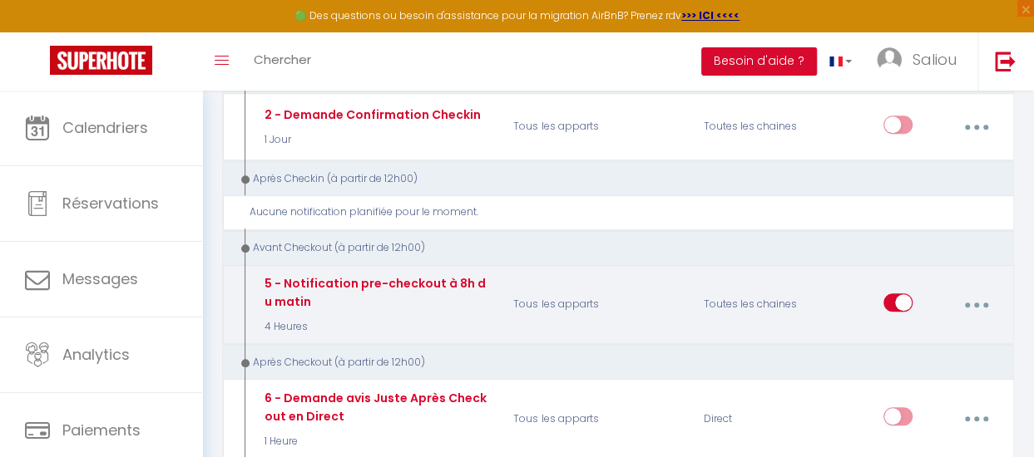
click at [976, 303] on icon "button" at bounding box center [976, 305] width 5 height 5
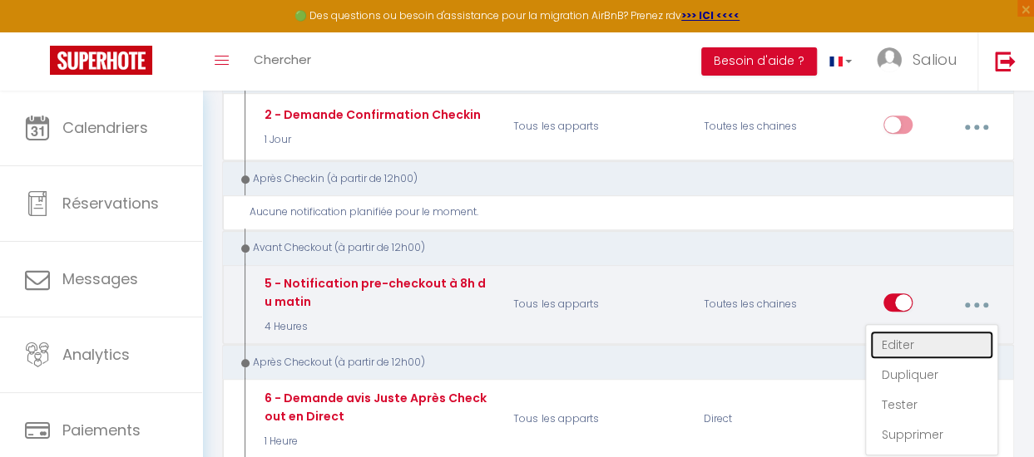
click at [910, 334] on link "Editer" at bounding box center [931, 345] width 123 height 28
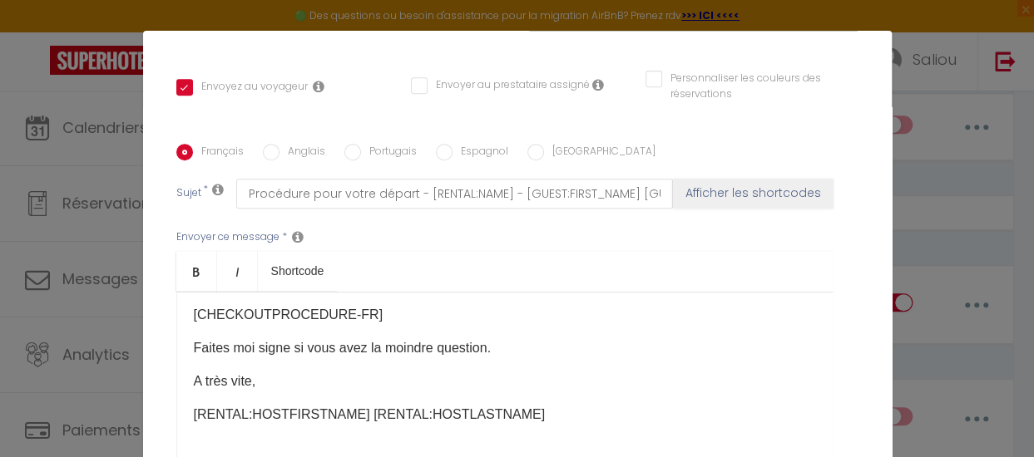
scroll to position [468, 0]
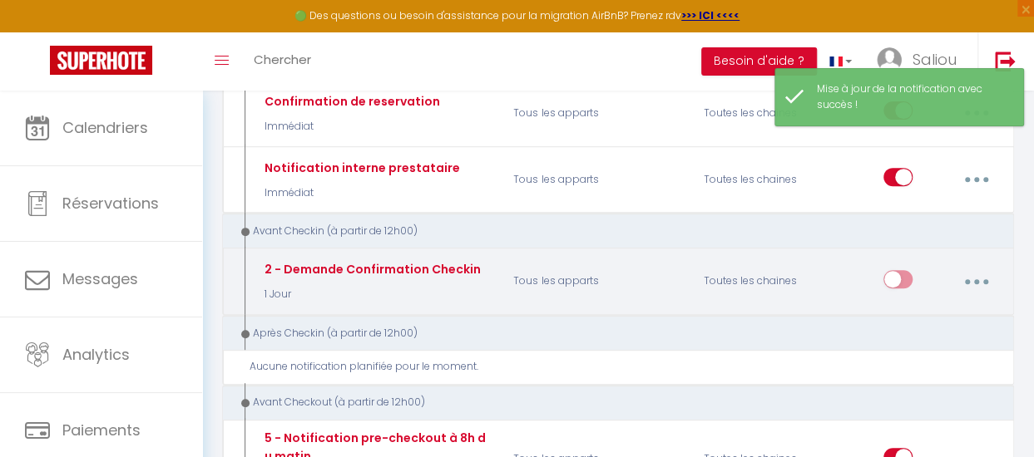
scroll to position [98, 0]
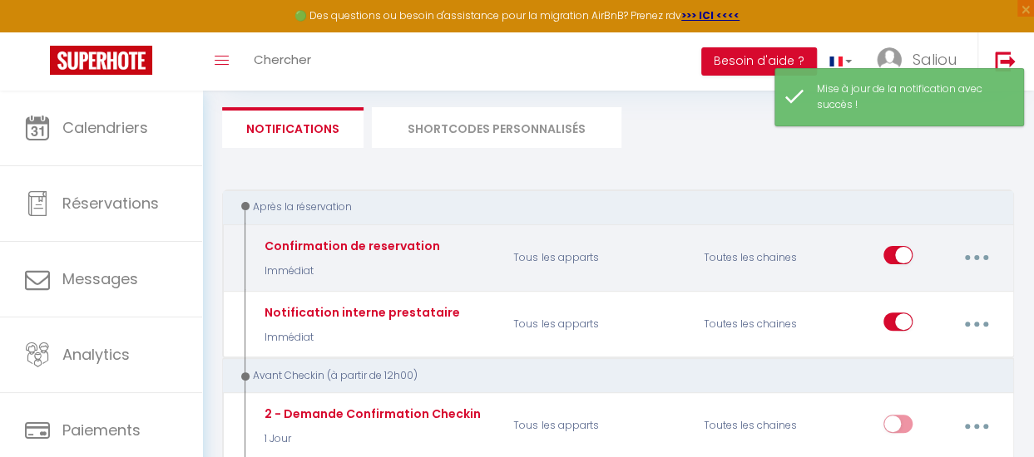
click at [982, 254] on button "button" at bounding box center [976, 258] width 44 height 32
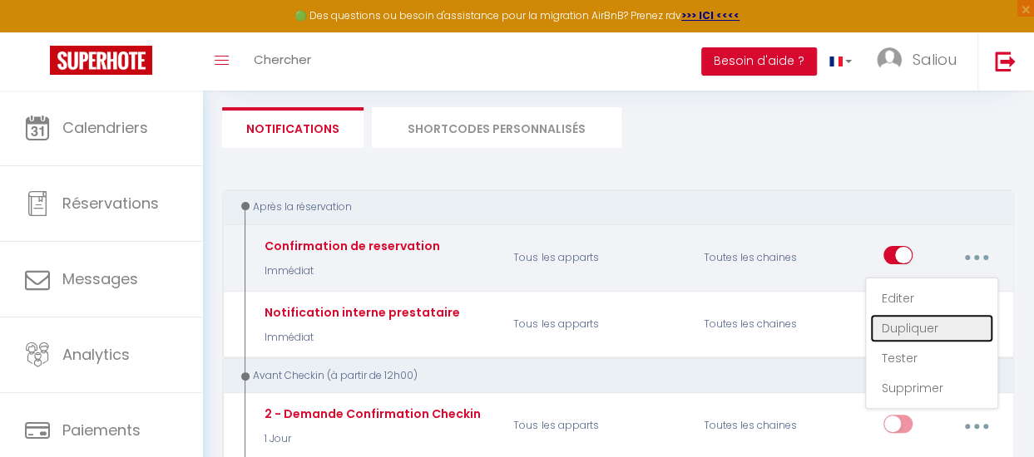
click at [915, 332] on link "Dupliquer" at bounding box center [931, 328] width 123 height 28
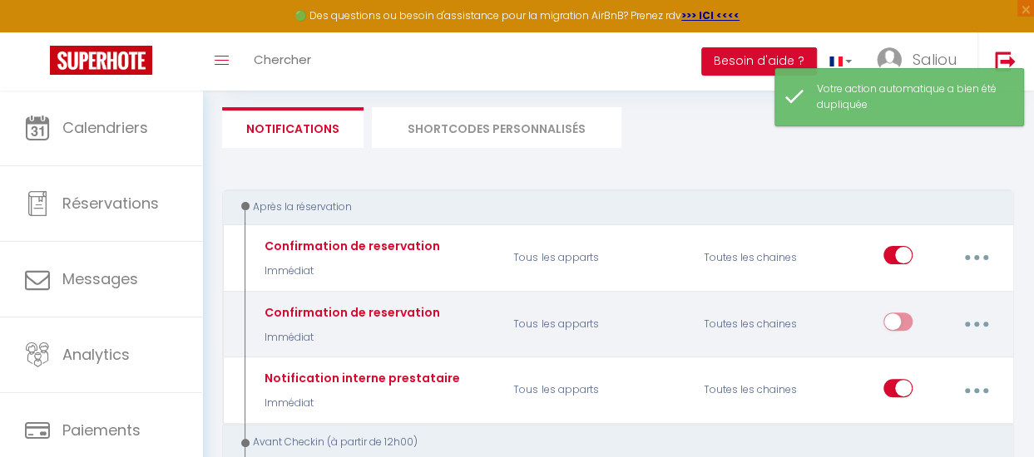
click at [973, 322] on button "button" at bounding box center [976, 324] width 44 height 32
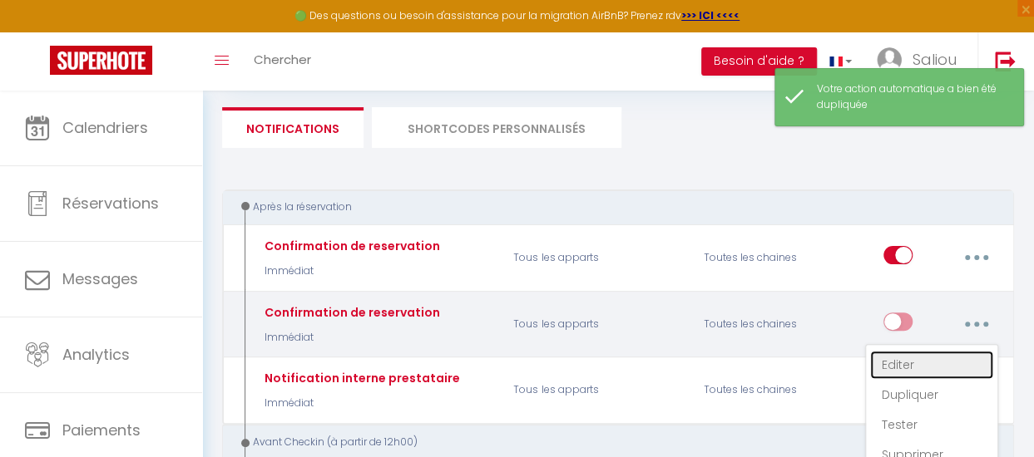
click at [893, 367] on link "Editer" at bounding box center [931, 365] width 123 height 28
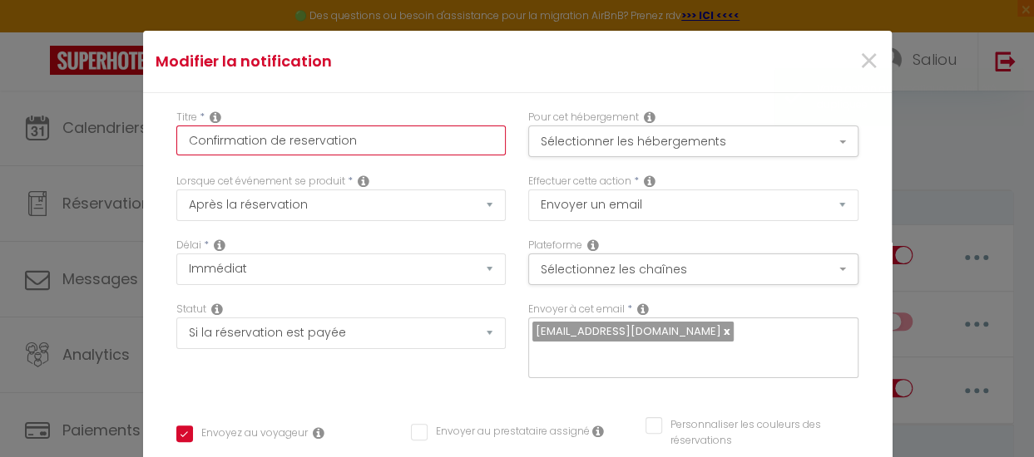
click at [478, 141] on input "Confirmation de reservation" at bounding box center [341, 141] width 330 height 30
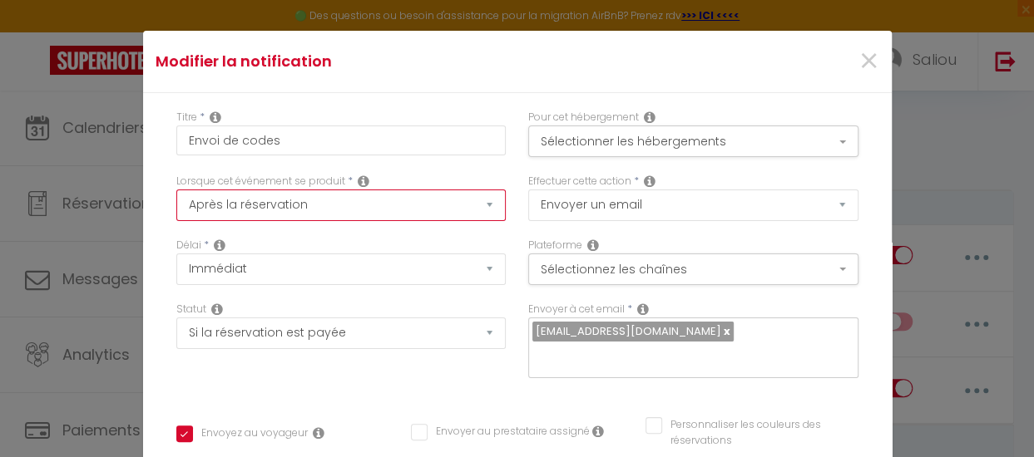
click at [279, 201] on select "Après la réservation Avant Checkin (à partir de 12h00) Après Checkin (à partir …" at bounding box center [341, 206] width 330 height 32
click at [176, 190] on select "Après la réservation Avant Checkin (à partir de 12h00) Après Checkin (à partir …" at bounding box center [341, 206] width 330 height 32
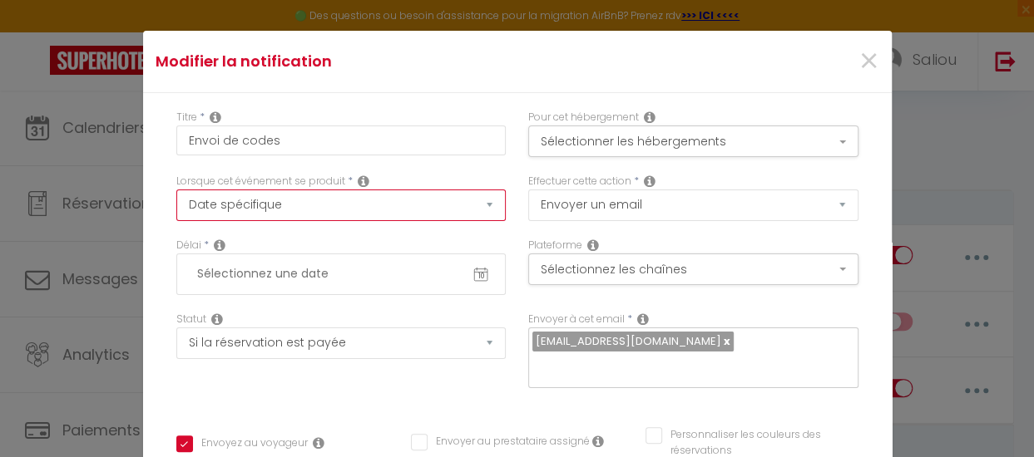
click at [382, 204] on select "Après la réservation Avant Checkin (à partir de 12h00) Après Checkin (à partir …" at bounding box center [341, 206] width 330 height 32
click at [176, 190] on select "Après la réservation Avant Checkin (à partir de 12h00) Après Checkin (à partir …" at bounding box center [341, 206] width 330 height 32
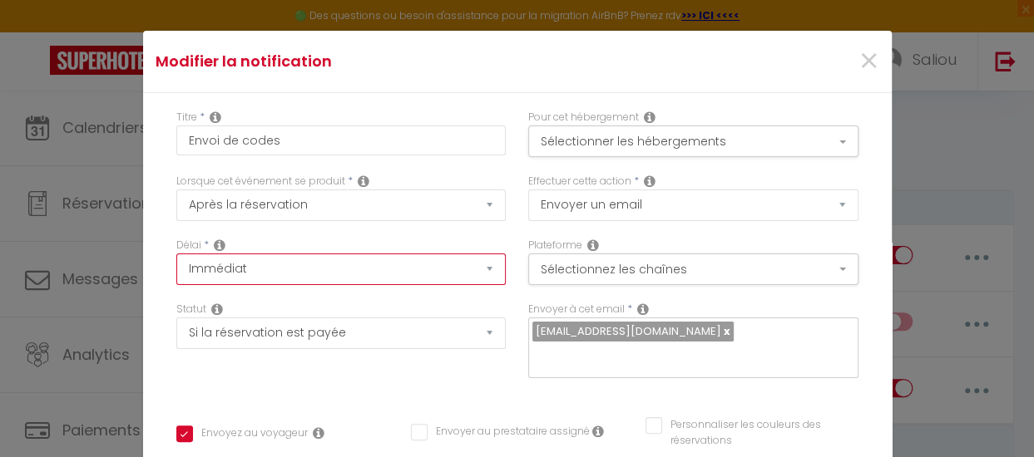
click at [309, 275] on select "Immédiat + 10 Minutes + 1 Heure + 2 Heures + 3 Heures + 4 Heures + 5 Heures + 6…" at bounding box center [341, 270] width 330 height 32
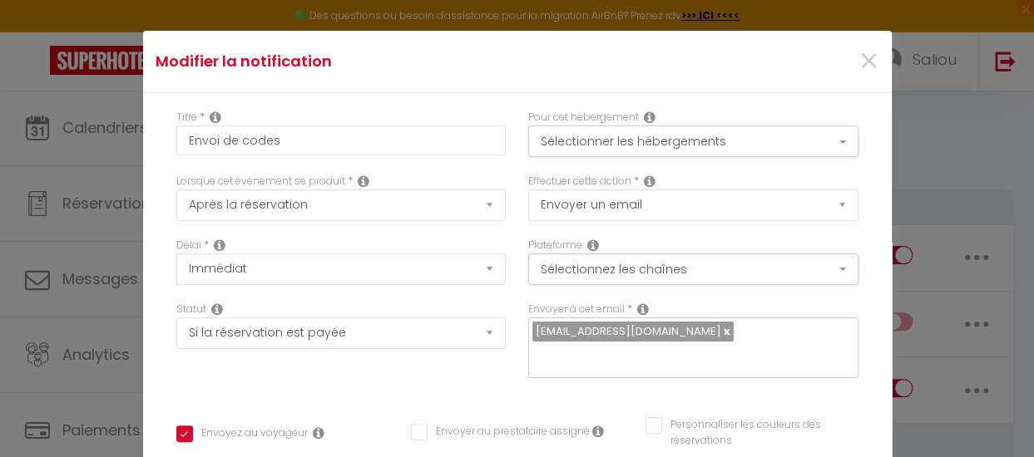
click at [322, 290] on div "Délai * Immédiat + 10 Minutes + 1 Heure + 2 Heures + 3 Heures + 4 Heures + 5 He…" at bounding box center [341, 270] width 352 height 64
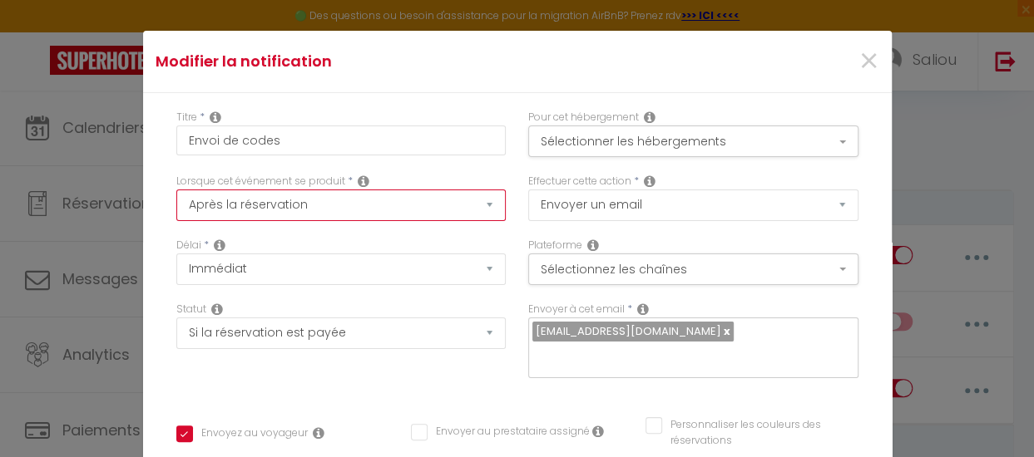
click at [356, 207] on select "Après la réservation Avant Checkin (à partir de 12h00) Après Checkin (à partir …" at bounding box center [341, 206] width 330 height 32
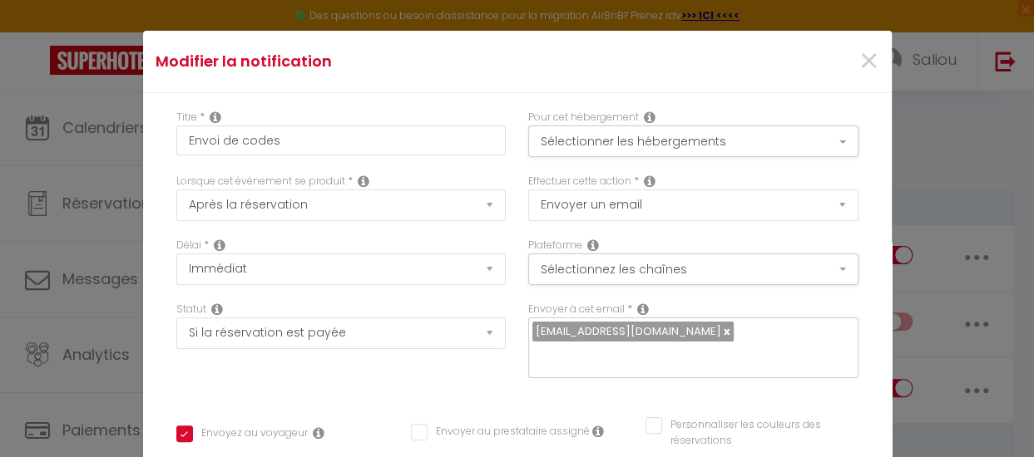
click at [355, 229] on div "Lorsque cet événement se produit * Après la réservation Avant Checkin (à partir…" at bounding box center [341, 206] width 352 height 64
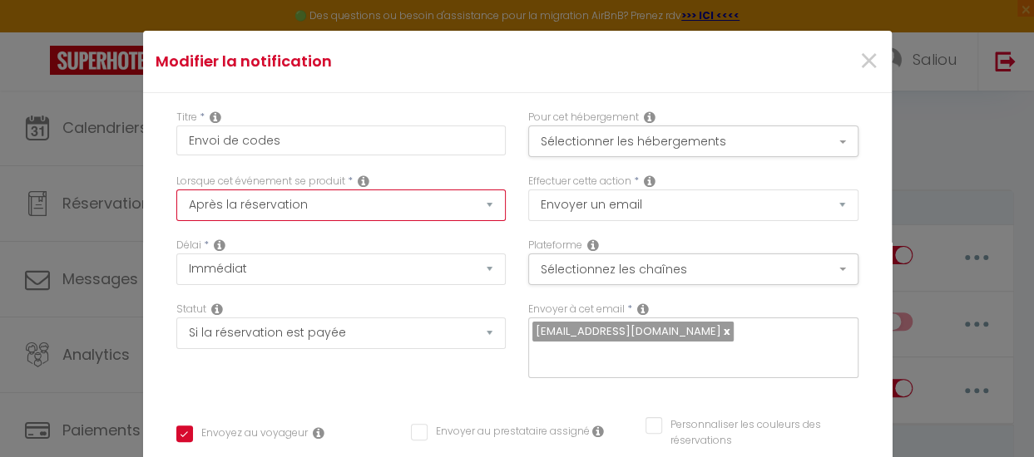
click at [328, 192] on select "Après la réservation Avant Checkin (à partir de 12h00) Après Checkin (à partir …" at bounding box center [341, 206] width 330 height 32
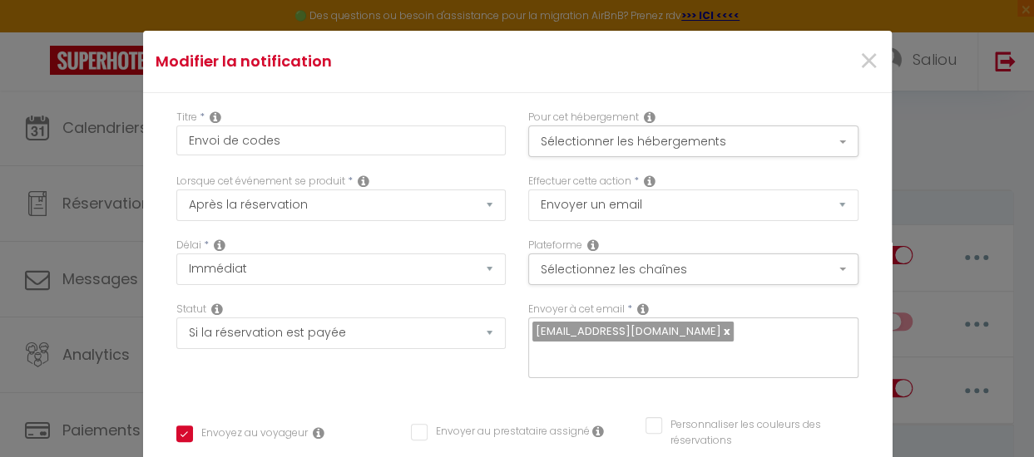
click at [353, 244] on div "Délai * Immédiat + 10 Minutes + 1 Heure + 2 Heures + 3 Heures + 4 Heures + 5 He…" at bounding box center [341, 261] width 330 height 47
click at [857, 72] on span "×" at bounding box center [867, 62] width 21 height 50
